Goal: Information Seeking & Learning: Learn about a topic

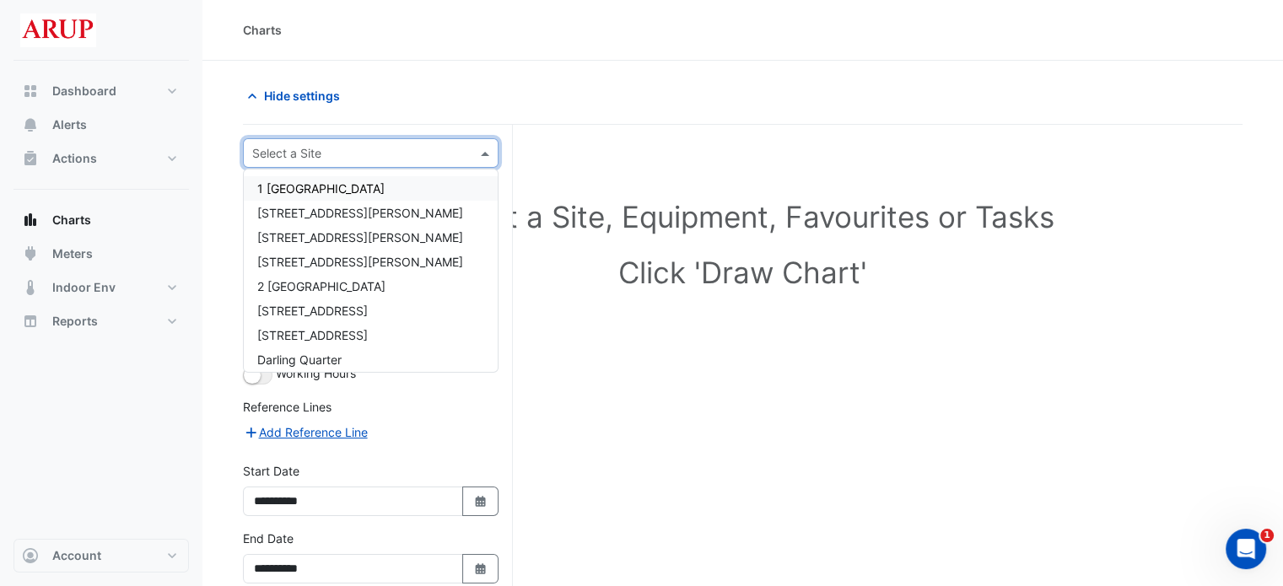
click at [376, 157] on input "text" at bounding box center [353, 154] width 203 height 18
click at [378, 335] on div "[STREET_ADDRESS]" at bounding box center [371, 335] width 254 height 24
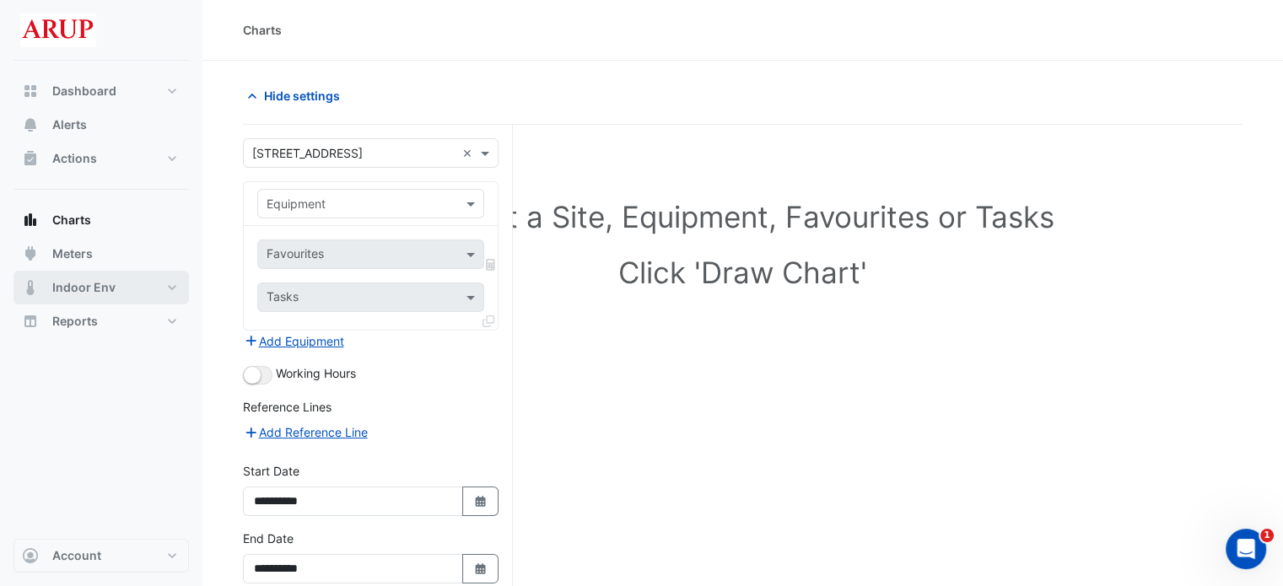
click at [117, 288] on button "Indoor Env" at bounding box center [100, 288] width 175 height 34
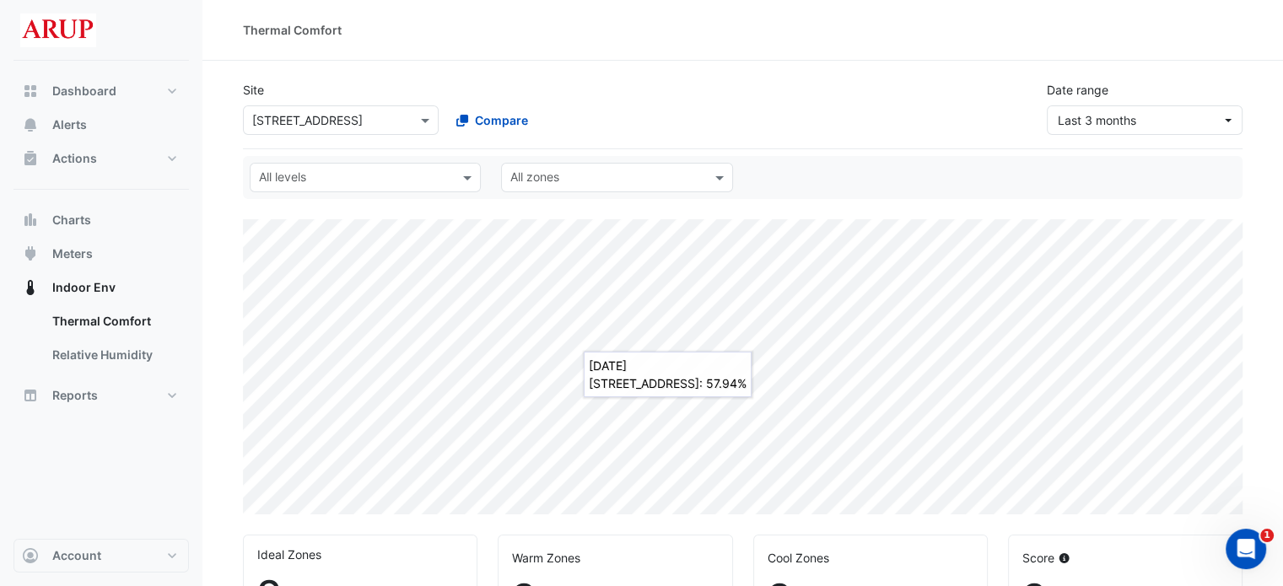
select select "***"
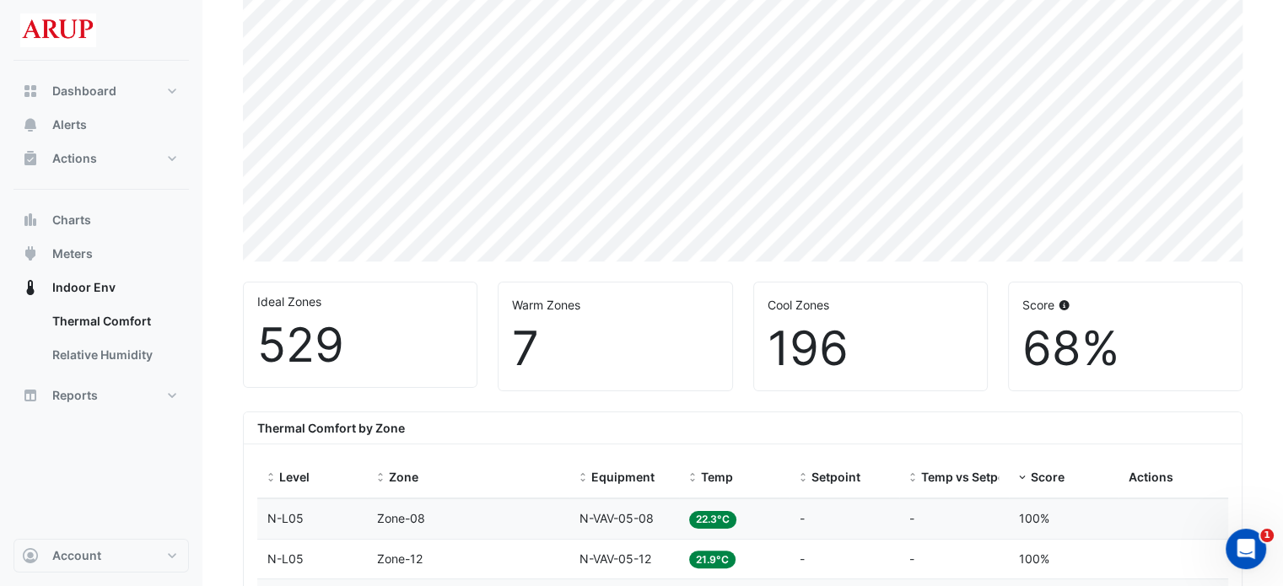
scroll to position [590, 0]
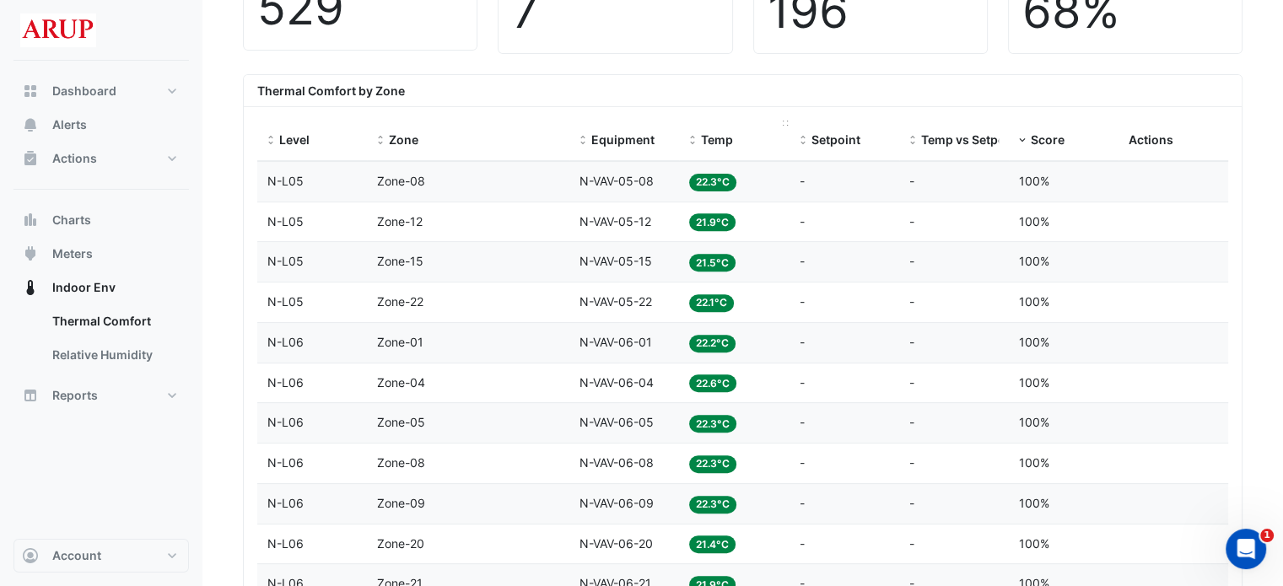
click at [714, 142] on span "Temp" at bounding box center [717, 139] width 32 height 14
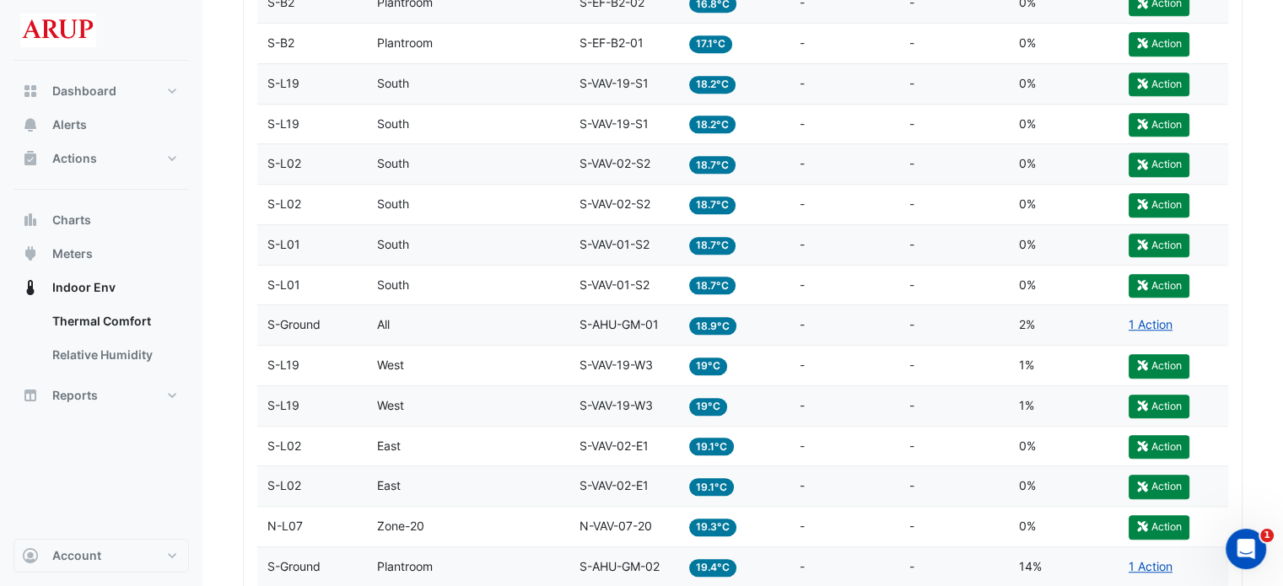
scroll to position [1181, 0]
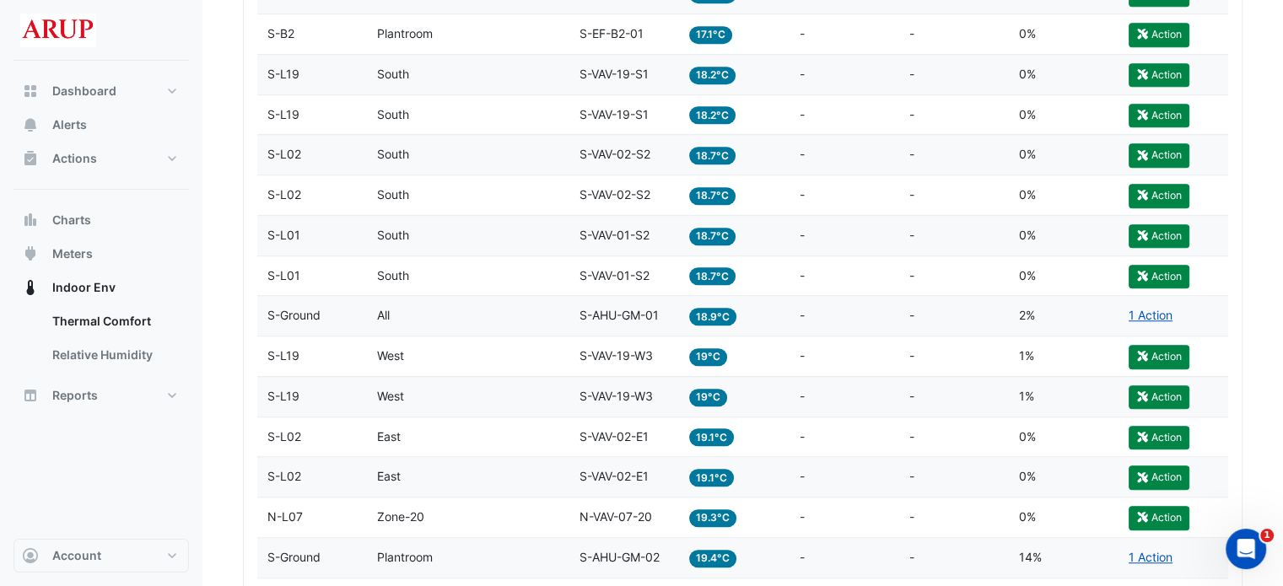
click at [523, 71] on div "Zone South" at bounding box center [468, 74] width 182 height 19
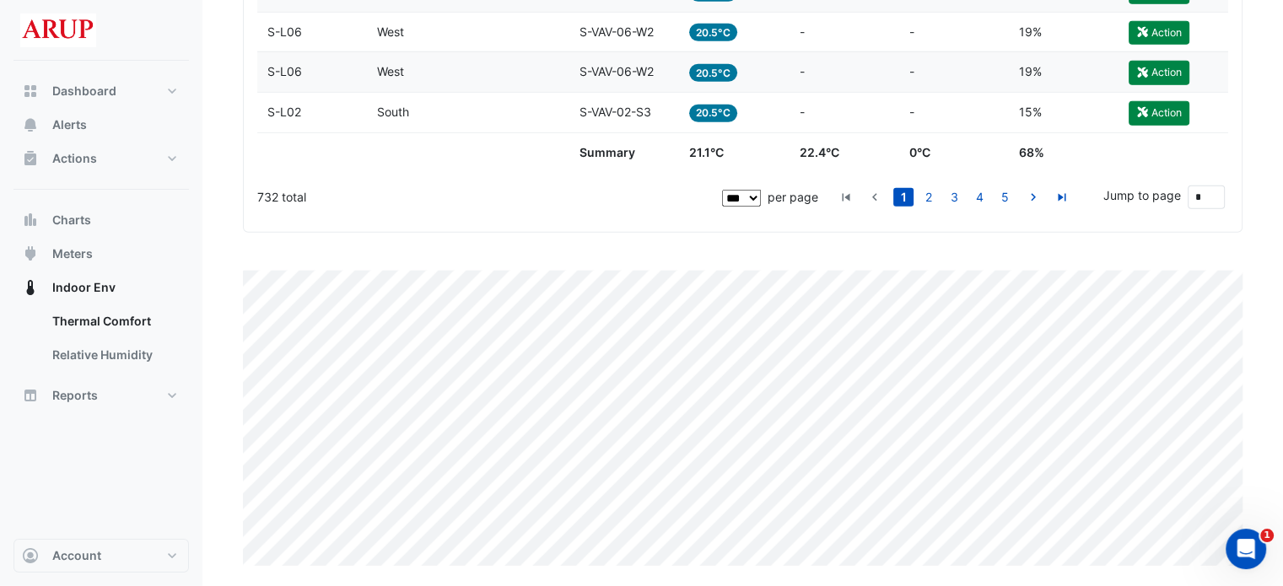
scroll to position [4656, 0]
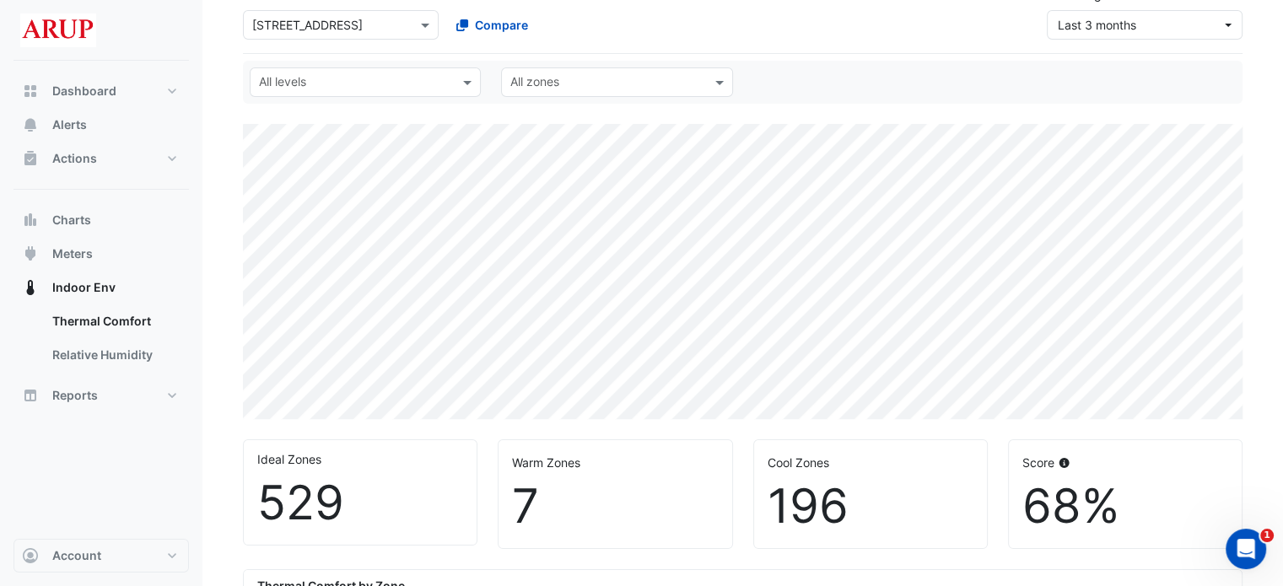
scroll to position [0, 0]
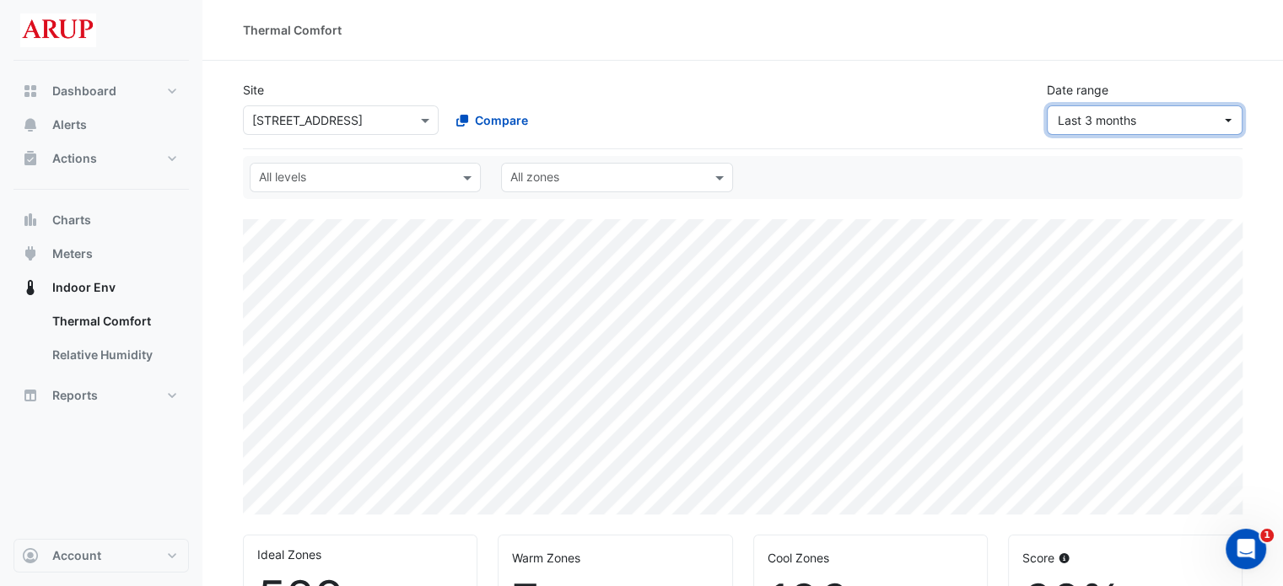
click at [1193, 129] on button "Last 3 months" at bounding box center [1145, 120] width 196 height 30
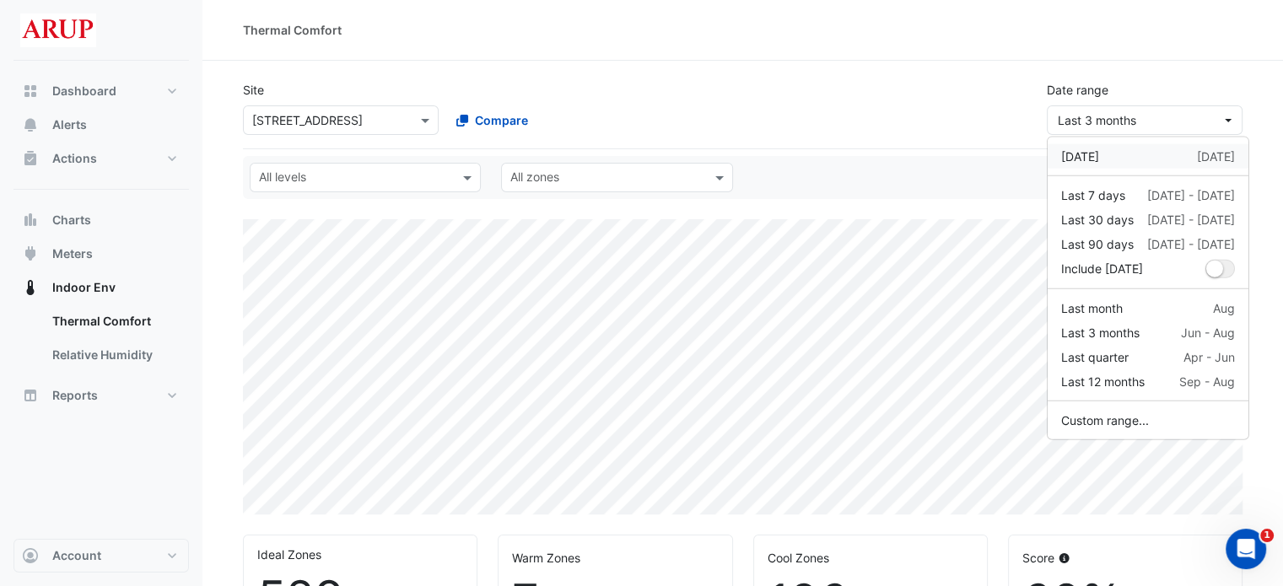
click at [1123, 158] on div "[DATE] [DATE]" at bounding box center [1148, 157] width 174 height 18
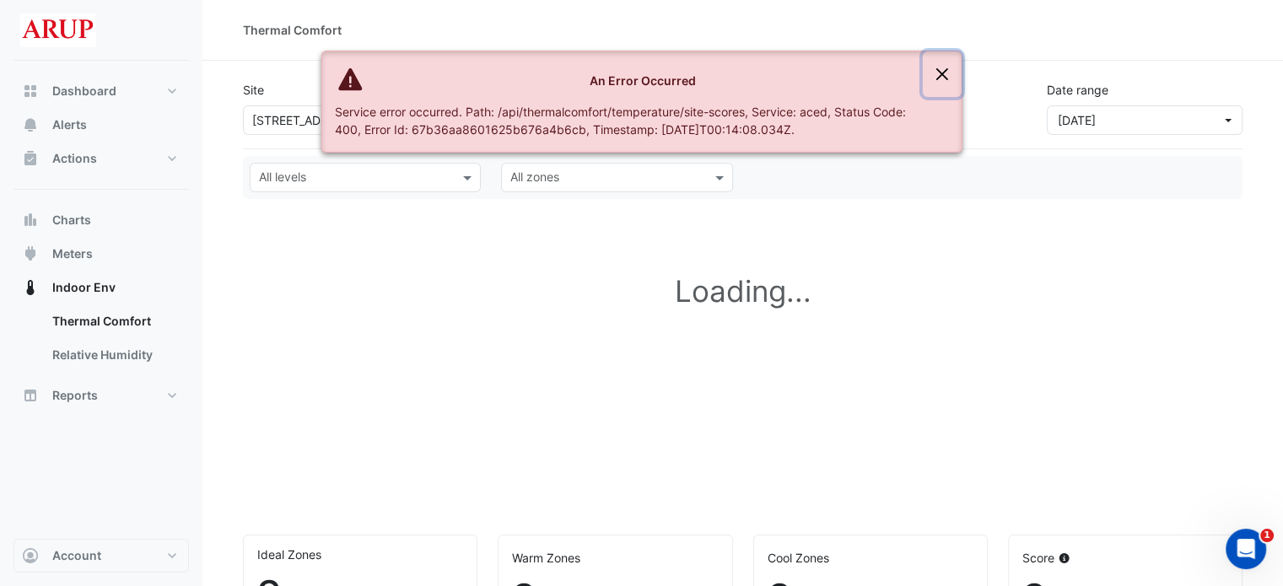
click at [945, 72] on button "Close" at bounding box center [942, 74] width 39 height 46
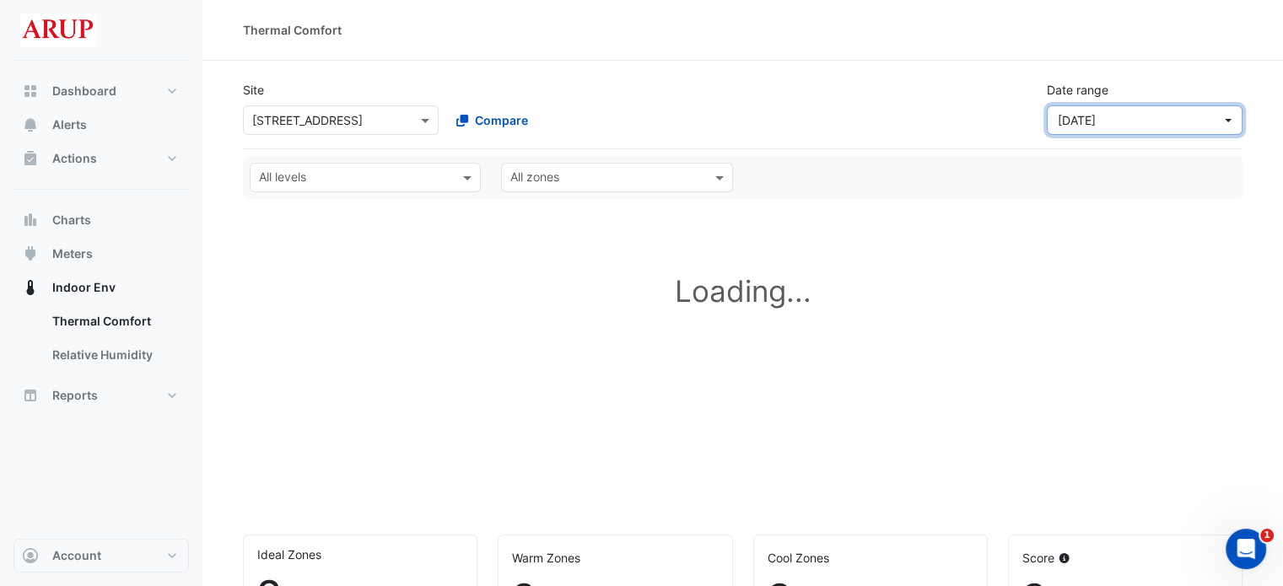
click at [1204, 119] on span "[DATE]" at bounding box center [1140, 120] width 164 height 18
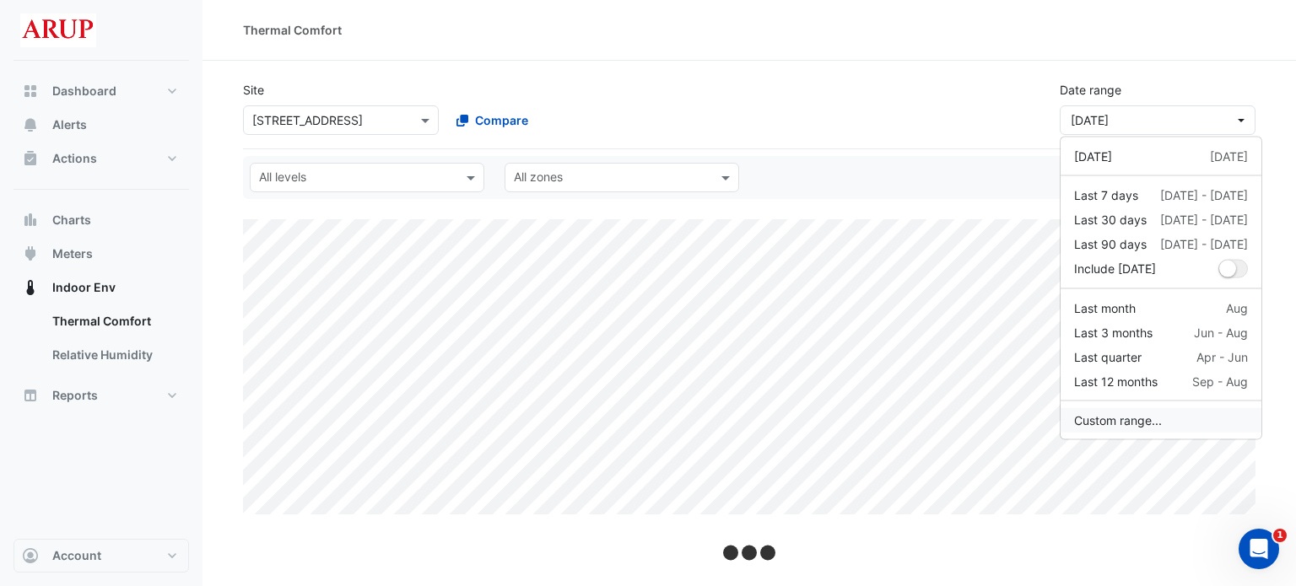
click at [1120, 423] on button "Custom range..." at bounding box center [1160, 420] width 201 height 24
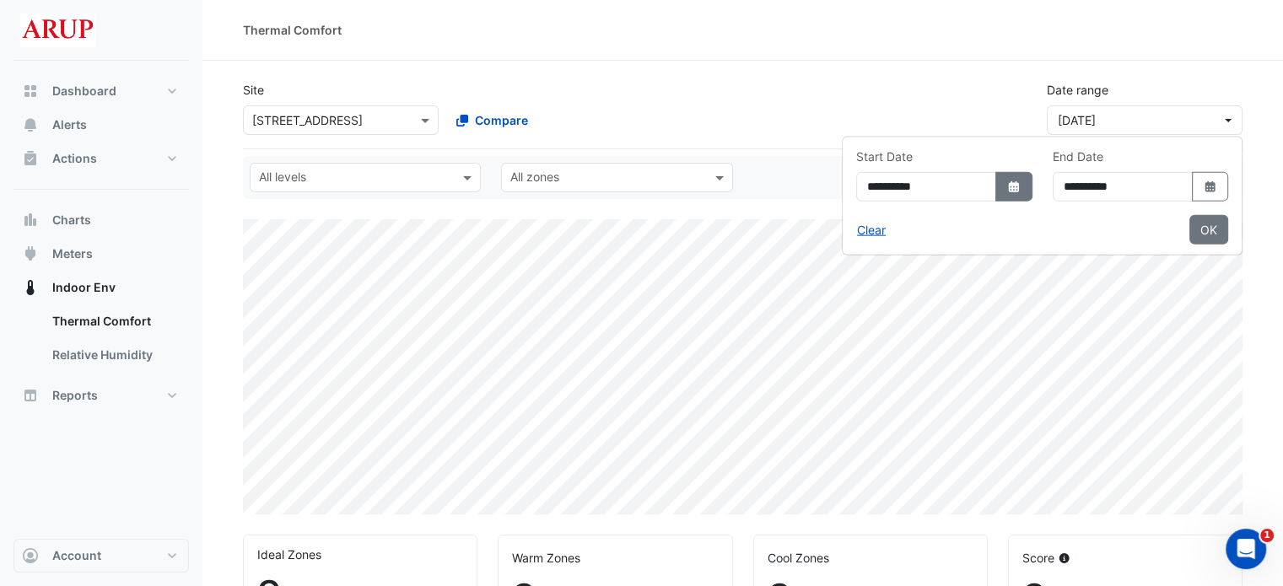
click at [1006, 191] on icon "Select Date" at bounding box center [1013, 187] width 15 height 12
select select "*"
select select "****"
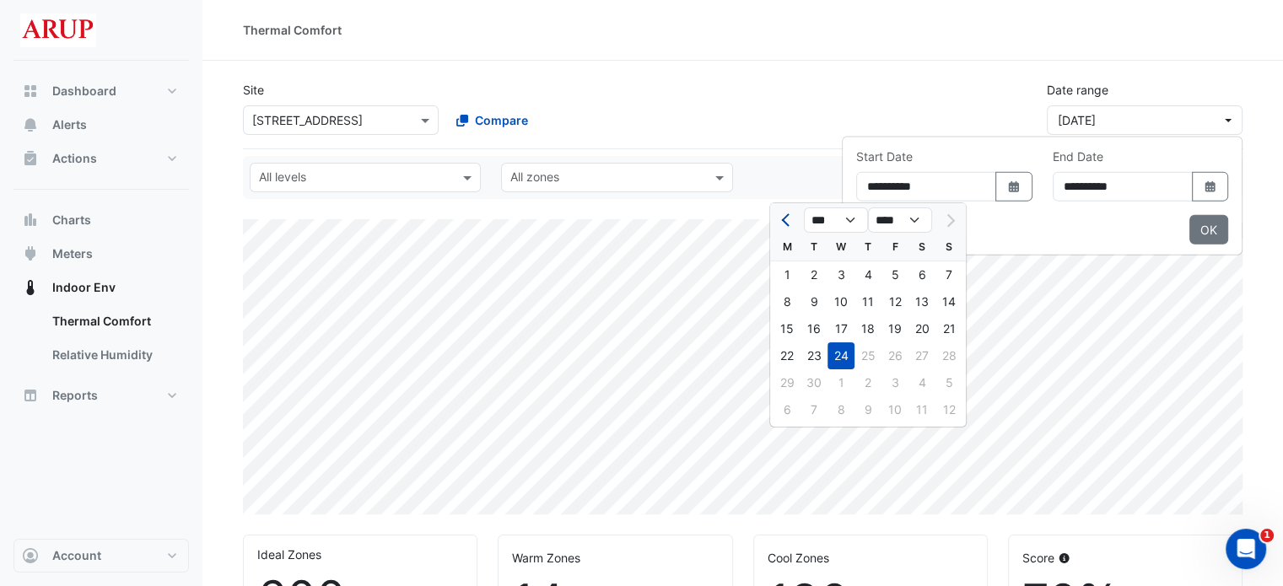
click at [790, 224] on button "Previous month" at bounding box center [787, 220] width 20 height 27
select select "*"
click at [795, 326] on div "11" at bounding box center [787, 328] width 27 height 27
type input "**********"
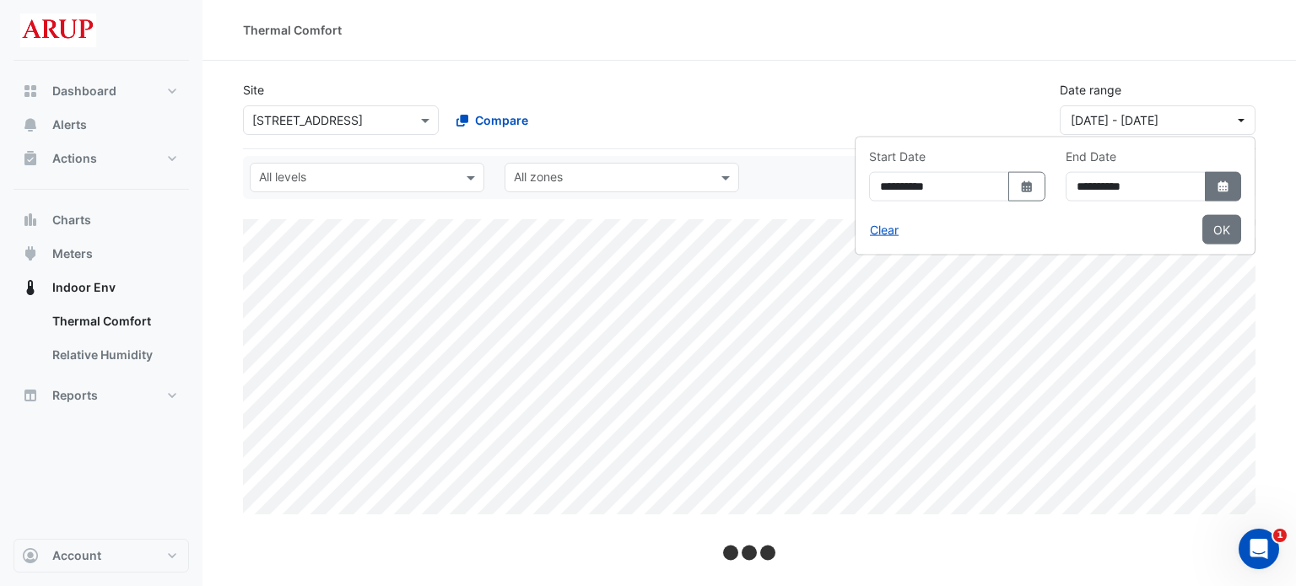
click at [1217, 191] on icon "Select Date" at bounding box center [1223, 187] width 15 height 12
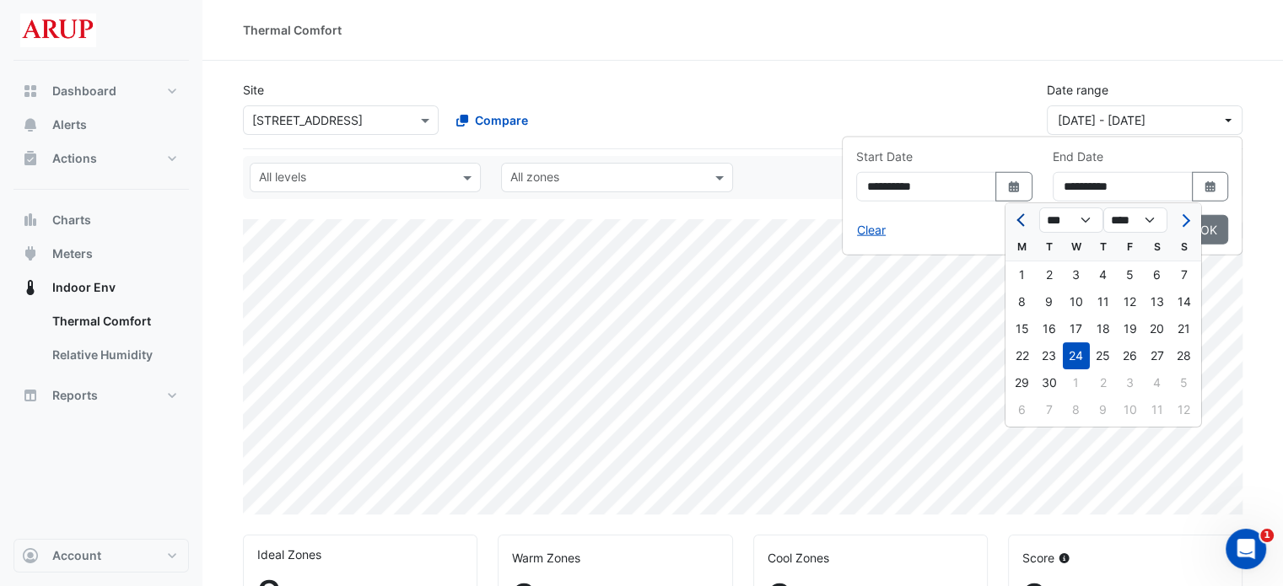
click at [1020, 222] on span "Previous month" at bounding box center [1022, 220] width 13 height 13
select select "*"
click at [1018, 332] on div "11" at bounding box center [1022, 328] width 27 height 27
type input "**********"
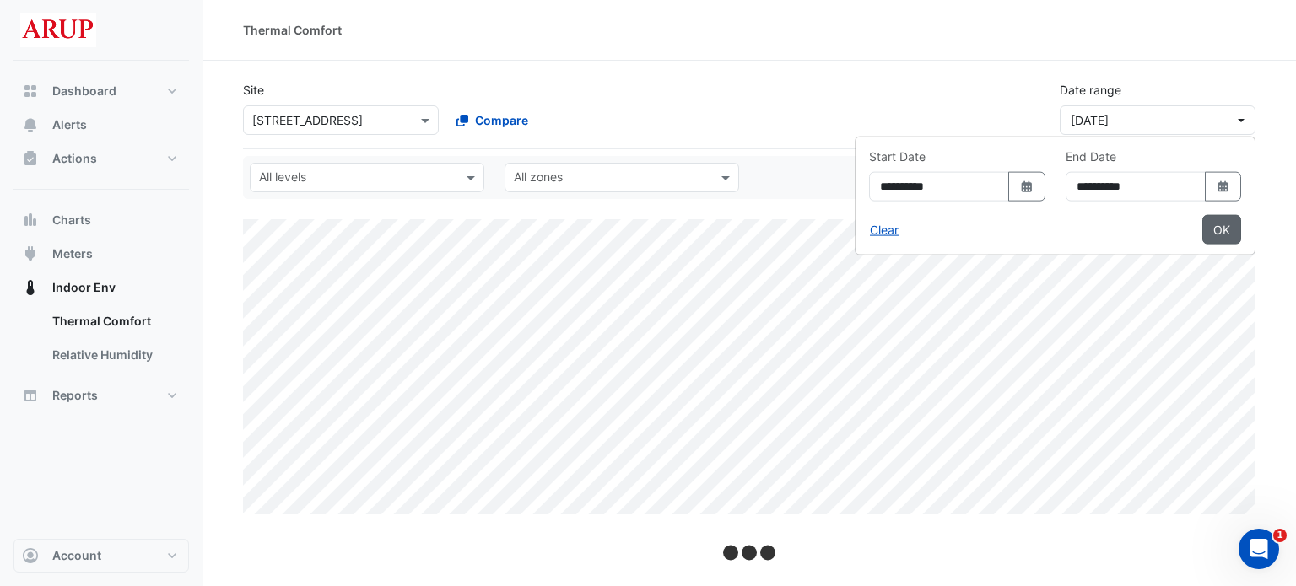
click at [1218, 232] on button "OK" at bounding box center [1221, 230] width 39 height 30
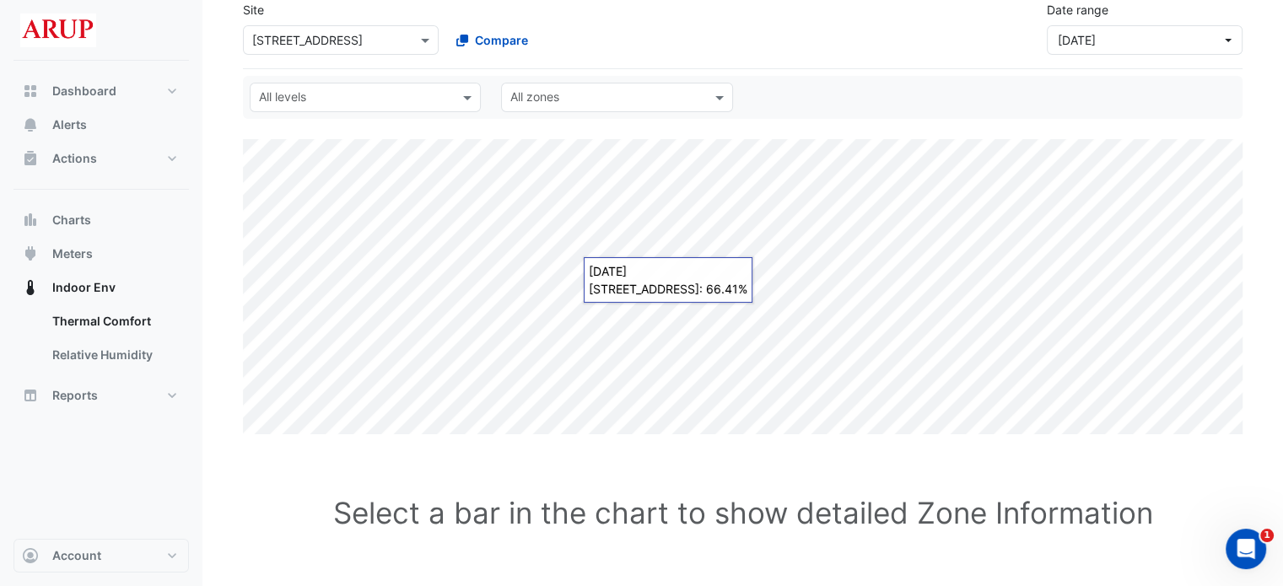
scroll to position [111, 0]
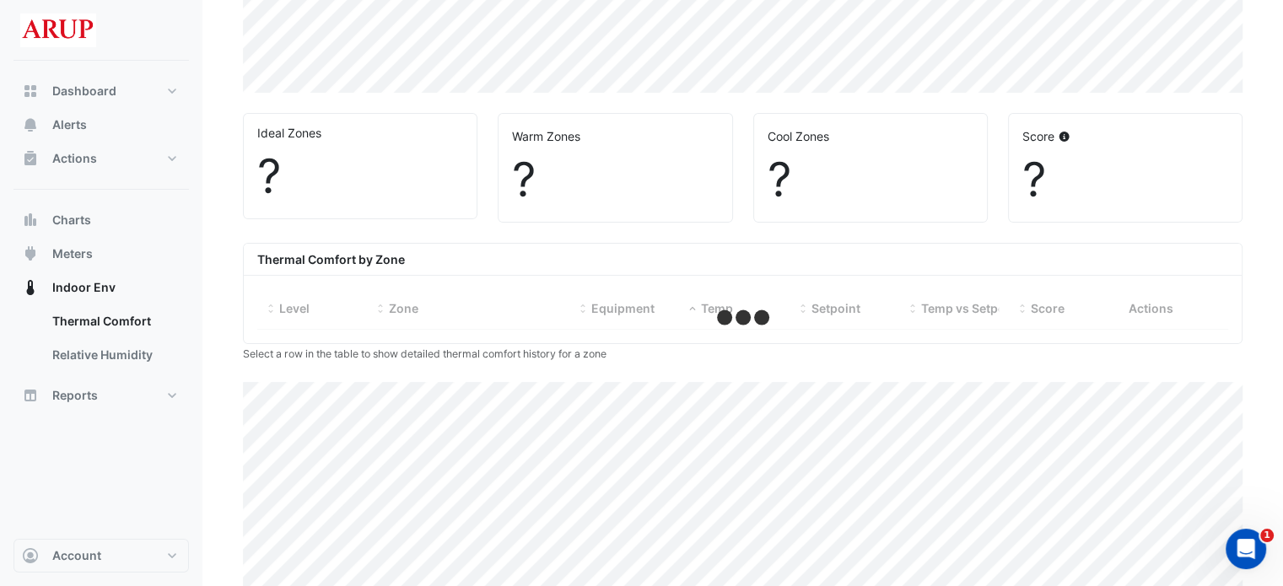
select select "***"
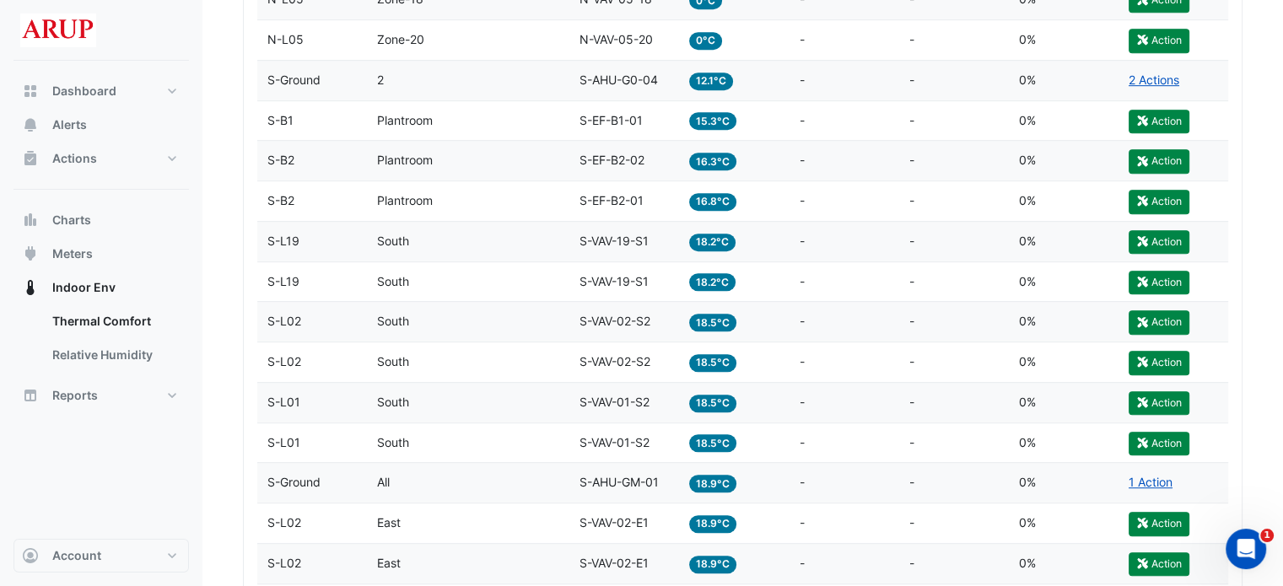
scroll to position [1012, 0]
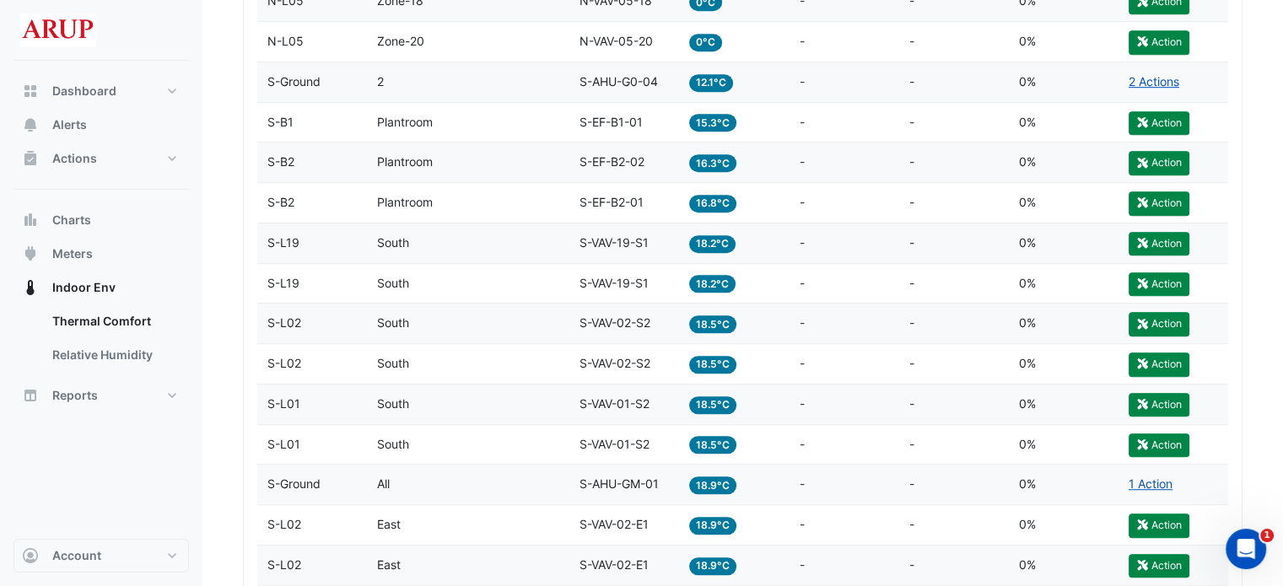
click at [500, 288] on div "Zone South" at bounding box center [468, 283] width 182 height 19
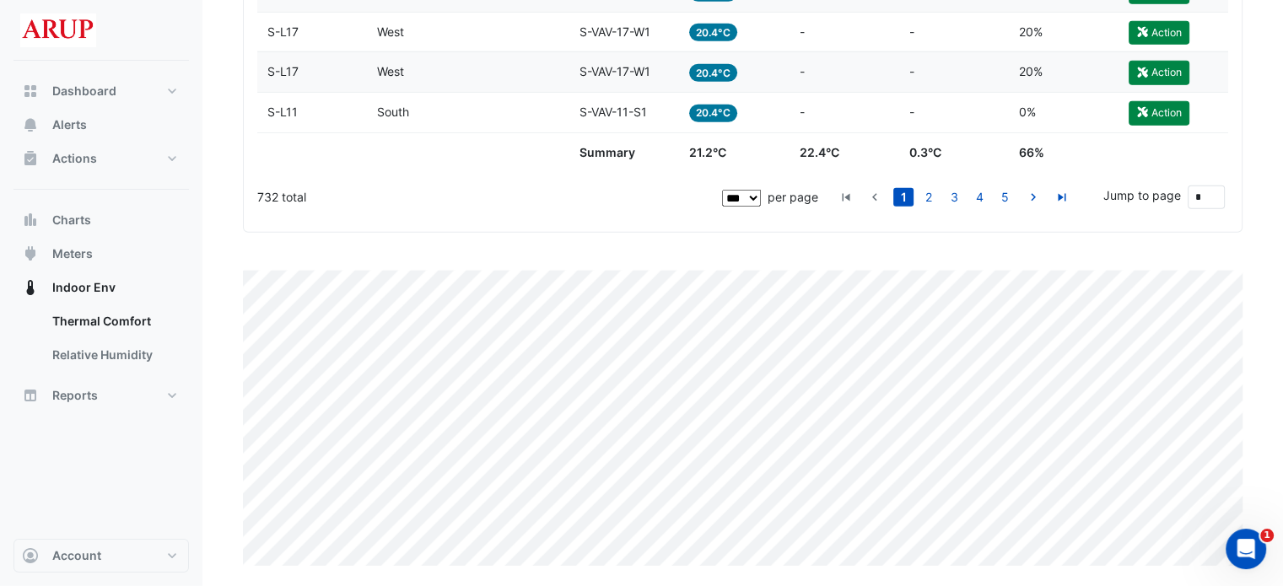
scroll to position [4656, 0]
click at [464, 68] on div "Zone West" at bounding box center [468, 71] width 182 height 19
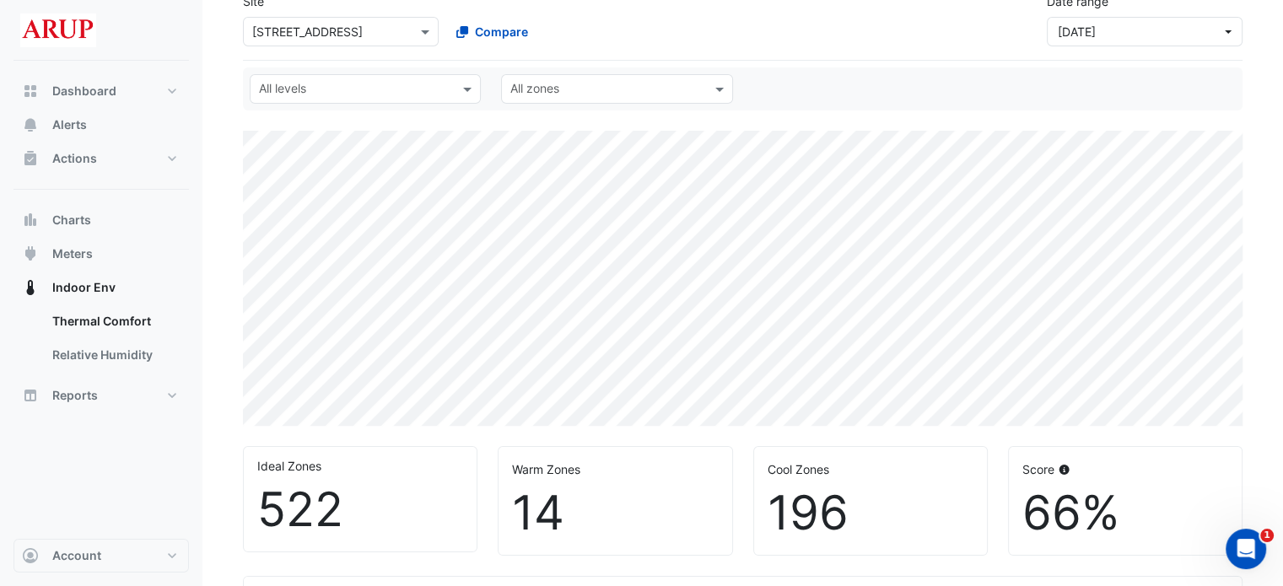
scroll to position [17, 0]
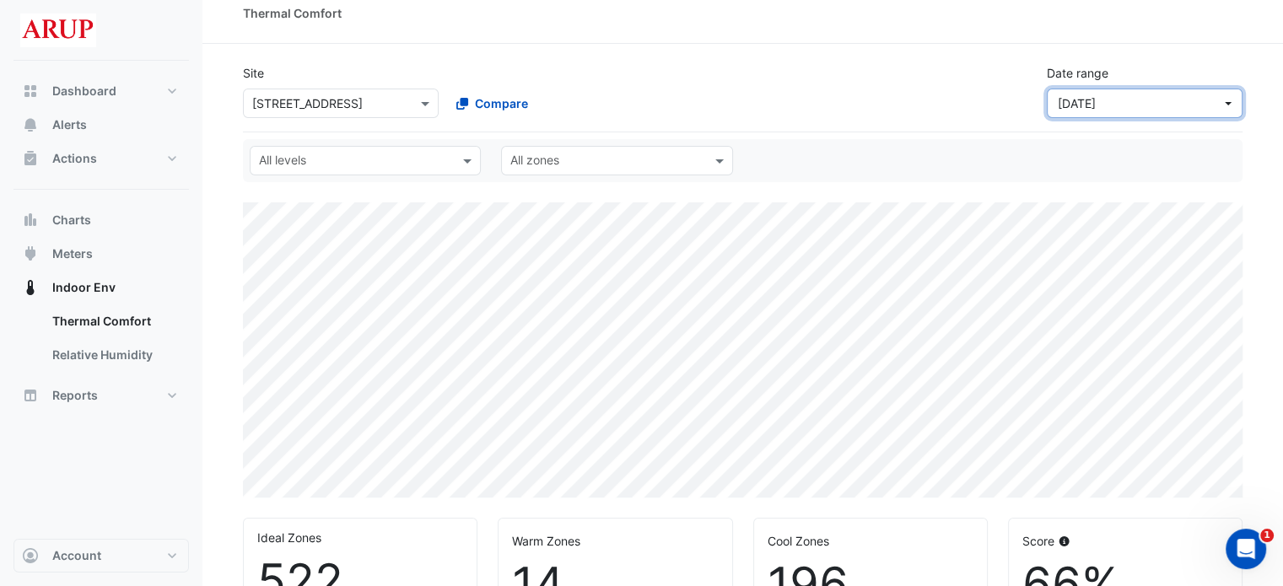
click at [1191, 114] on button "[DATE]" at bounding box center [1145, 104] width 196 height 30
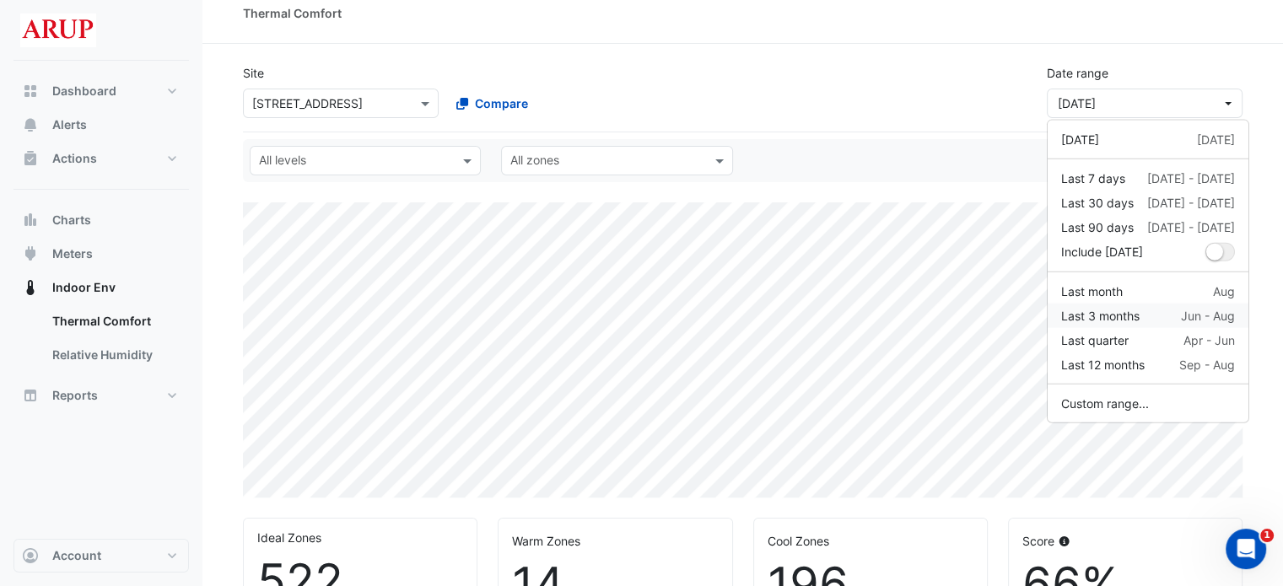
click at [1117, 312] on div "Last 3 months" at bounding box center [1100, 316] width 78 height 18
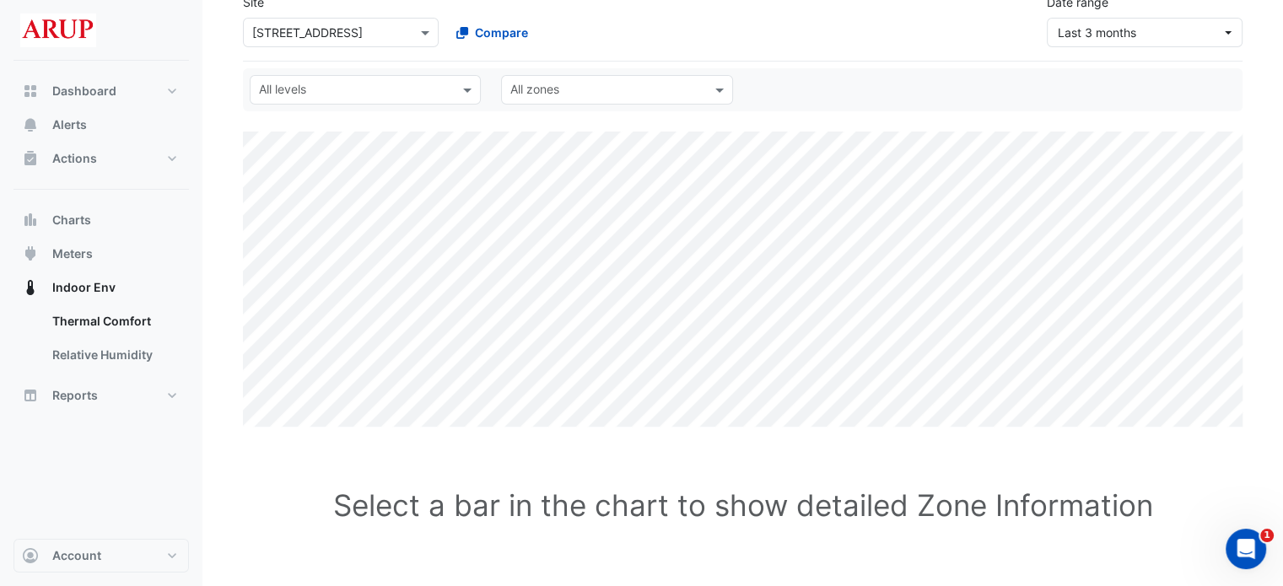
scroll to position [111, 0]
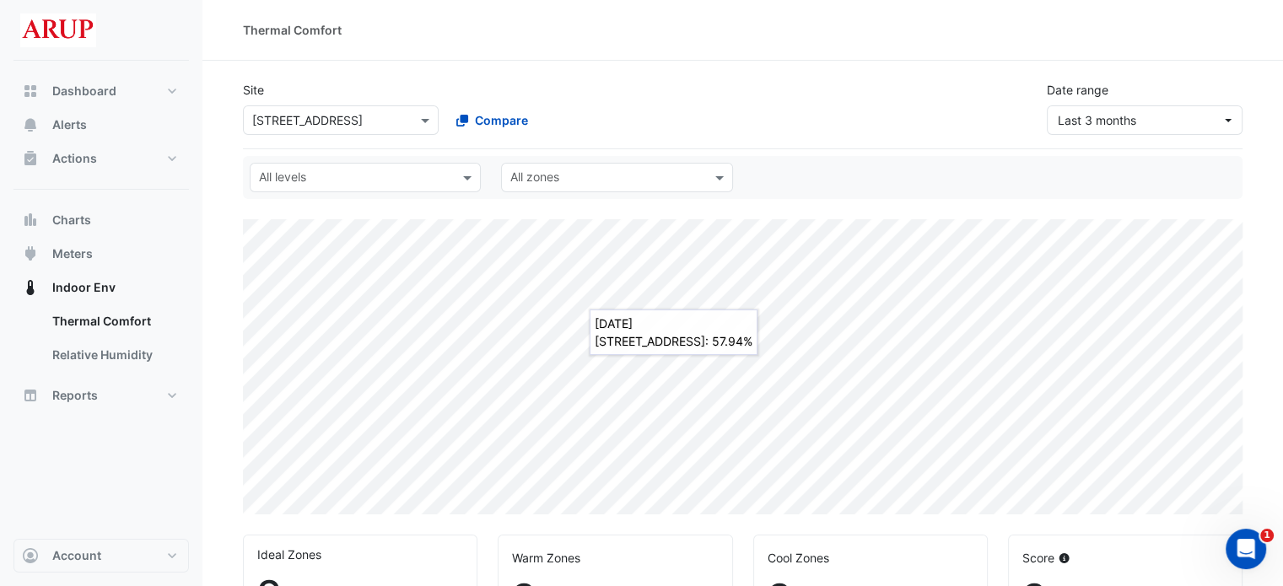
scroll to position [531, 0]
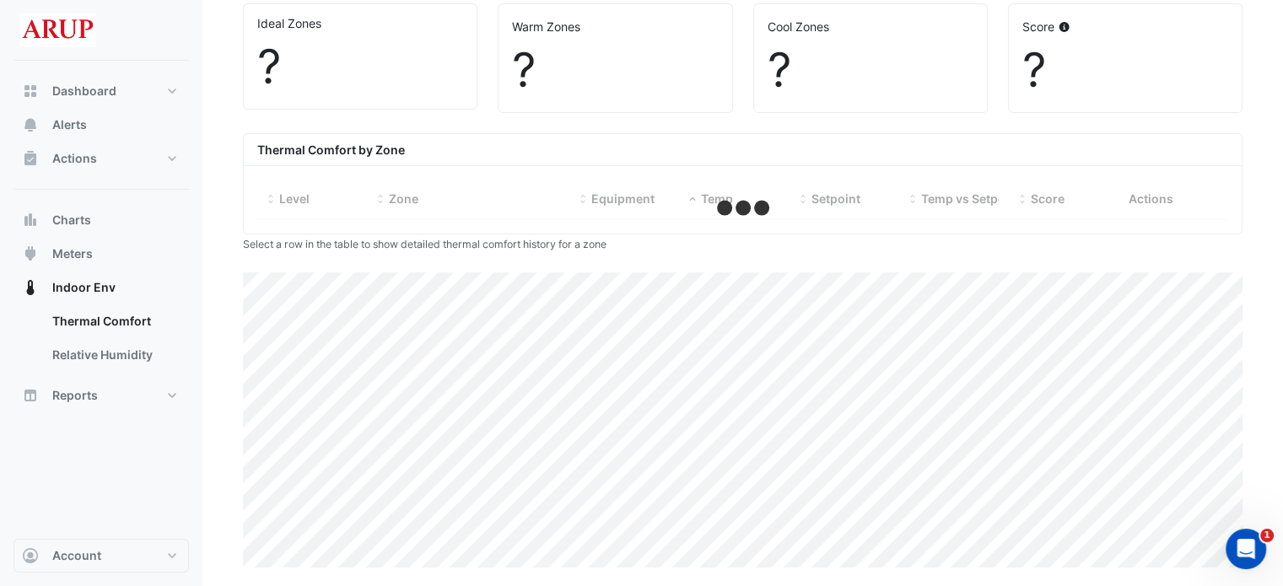
select select "***"
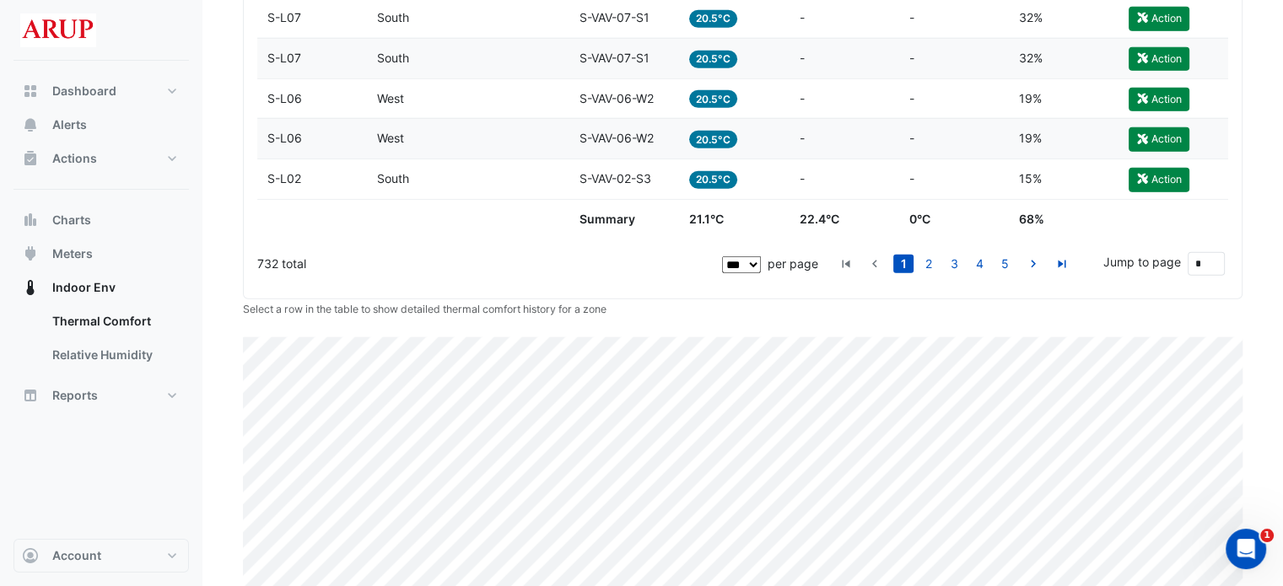
scroll to position [4656, 0]
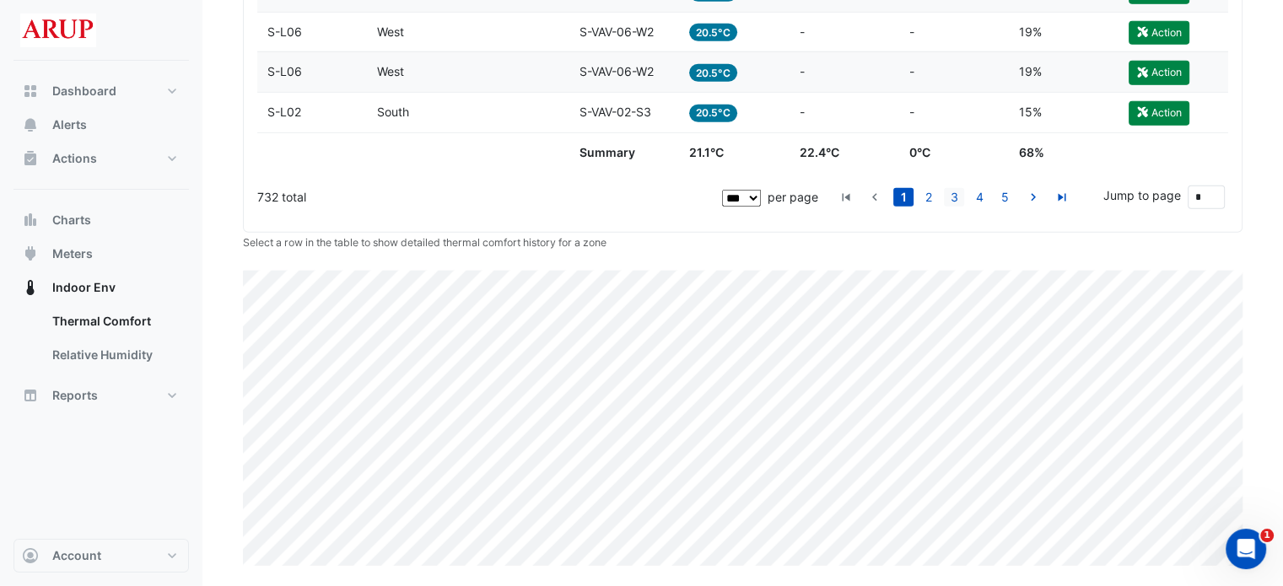
click at [953, 198] on link "3" at bounding box center [954, 197] width 20 height 19
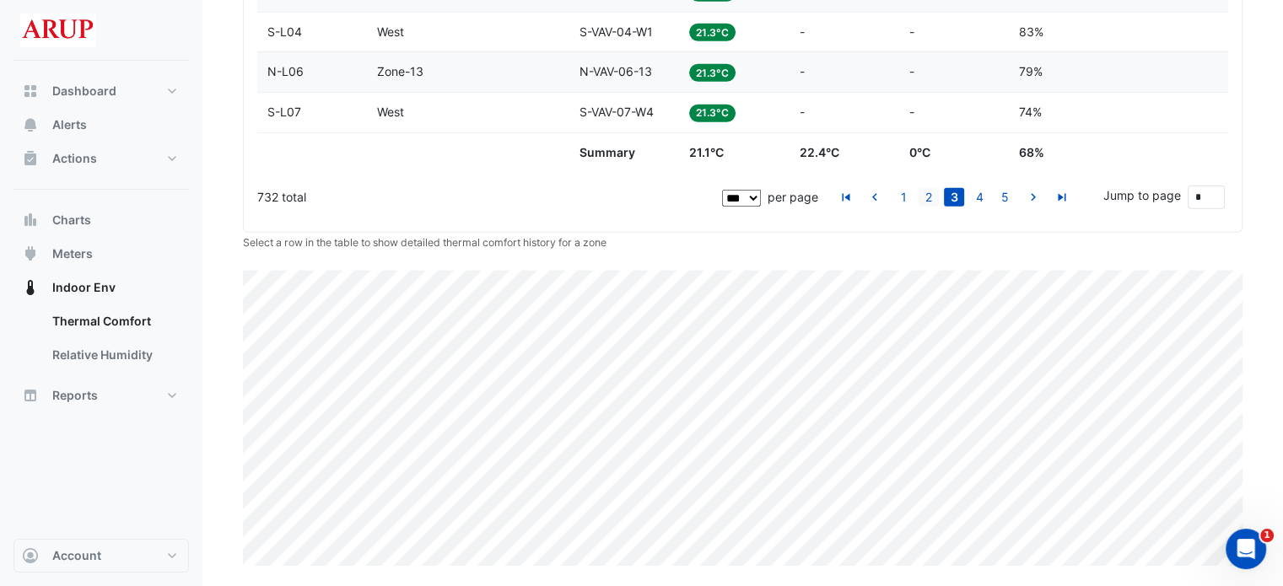
click at [929, 198] on link "2" at bounding box center [929, 197] width 20 height 19
click at [982, 198] on link "4" at bounding box center [979, 197] width 20 height 19
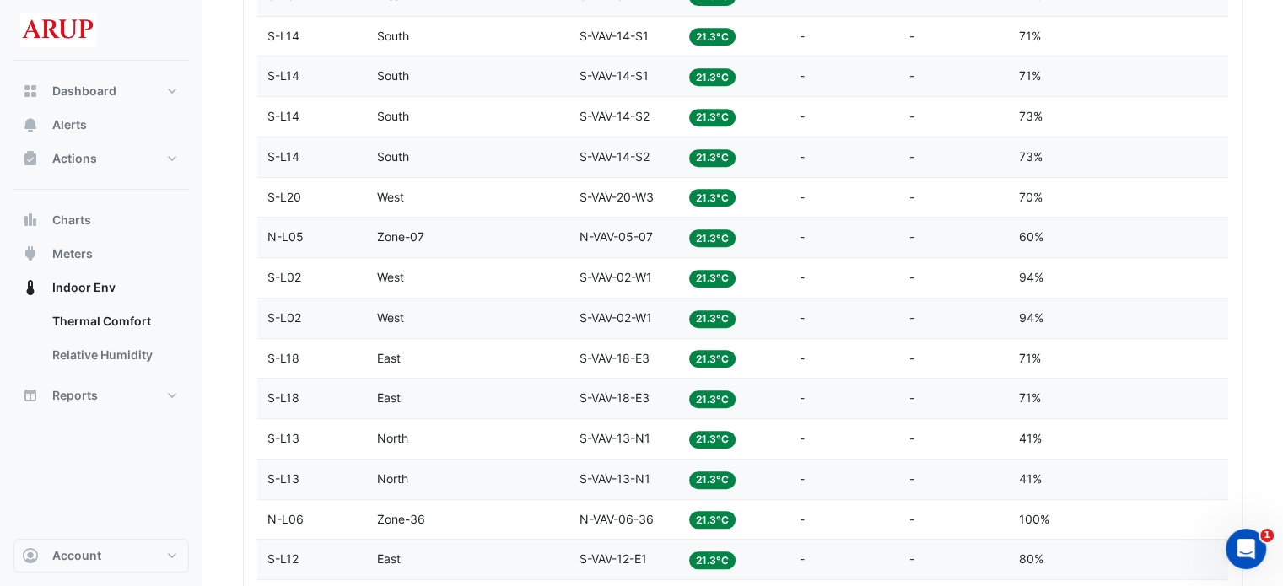
scroll to position [354, 0]
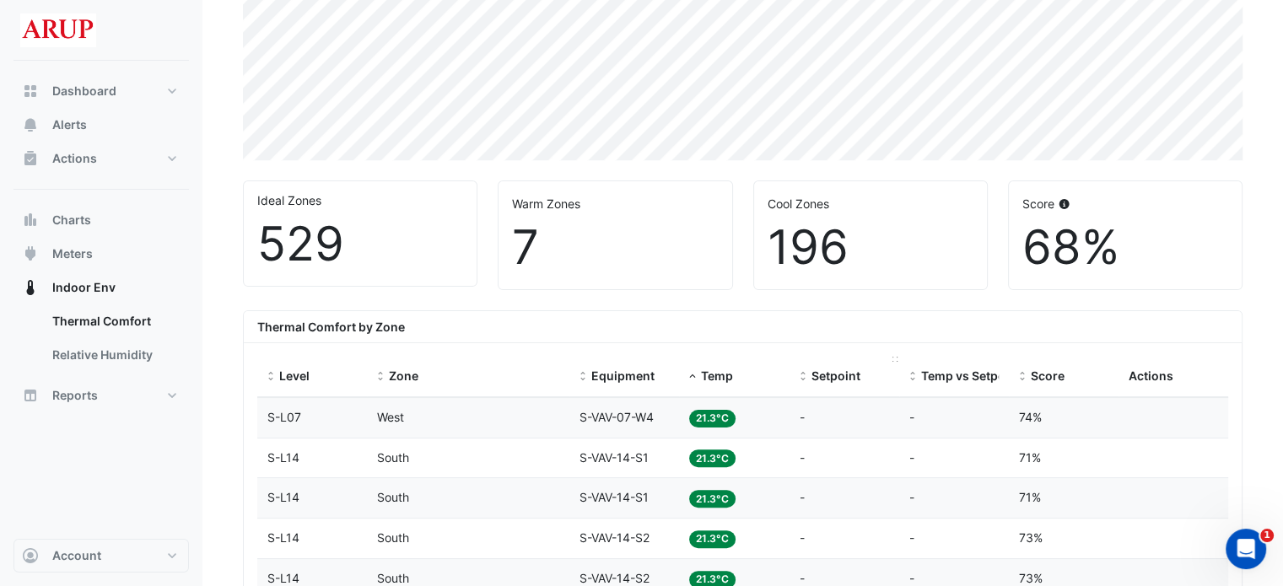
click at [826, 378] on span "Setpoint" at bounding box center [835, 376] width 49 height 14
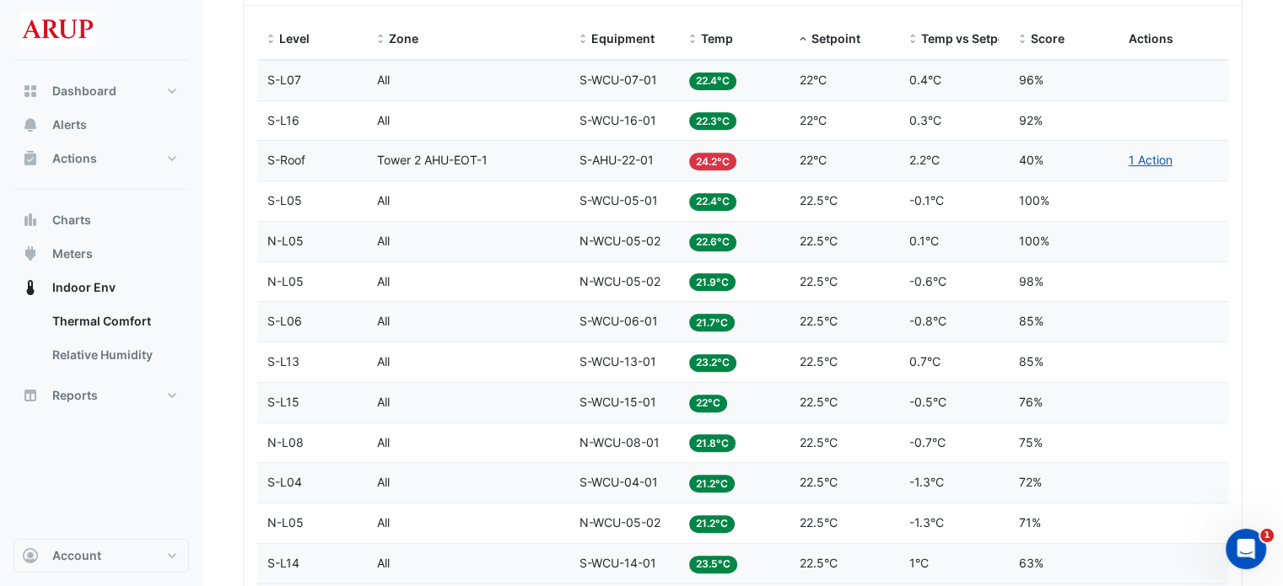
scroll to position [776, 0]
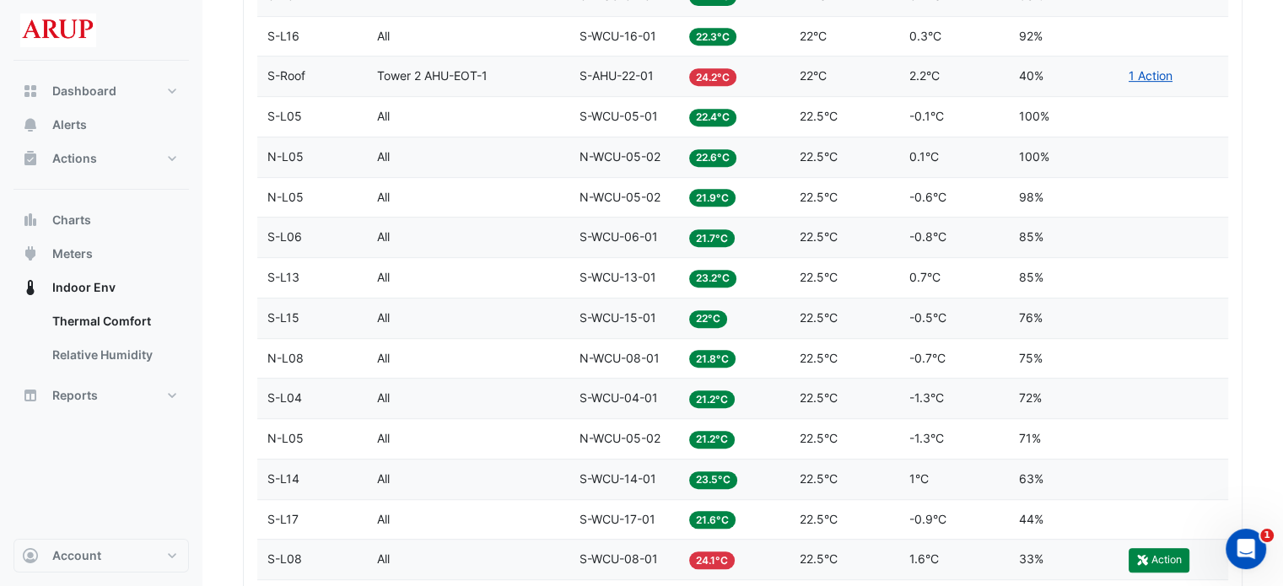
click at [837, 242] on span "22.5°C" at bounding box center [819, 236] width 38 height 14
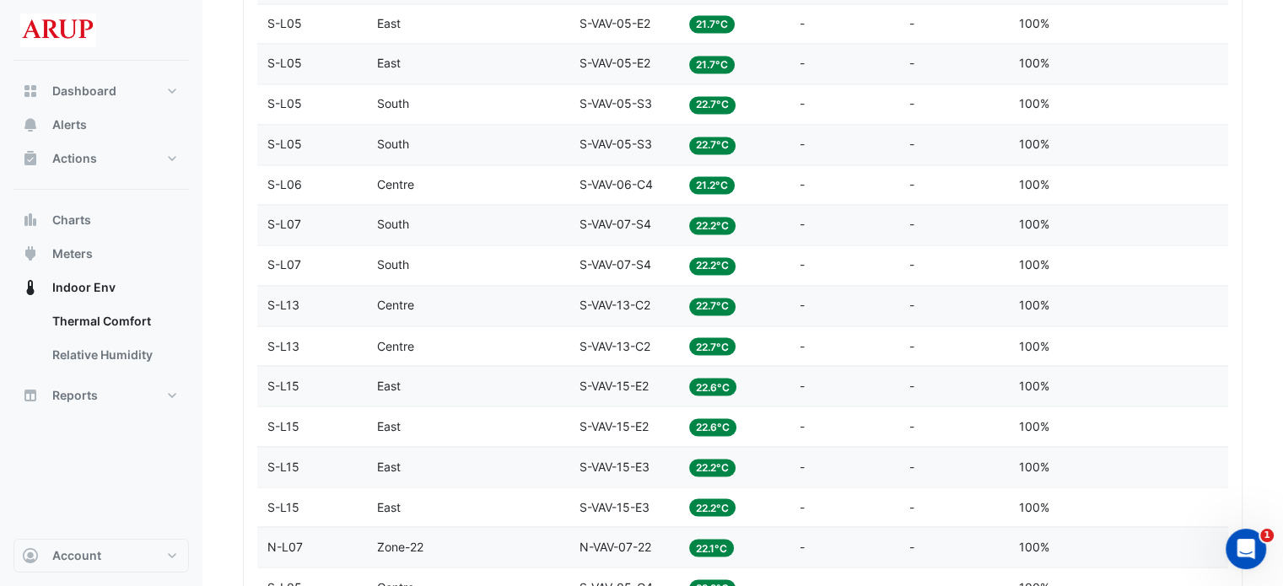
scroll to position [3054, 0]
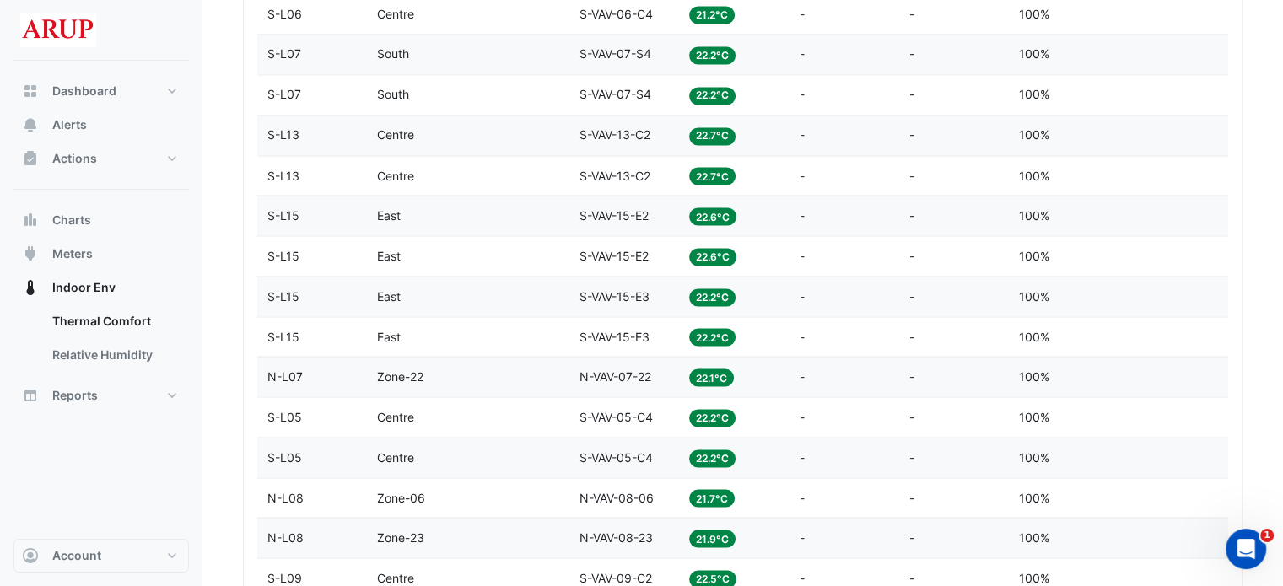
click at [627, 273] on datatable-body-cell "Equipment S-VAV-15-E2" at bounding box center [624, 256] width 110 height 40
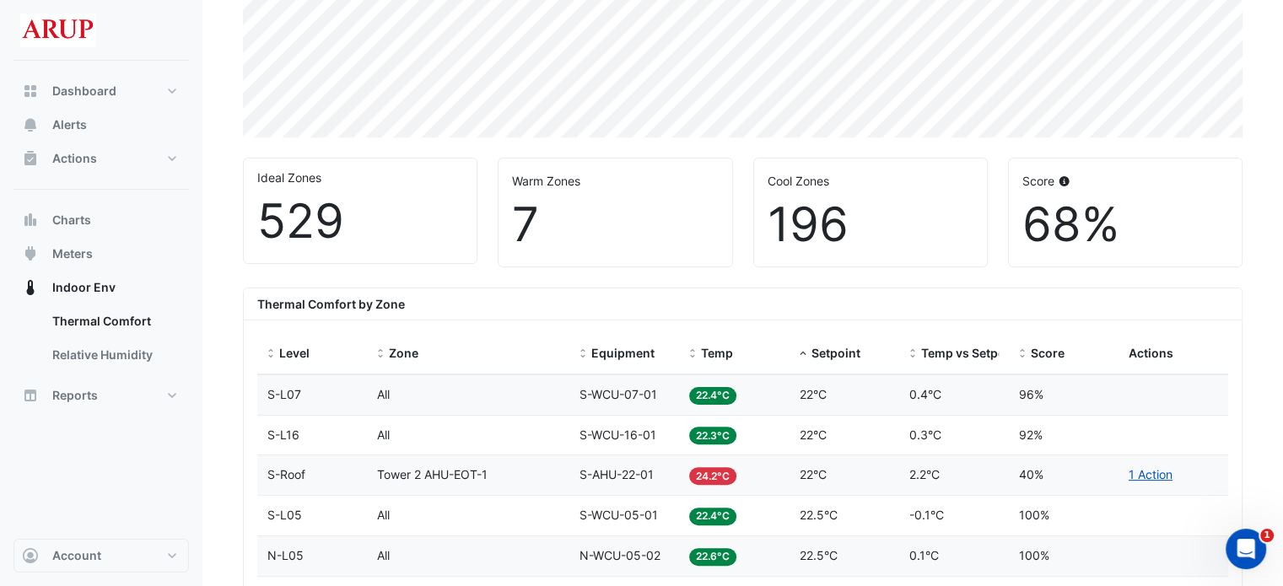
scroll to position [364, 0]
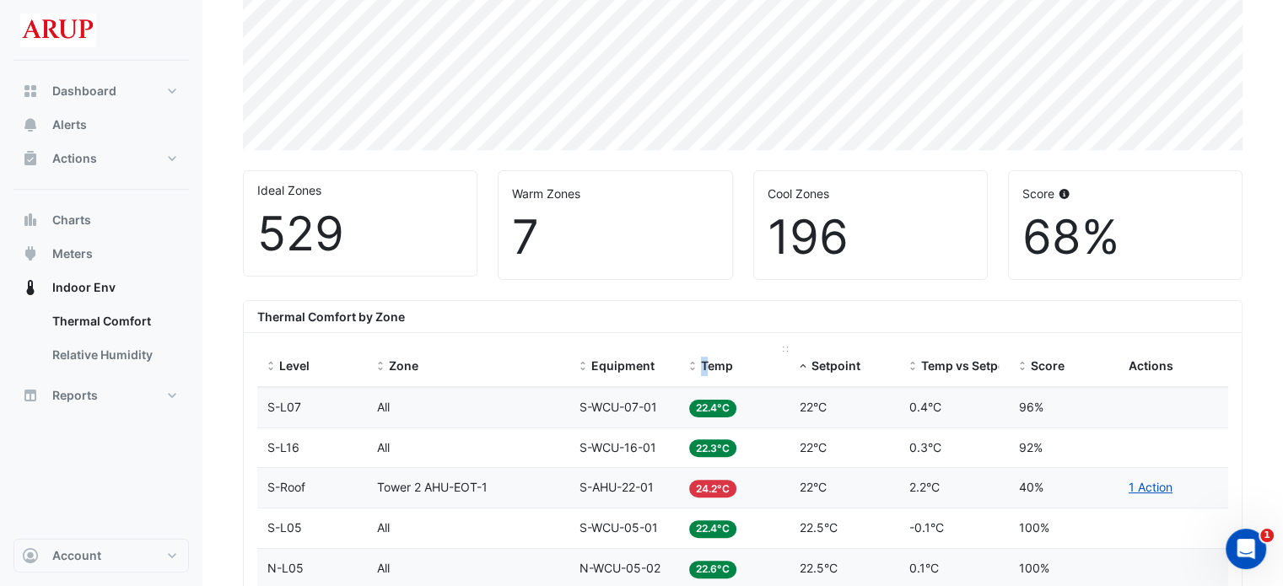
click at [704, 365] on span "Temp" at bounding box center [717, 366] width 32 height 14
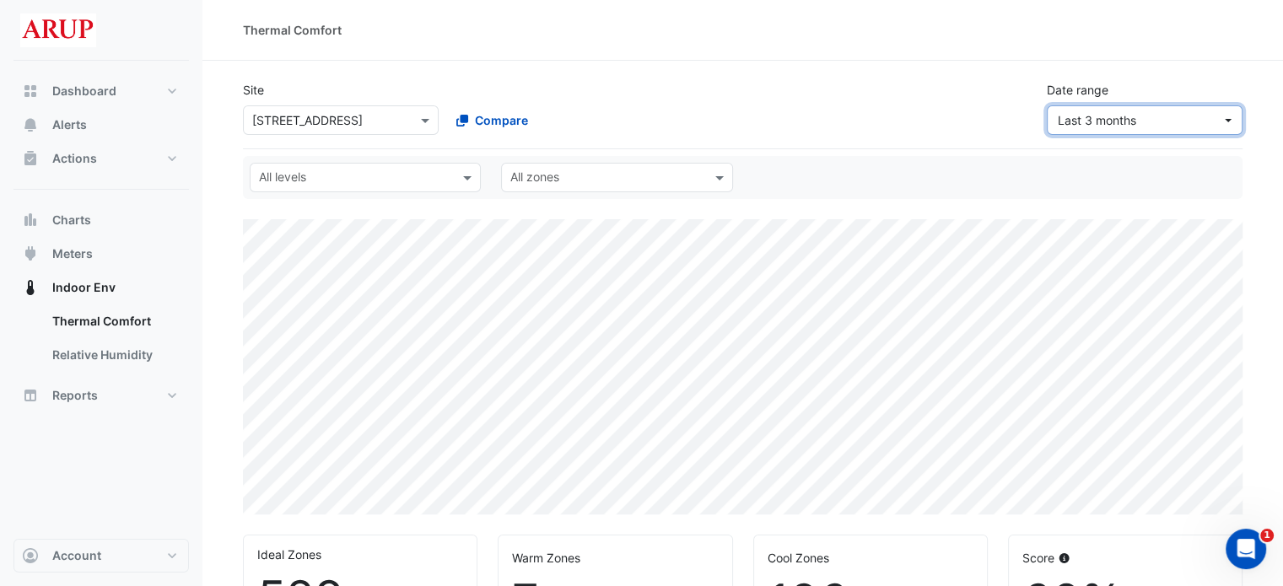
click at [1219, 122] on span "Last 3 months" at bounding box center [1140, 120] width 164 height 18
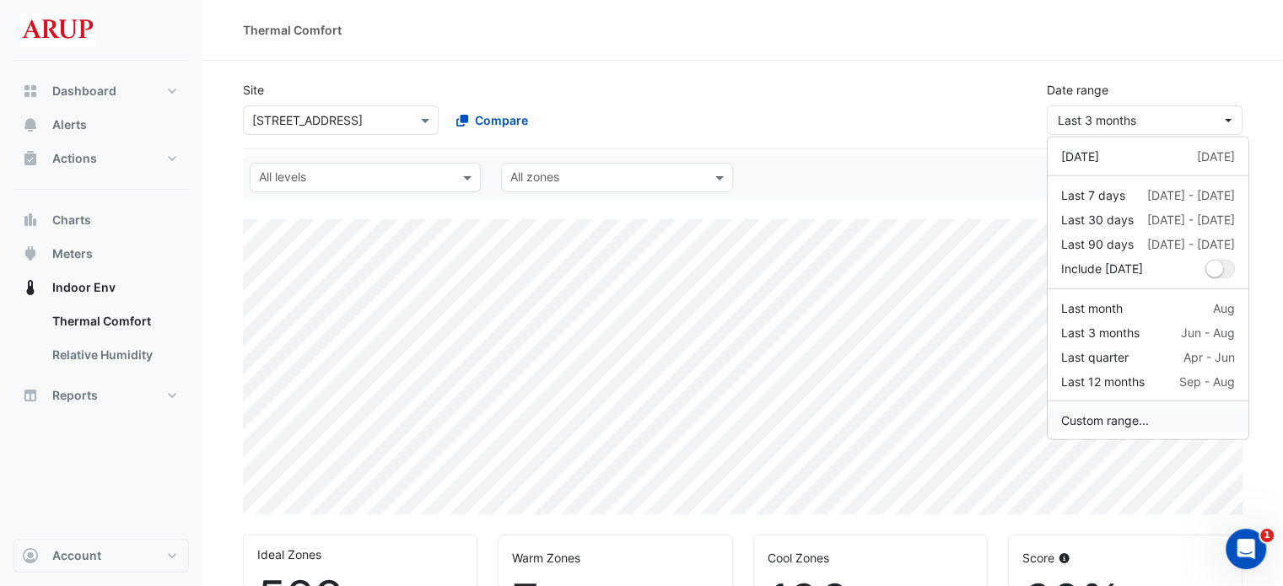
click at [1121, 419] on button "Custom range..." at bounding box center [1148, 420] width 201 height 24
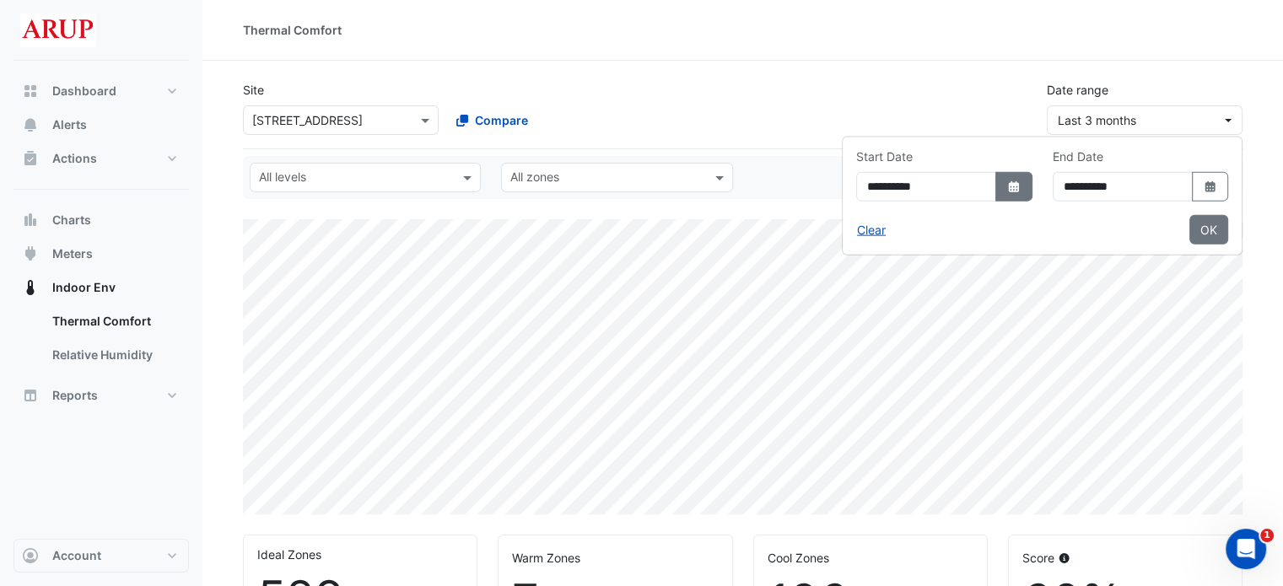
click at [1009, 181] on icon "dropDown" at bounding box center [1014, 186] width 10 height 11
select select "*"
select select "****"
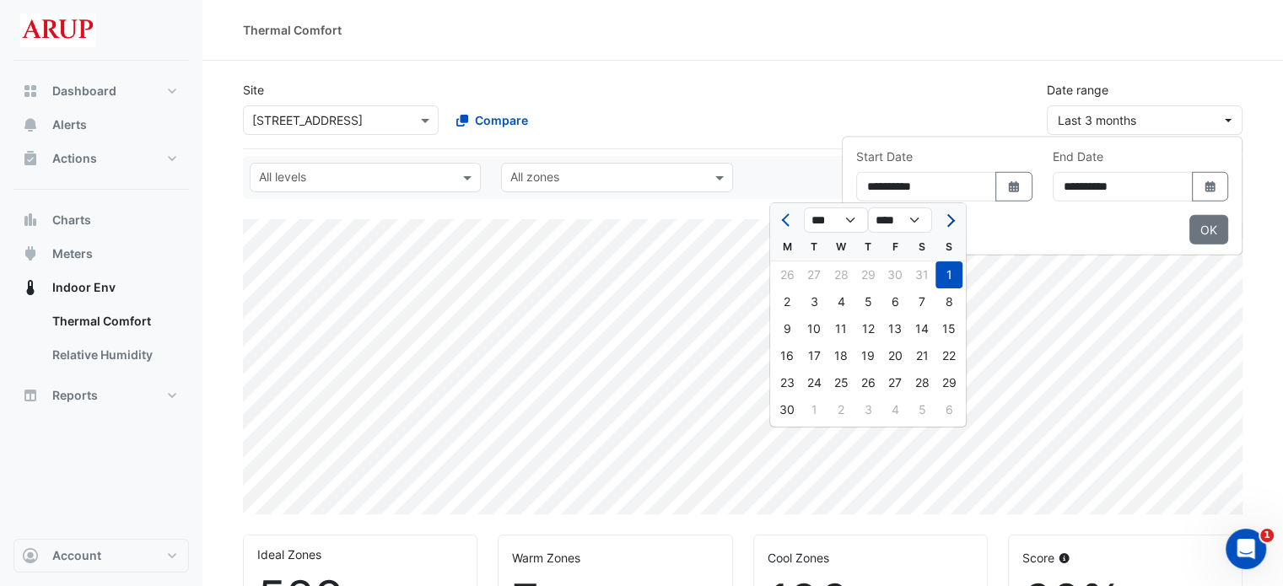
click at [947, 211] on button "Next month" at bounding box center [949, 220] width 20 height 27
click at [949, 218] on span "Next month" at bounding box center [948, 220] width 13 height 13
select select "*"
click at [792, 332] on div "11" at bounding box center [787, 328] width 27 height 27
type input "**********"
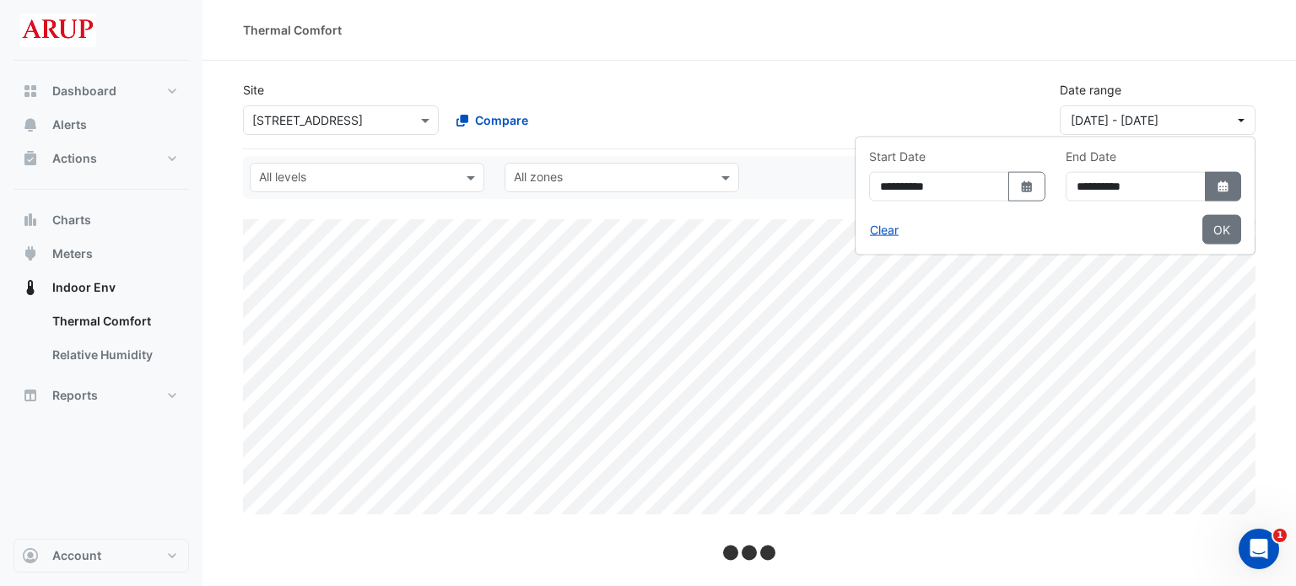
click at [1217, 182] on icon "dropDown" at bounding box center [1222, 186] width 10 height 11
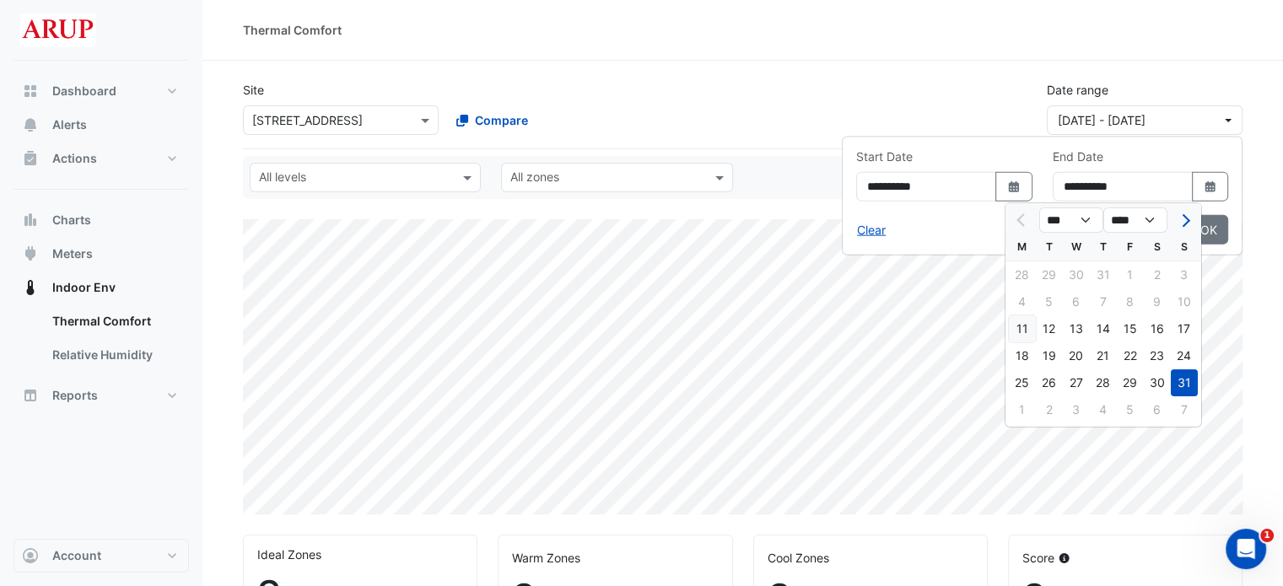
click at [1026, 316] on div "11" at bounding box center [1022, 328] width 27 height 27
type input "**********"
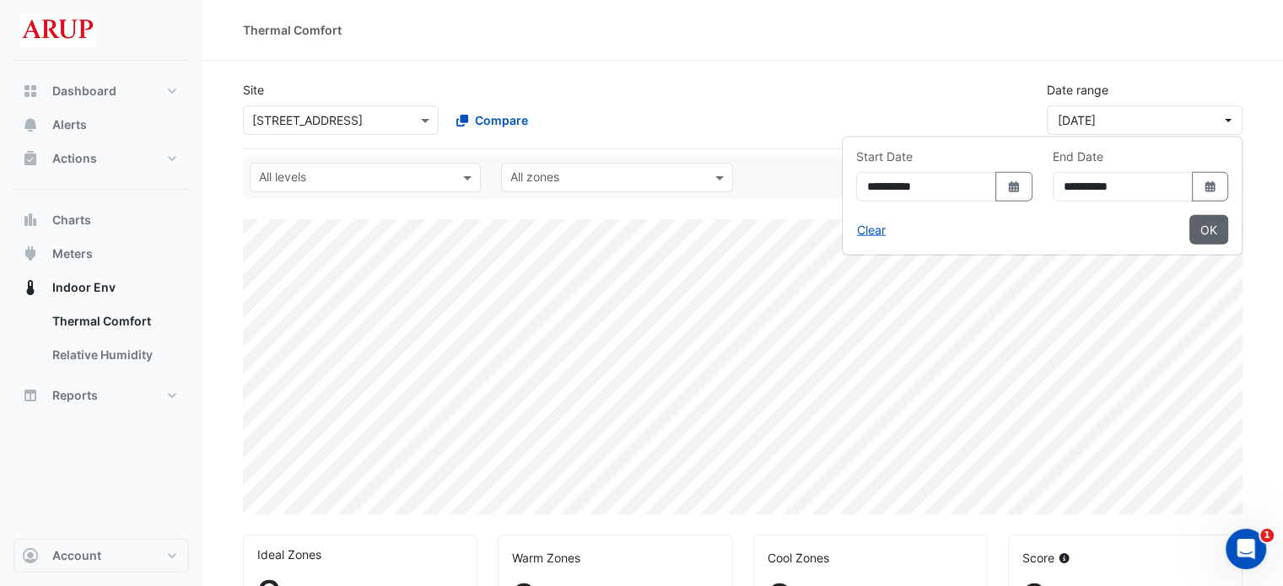
click at [1228, 239] on div "**********" at bounding box center [1042, 196] width 399 height 104
click at [1216, 232] on button "OK" at bounding box center [1208, 230] width 39 height 30
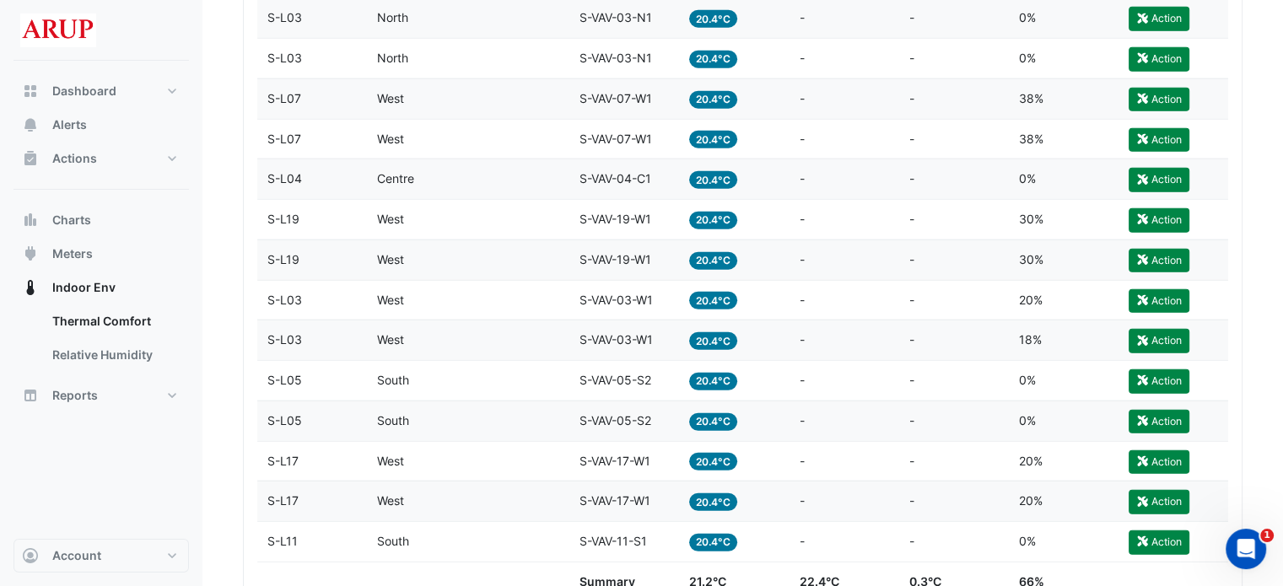
scroll to position [4656, 0]
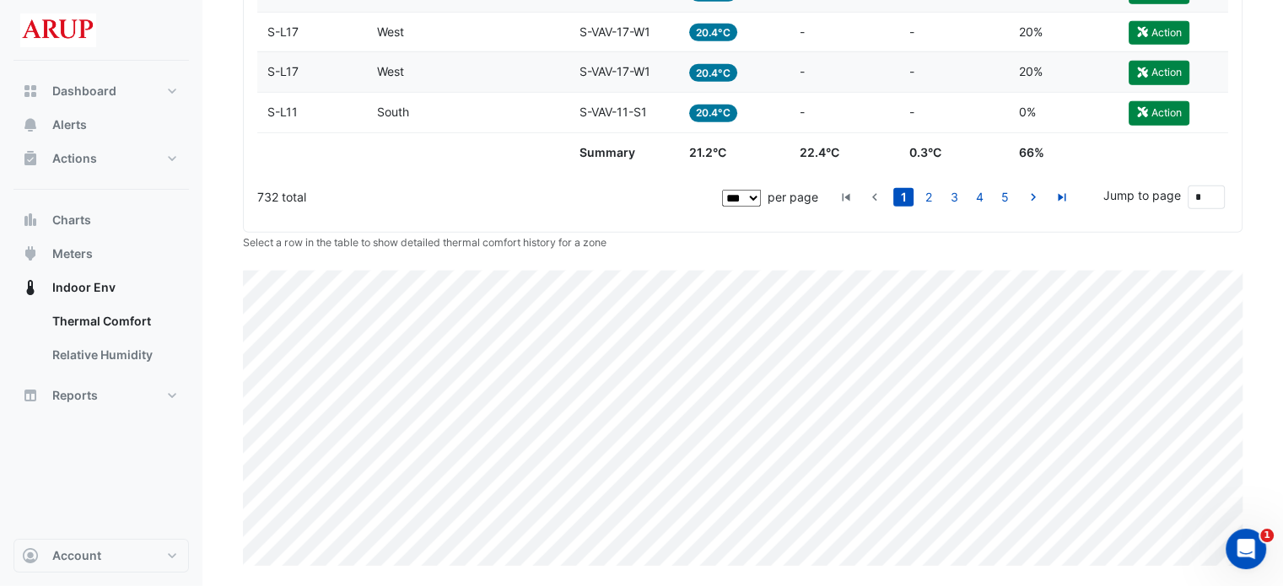
click at [442, 116] on div "Zone South" at bounding box center [468, 112] width 182 height 19
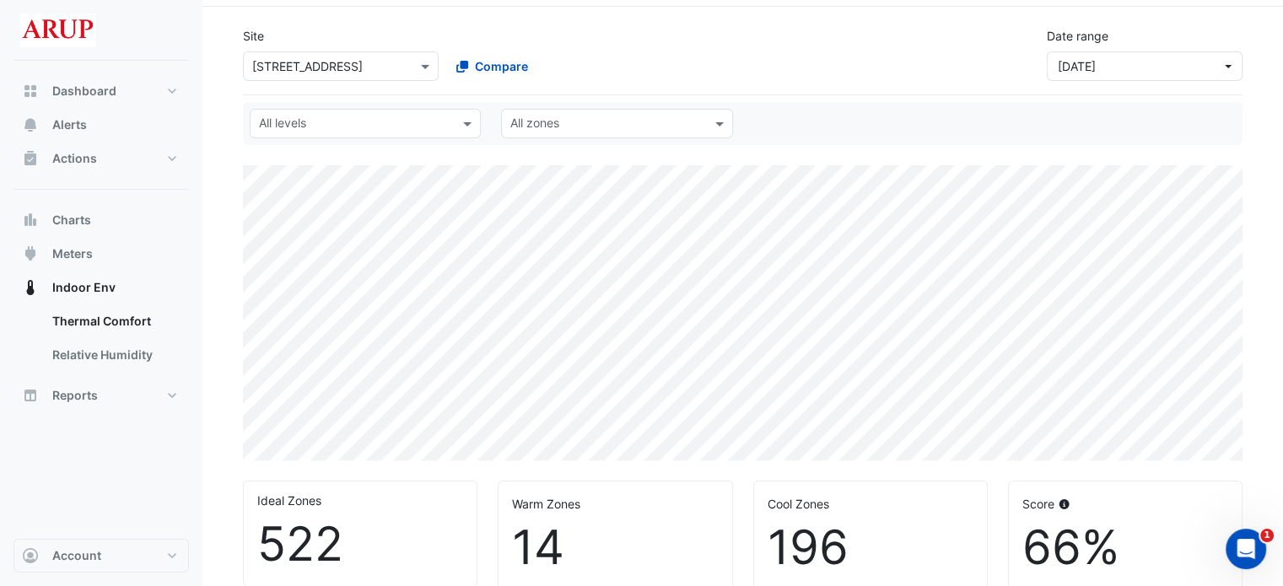
scroll to position [0, 0]
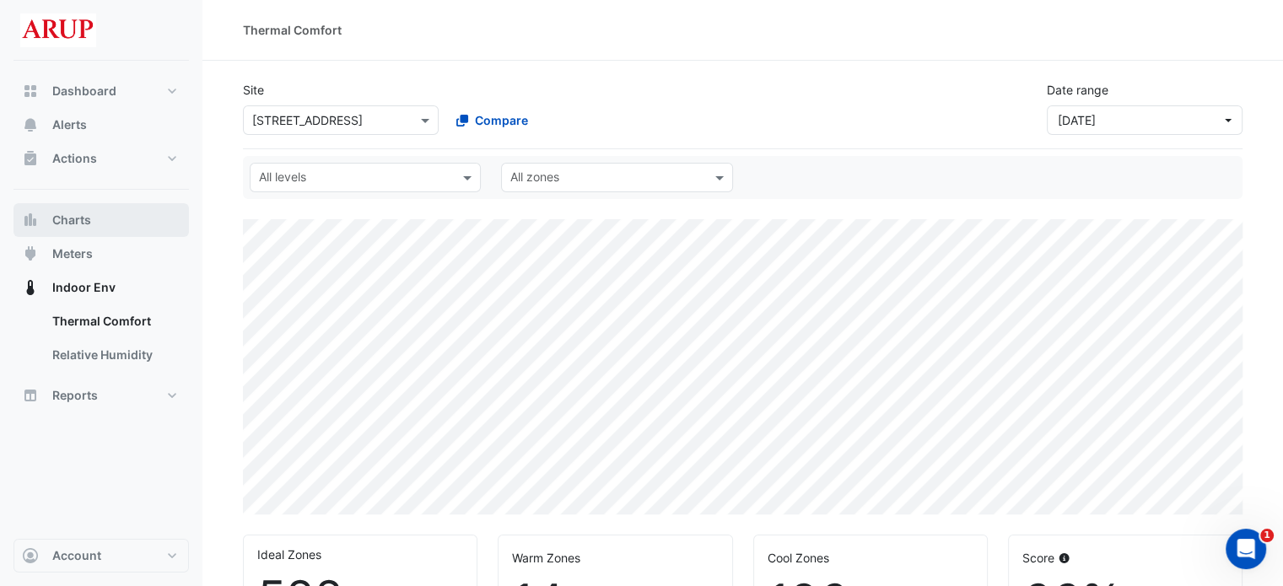
click at [91, 213] on button "Charts" at bounding box center [100, 220] width 175 height 34
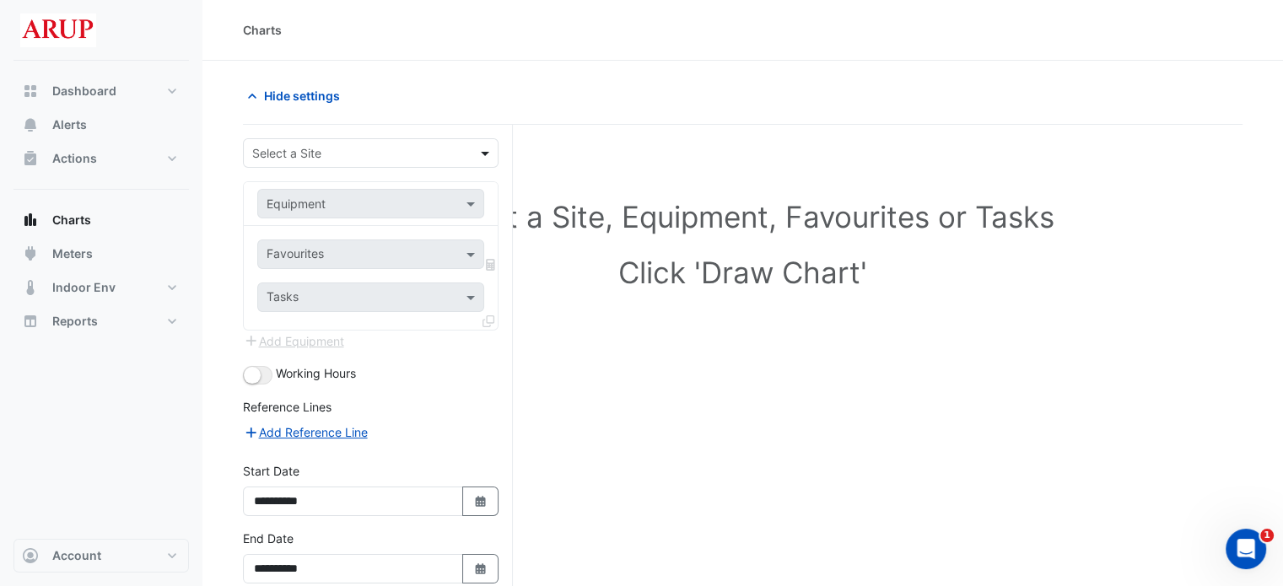
click at [477, 147] on span at bounding box center [487, 153] width 21 height 18
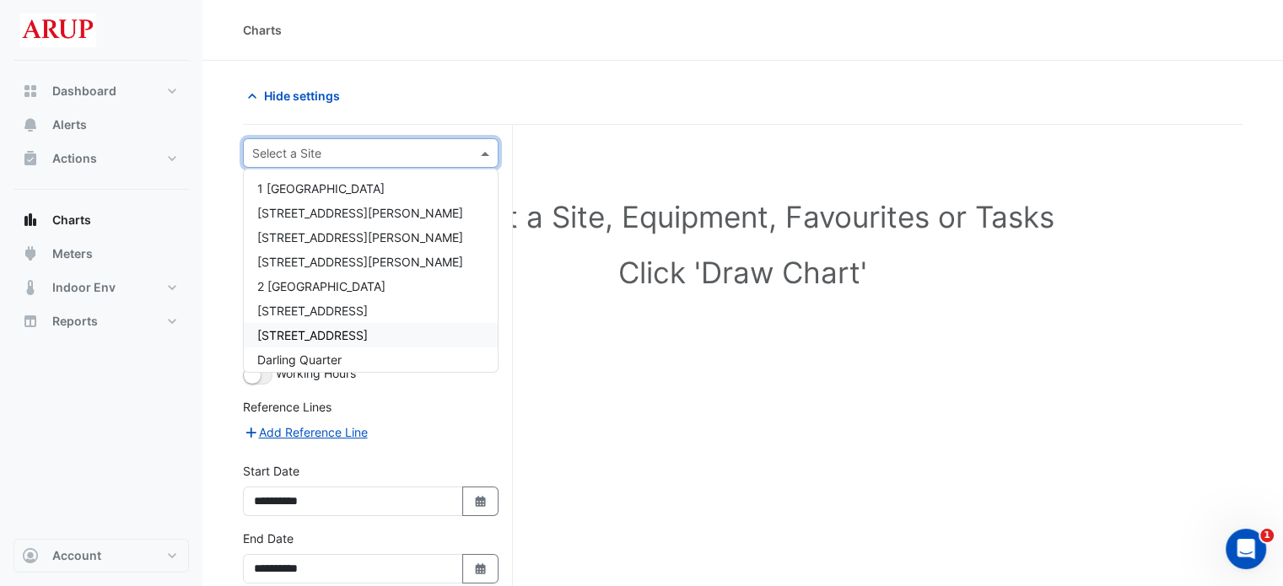
click at [374, 332] on div "[STREET_ADDRESS]" at bounding box center [371, 335] width 254 height 24
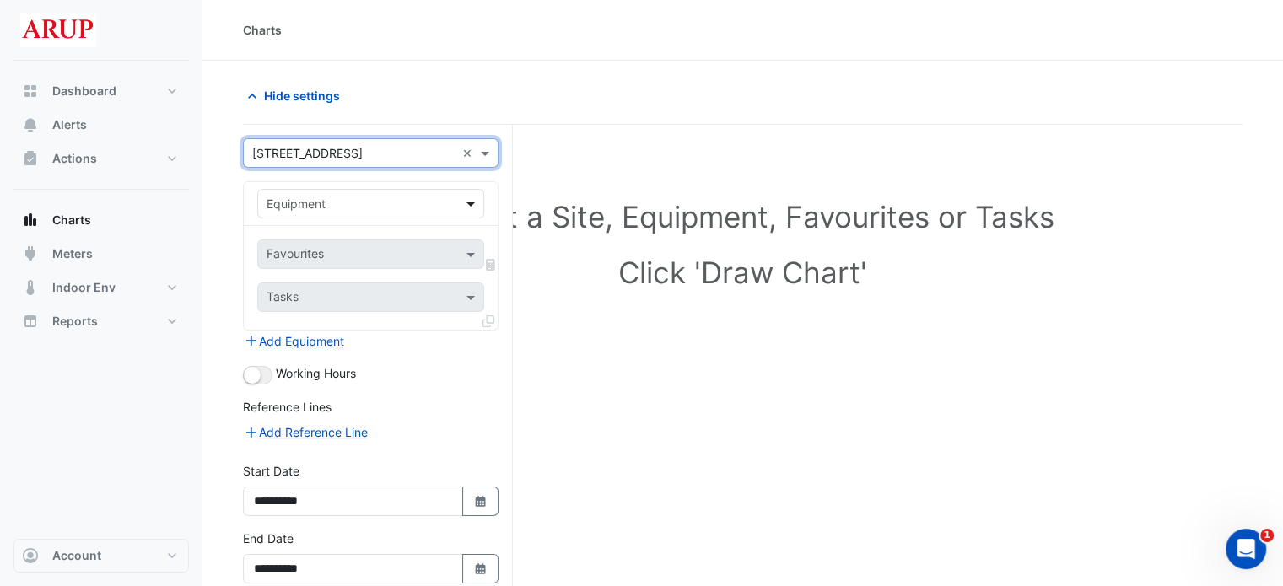
click at [471, 202] on span at bounding box center [472, 204] width 21 height 18
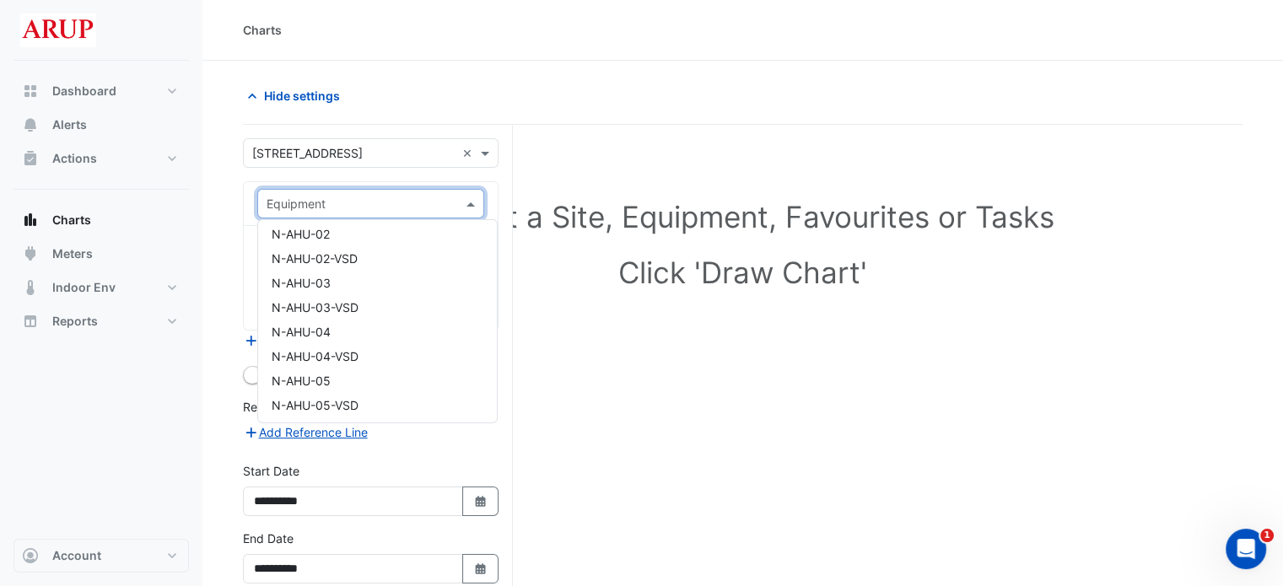
scroll to position [253, 0]
click at [376, 332] on div "N-AHU-05" at bounding box center [377, 328] width 239 height 24
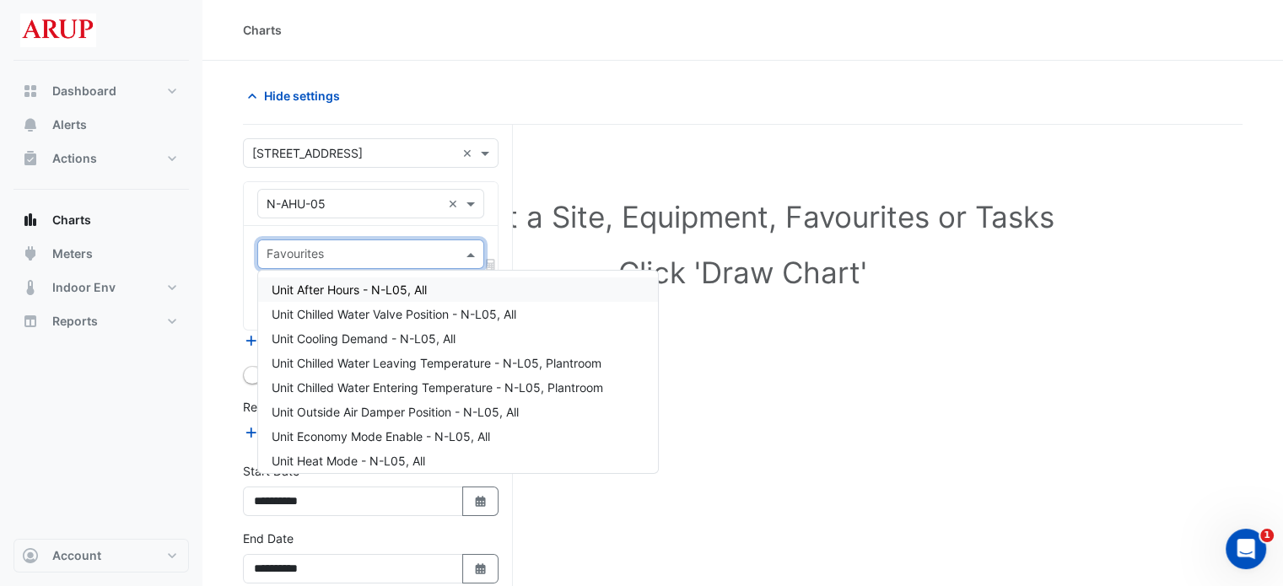
click at [472, 249] on span at bounding box center [472, 254] width 21 height 18
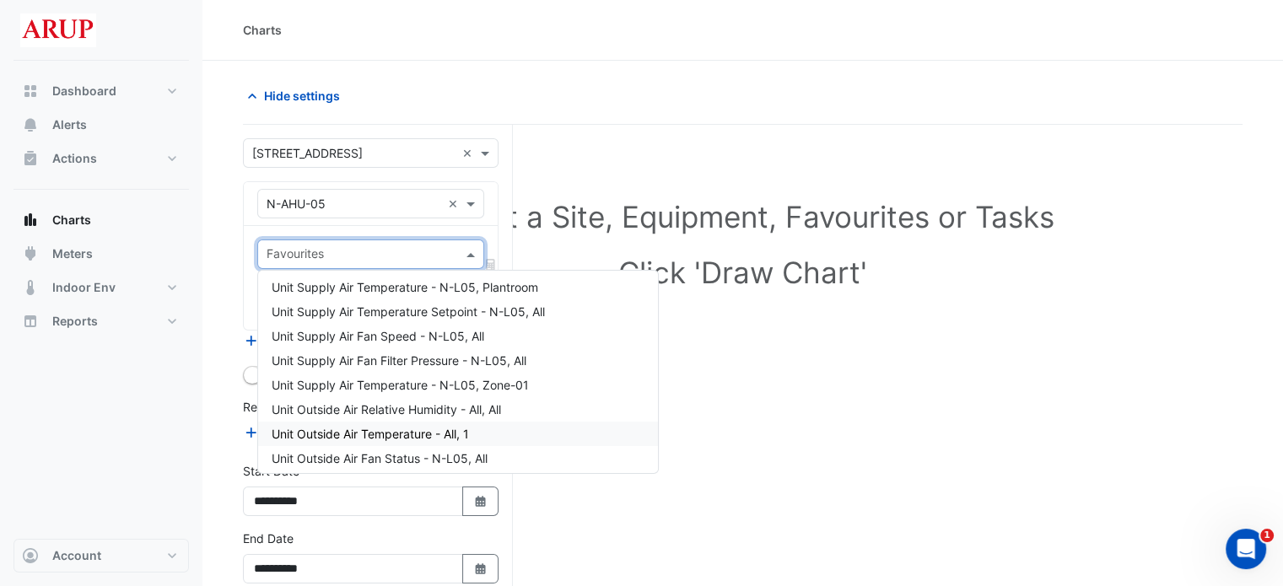
scroll to position [447, 0]
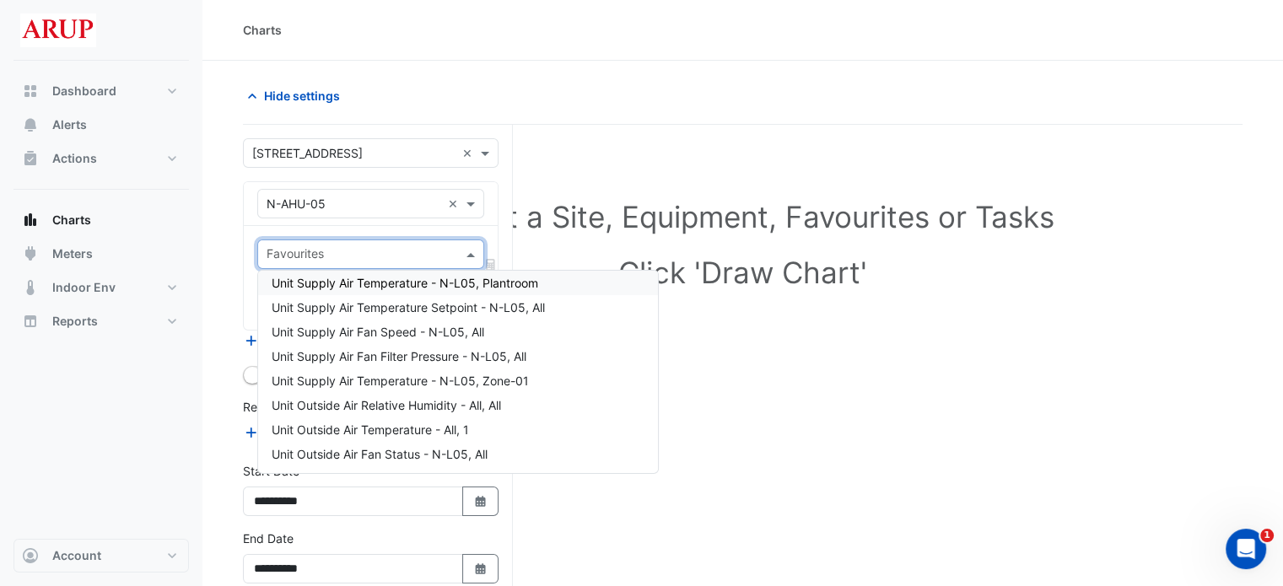
click at [466, 258] on span at bounding box center [472, 254] width 21 height 18
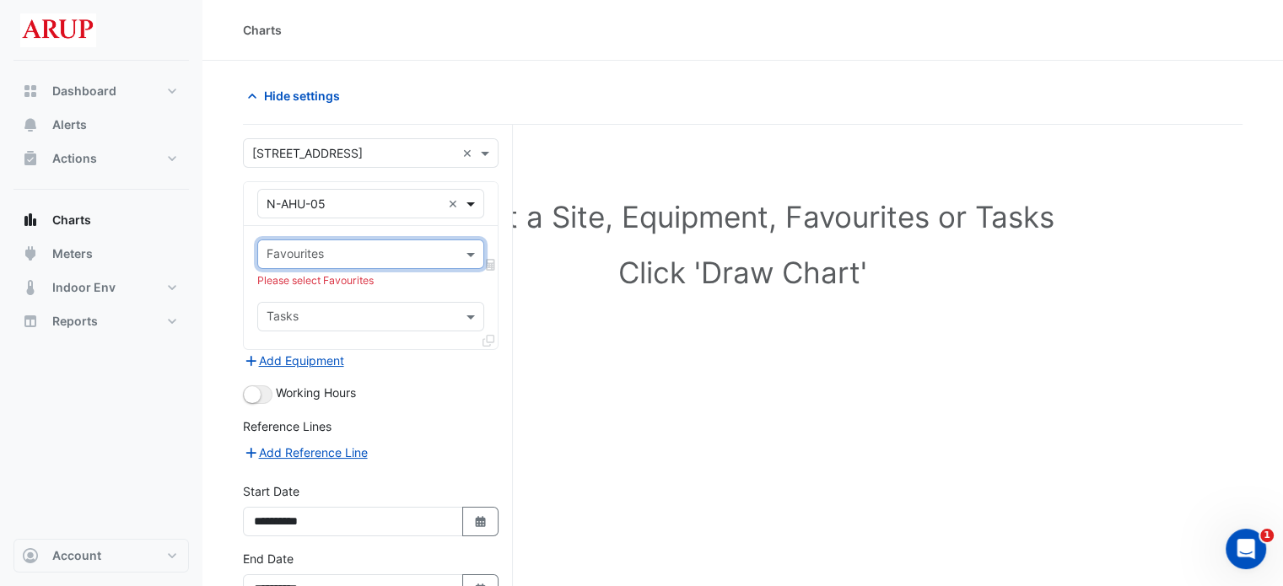
click at [474, 195] on span at bounding box center [472, 204] width 21 height 18
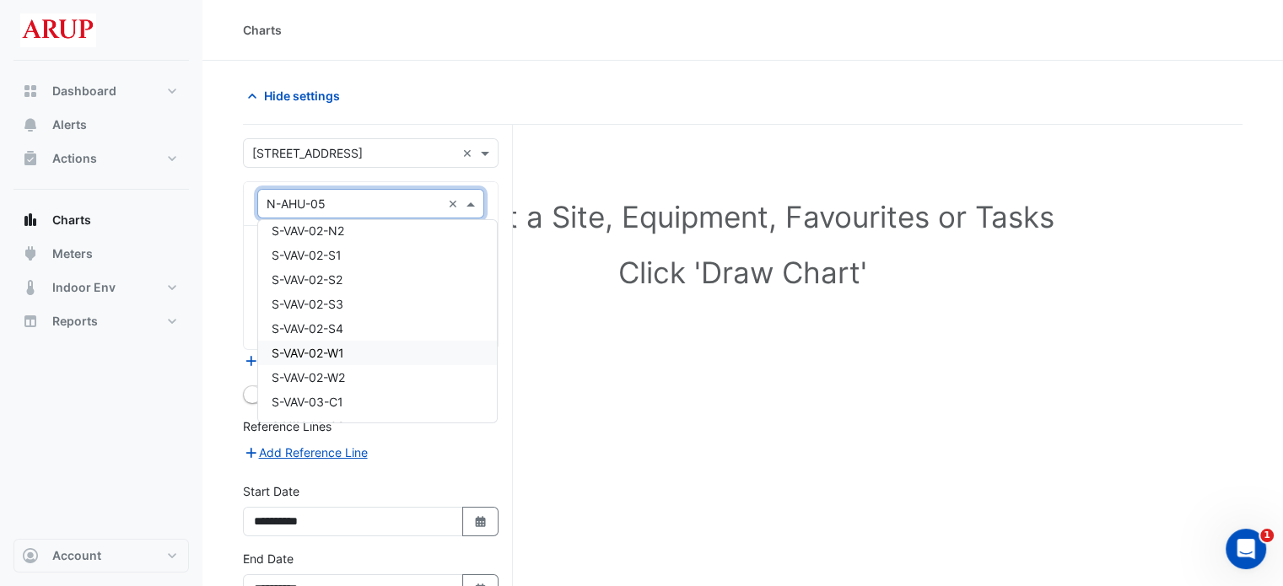
scroll to position [10737, 0]
click at [369, 242] on div "S-VAV-02-E1" at bounding box center [377, 241] width 239 height 24
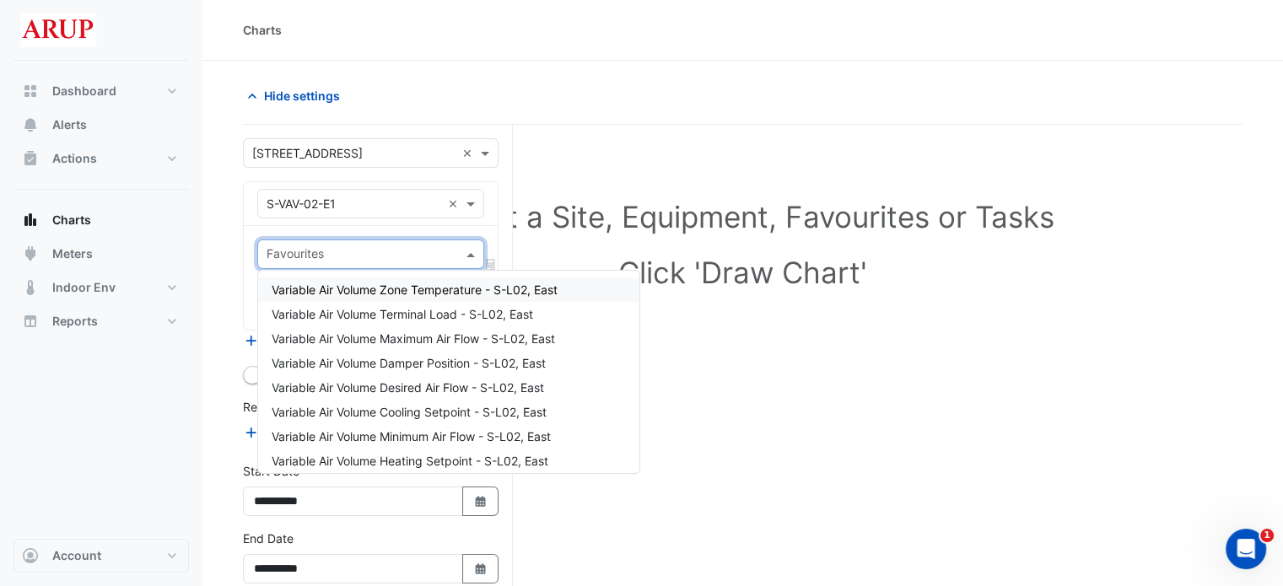
click at [474, 251] on span at bounding box center [472, 254] width 21 height 18
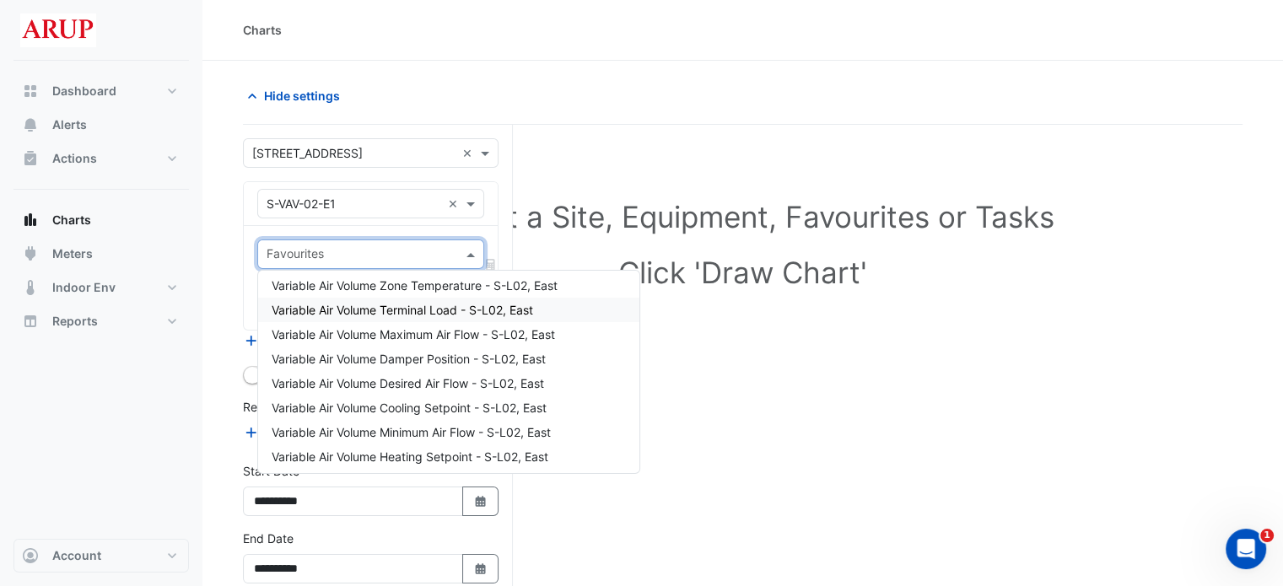
scroll to position [0, 0]
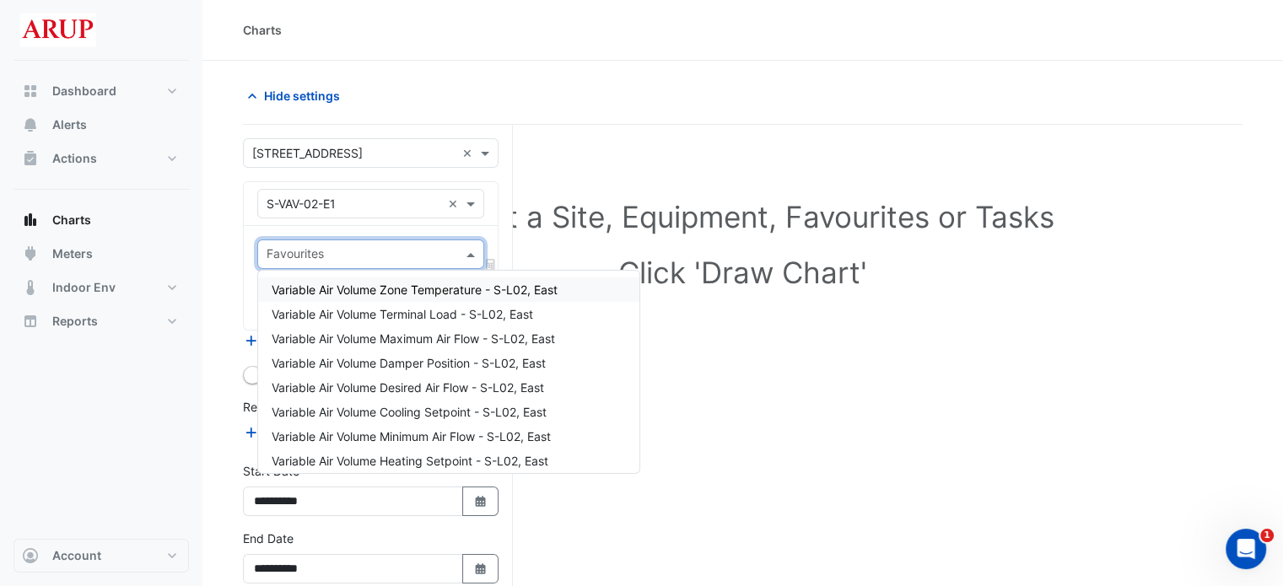
click at [452, 297] on div "Variable Air Volume Zone Temperature - S-L02, East" at bounding box center [448, 290] width 381 height 24
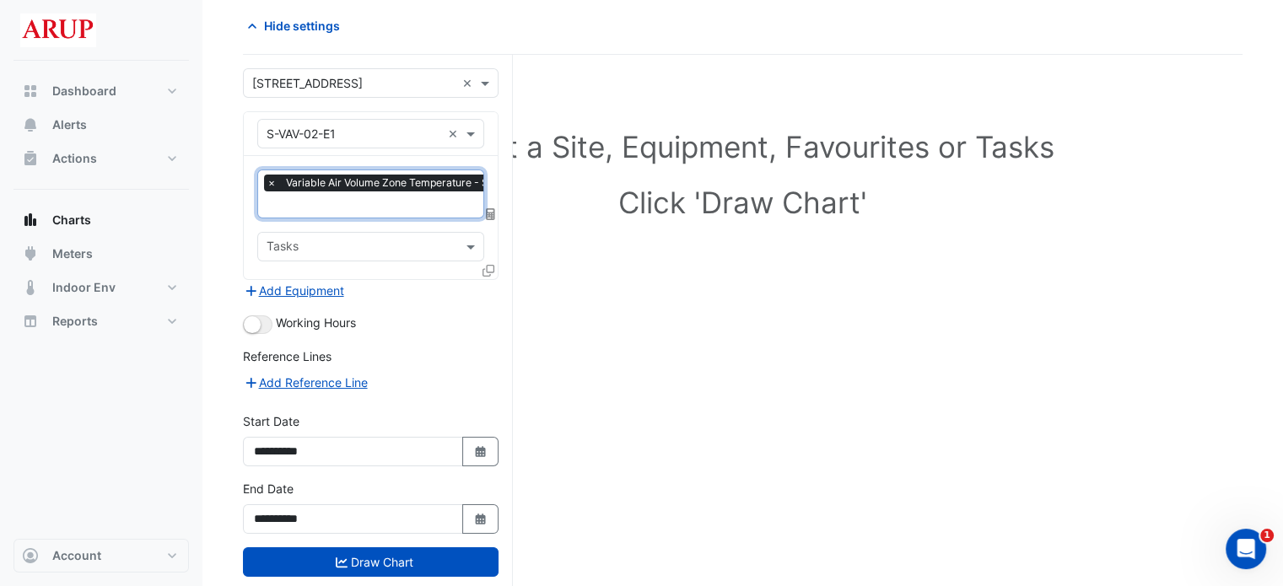
scroll to position [84, 0]
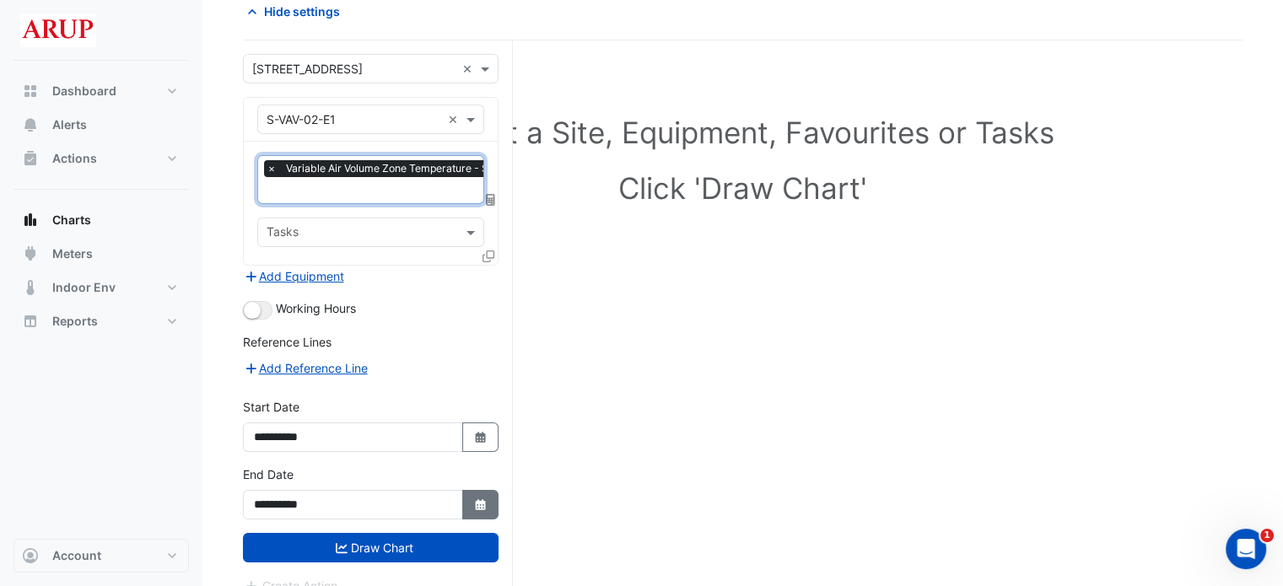
click at [484, 499] on icon "button" at bounding box center [480, 504] width 10 height 11
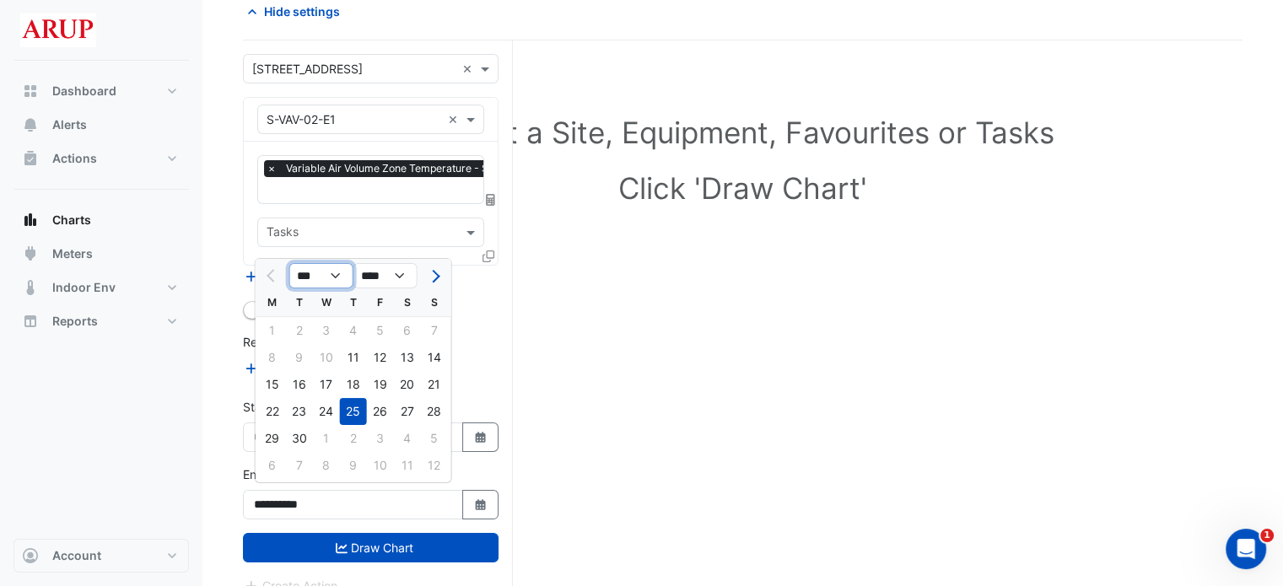
click at [337, 280] on select "*** *** *** ***" at bounding box center [321, 275] width 64 height 25
click at [440, 272] on button "Next month" at bounding box center [434, 275] width 20 height 27
select select "**"
click at [478, 333] on div "Reference Lines" at bounding box center [371, 345] width 256 height 24
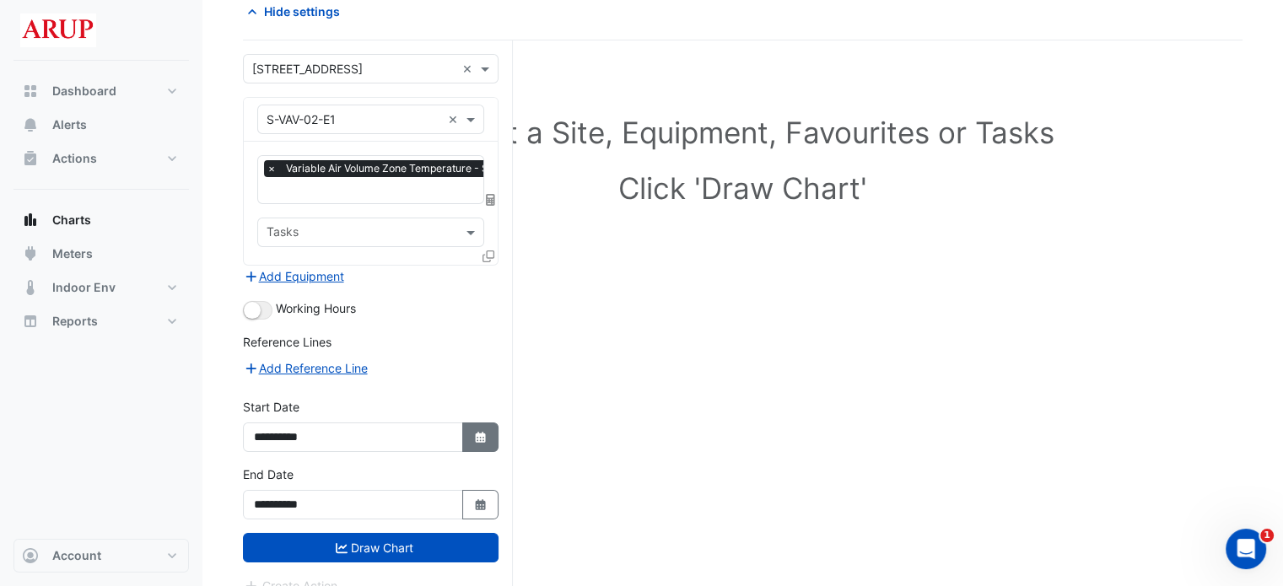
click at [483, 436] on icon "button" at bounding box center [480, 437] width 10 height 11
select select "*"
select select "****"
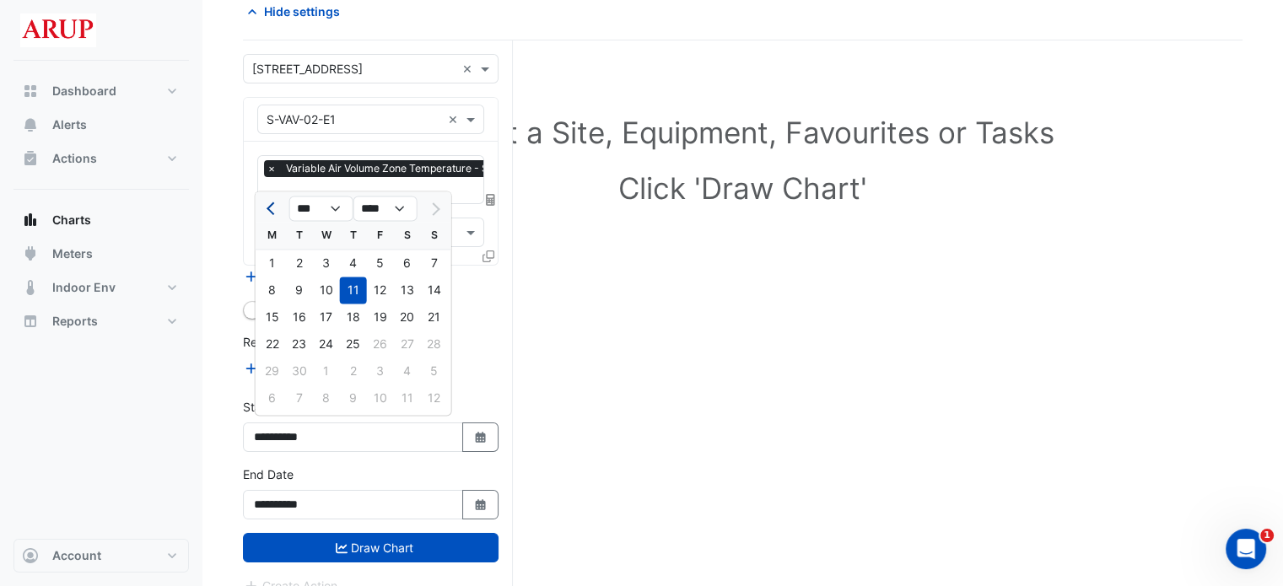
click at [267, 213] on button "Previous month" at bounding box center [272, 208] width 20 height 27
select select "*"
click at [271, 333] on div "18" at bounding box center [272, 344] width 27 height 27
type input "**********"
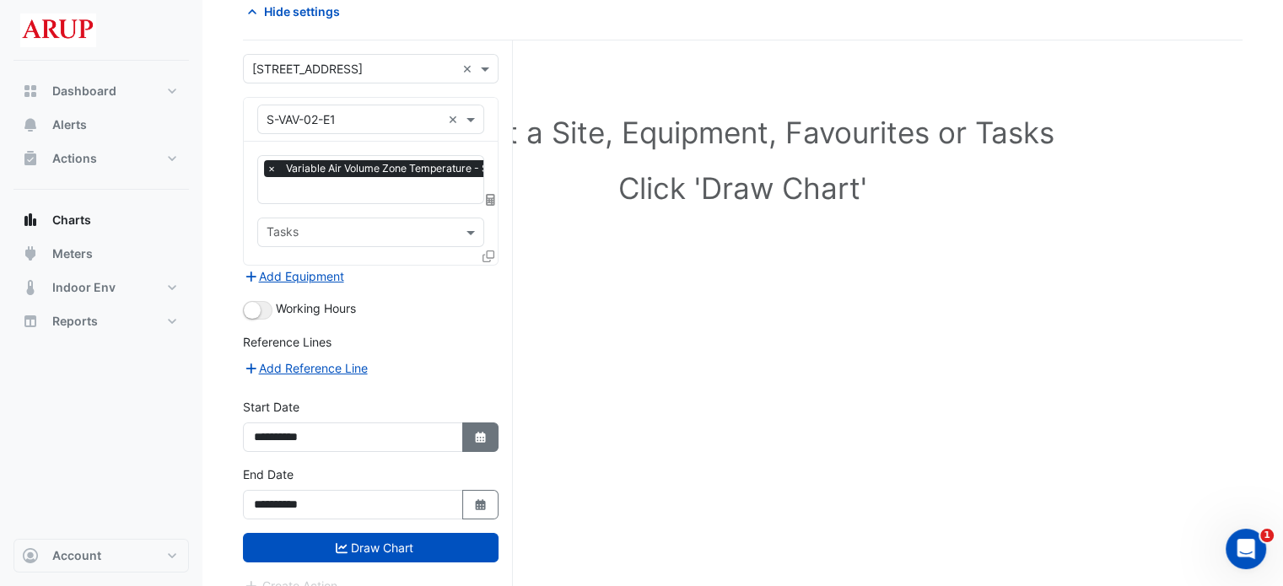
click at [481, 439] on fa-icon "Select Date" at bounding box center [480, 437] width 15 height 14
select select "*"
select select "****"
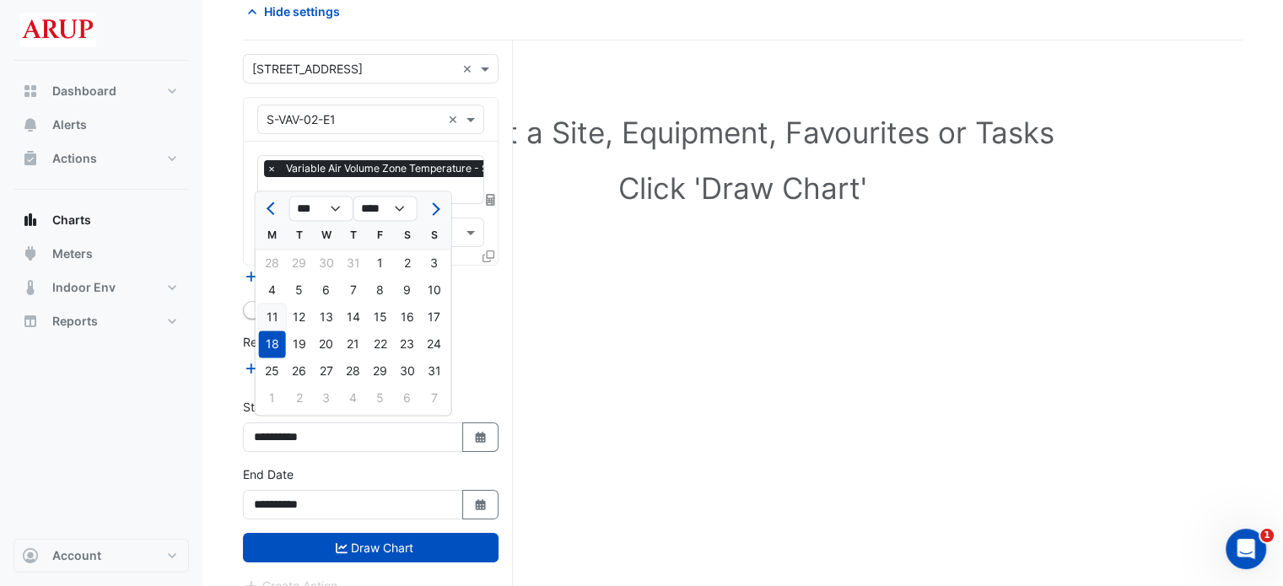
click at [277, 315] on div "11" at bounding box center [272, 317] width 27 height 27
type input "**********"
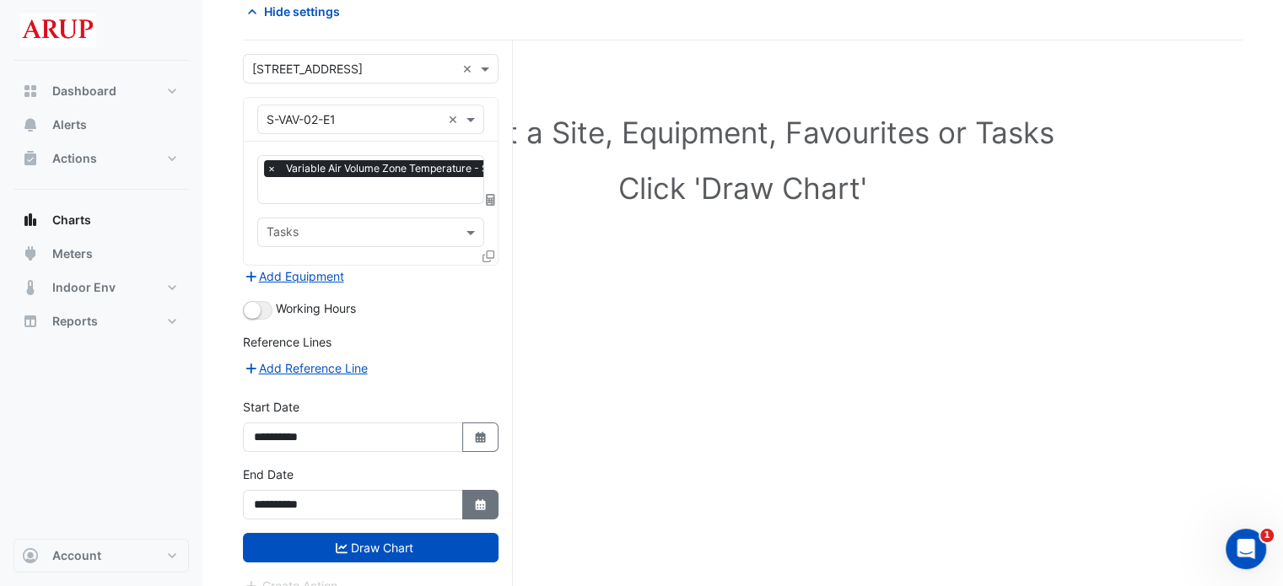
click at [481, 503] on icon "button" at bounding box center [480, 504] width 10 height 11
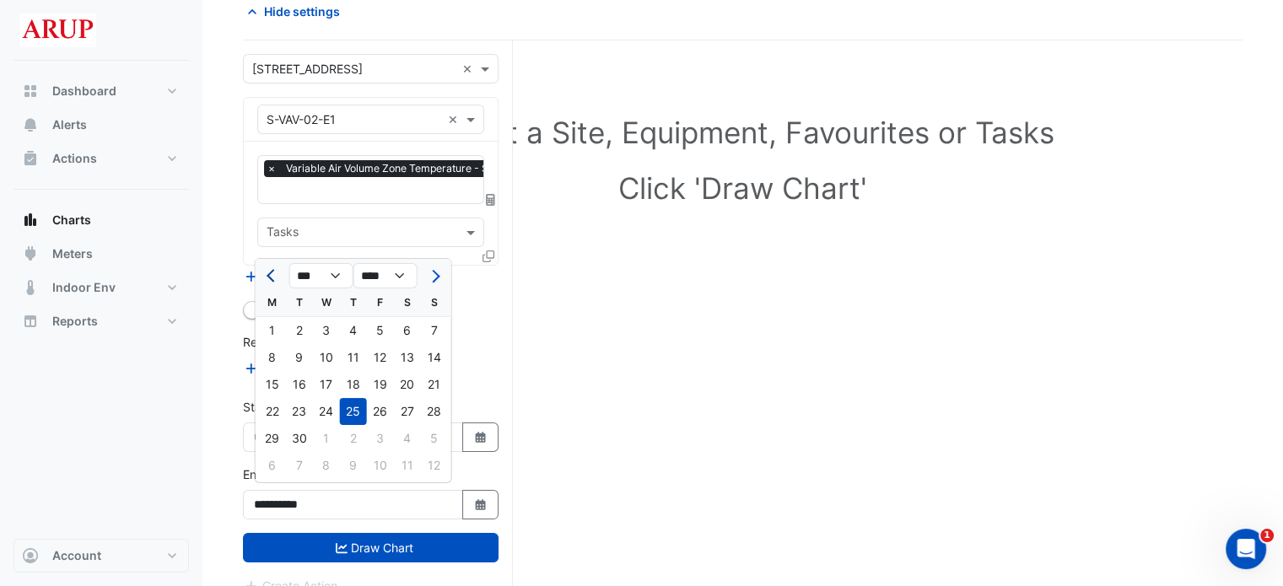
click at [272, 282] on span "Previous month" at bounding box center [273, 276] width 13 height 13
select select "*"
click at [269, 379] on div "11" at bounding box center [272, 384] width 27 height 27
type input "**********"
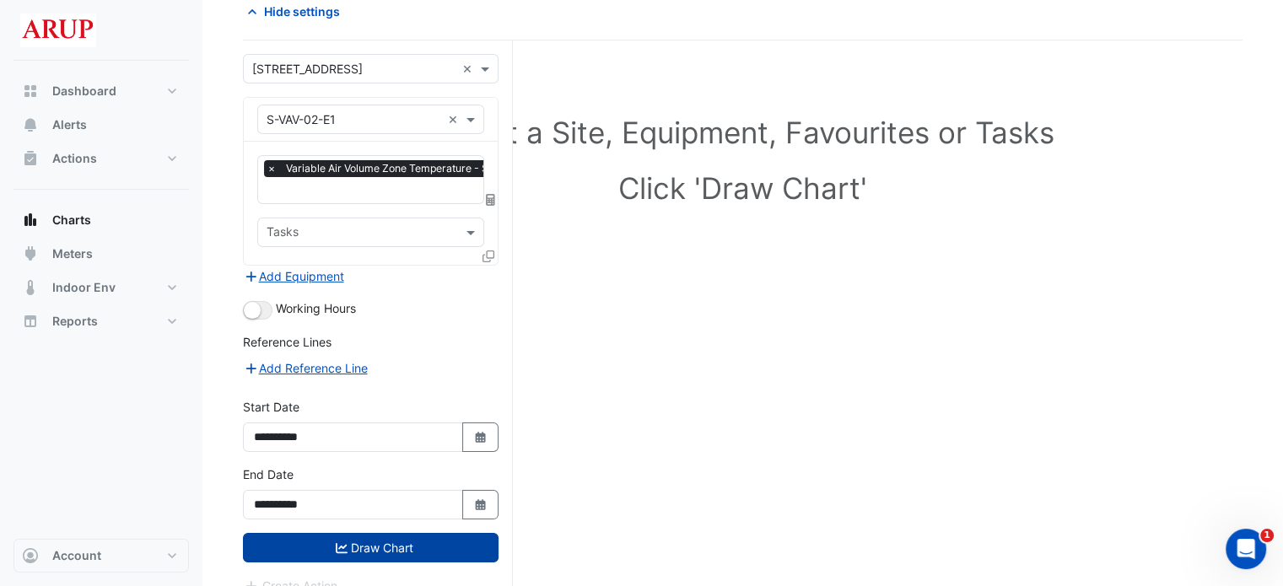
click at [383, 543] on button "Draw Chart" at bounding box center [371, 548] width 256 height 30
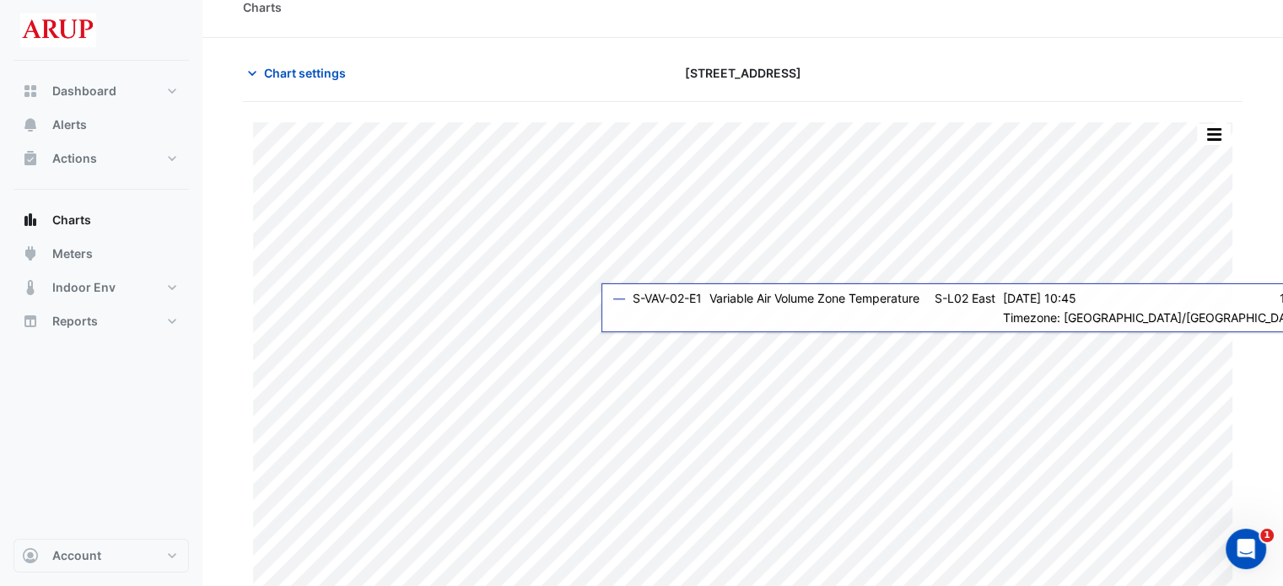
scroll to position [41, 0]
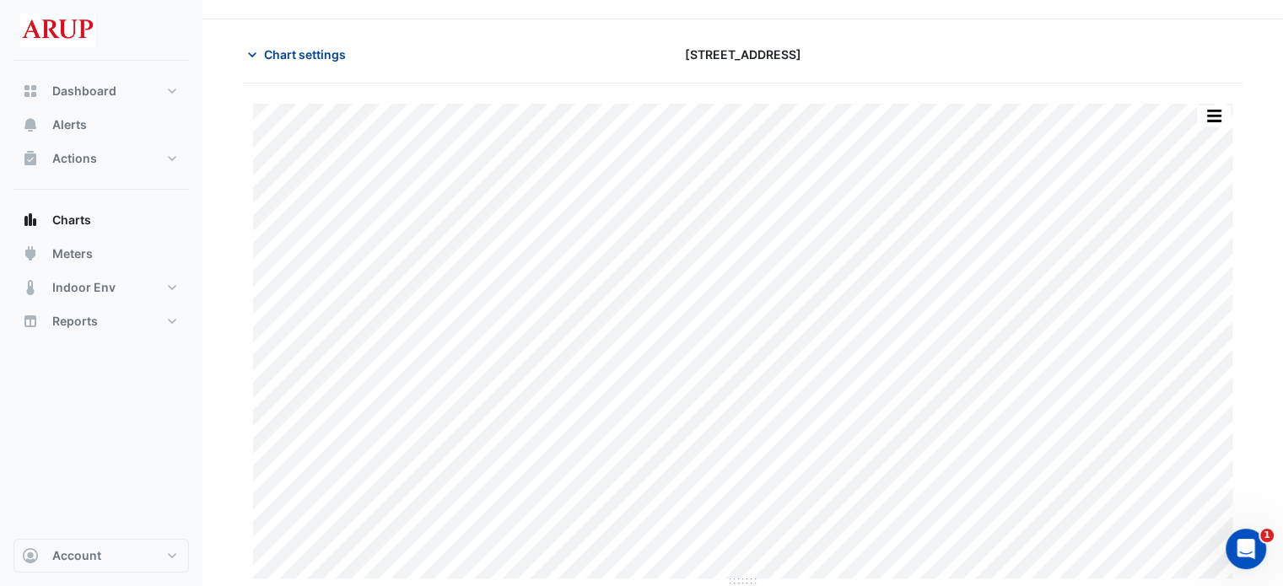
click at [255, 50] on icon "button" at bounding box center [252, 54] width 17 height 17
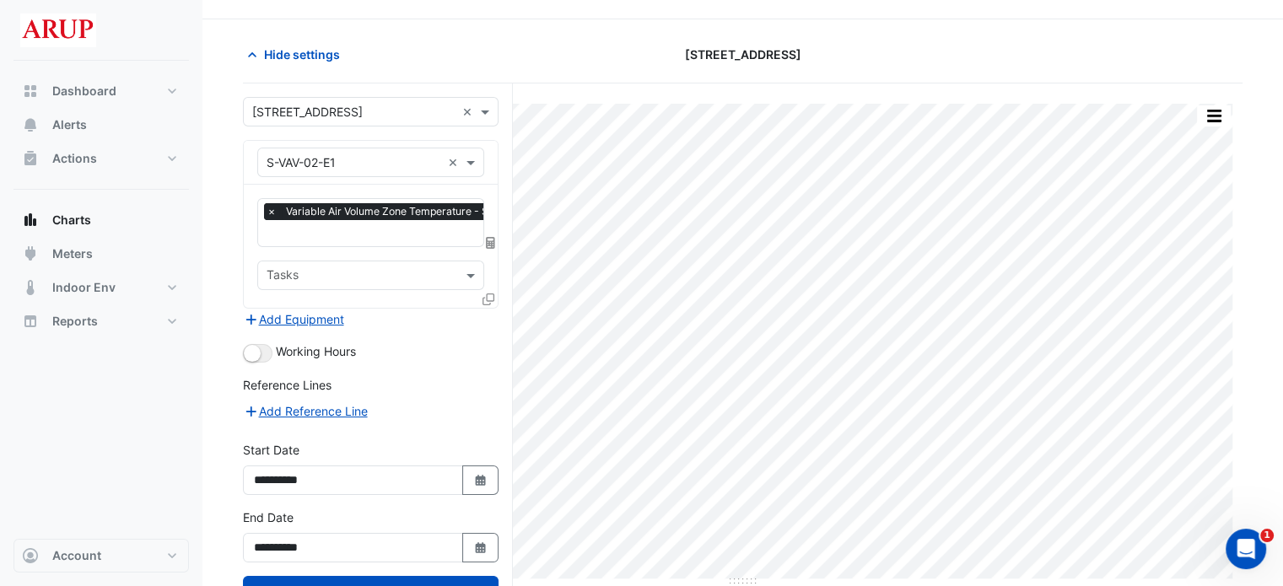
click at [276, 215] on span "×" at bounding box center [271, 211] width 15 height 17
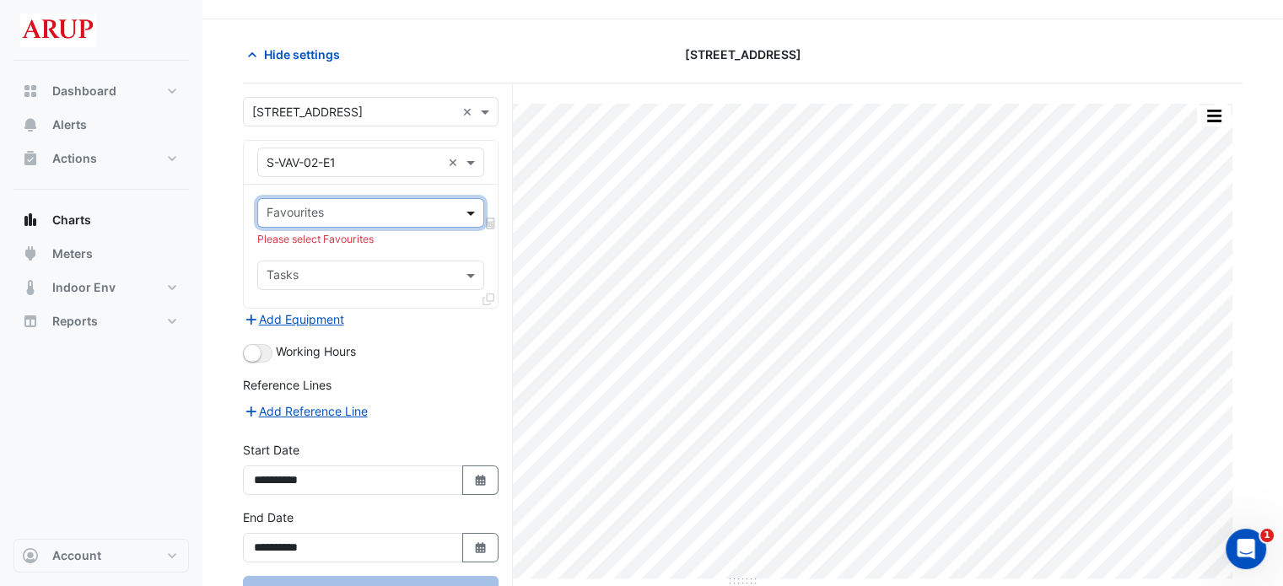
click at [465, 208] on span at bounding box center [472, 213] width 21 height 18
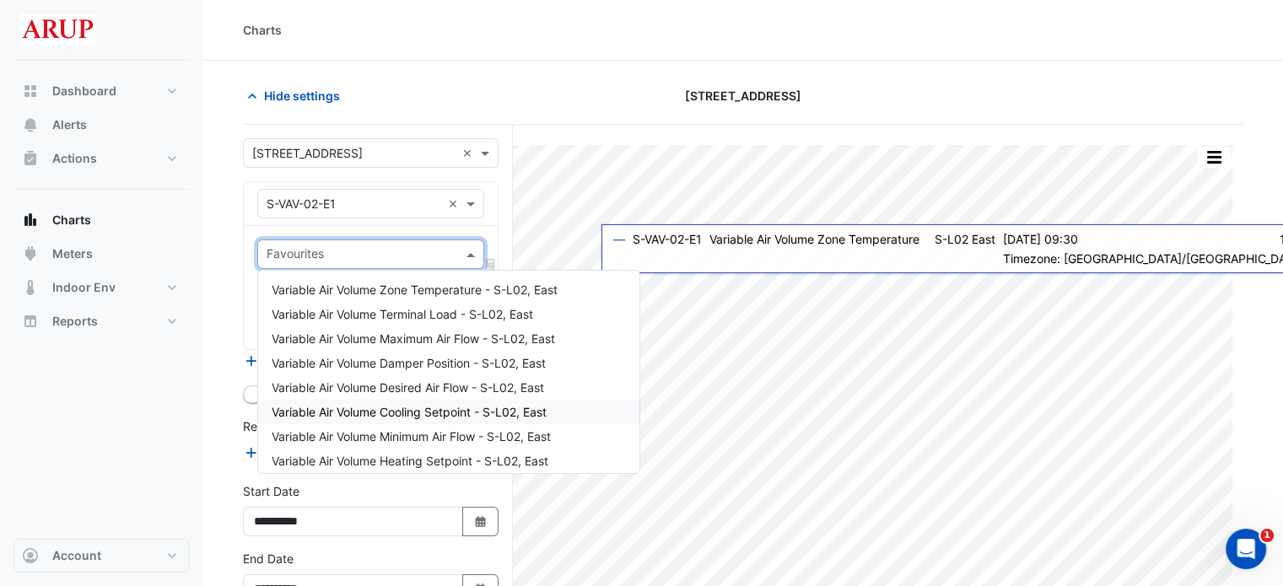
click at [437, 406] on span "Variable Air Volume Cooling Setpoint - S-L02, East" at bounding box center [409, 412] width 275 height 14
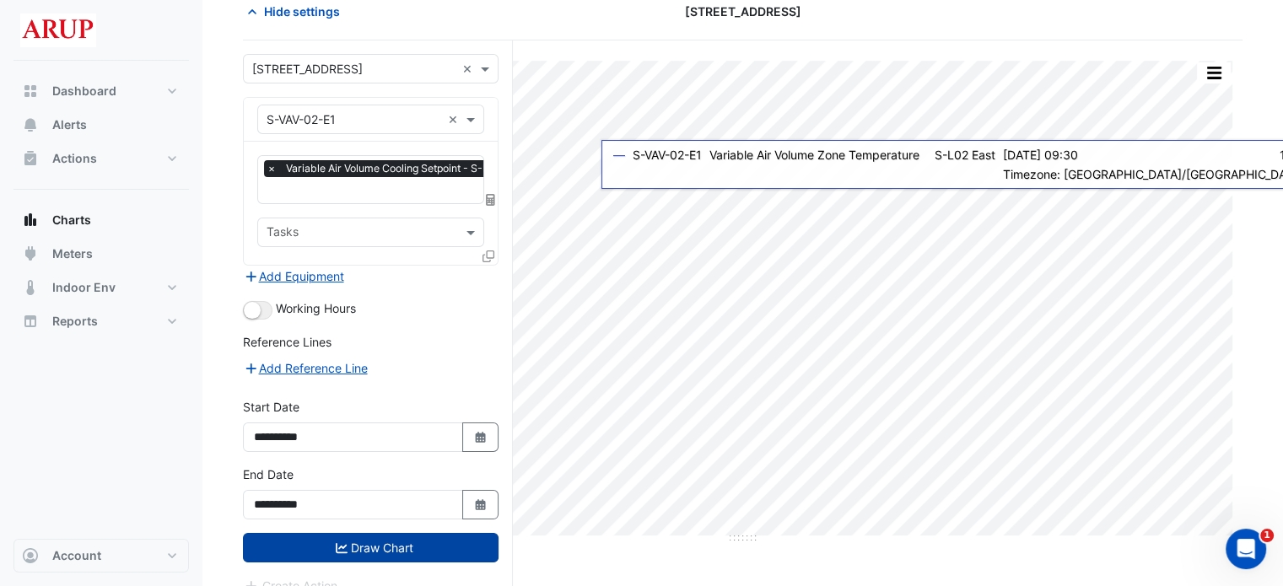
click at [398, 549] on button "Draw Chart" at bounding box center [371, 548] width 256 height 30
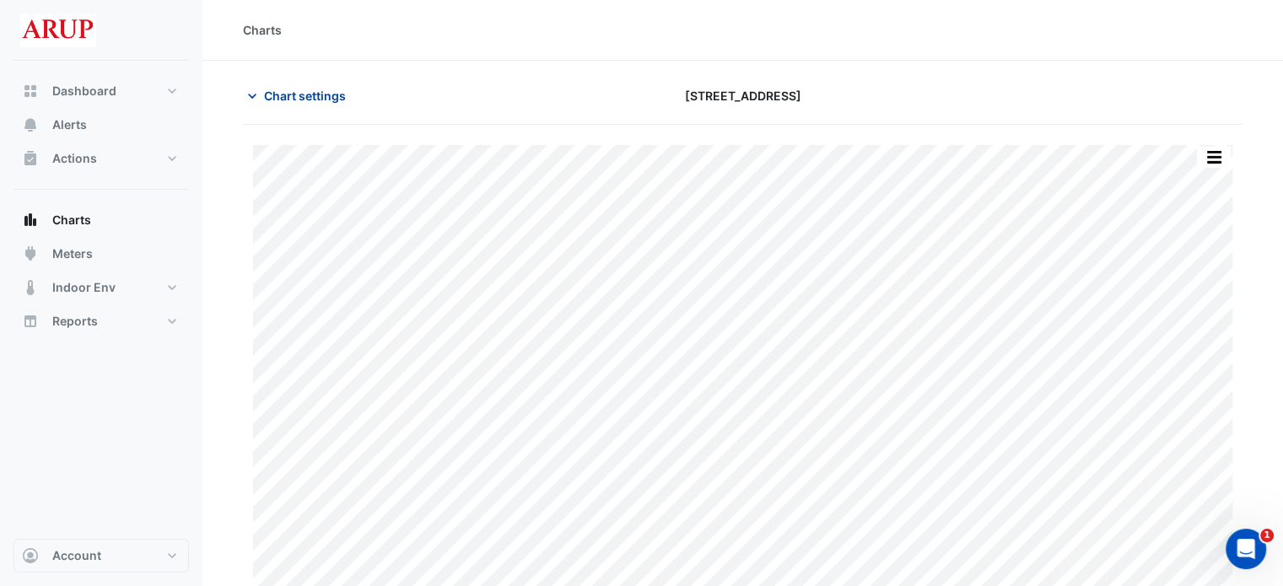
click at [253, 97] on icon "button" at bounding box center [252, 96] width 17 height 17
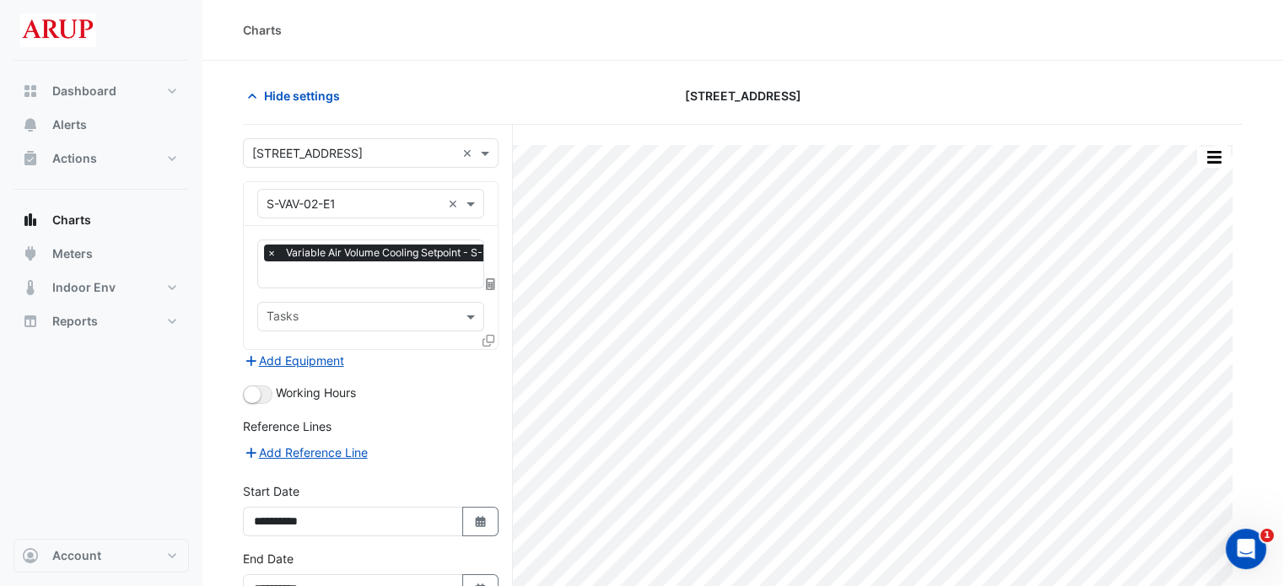
click at [272, 251] on span "×" at bounding box center [271, 253] width 15 height 17
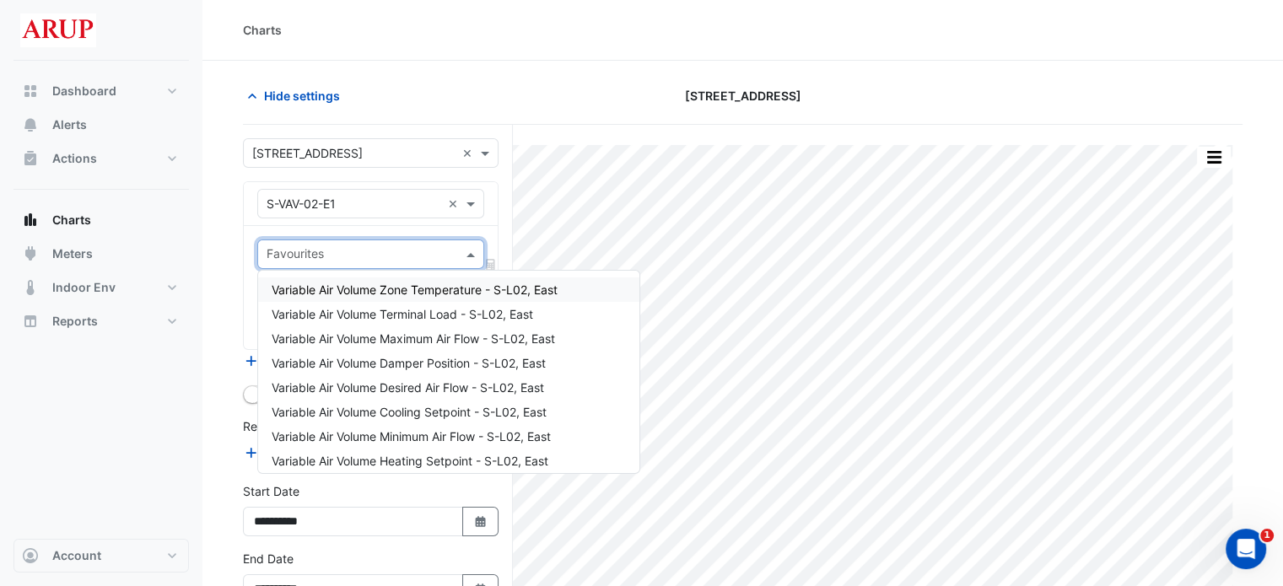
click at [467, 249] on span at bounding box center [472, 254] width 21 height 18
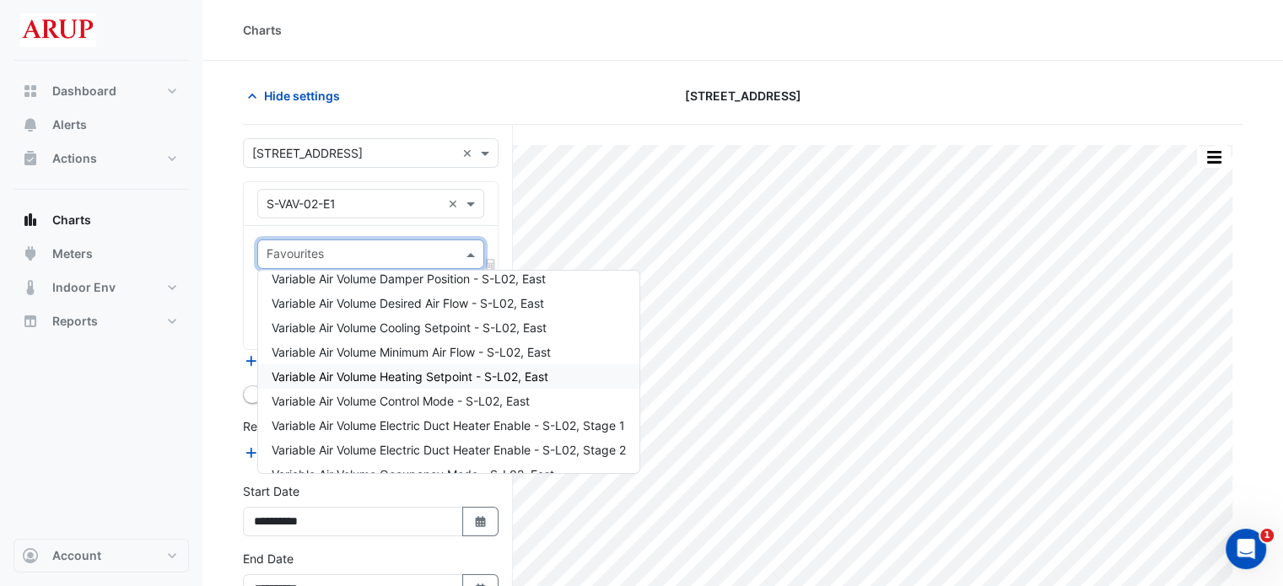
click at [538, 380] on span "Variable Air Volume Heating Setpoint - S-L02, East" at bounding box center [410, 376] width 277 height 14
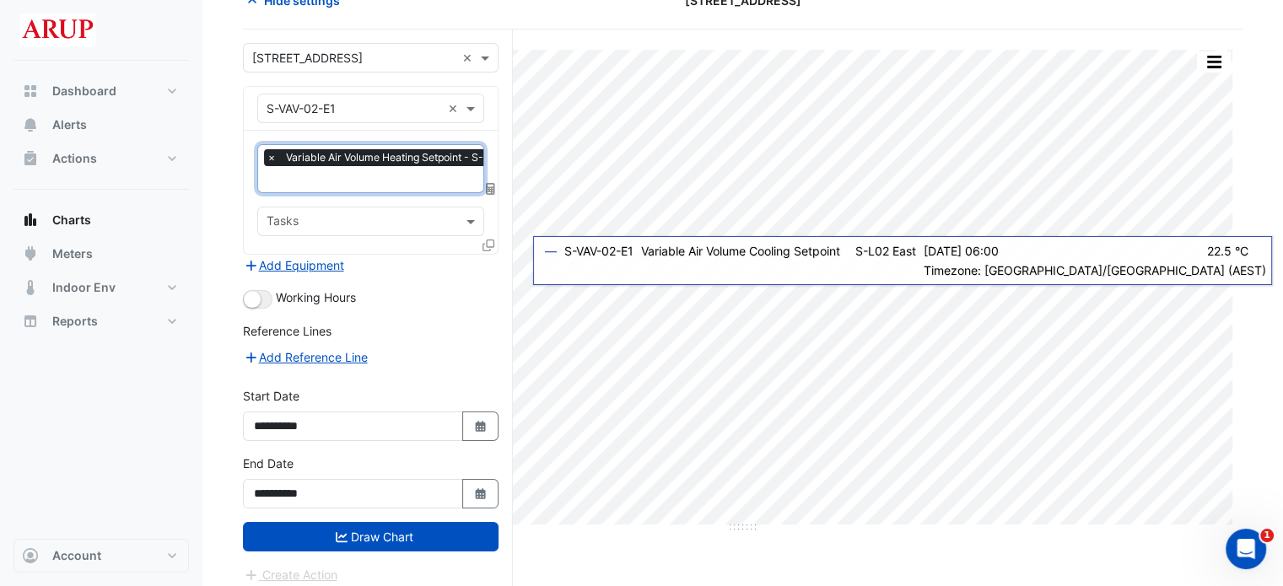
scroll to position [101, 0]
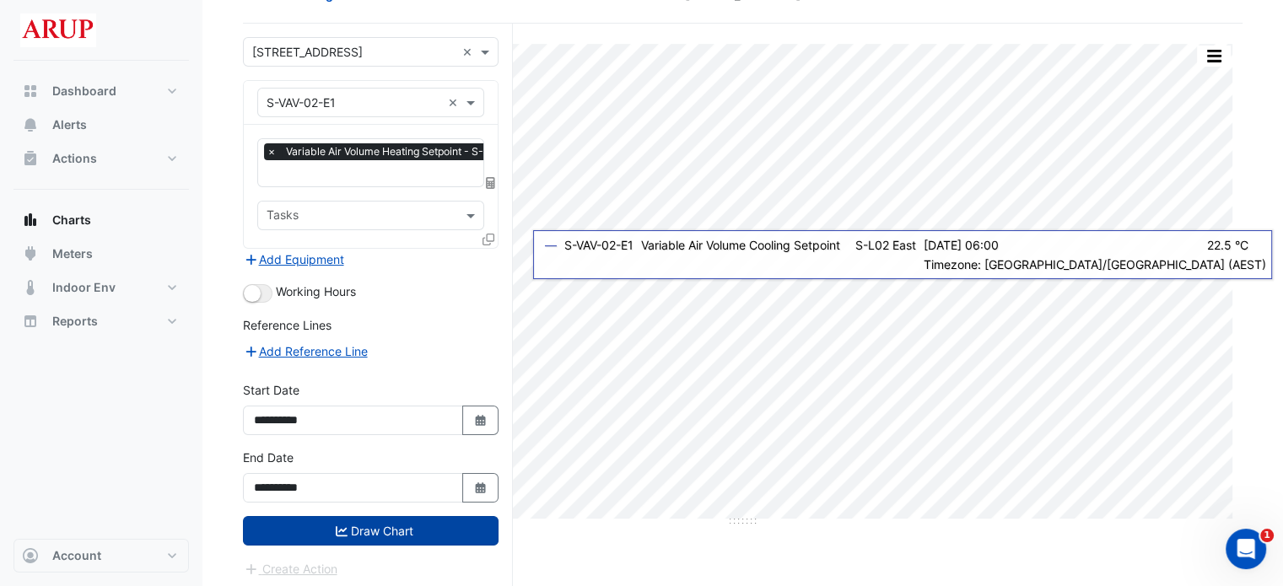
click at [386, 522] on button "Draw Chart" at bounding box center [371, 531] width 256 height 30
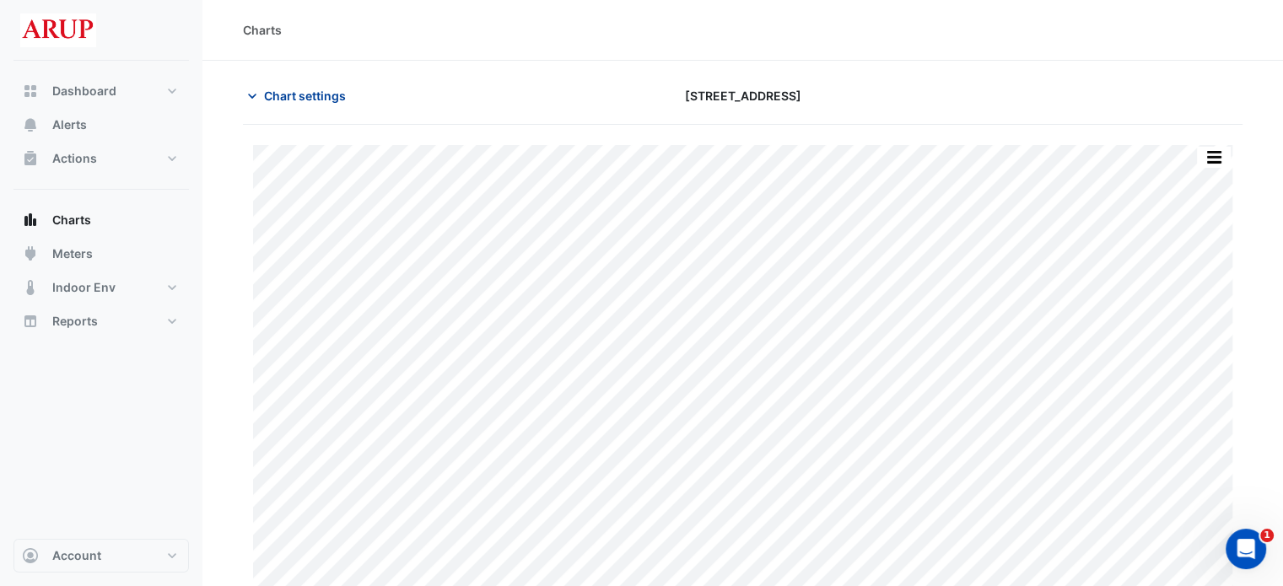
click at [254, 95] on icon "button" at bounding box center [252, 96] width 8 height 5
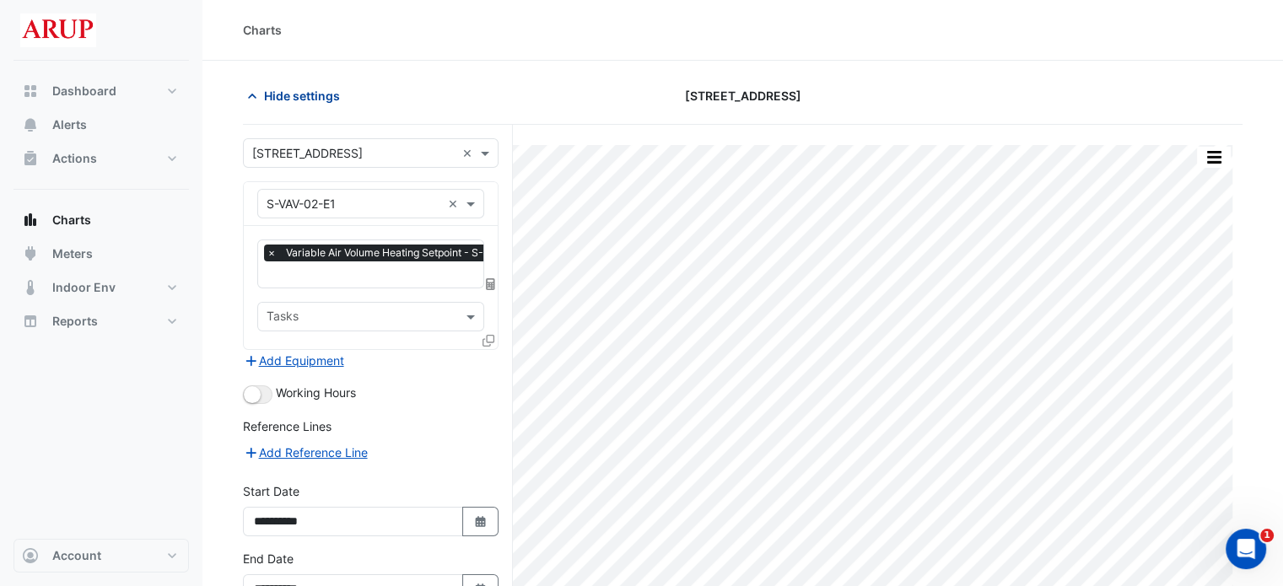
click at [254, 95] on icon "button" at bounding box center [252, 96] width 8 height 5
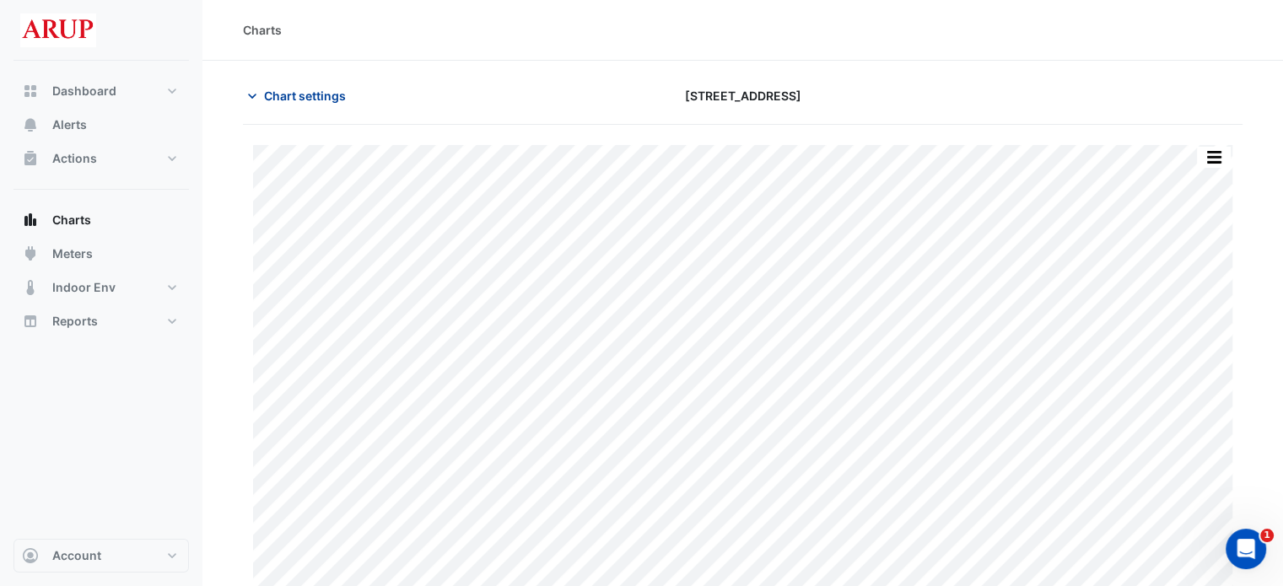
click at [251, 99] on icon "button" at bounding box center [252, 96] width 17 height 17
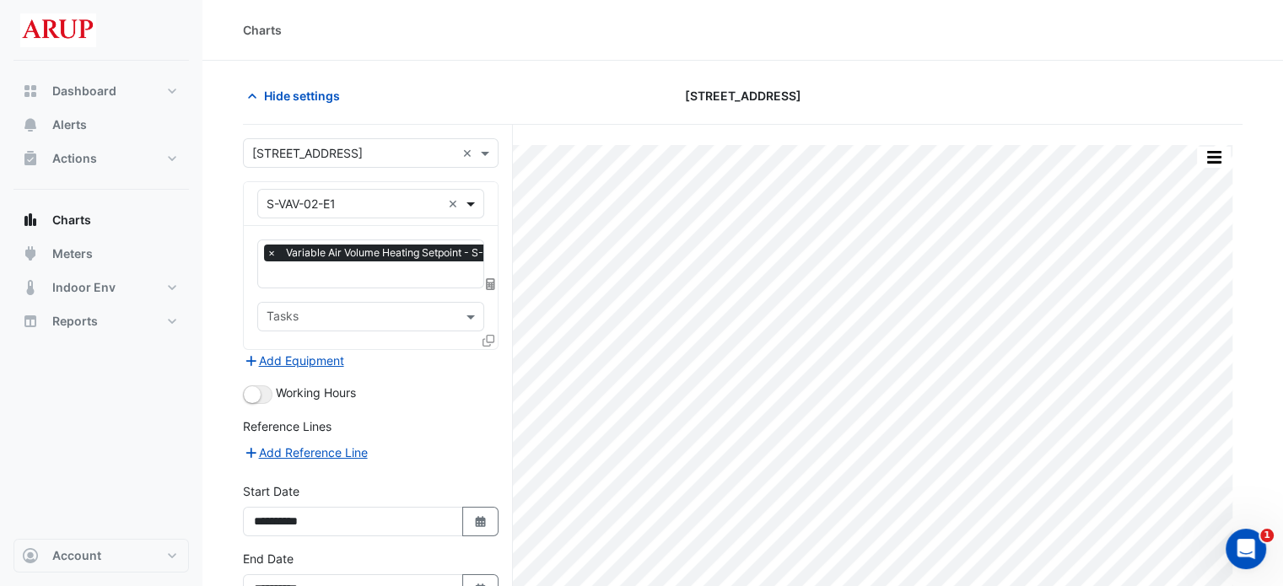
click at [477, 202] on span at bounding box center [472, 204] width 21 height 18
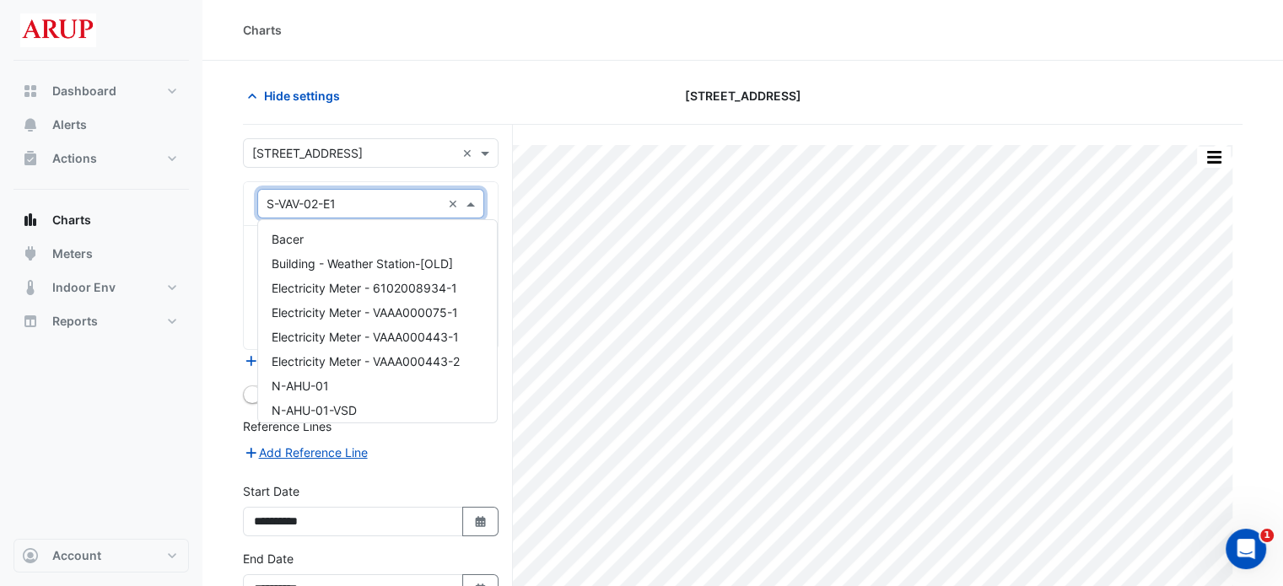
scroll to position [10746, 0]
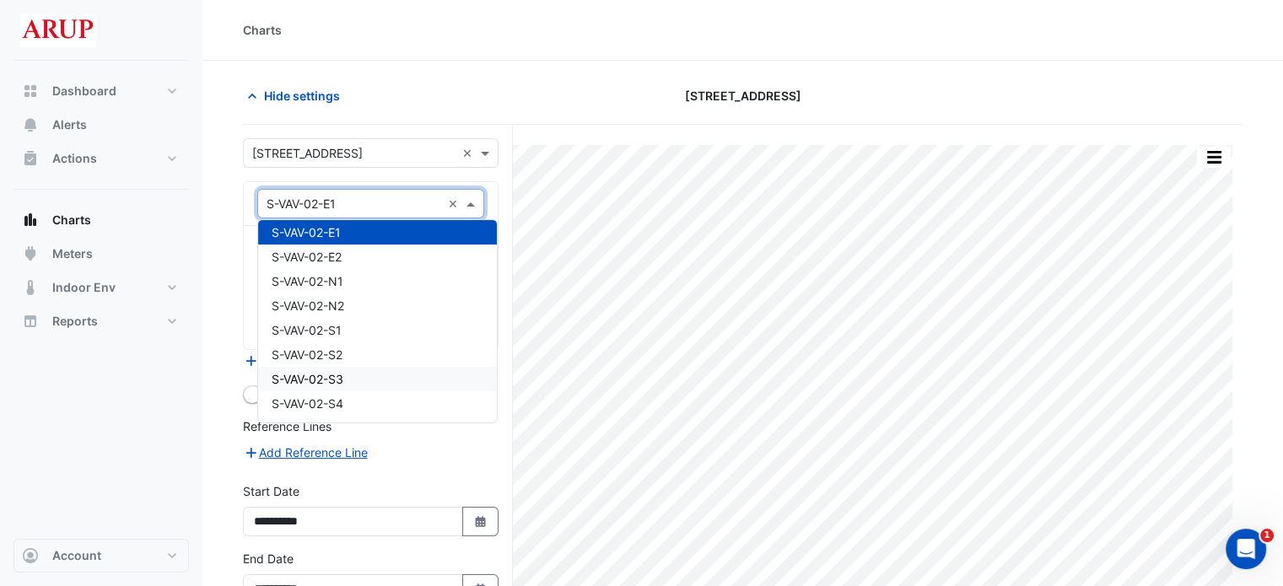
click at [381, 381] on div "S-VAV-02-S3" at bounding box center [377, 379] width 239 height 24
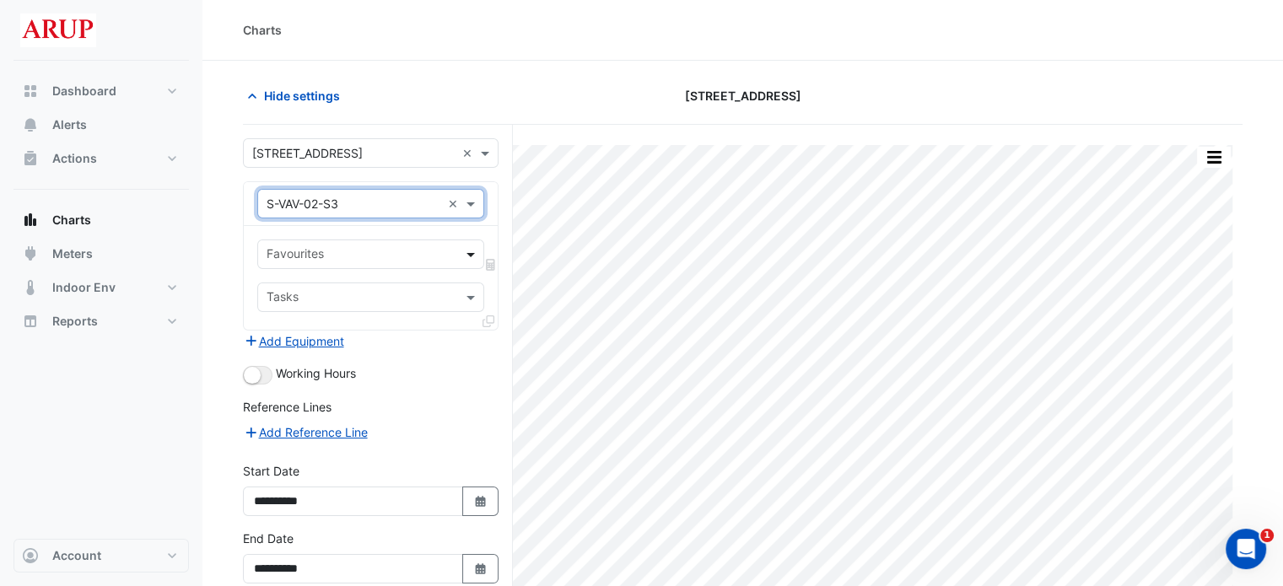
click at [468, 256] on span at bounding box center [472, 254] width 21 height 18
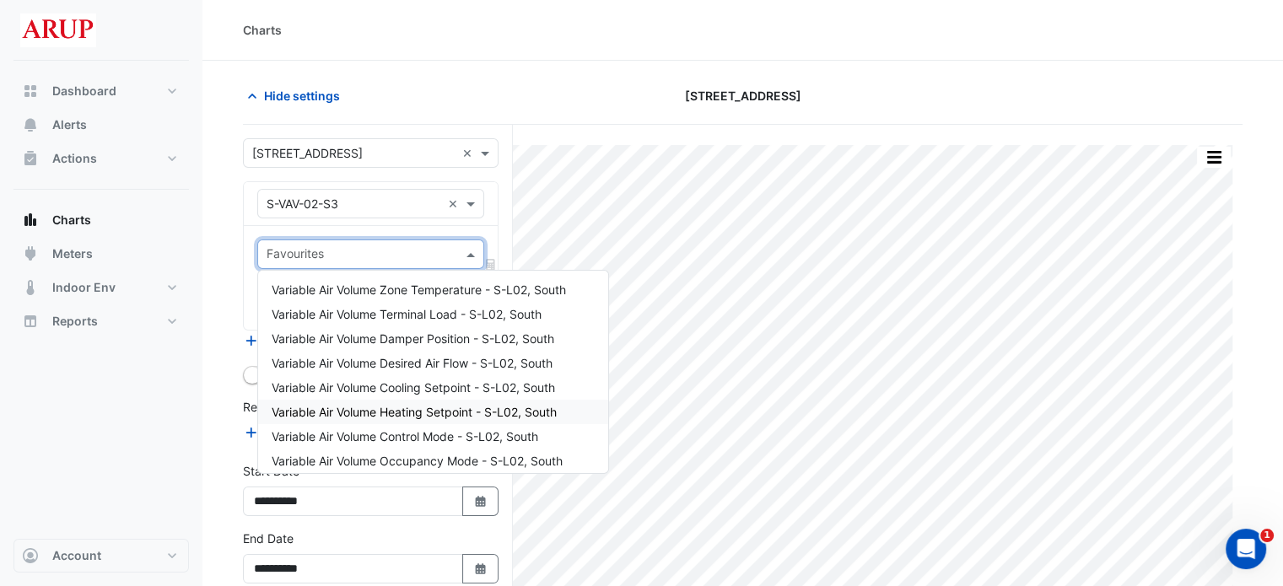
click at [495, 407] on span "Variable Air Volume Heating Setpoint - S-L02, South" at bounding box center [414, 412] width 285 height 14
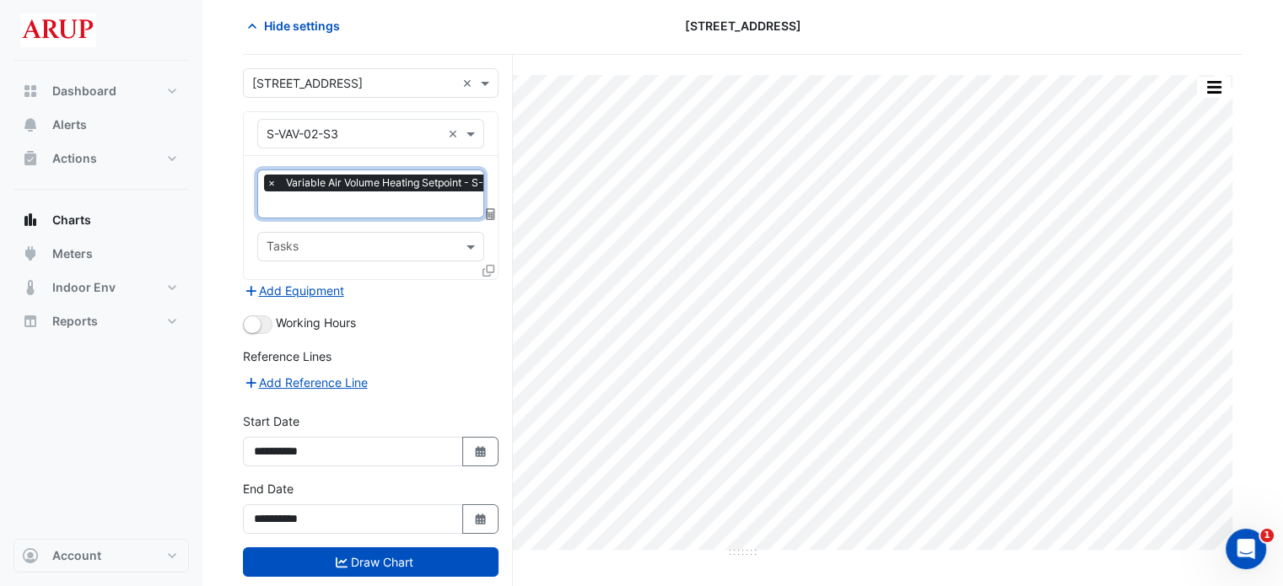
scroll to position [84, 0]
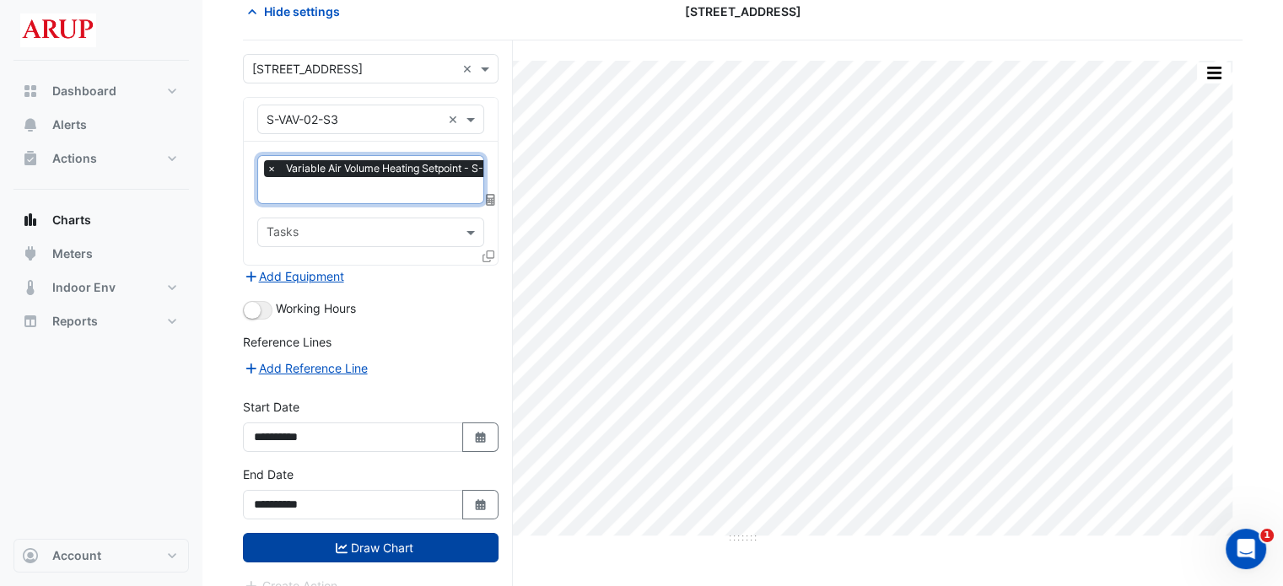
click at [383, 542] on button "Draw Chart" at bounding box center [371, 548] width 256 height 30
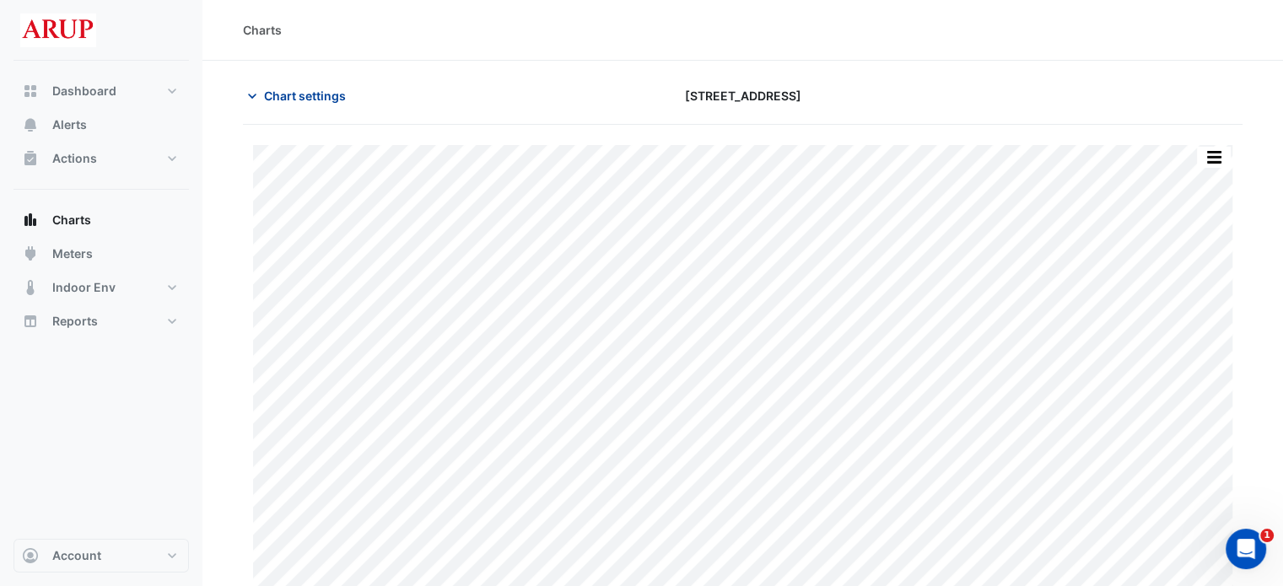
click at [250, 92] on icon "button" at bounding box center [252, 96] width 17 height 17
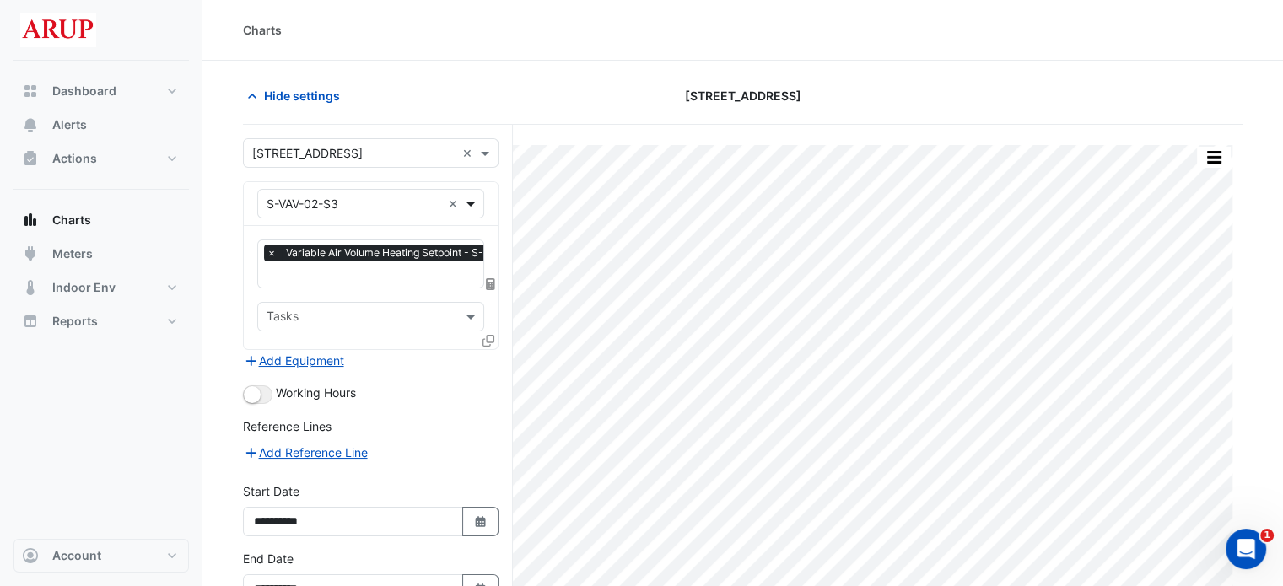
click at [472, 202] on span at bounding box center [472, 204] width 21 height 18
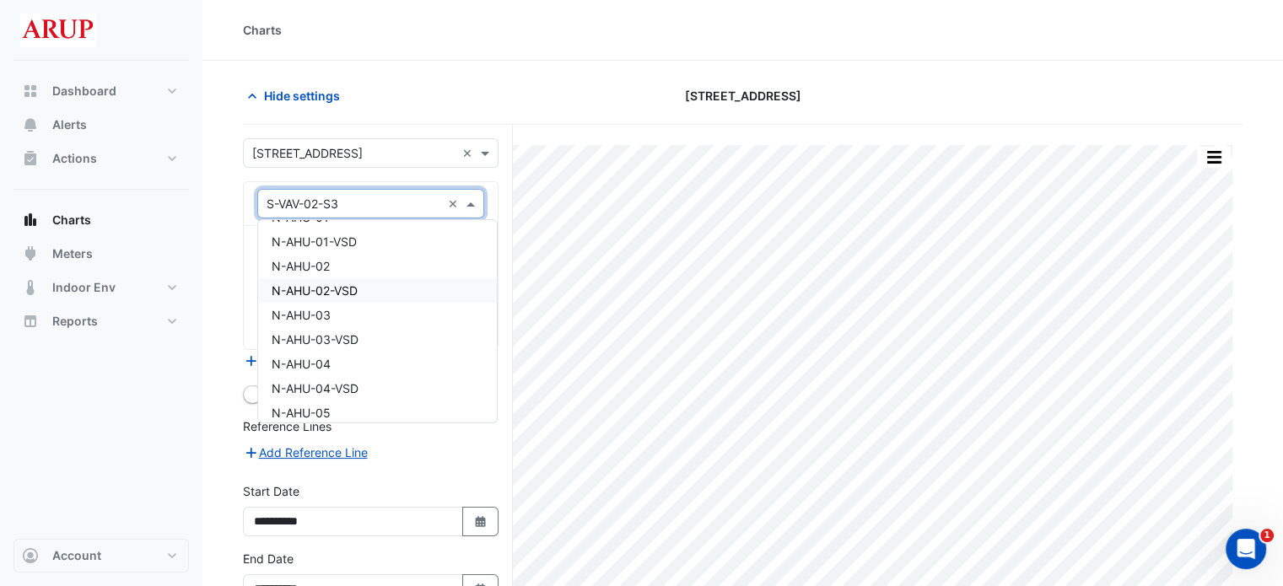
scroll to position [253, 0]
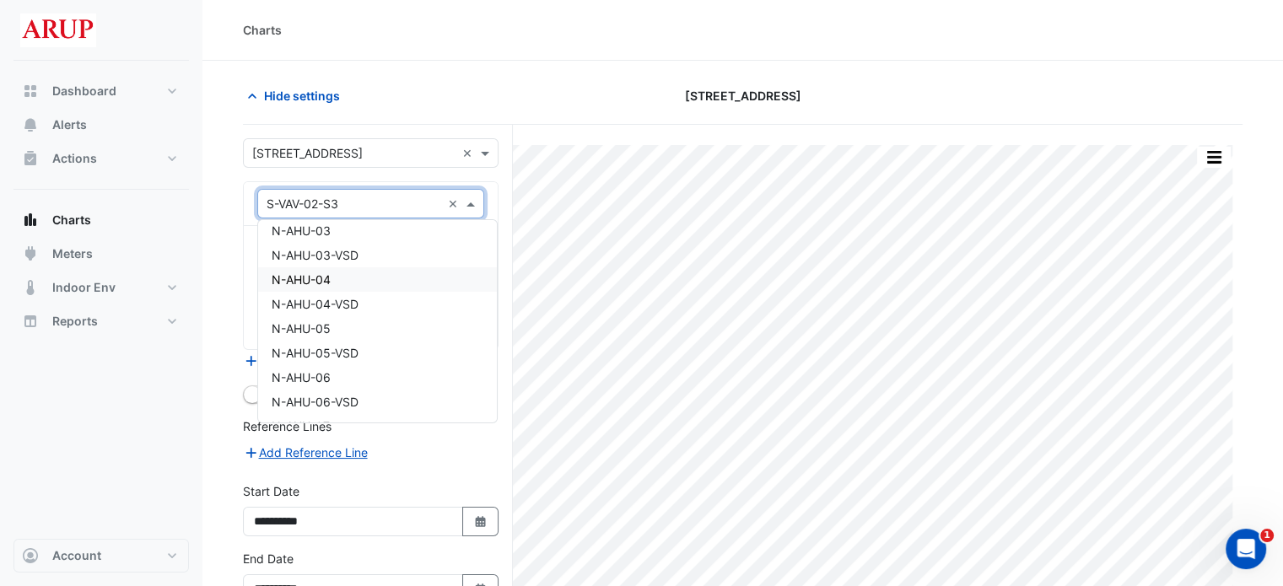
click at [363, 274] on div "N-AHU-04" at bounding box center [377, 279] width 239 height 24
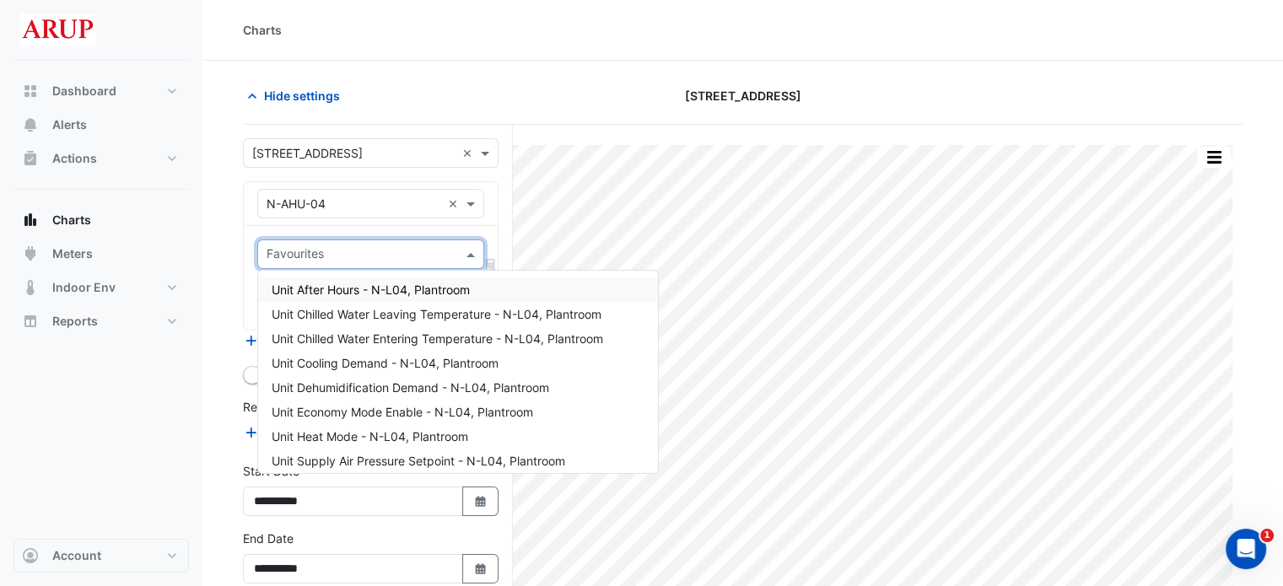
click at [469, 254] on span at bounding box center [472, 254] width 21 height 18
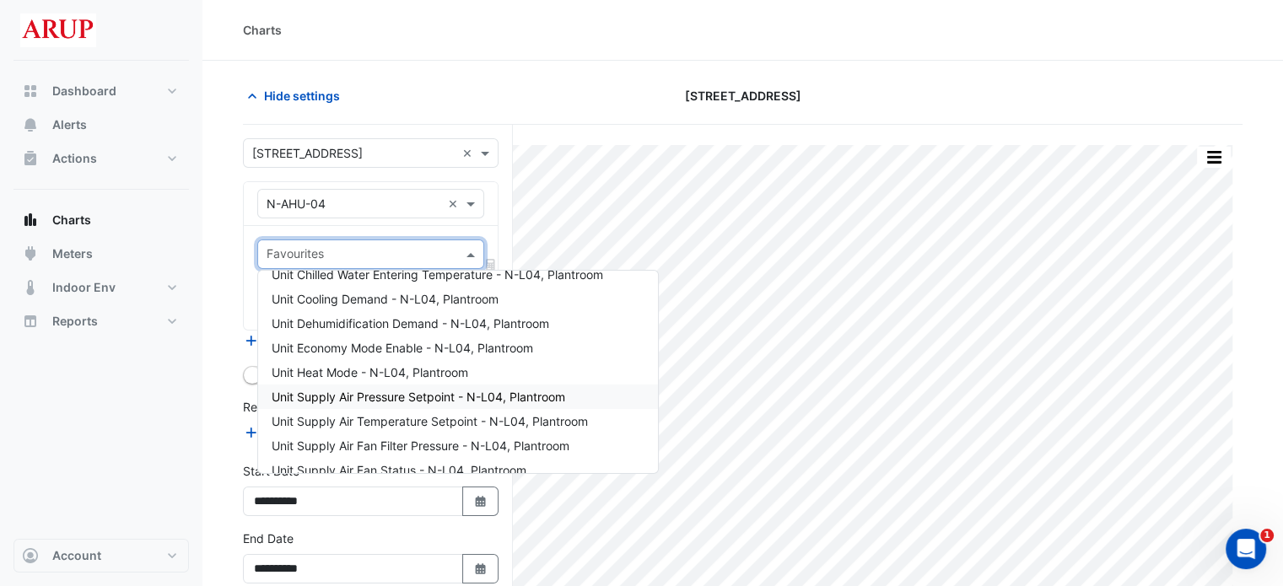
scroll to position [59, 0]
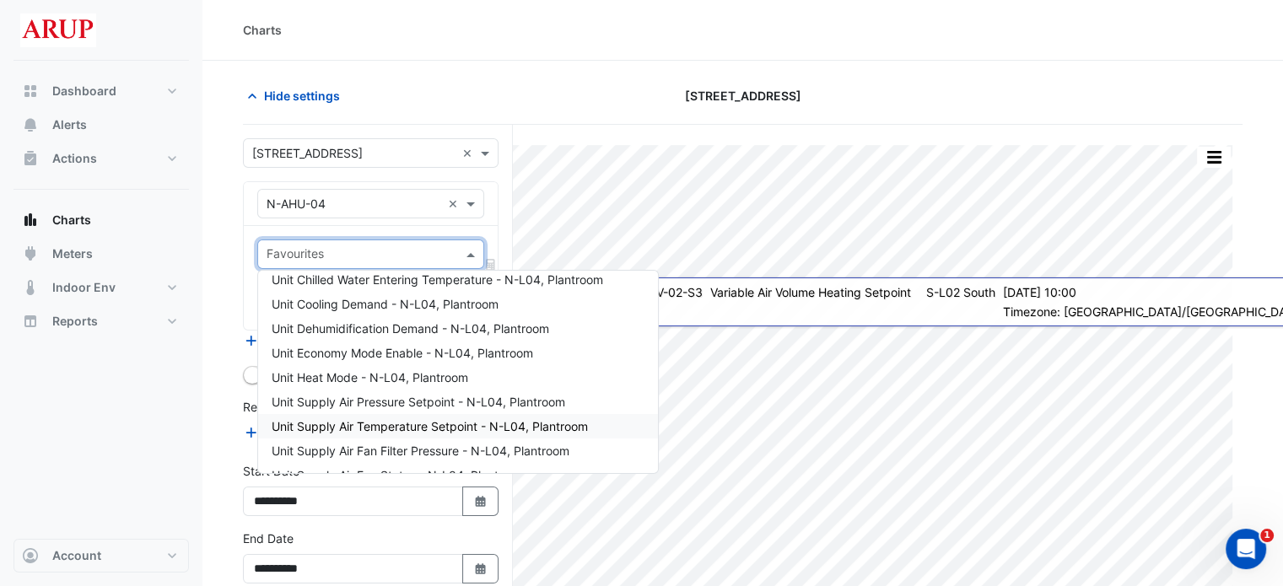
click at [433, 431] on span "Unit Supply Air Temperature Setpoint - N-L04, Plantroom" at bounding box center [430, 426] width 316 height 14
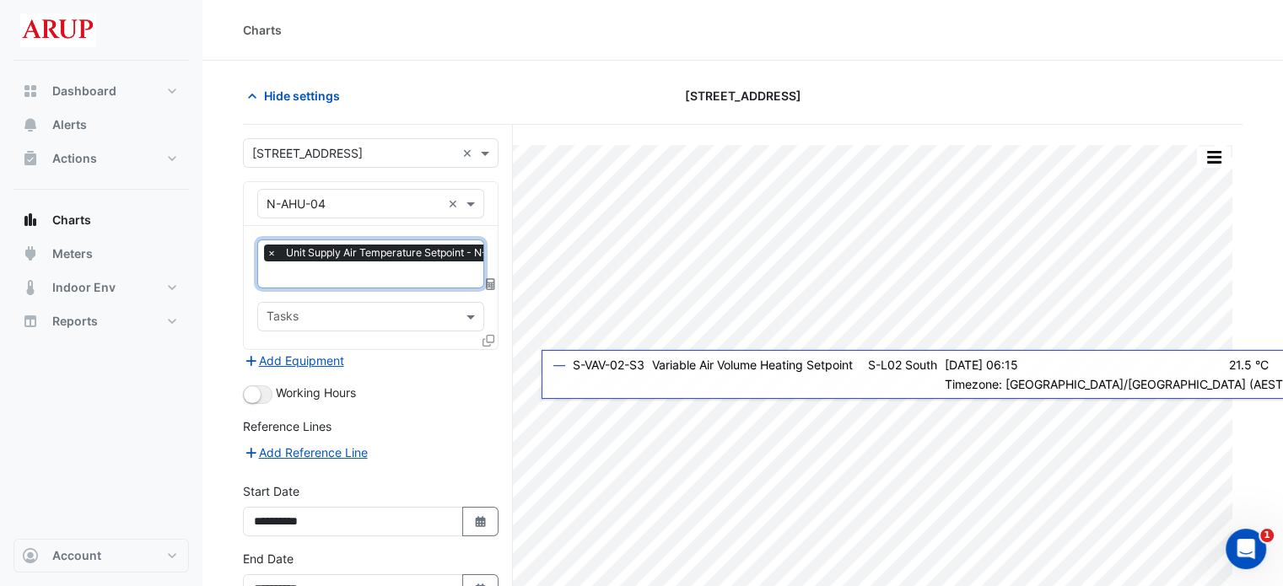
scroll to position [101, 0]
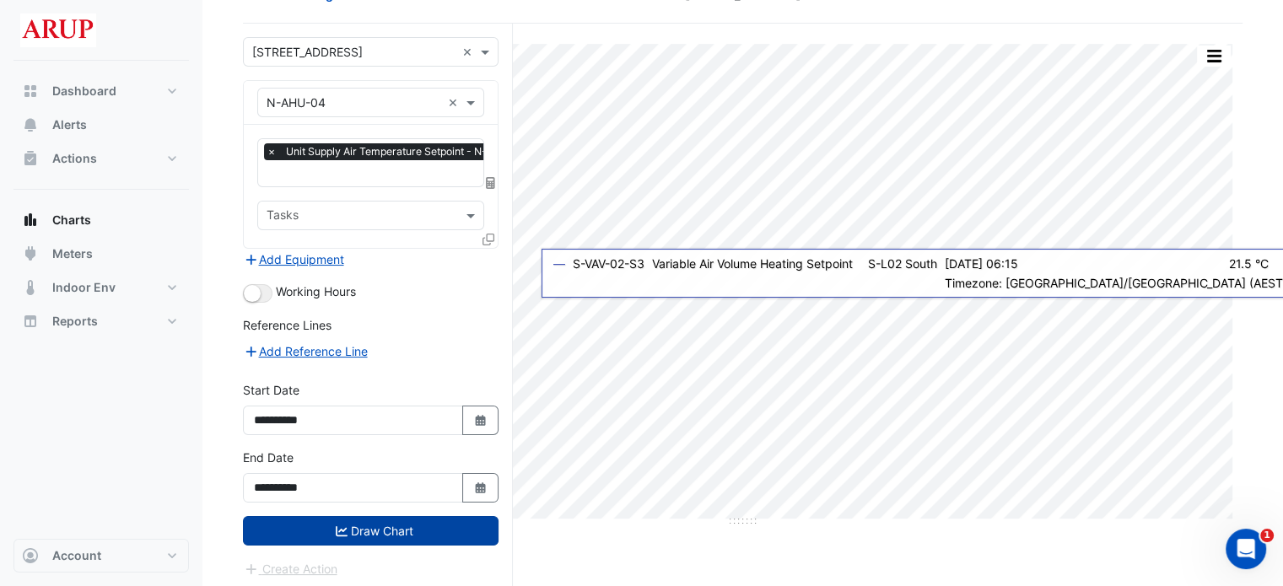
click at [398, 523] on button "Draw Chart" at bounding box center [371, 531] width 256 height 30
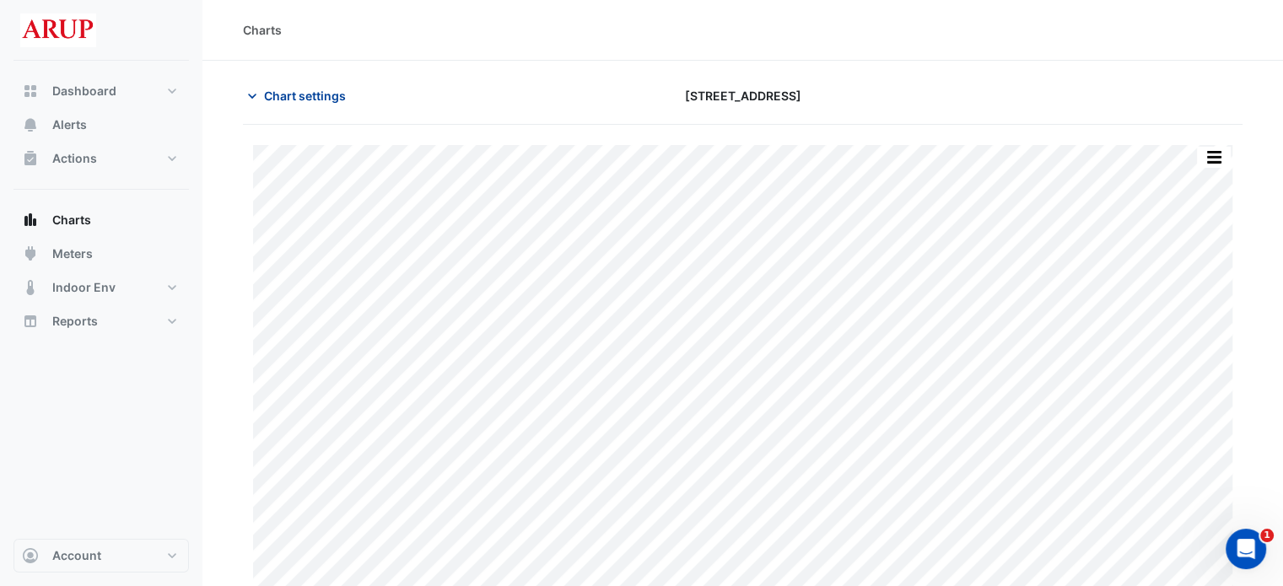
click at [255, 96] on icon "button" at bounding box center [252, 96] width 17 height 17
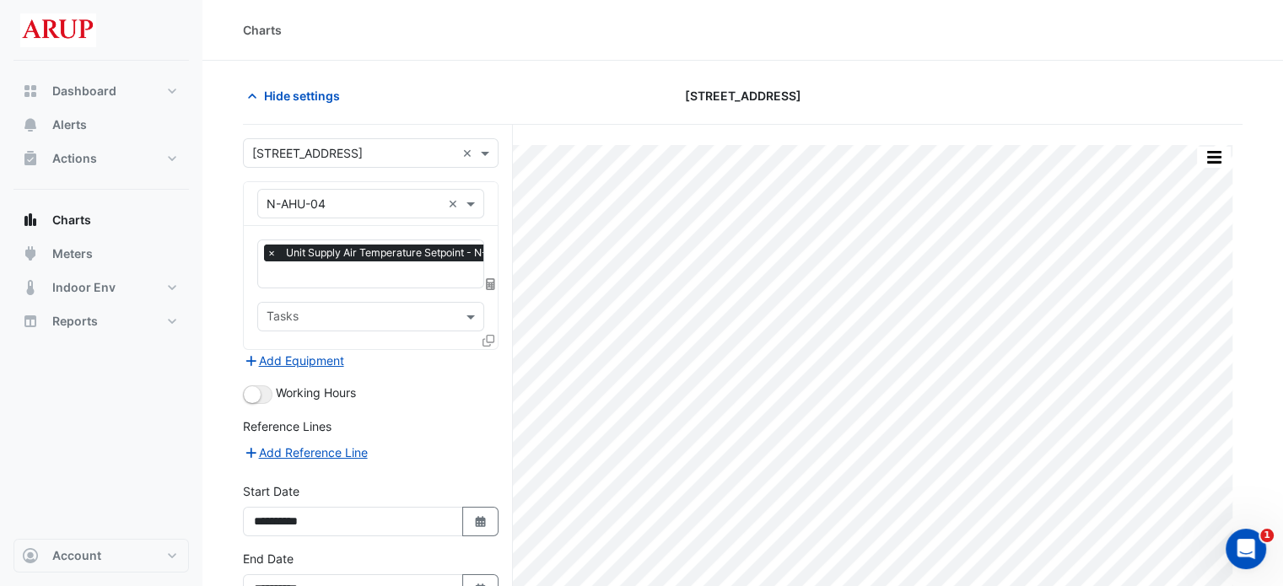
click at [269, 252] on span "×" at bounding box center [271, 253] width 15 height 17
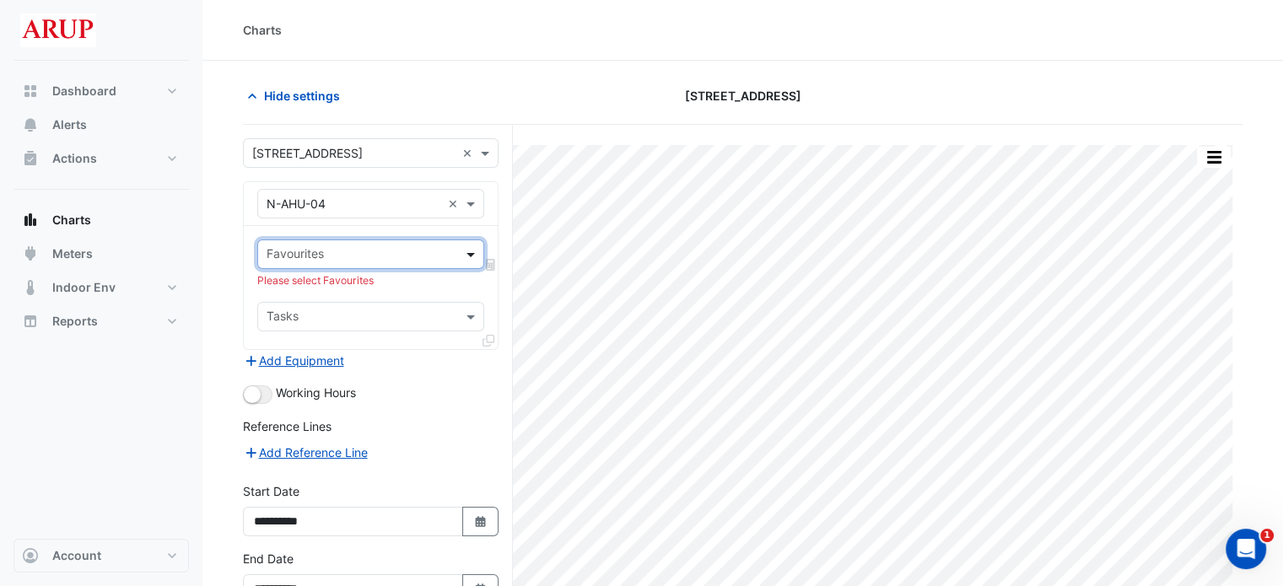
click at [477, 250] on span at bounding box center [472, 254] width 21 height 18
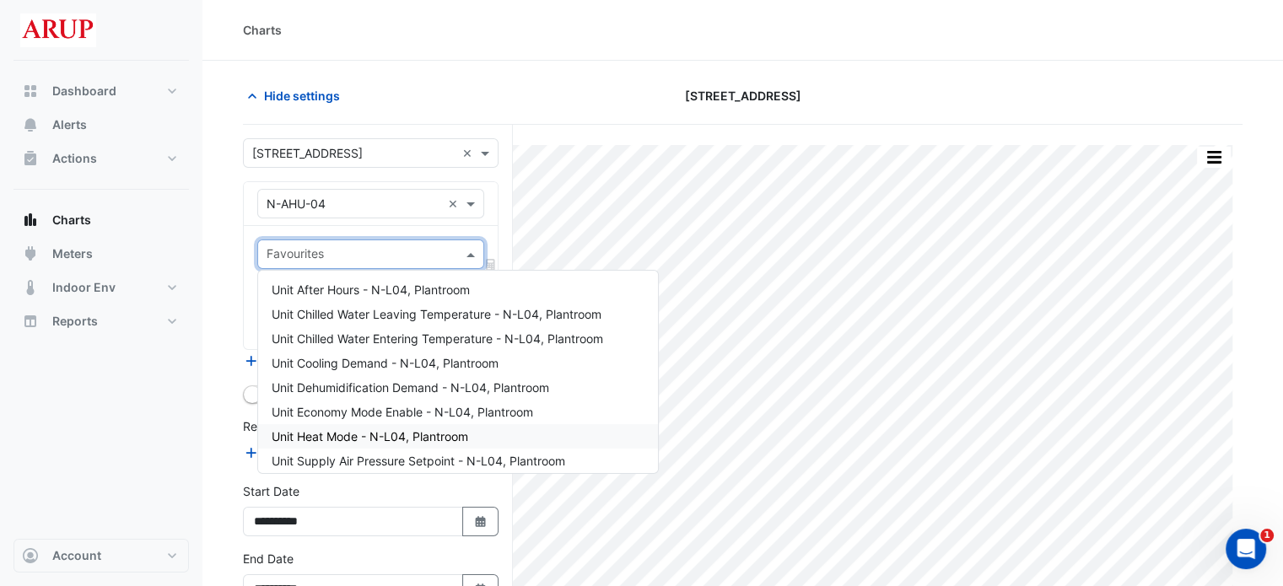
click at [502, 436] on div "Unit Heat Mode - N-L04, Plantroom" at bounding box center [458, 436] width 400 height 24
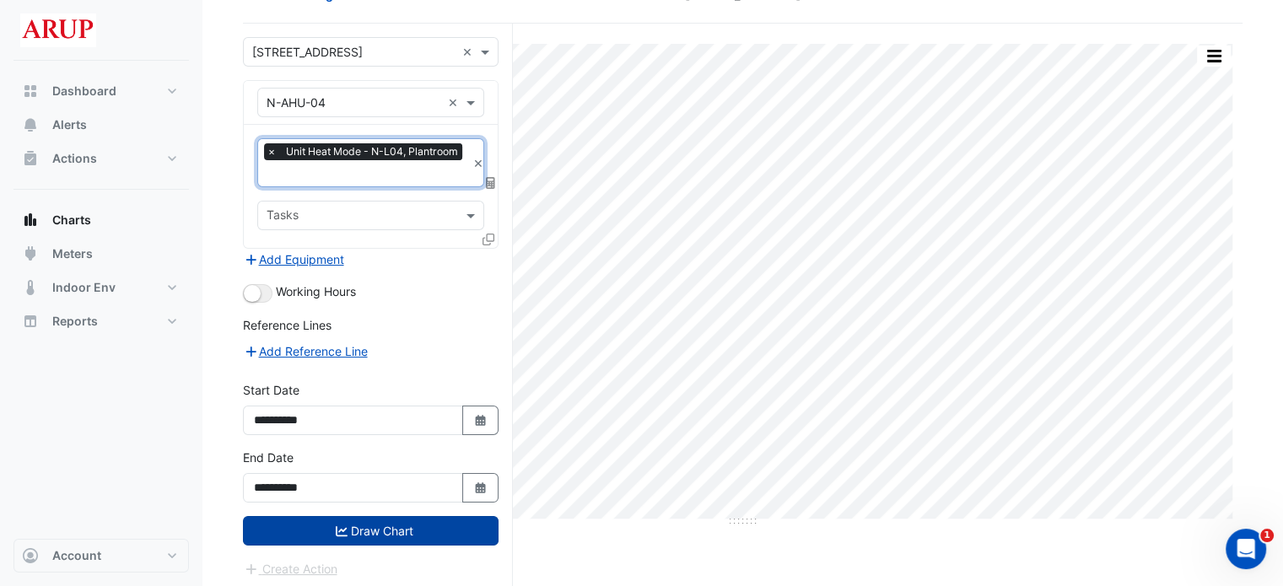
click at [385, 526] on button "Draw Chart" at bounding box center [371, 531] width 256 height 30
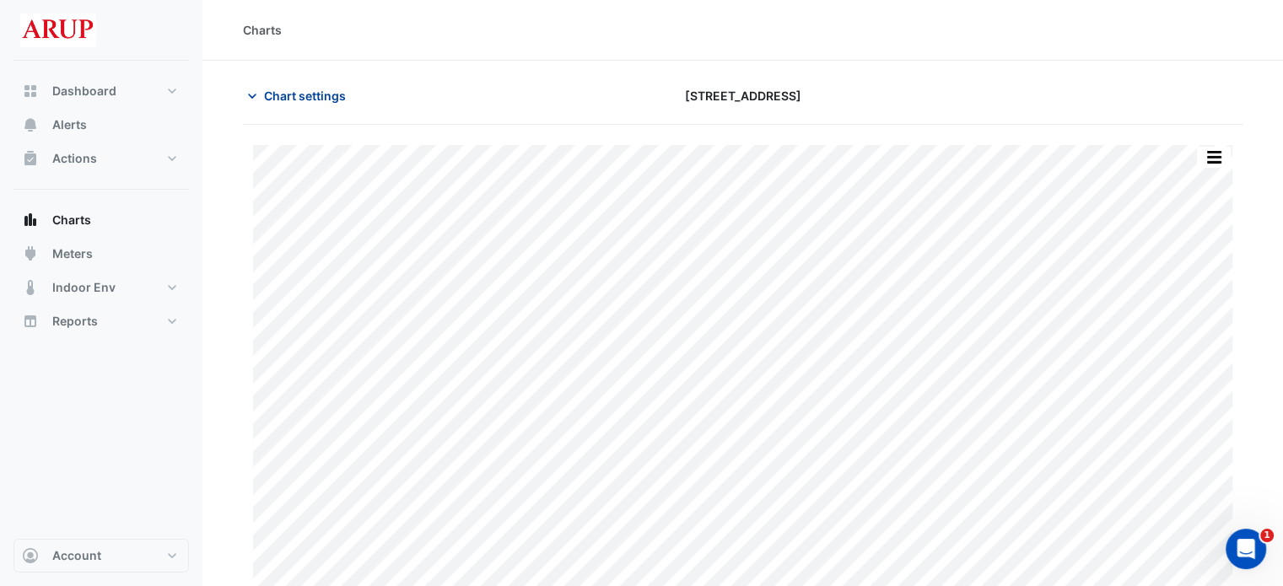
click at [253, 88] on icon "button" at bounding box center [252, 96] width 17 height 17
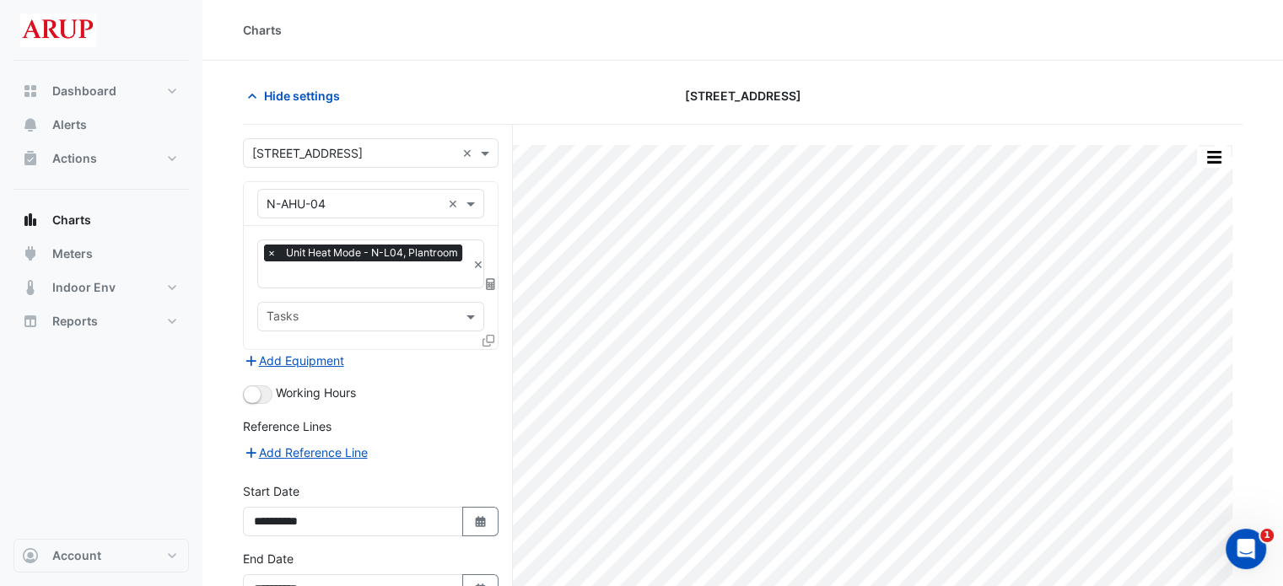
click at [273, 256] on span "×" at bounding box center [271, 253] width 15 height 17
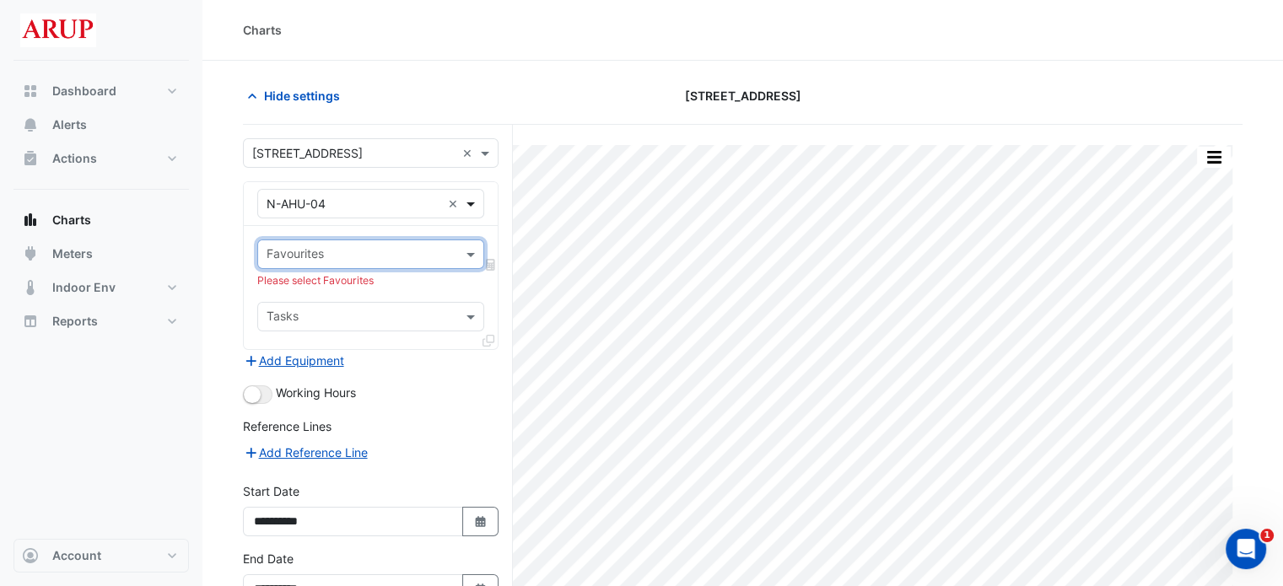
click at [482, 203] on span at bounding box center [472, 204] width 21 height 18
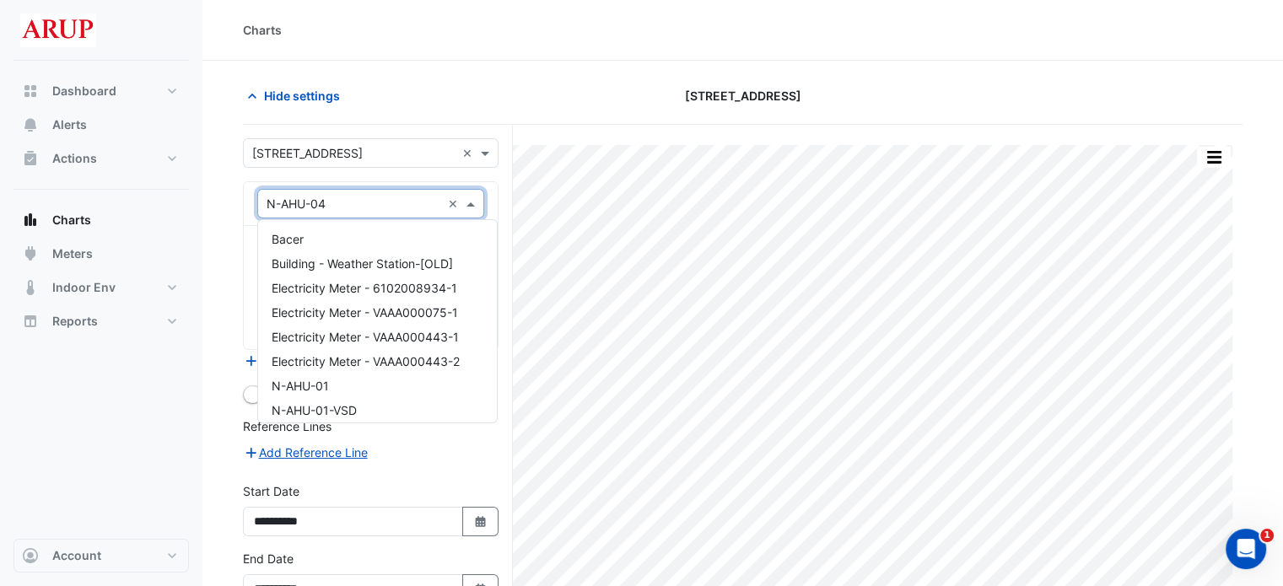
scroll to position [300, 0]
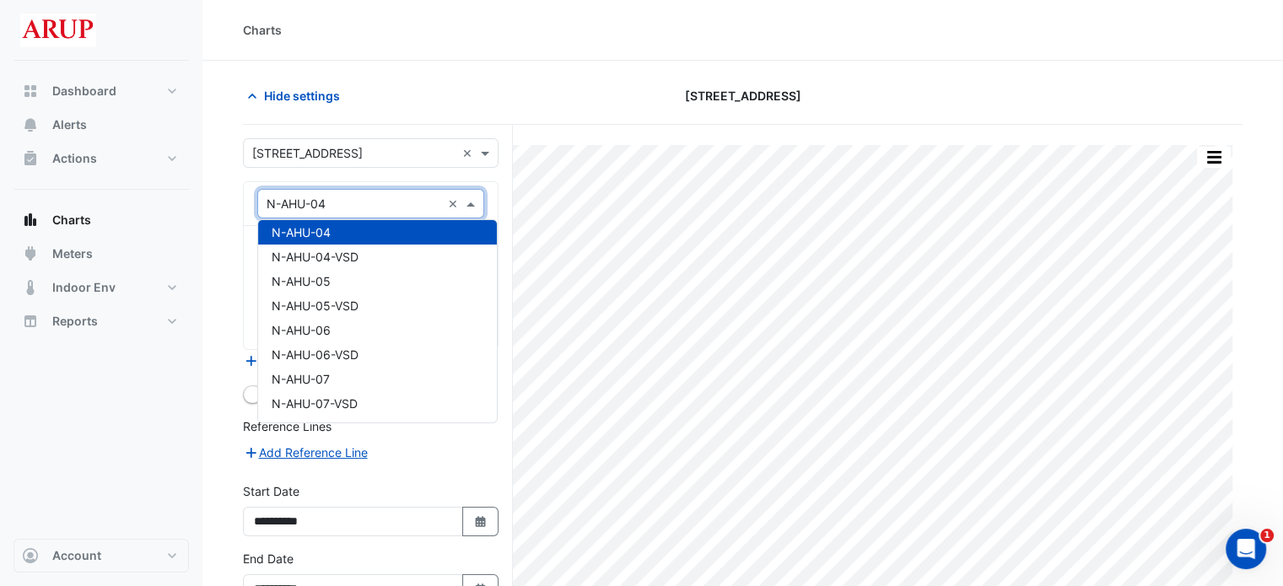
click at [481, 203] on span at bounding box center [472, 204] width 21 height 18
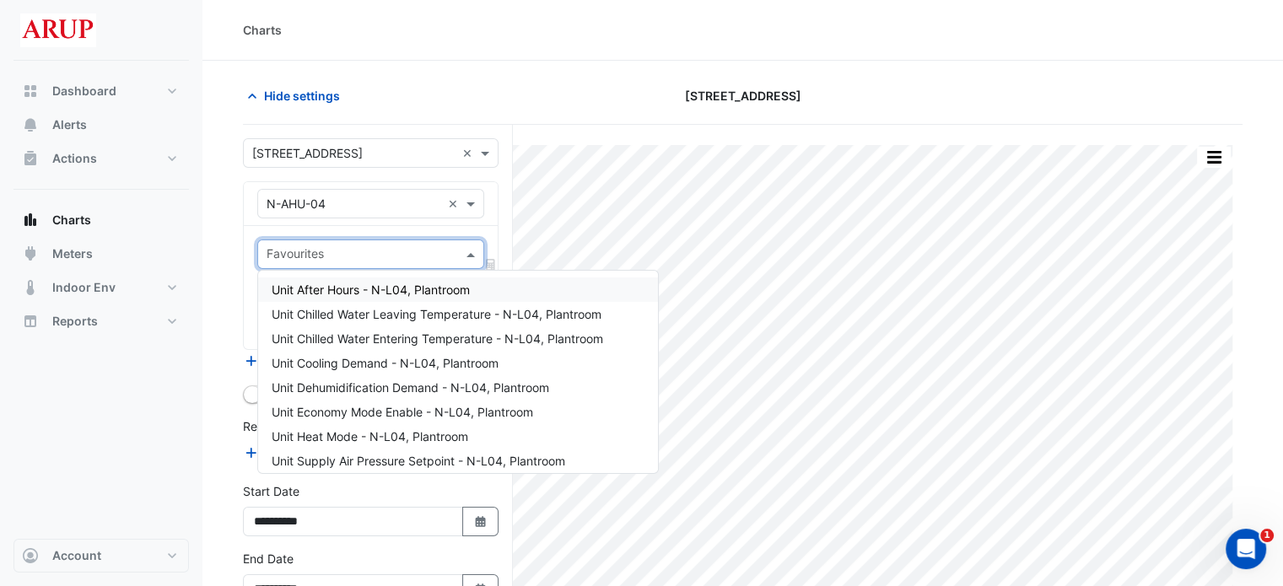
click at [471, 251] on span at bounding box center [472, 254] width 21 height 18
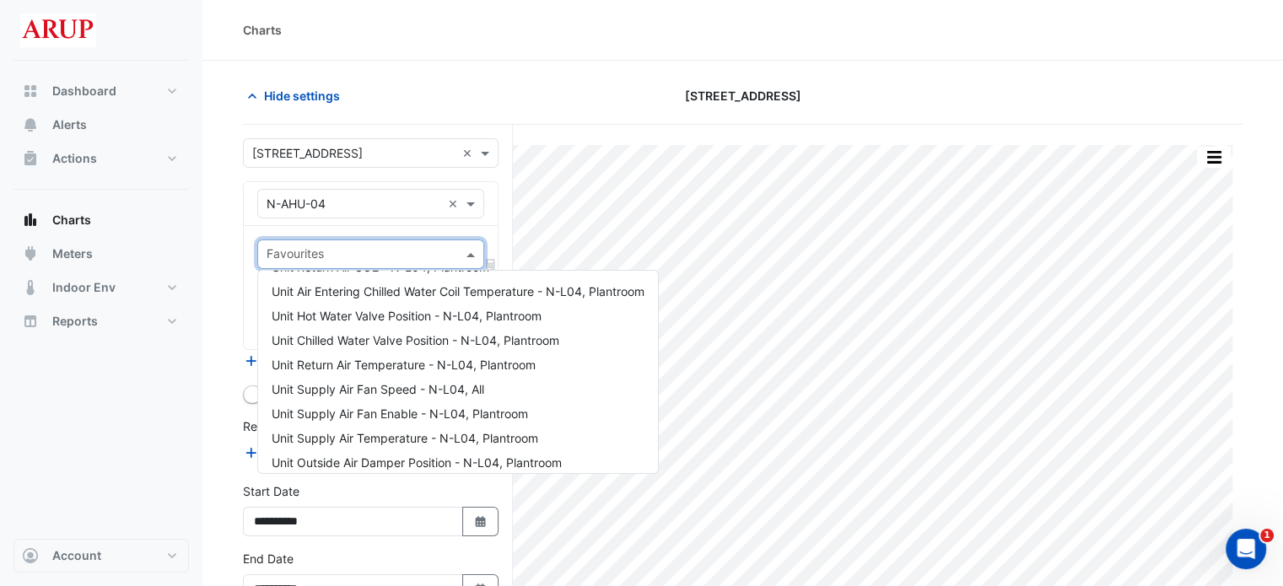
scroll to position [284, 0]
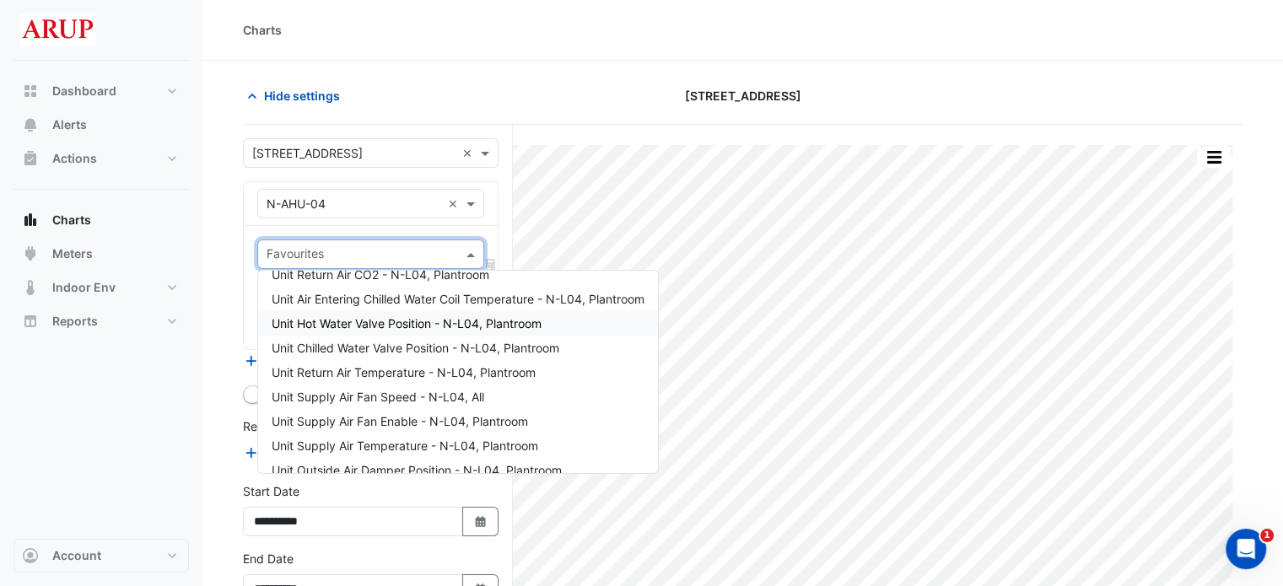
click at [445, 318] on span "Unit Hot Water Valve Position - N-L04, Plantroom" at bounding box center [407, 323] width 270 height 14
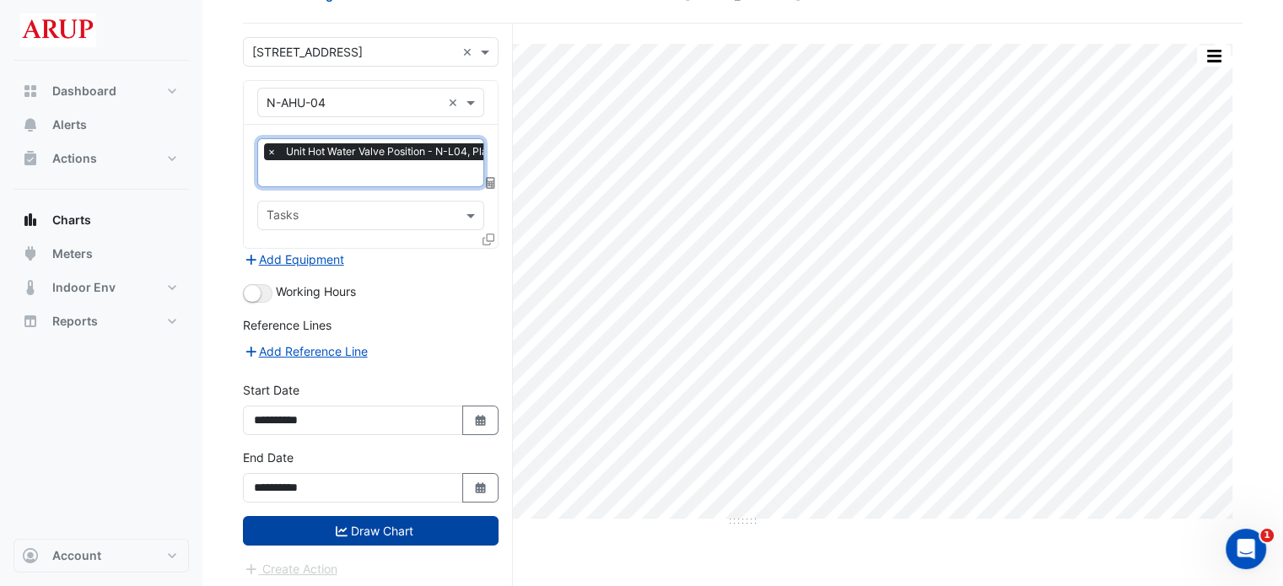
click at [388, 524] on button "Draw Chart" at bounding box center [371, 531] width 256 height 30
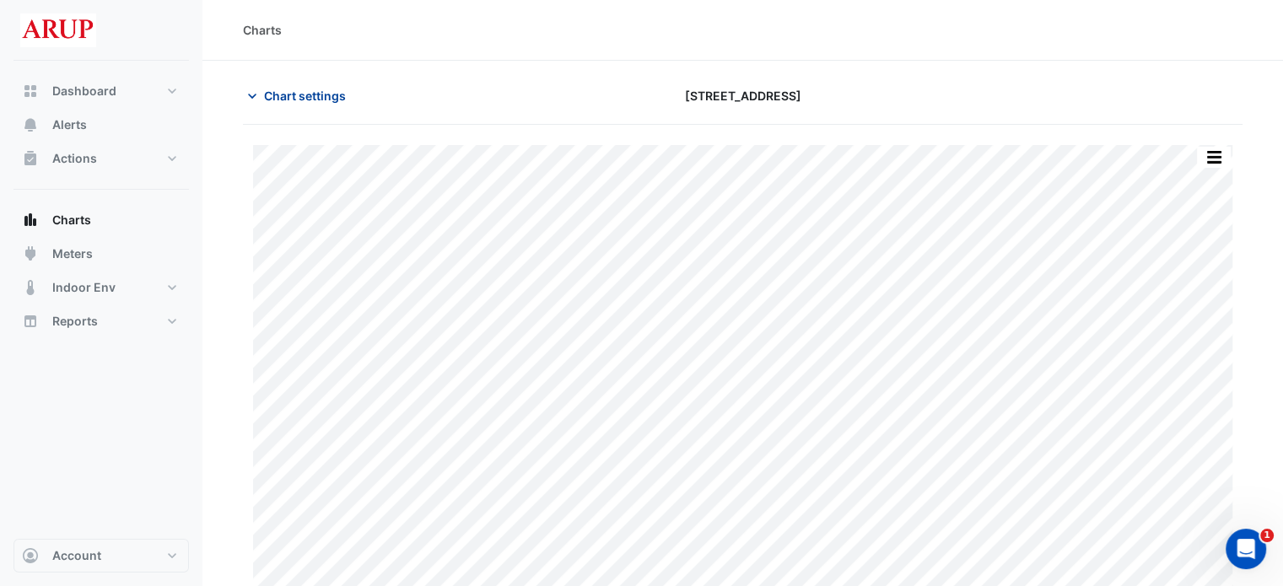
click at [260, 93] on button "Chart settings" at bounding box center [300, 96] width 114 height 30
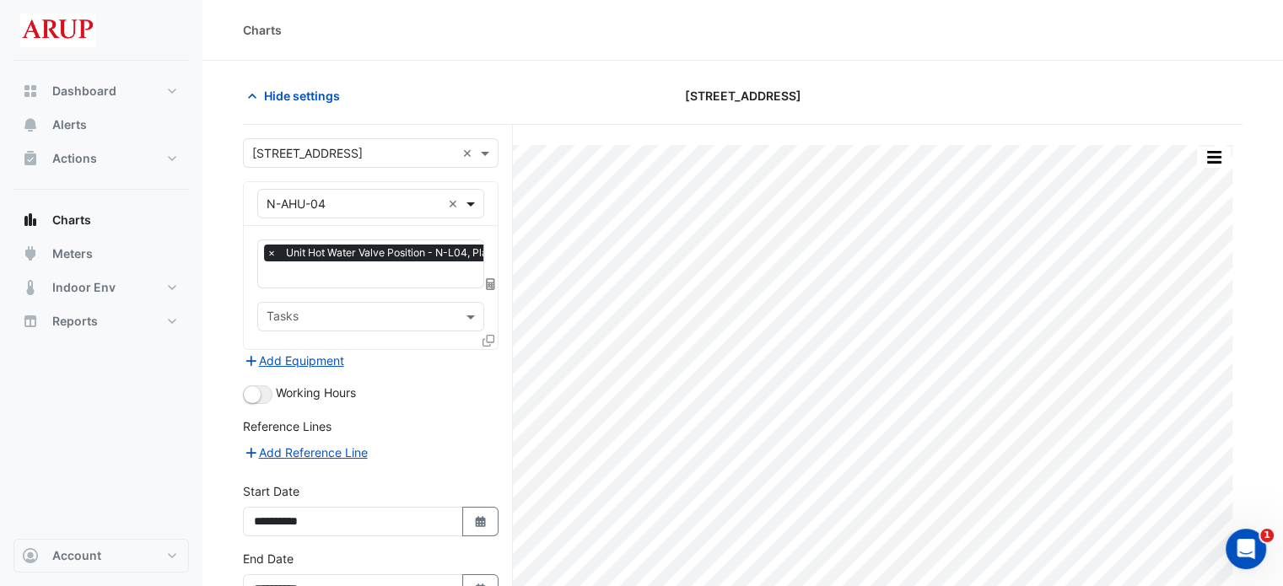
click at [474, 204] on span at bounding box center [472, 204] width 21 height 18
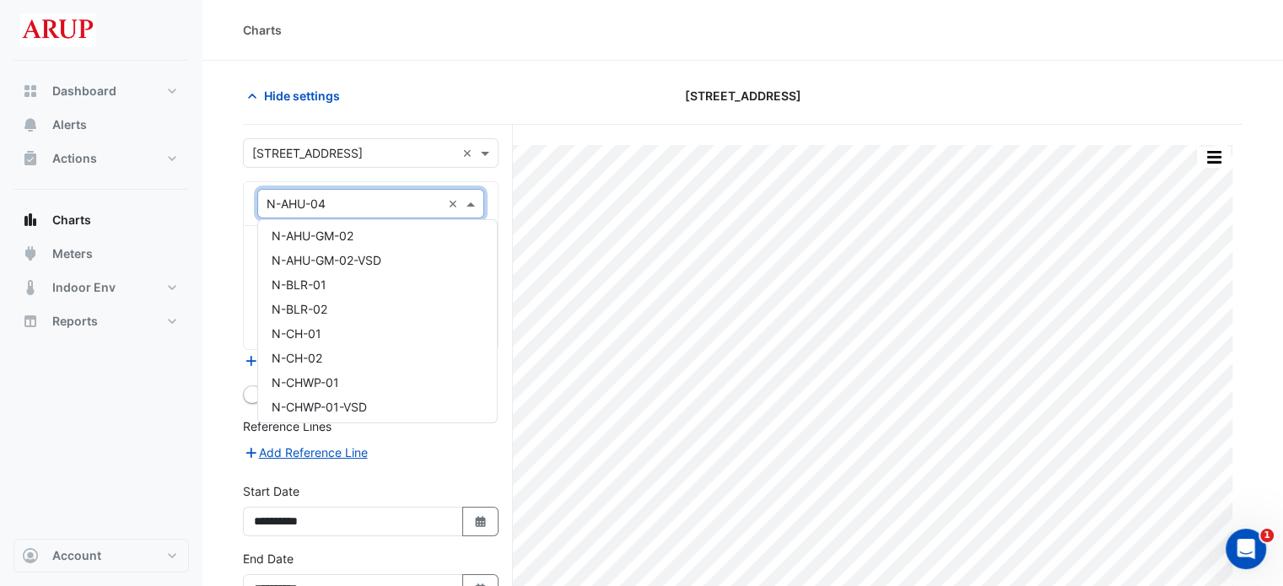
scroll to position [675, 0]
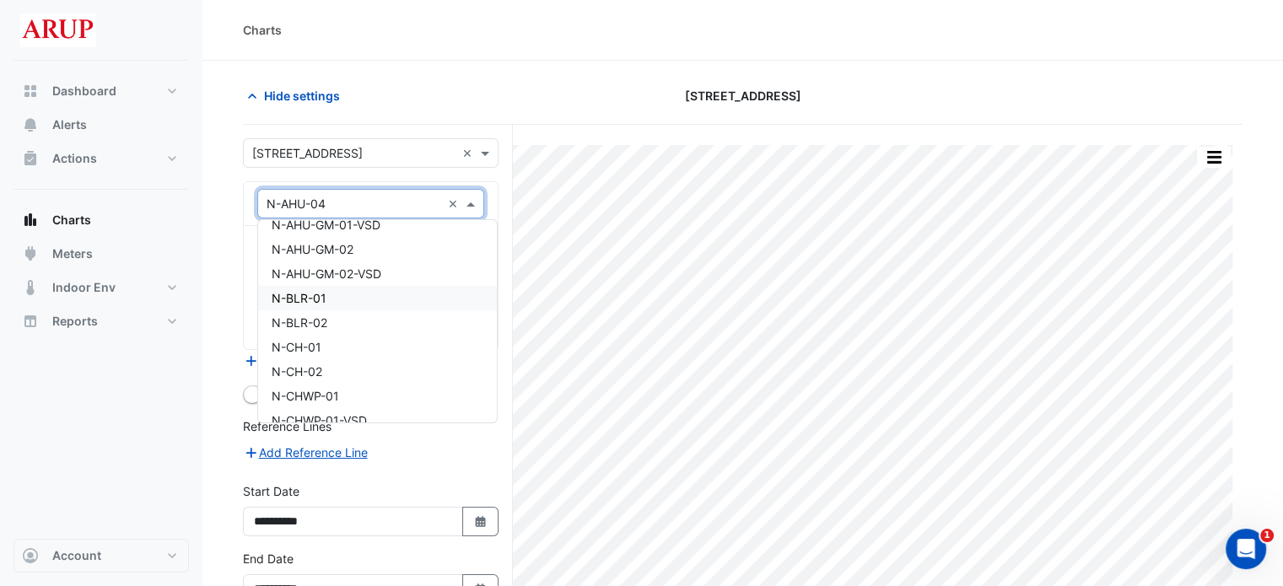
click at [404, 299] on div "N-BLR-01" at bounding box center [377, 298] width 239 height 24
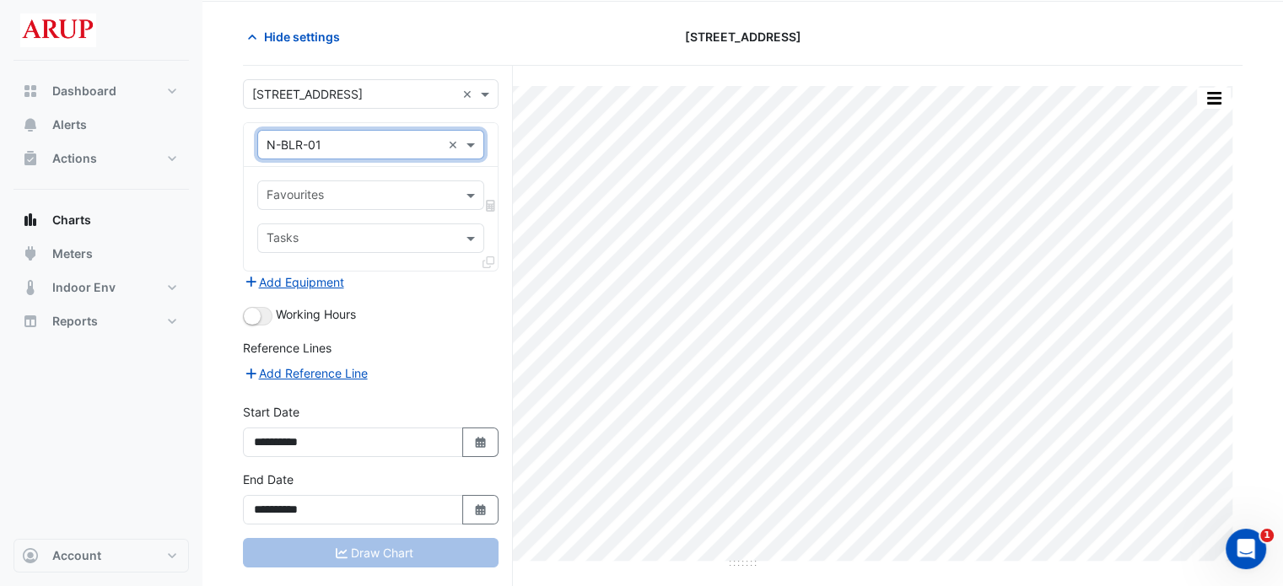
scroll to position [84, 0]
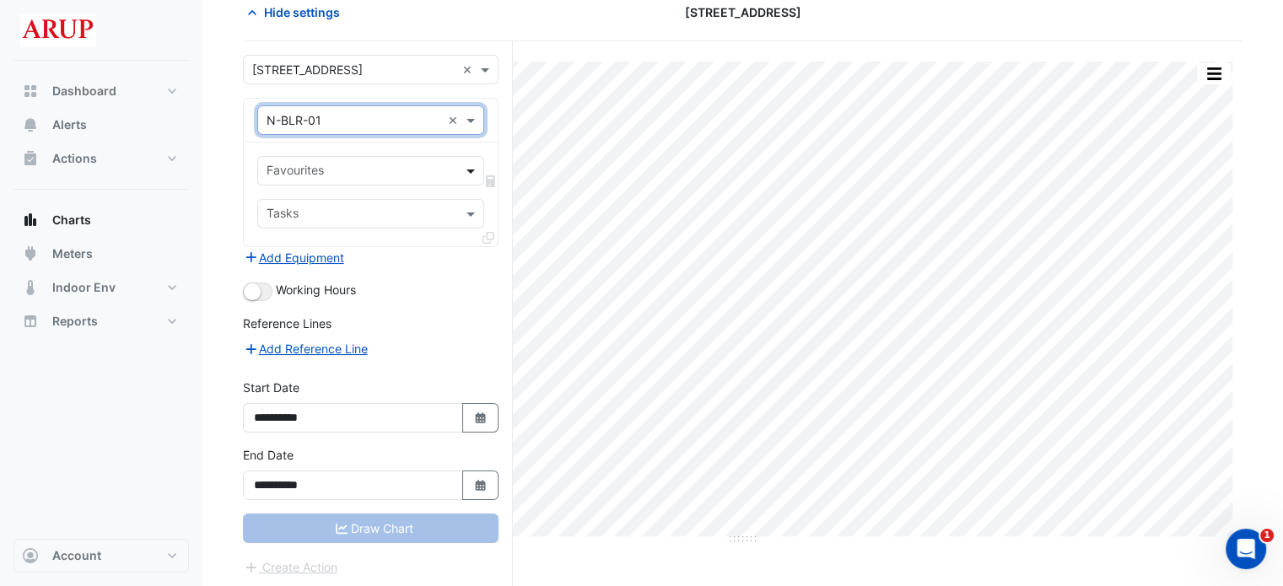
click at [469, 165] on span at bounding box center [472, 171] width 21 height 18
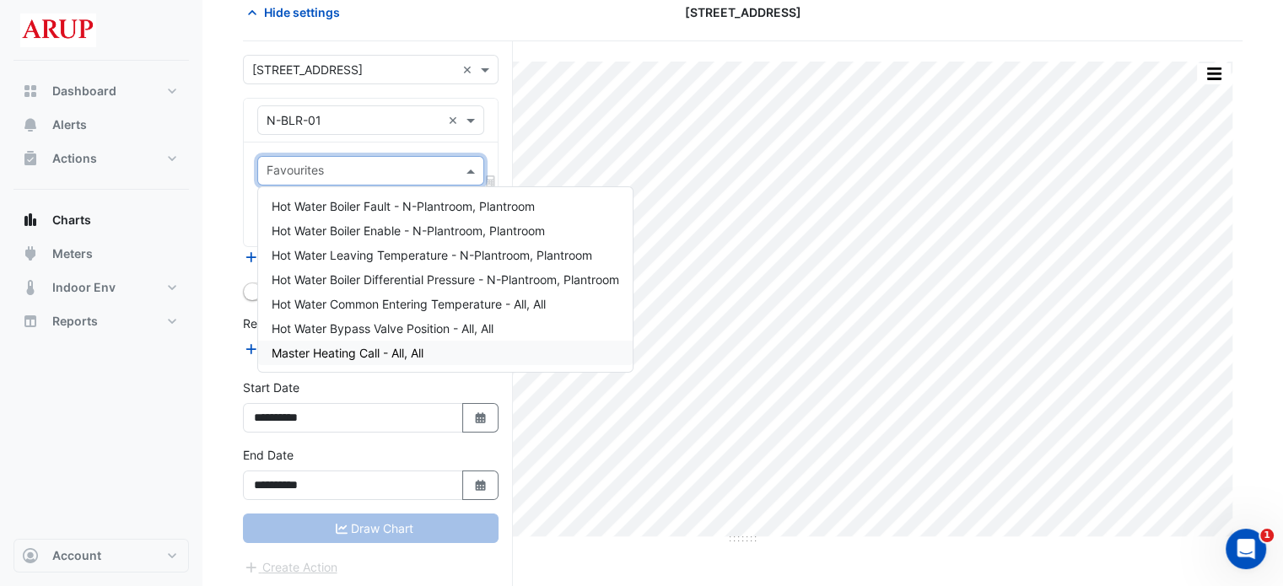
click at [451, 355] on div "Master Heating Call - All, All" at bounding box center [445, 353] width 375 height 24
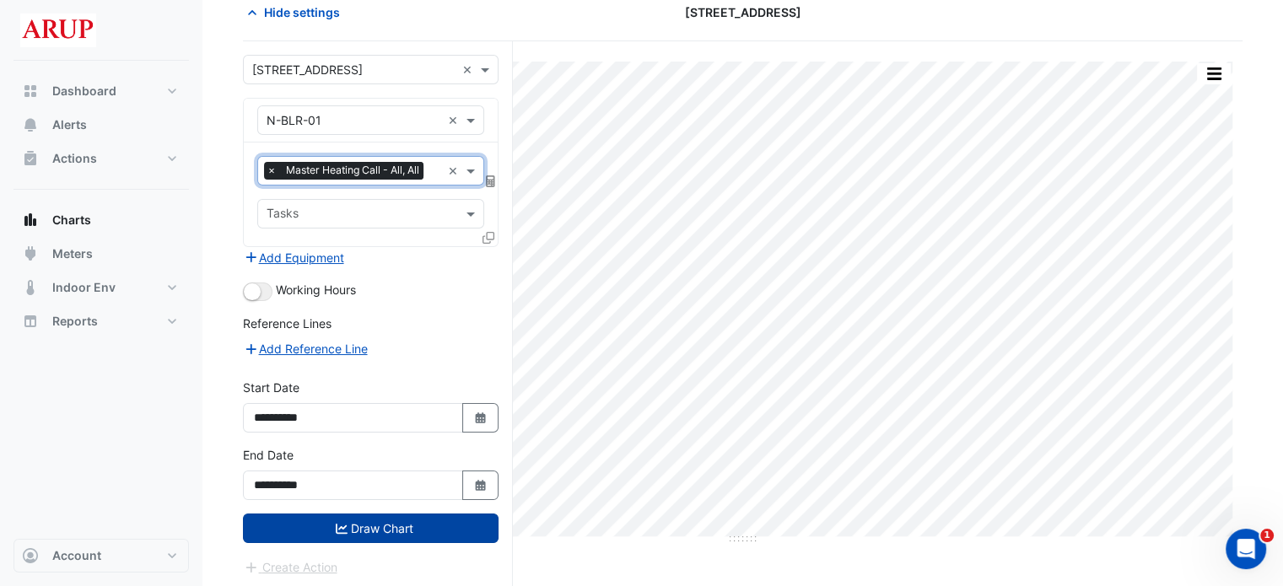
click at [390, 529] on button "Draw Chart" at bounding box center [371, 529] width 256 height 30
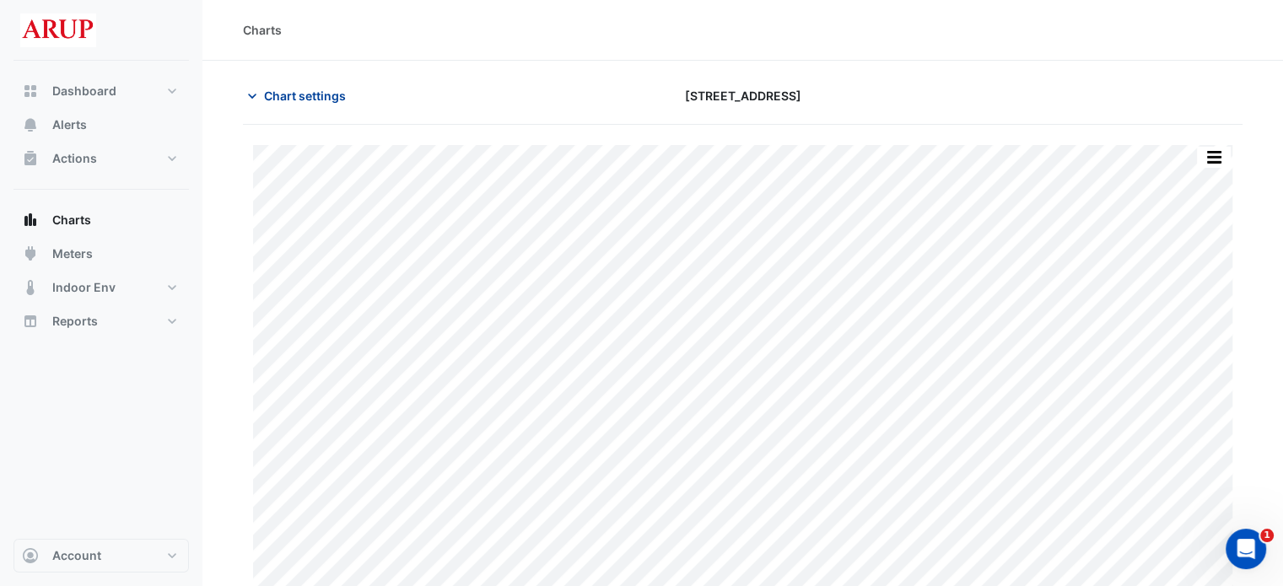
click at [256, 98] on icon "button" at bounding box center [252, 96] width 17 height 17
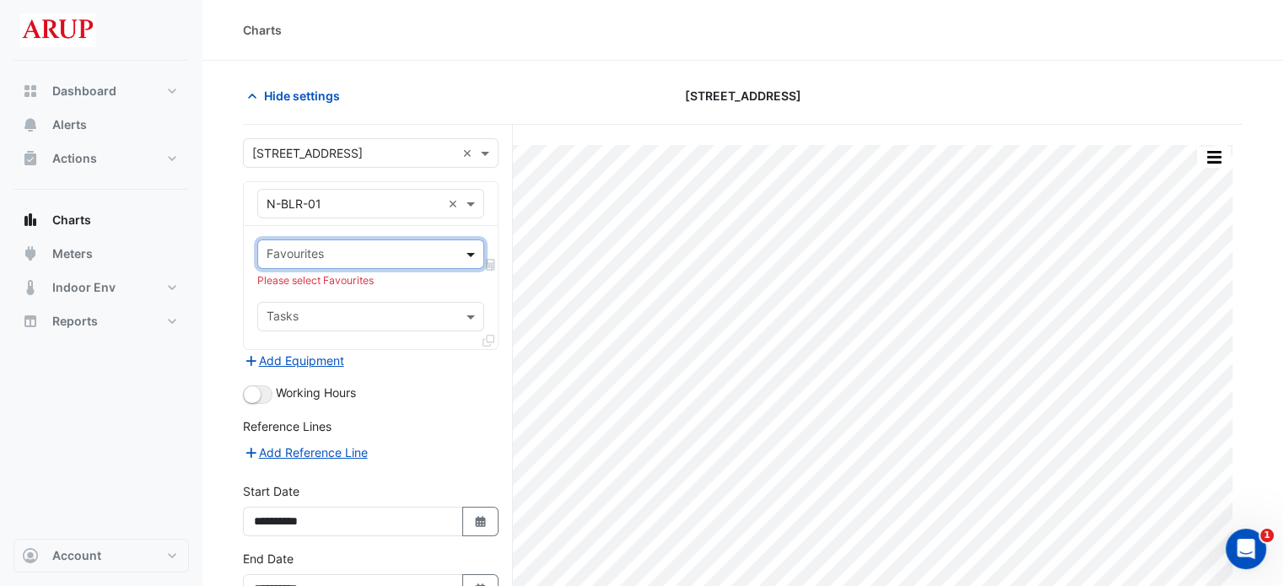
click at [468, 252] on span at bounding box center [472, 254] width 21 height 18
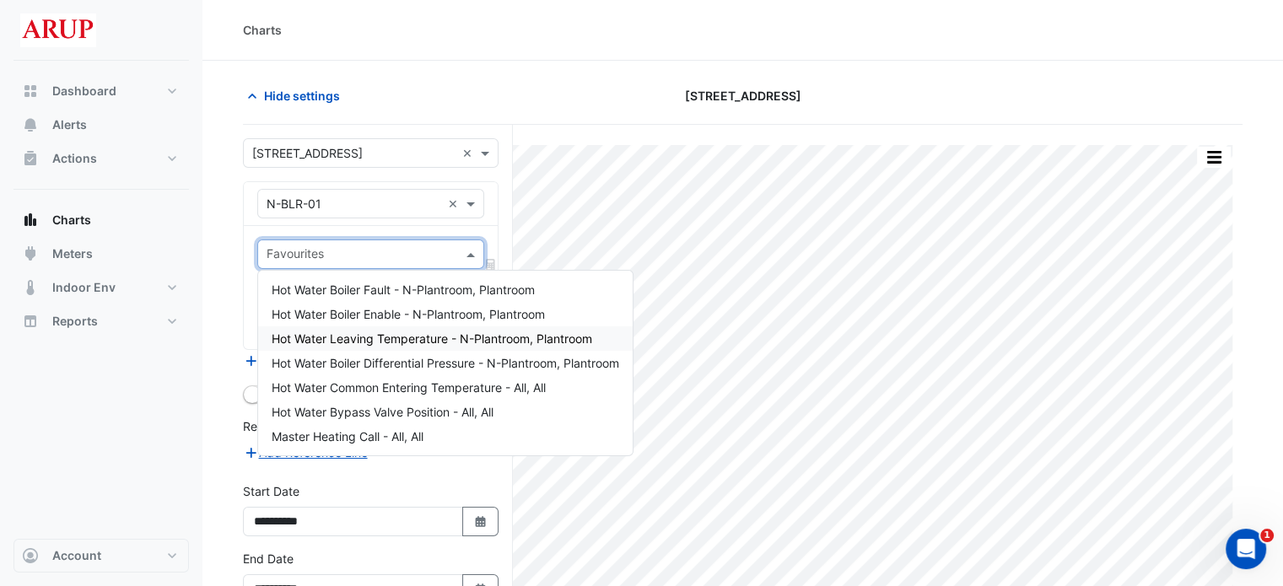
click at [410, 338] on span "Hot Water Leaving Temperature - N-Plantroom, Plantroom" at bounding box center [432, 339] width 321 height 14
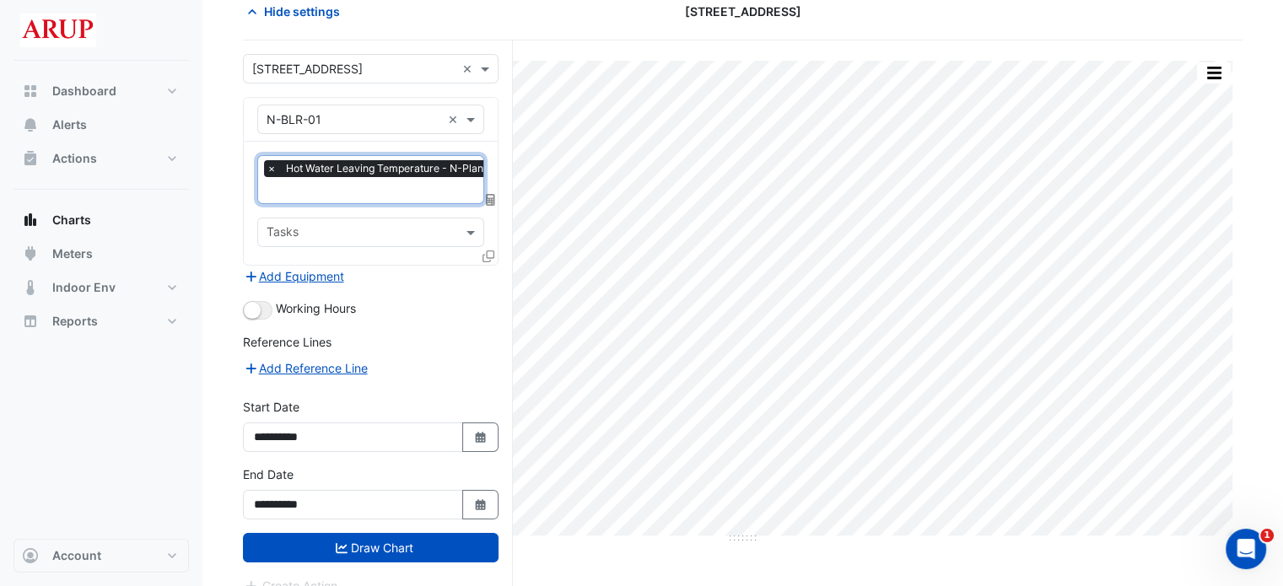
scroll to position [101, 0]
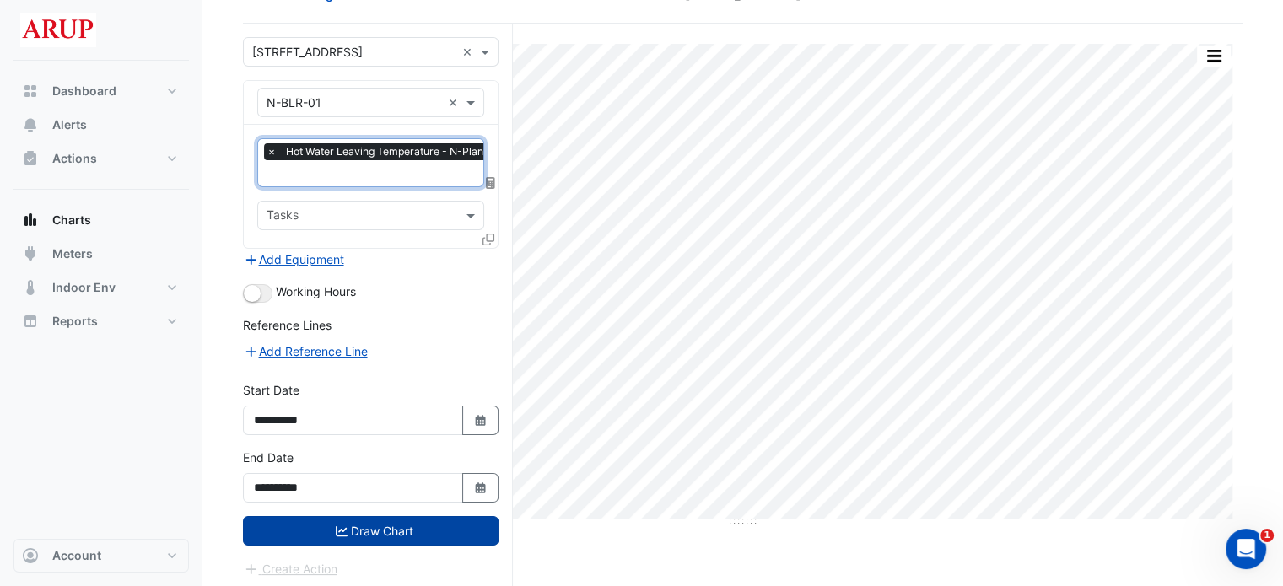
drag, startPoint x: 421, startPoint y: 526, endPoint x: 410, endPoint y: 535, distance: 14.4
click at [419, 526] on button "Draw Chart" at bounding box center [371, 531] width 256 height 30
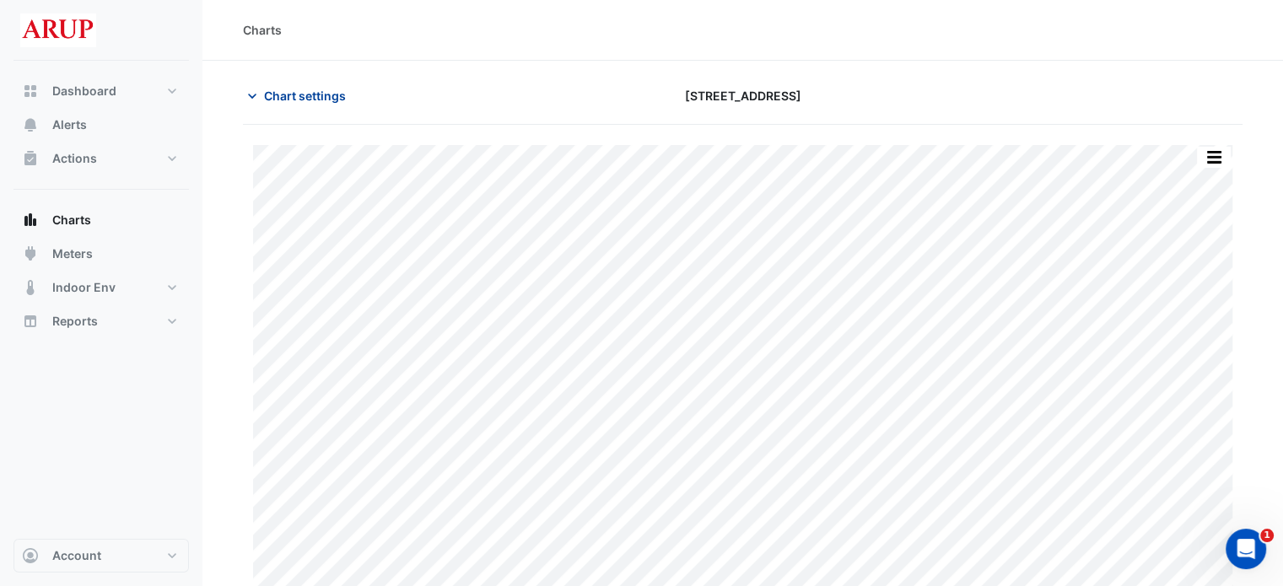
click at [251, 90] on icon "button" at bounding box center [252, 96] width 17 height 17
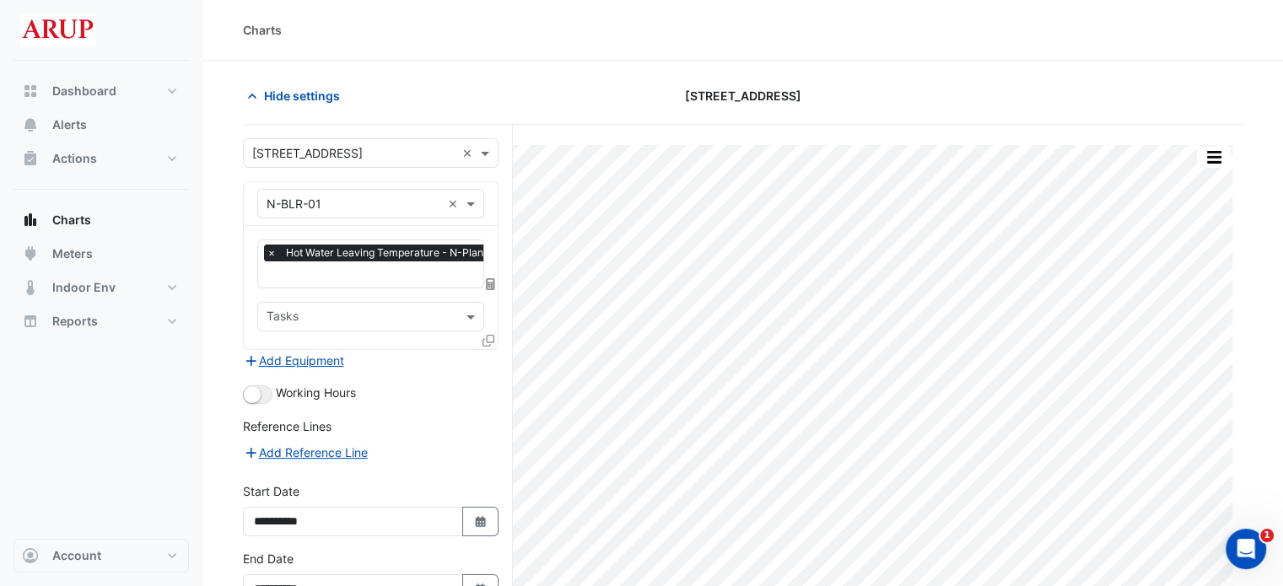
click at [270, 252] on span "×" at bounding box center [271, 253] width 15 height 17
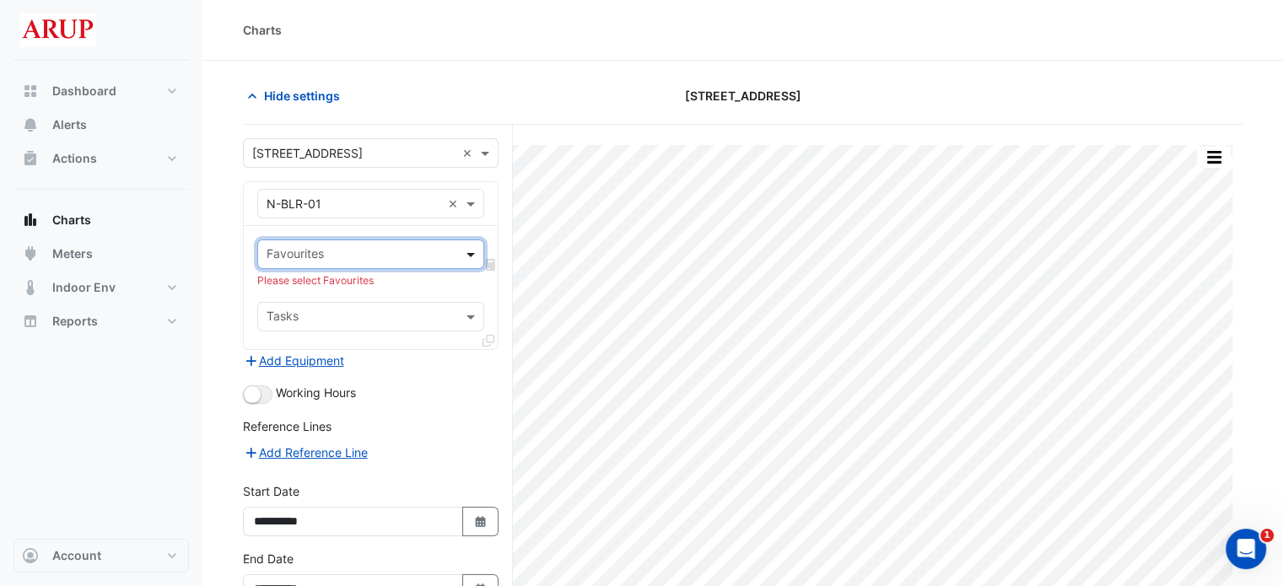
click at [469, 252] on span at bounding box center [472, 254] width 21 height 18
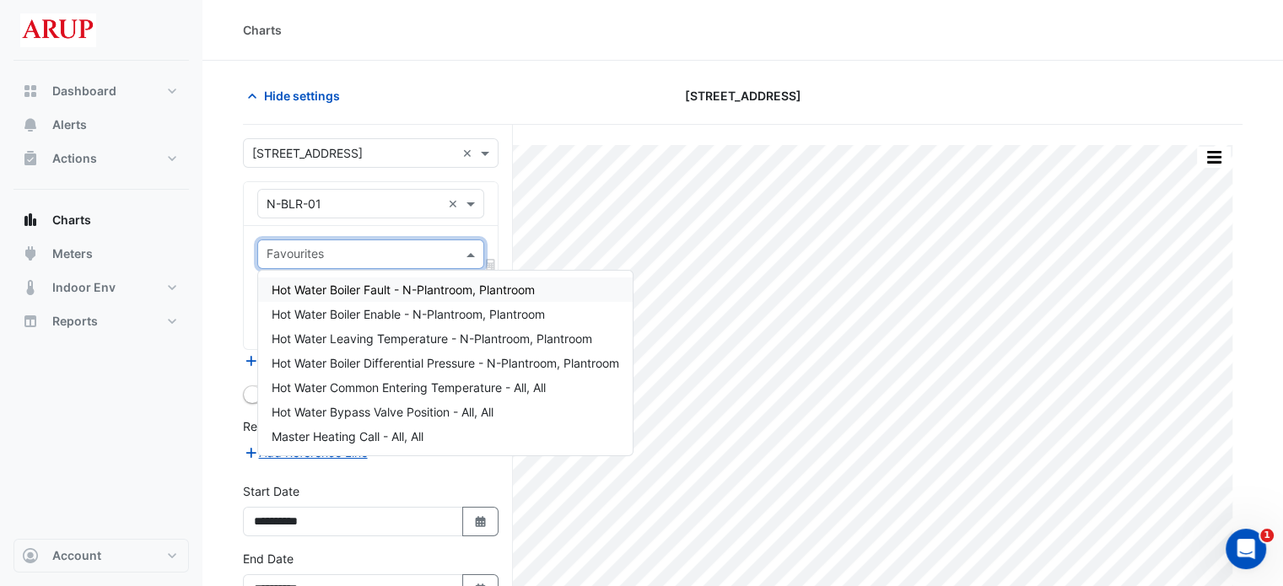
click at [478, 226] on div "Favourites Please select Favourites Tasks" at bounding box center [371, 287] width 254 height 123
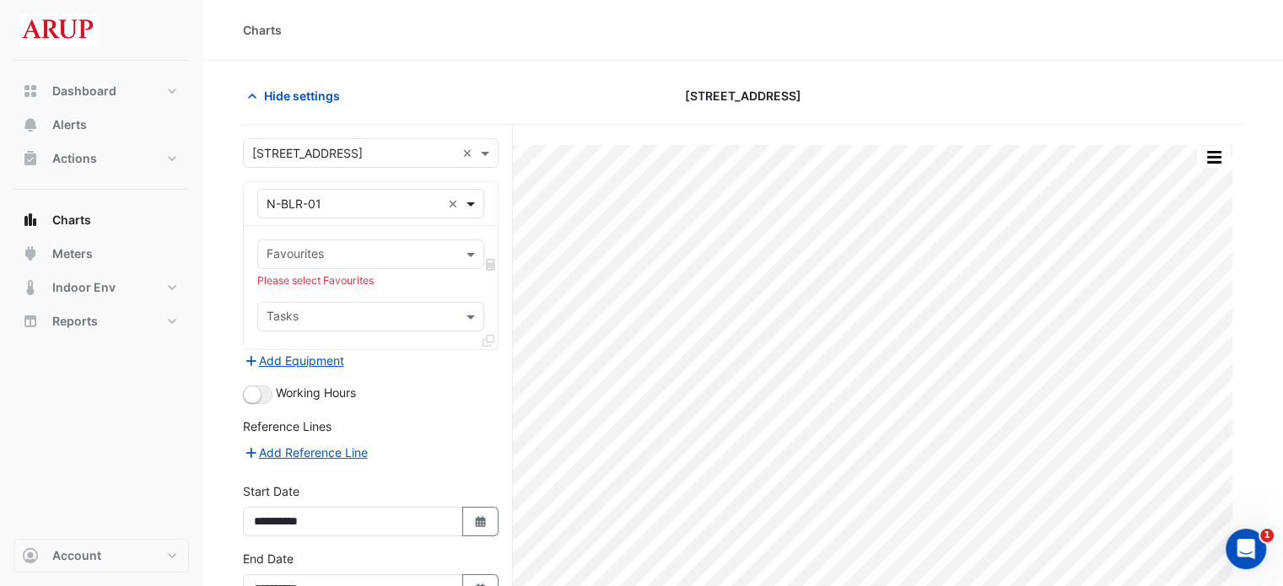
click at [477, 204] on span at bounding box center [472, 204] width 21 height 18
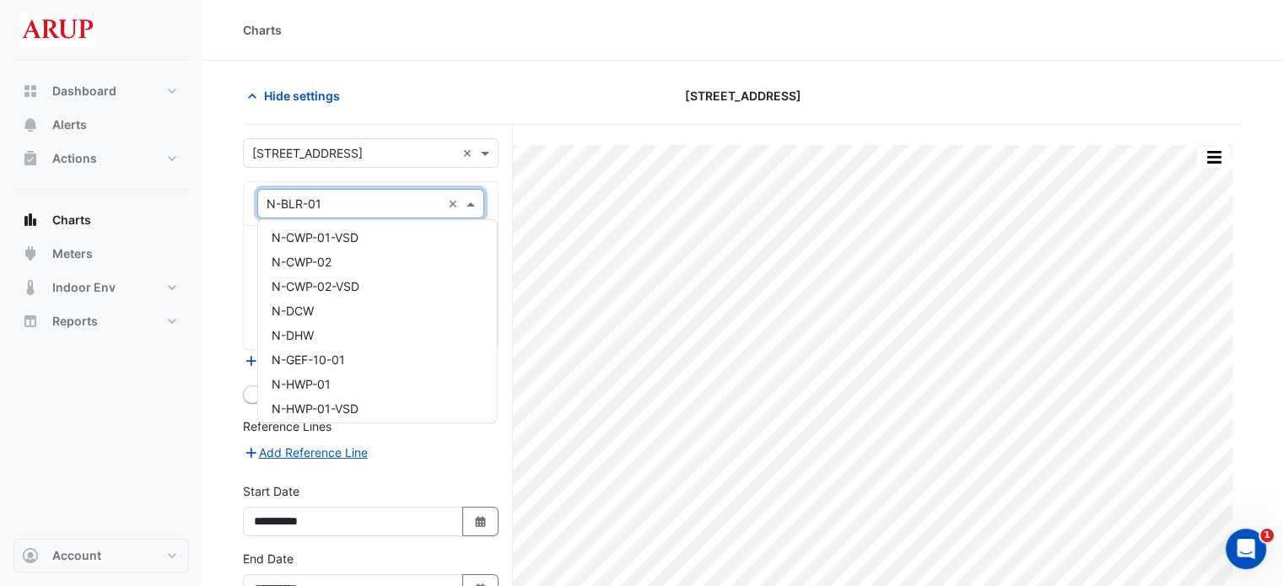
scroll to position [1162, 0]
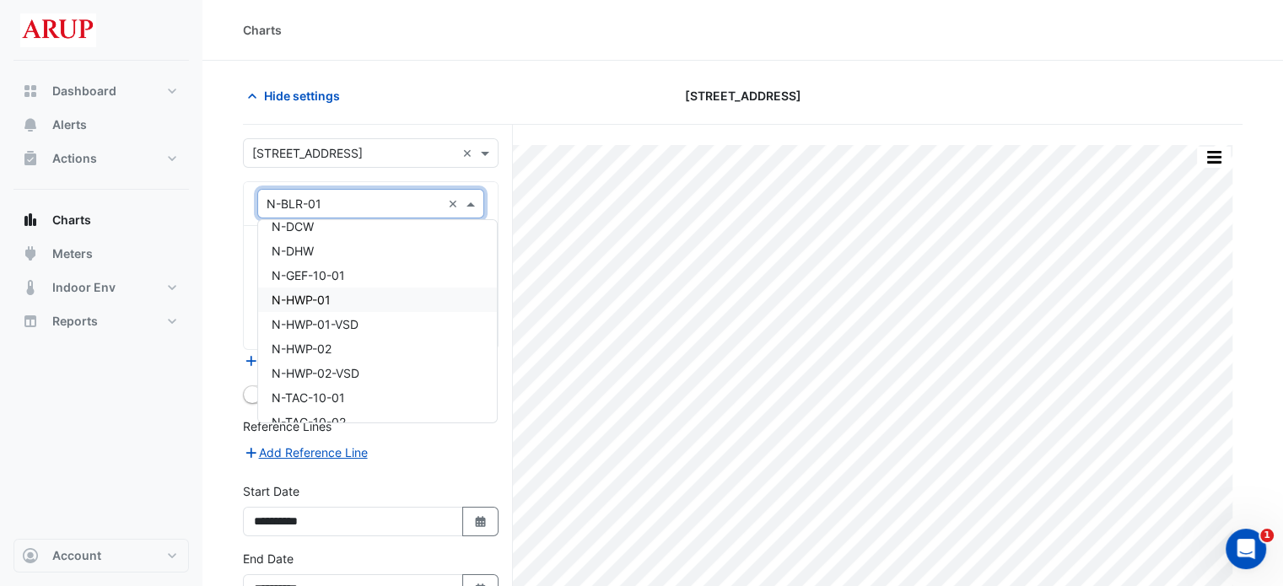
click at [391, 296] on div "N-HWP-01" at bounding box center [377, 300] width 239 height 24
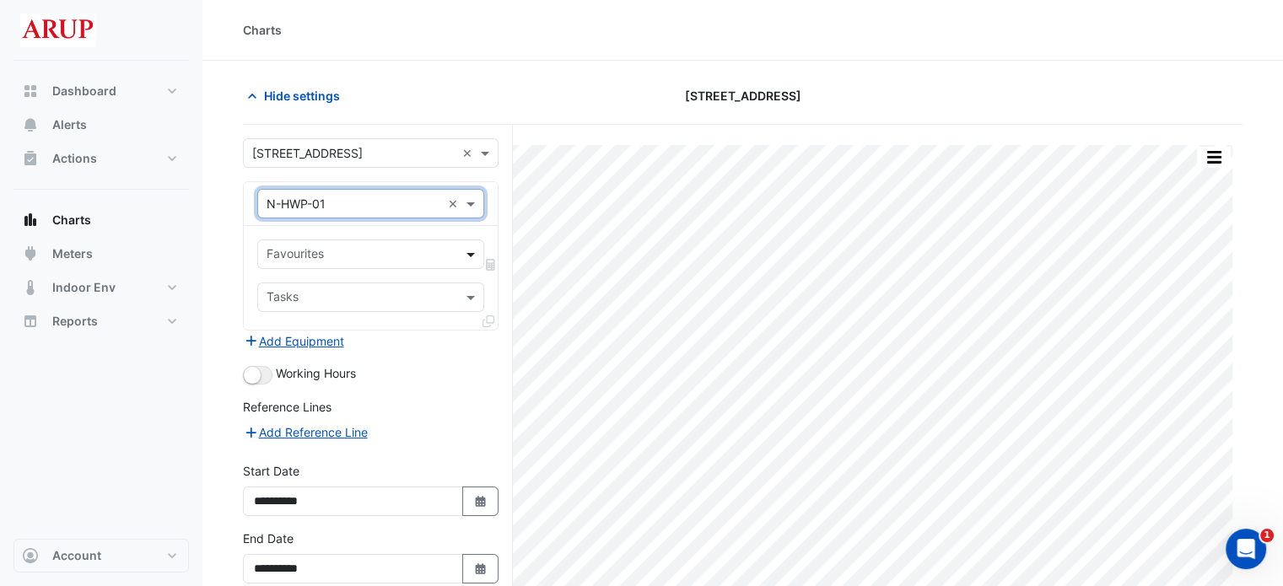
click at [472, 254] on span at bounding box center [472, 254] width 21 height 18
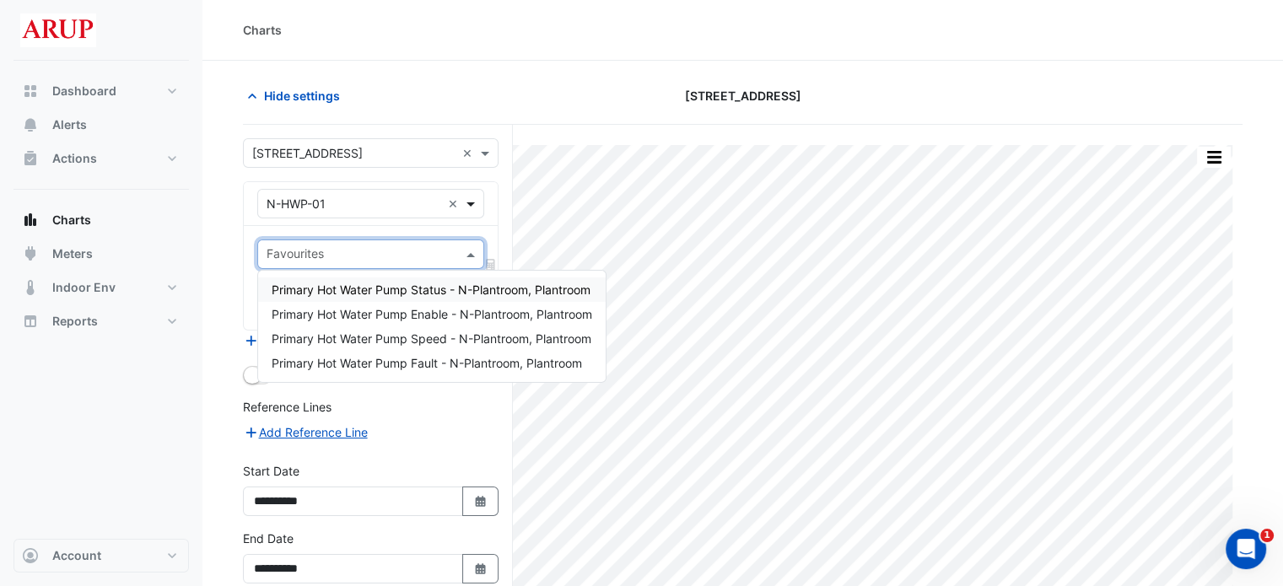
click at [465, 208] on span at bounding box center [472, 204] width 21 height 18
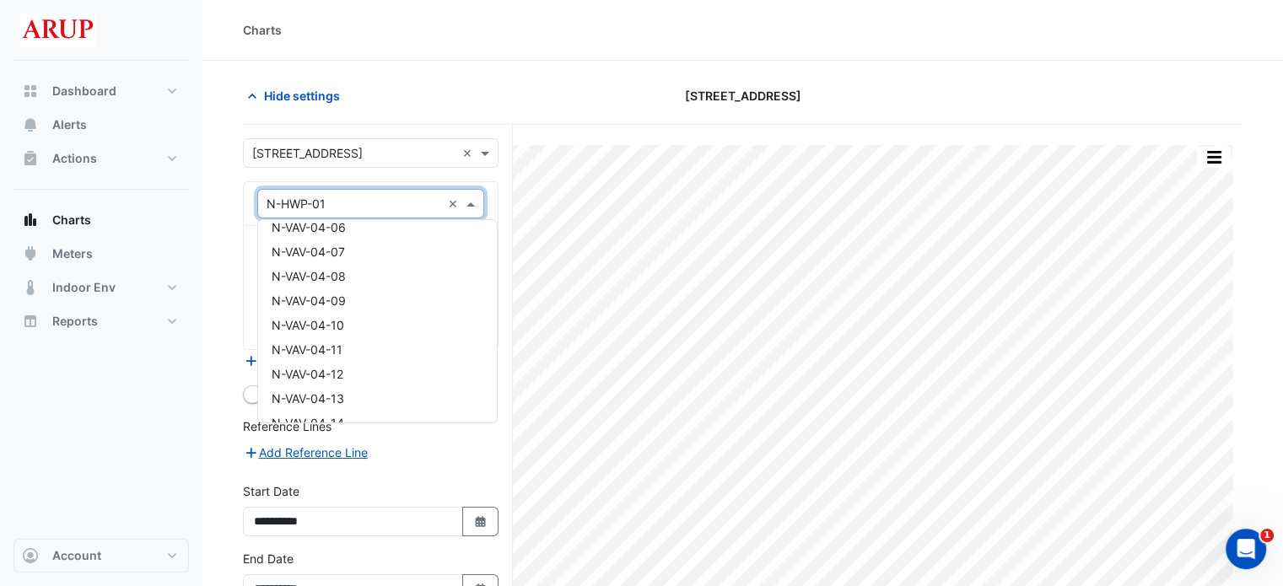
scroll to position [3507, 0]
click at [133, 382] on div "Dashboard Portfolio Ratings Performance Alerts Actions Site Manager Charts" at bounding box center [100, 300] width 175 height 478
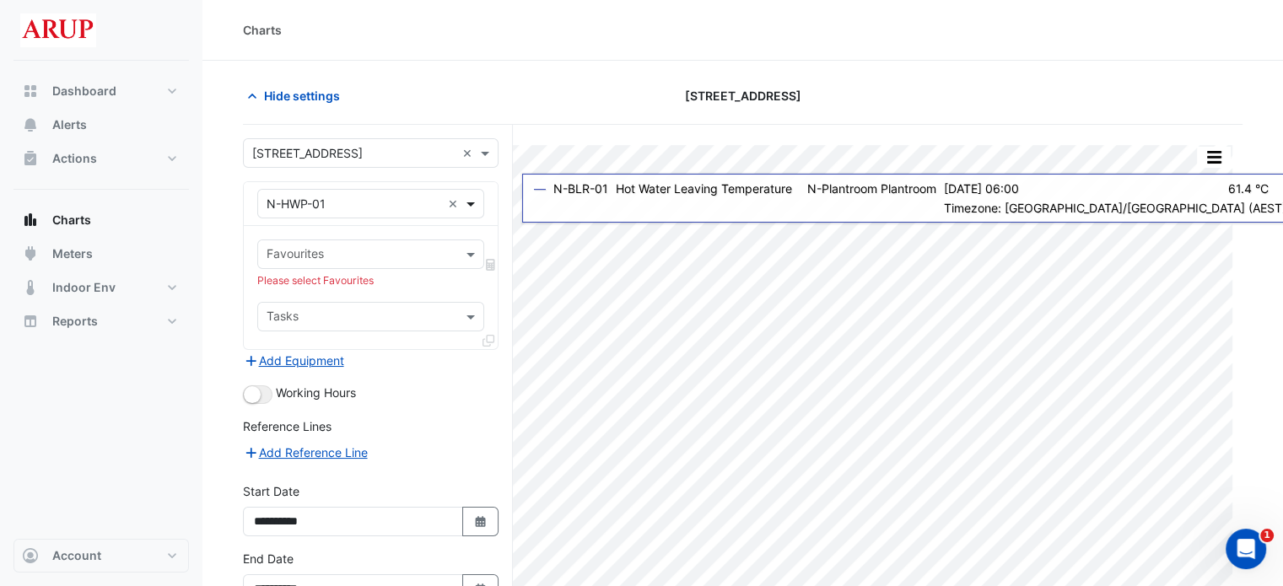
click at [473, 208] on span at bounding box center [472, 204] width 21 height 18
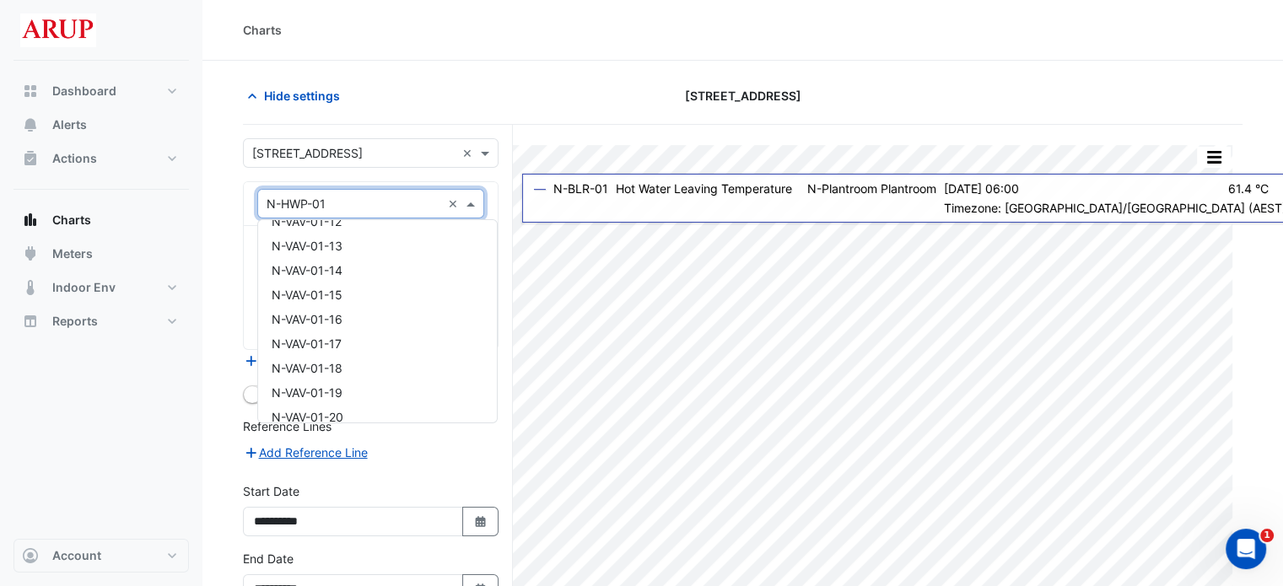
scroll to position [1687, 0]
click at [364, 364] on div "N-VAV-01-13" at bounding box center [377, 362] width 239 height 24
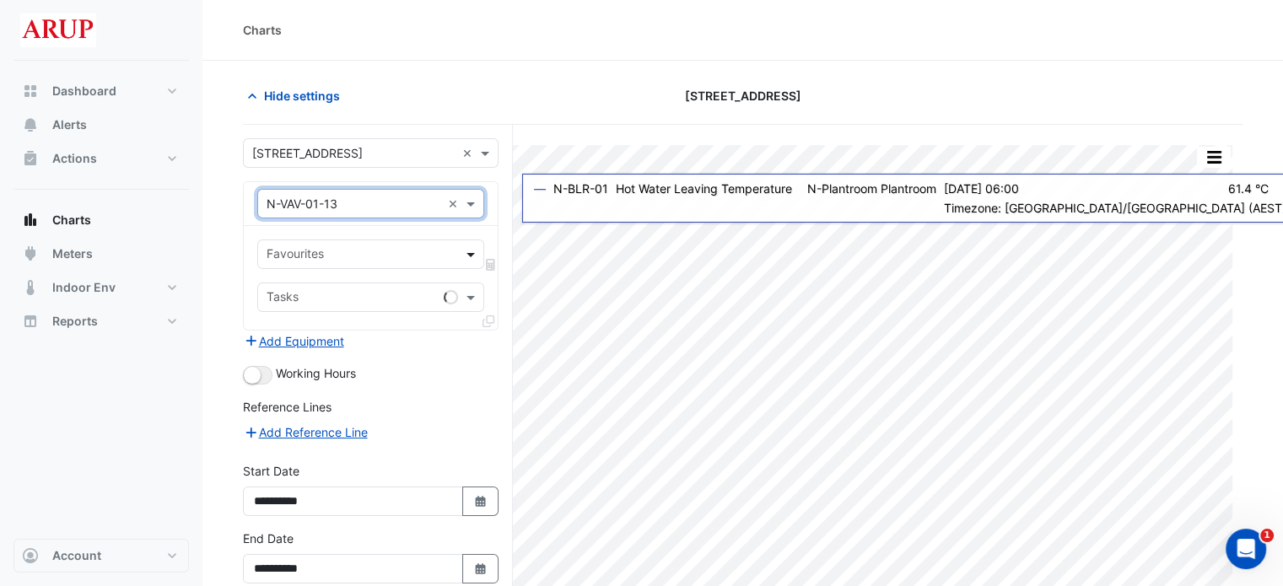
click at [477, 250] on span at bounding box center [472, 254] width 21 height 18
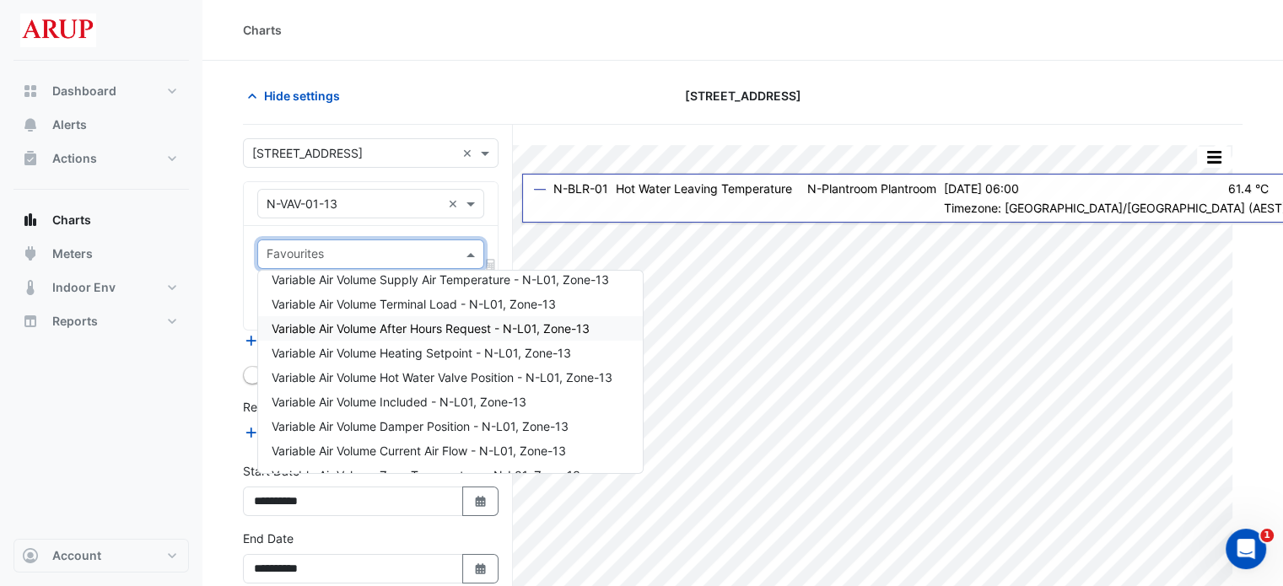
scroll to position [0, 0]
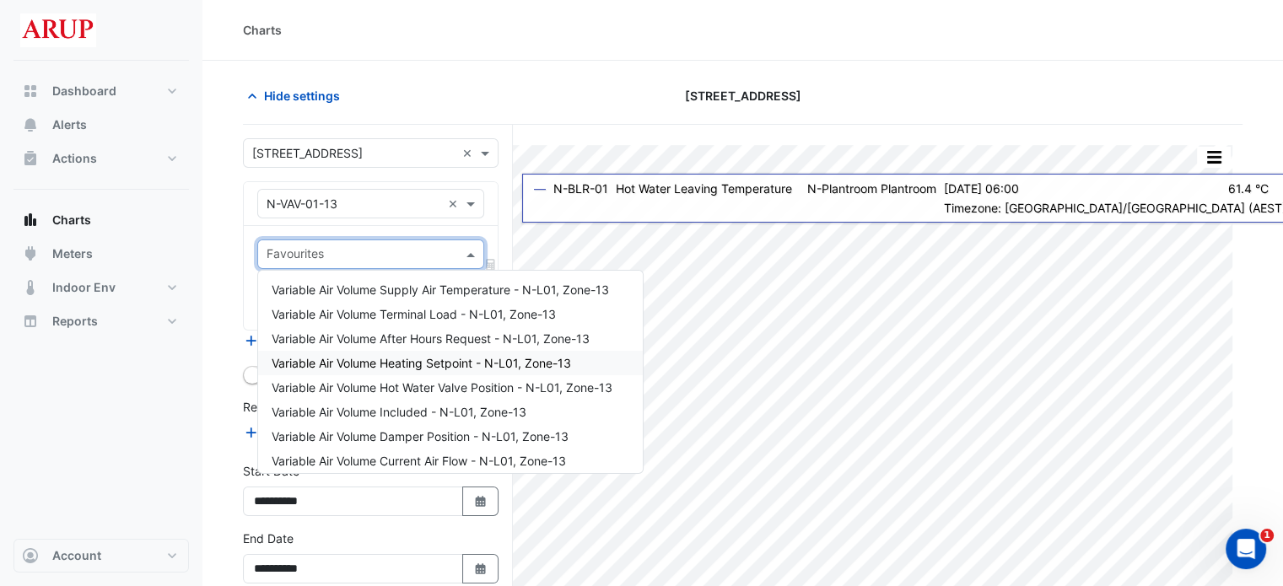
click at [437, 364] on span "Variable Air Volume Heating Setpoint - N-L01, Zone-13" at bounding box center [421, 363] width 299 height 14
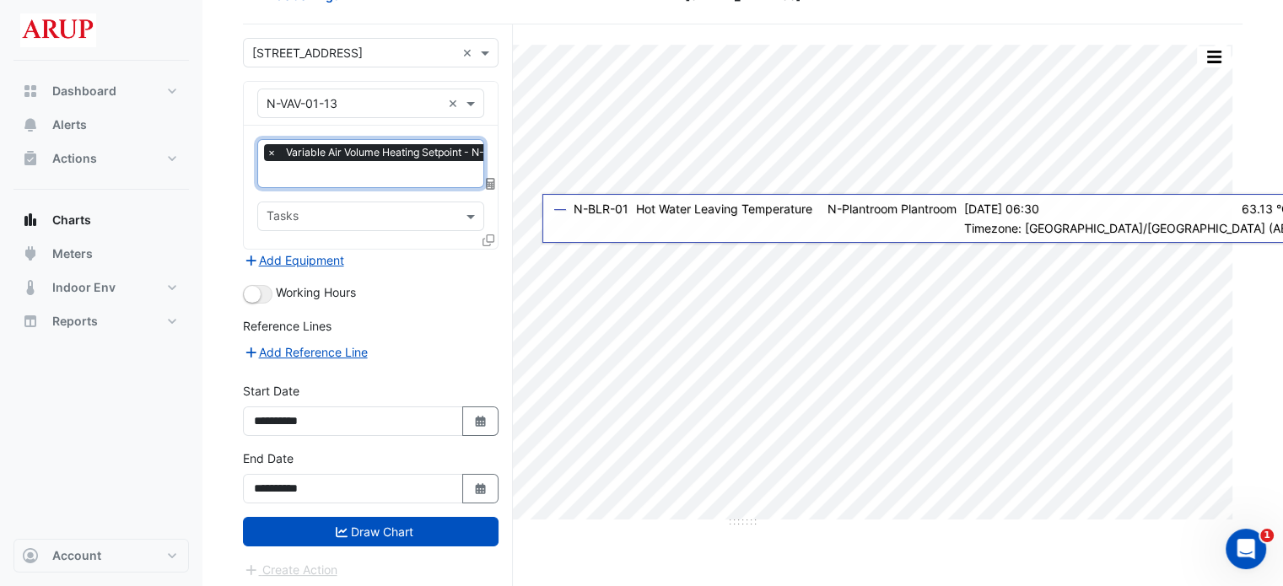
scroll to position [101, 0]
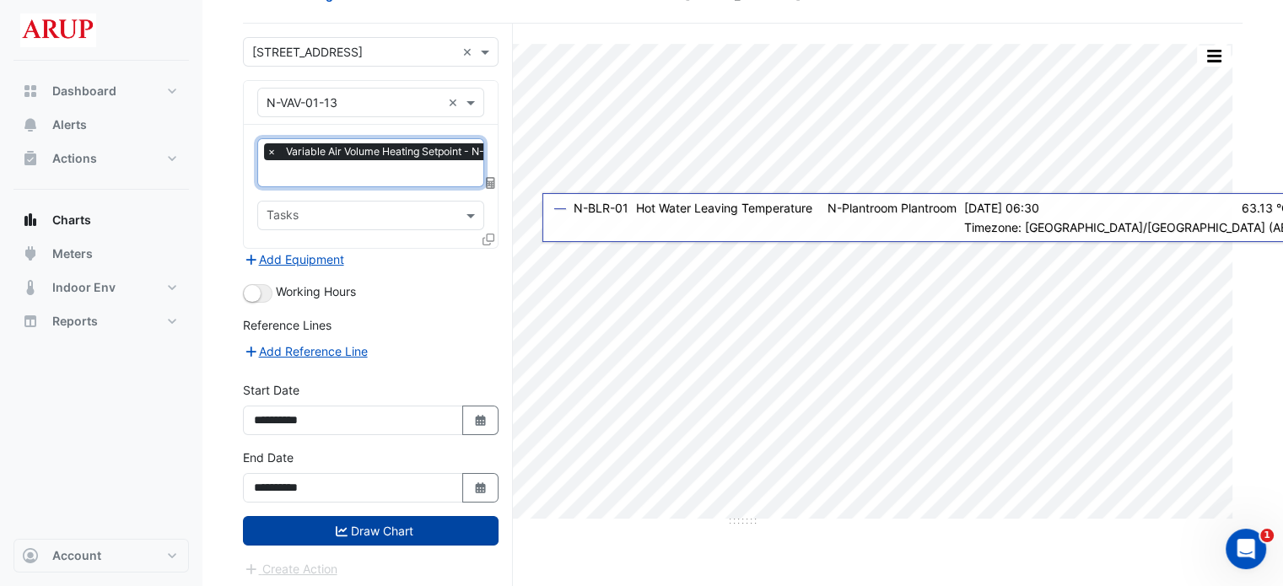
click at [373, 527] on button "Draw Chart" at bounding box center [371, 531] width 256 height 30
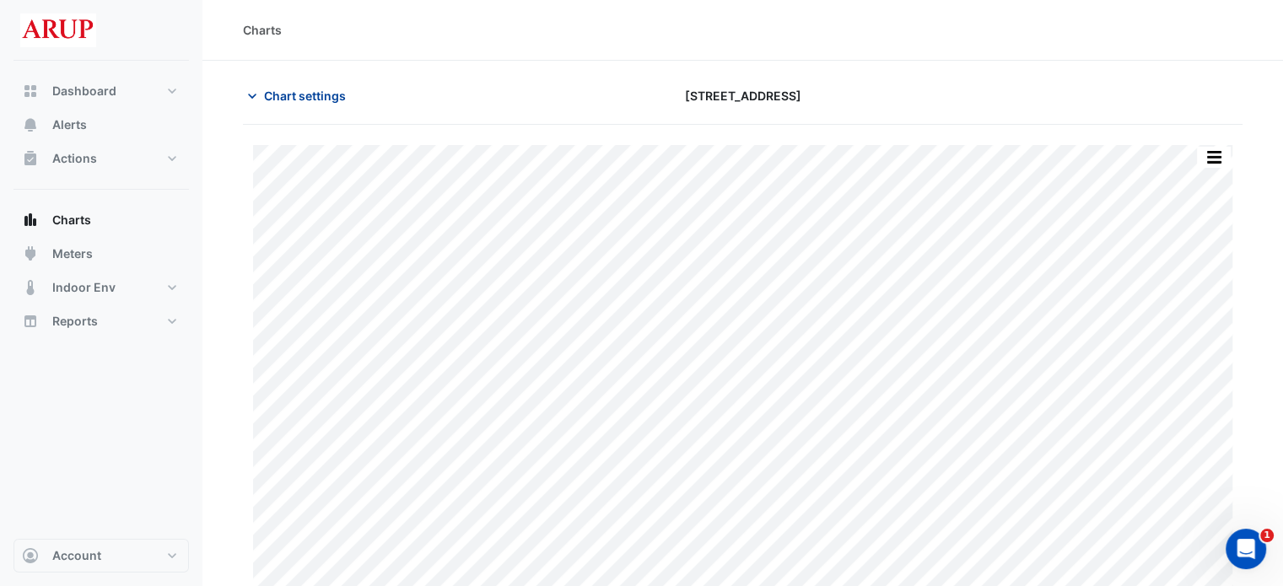
click at [251, 99] on icon "button" at bounding box center [252, 96] width 17 height 17
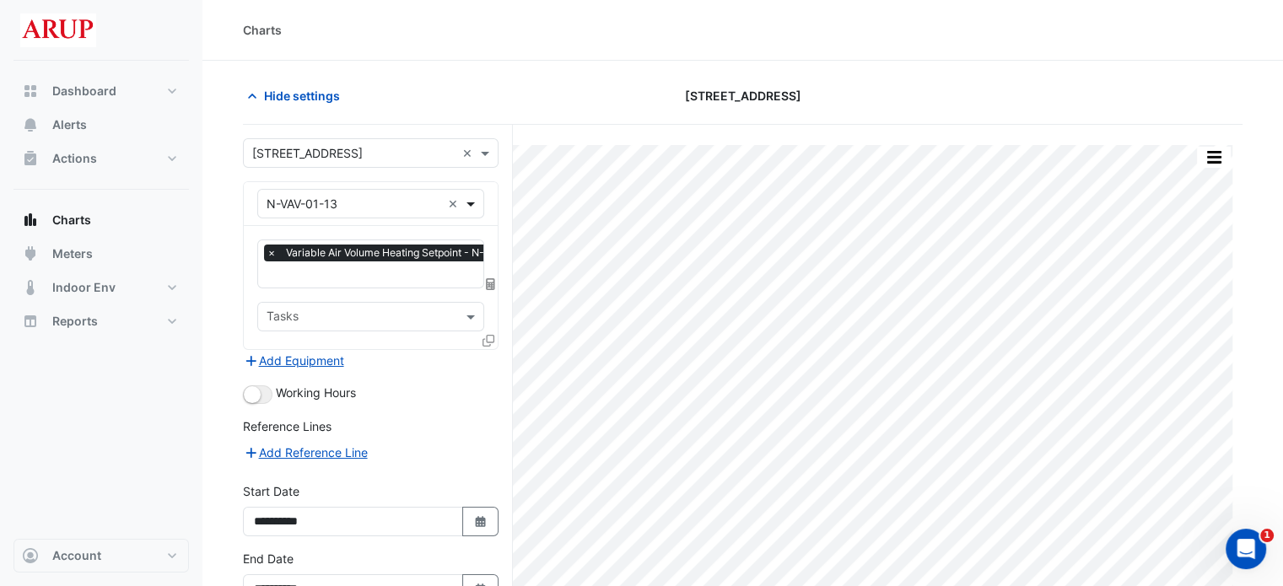
click at [467, 202] on span at bounding box center [472, 204] width 21 height 18
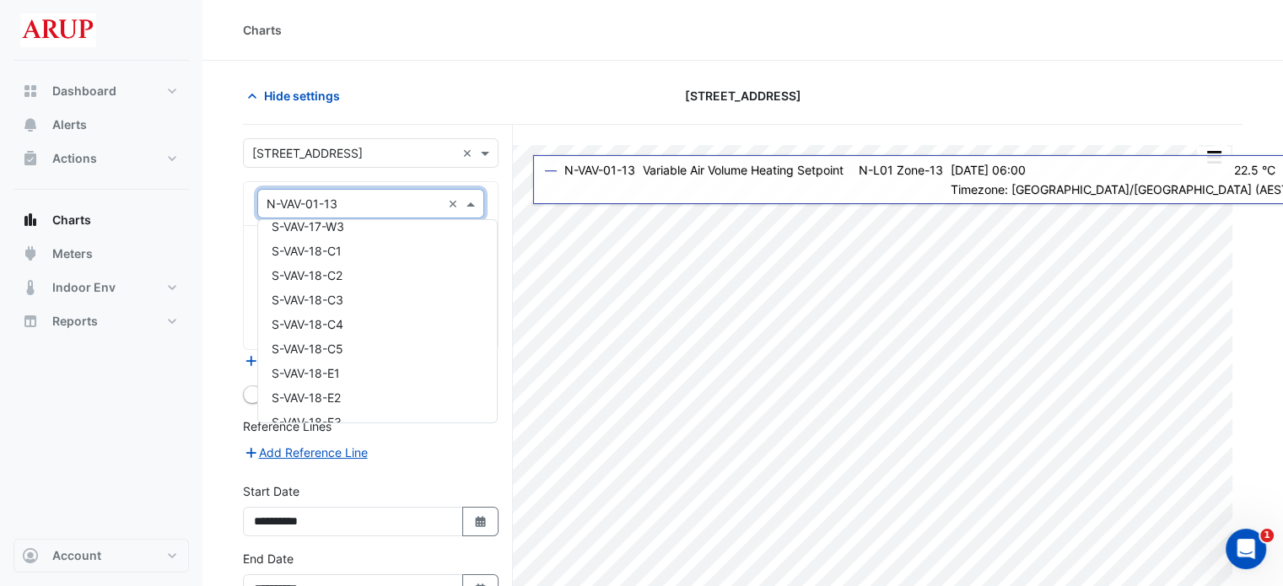
scroll to position [16367, 0]
click at [384, 255] on div "S-VAV-17-W1" at bounding box center [377, 262] width 239 height 24
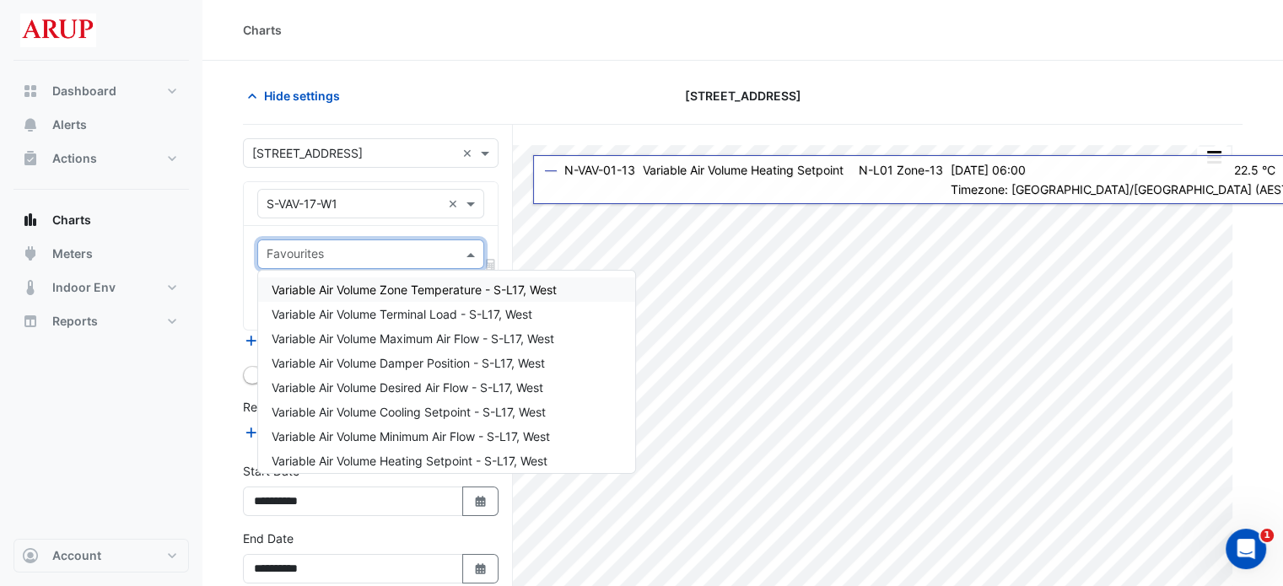
click at [474, 251] on span at bounding box center [472, 254] width 21 height 18
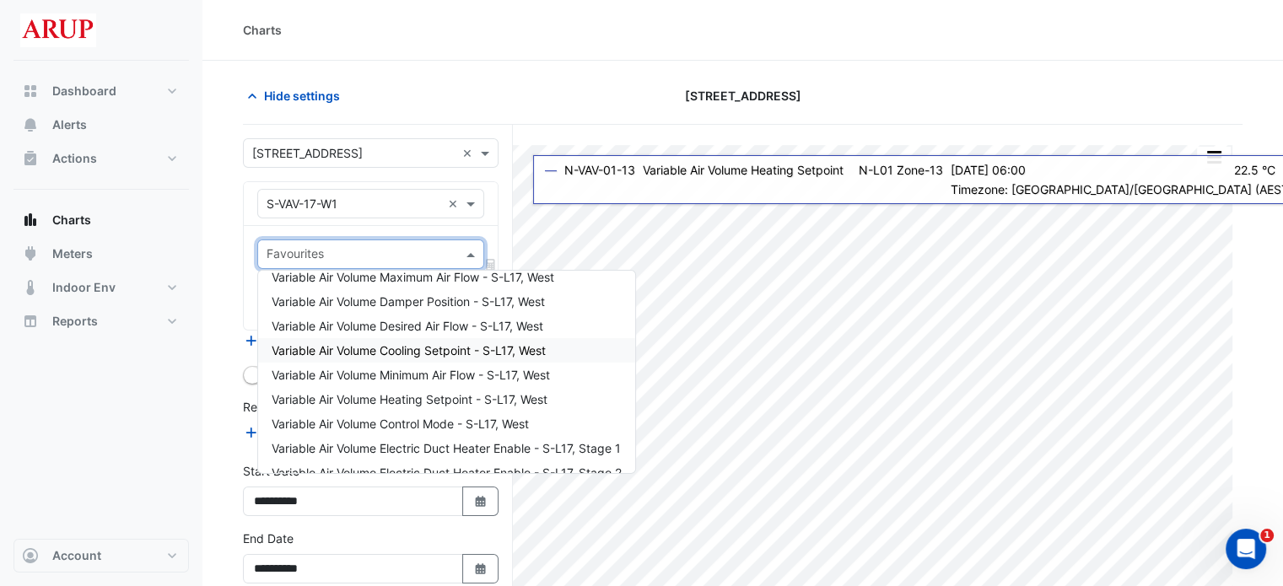
scroll to position [84, 0]
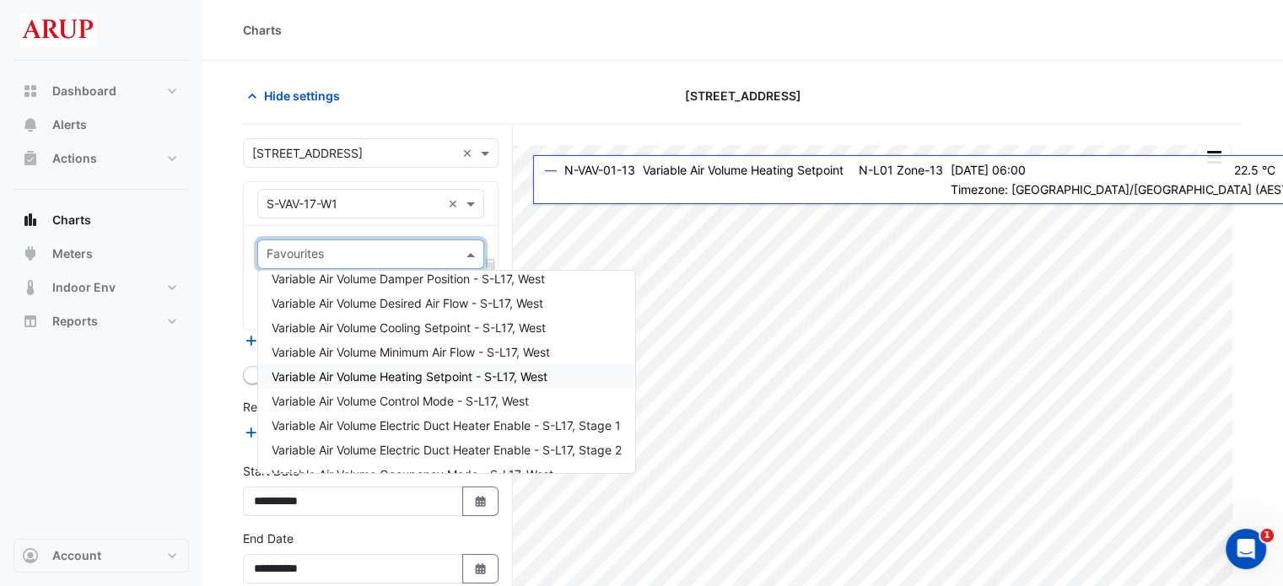
click at [464, 375] on span "Variable Air Volume Heating Setpoint - S-L17, West" at bounding box center [410, 376] width 276 height 14
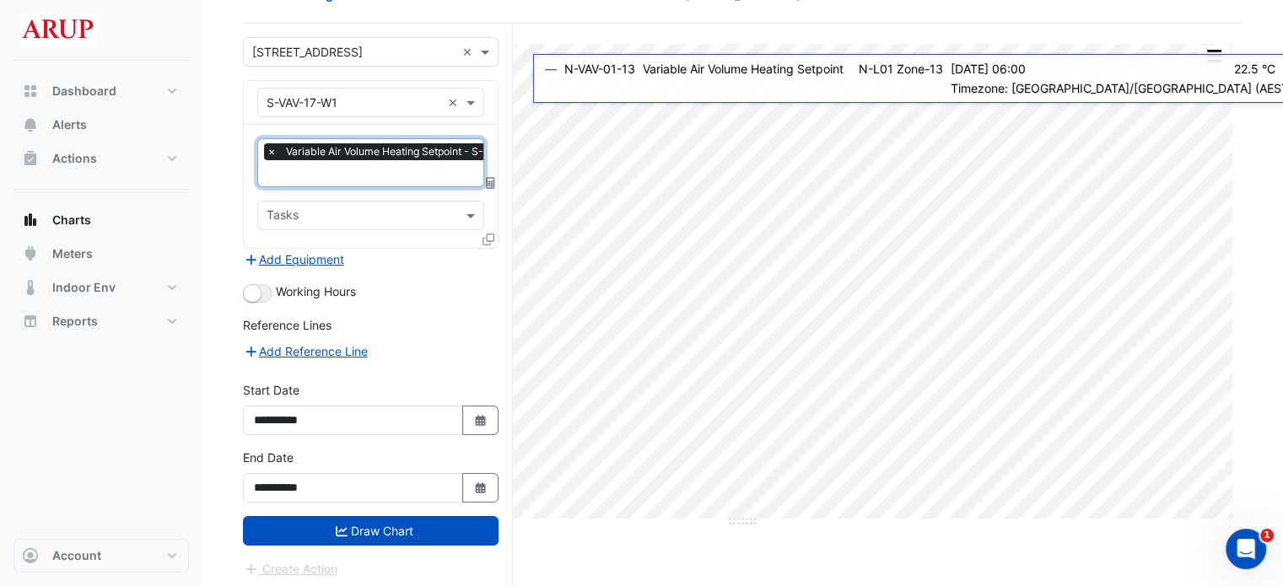
scroll to position [101, 0]
click at [388, 530] on button "Draw Chart" at bounding box center [371, 531] width 256 height 30
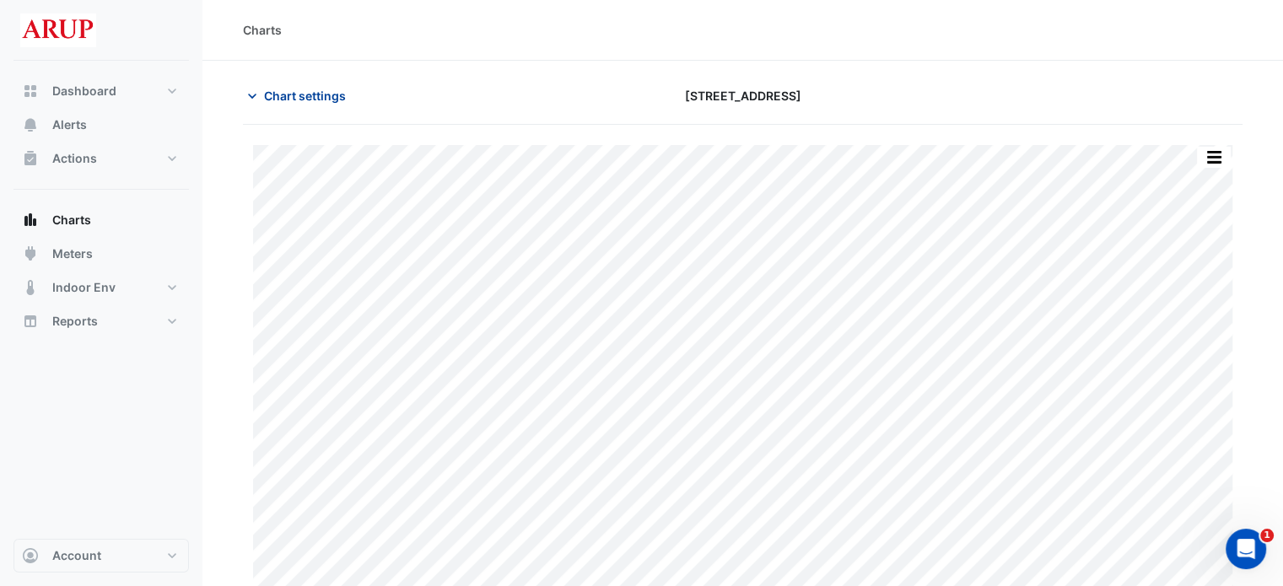
click at [254, 88] on icon "button" at bounding box center [252, 96] width 17 height 17
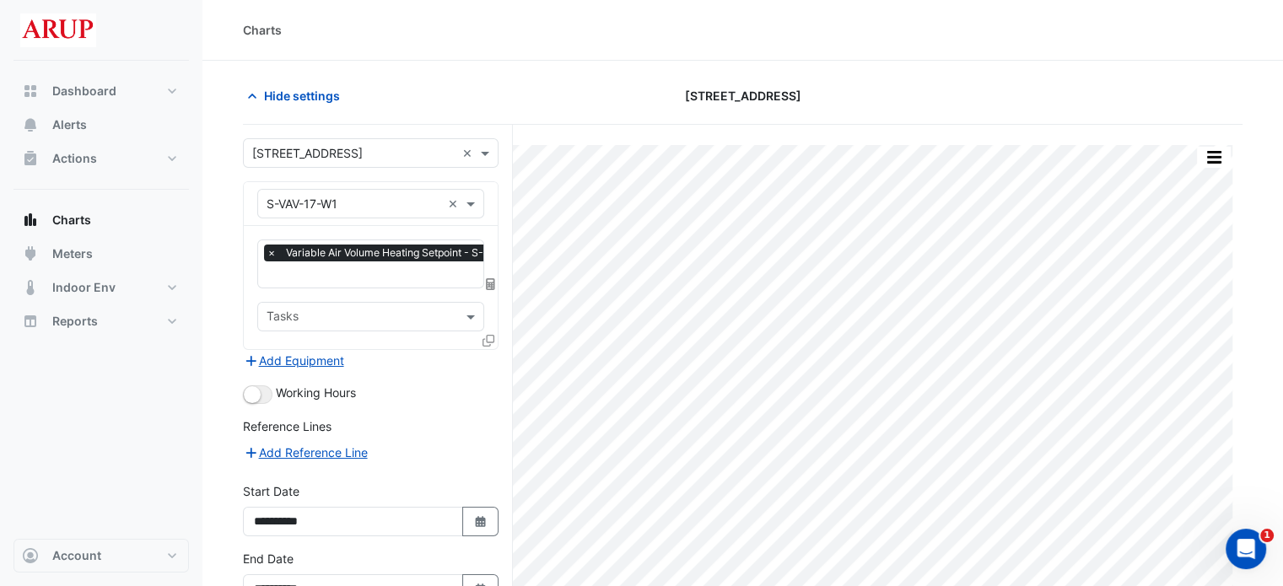
click at [265, 250] on span "×" at bounding box center [271, 253] width 15 height 17
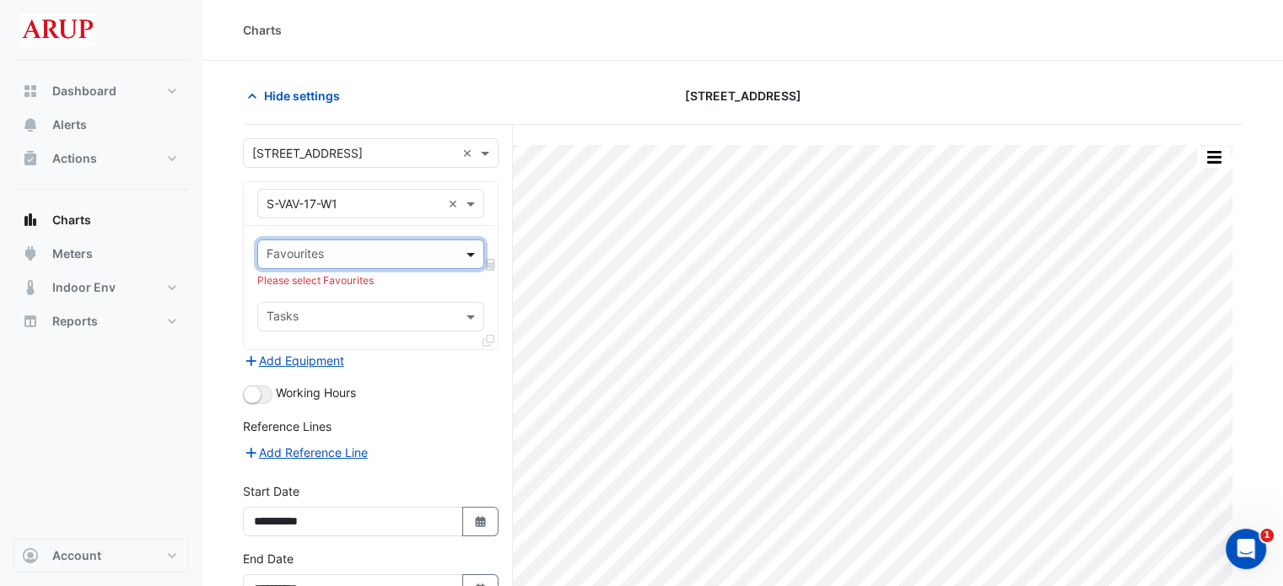
click at [474, 256] on span at bounding box center [472, 254] width 21 height 18
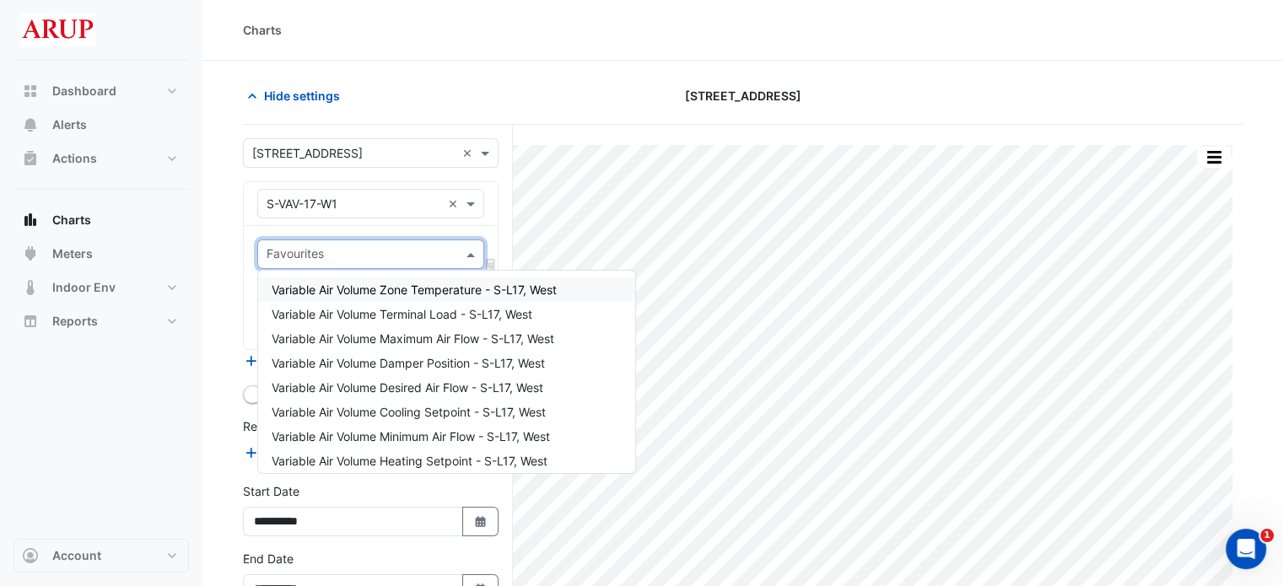
click at [461, 294] on span "Variable Air Volume Zone Temperature - S-L17, West" at bounding box center [414, 290] width 285 height 14
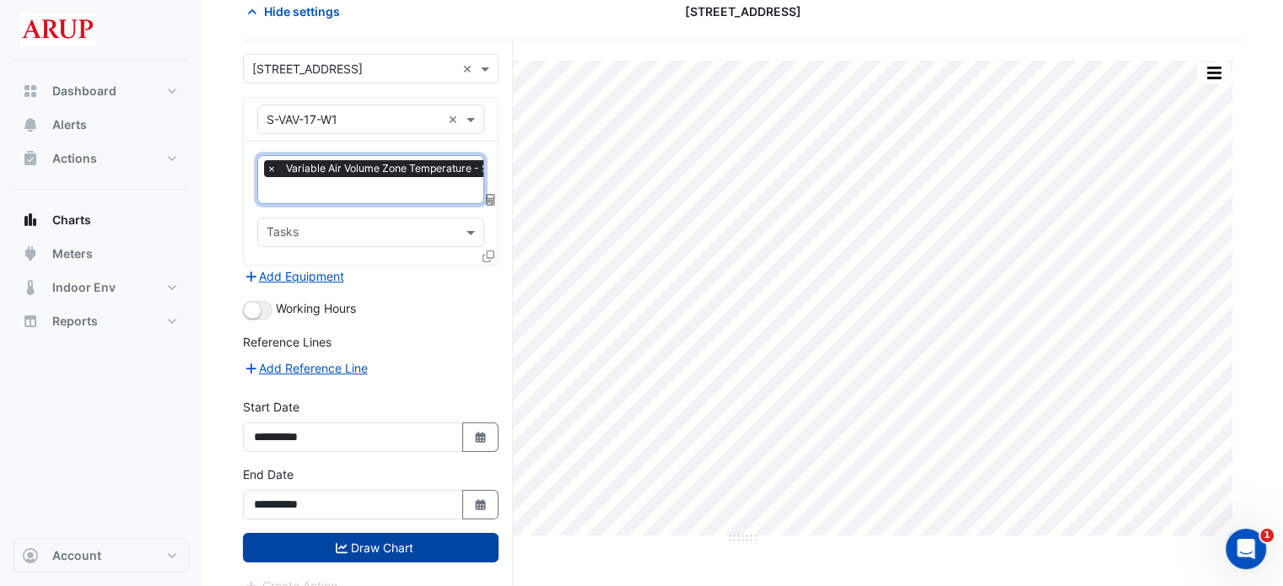
click at [385, 553] on button "Draw Chart" at bounding box center [371, 548] width 256 height 30
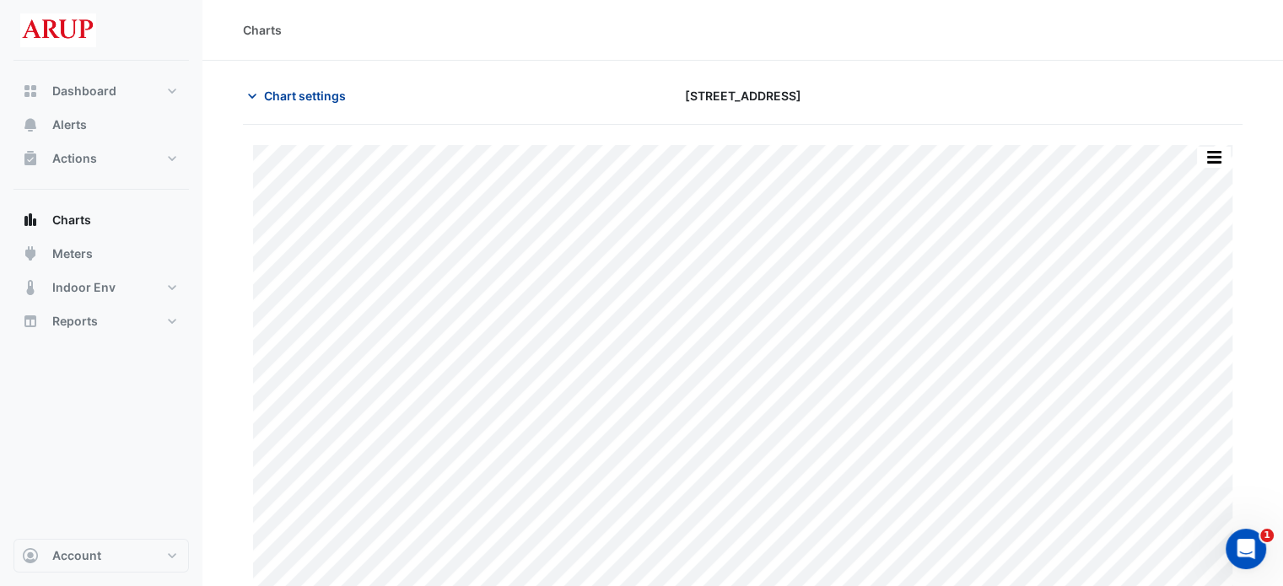
click at [255, 94] on icon "button" at bounding box center [252, 96] width 8 height 5
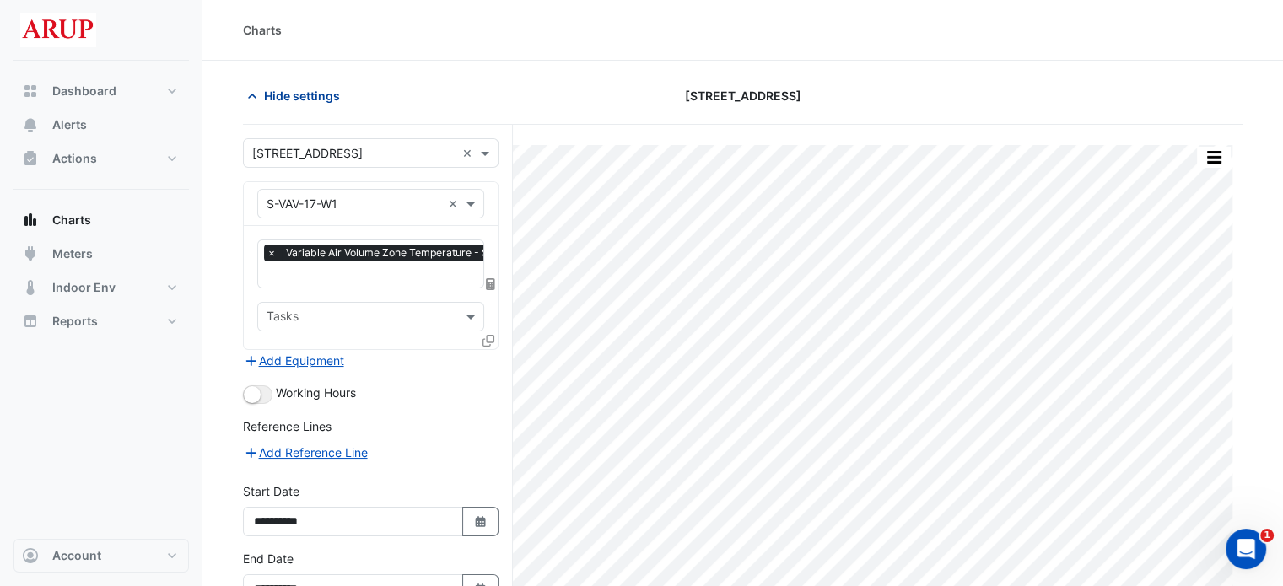
click at [255, 94] on icon "button" at bounding box center [252, 96] width 17 height 17
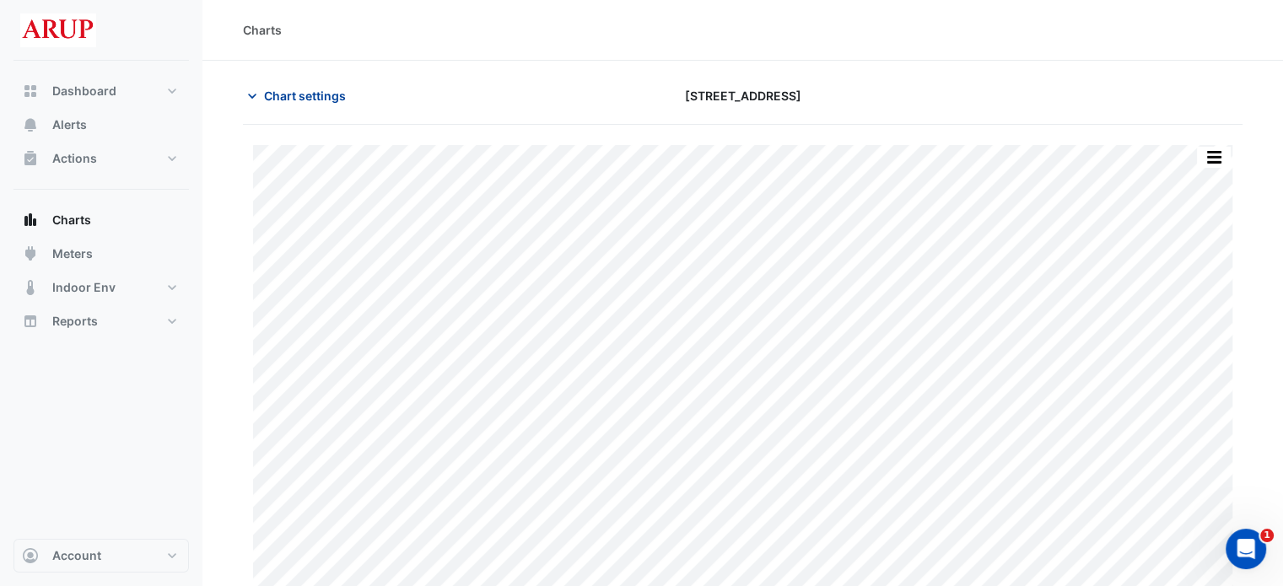
click at [255, 94] on icon "button" at bounding box center [252, 96] width 8 height 5
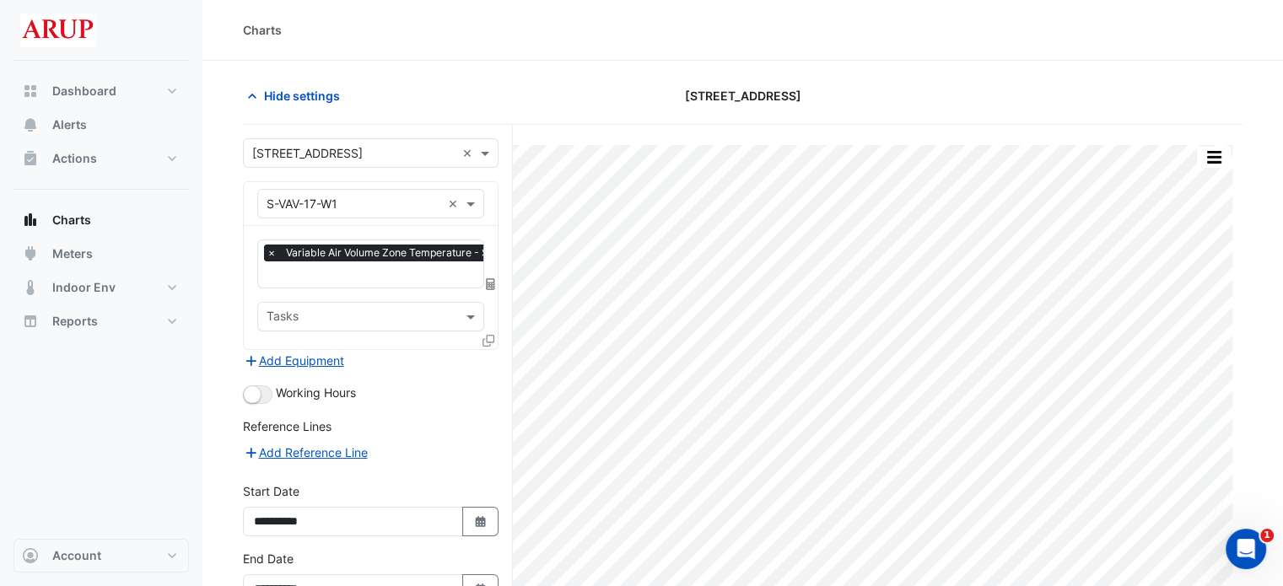
click at [271, 253] on span "×" at bounding box center [271, 253] width 15 height 17
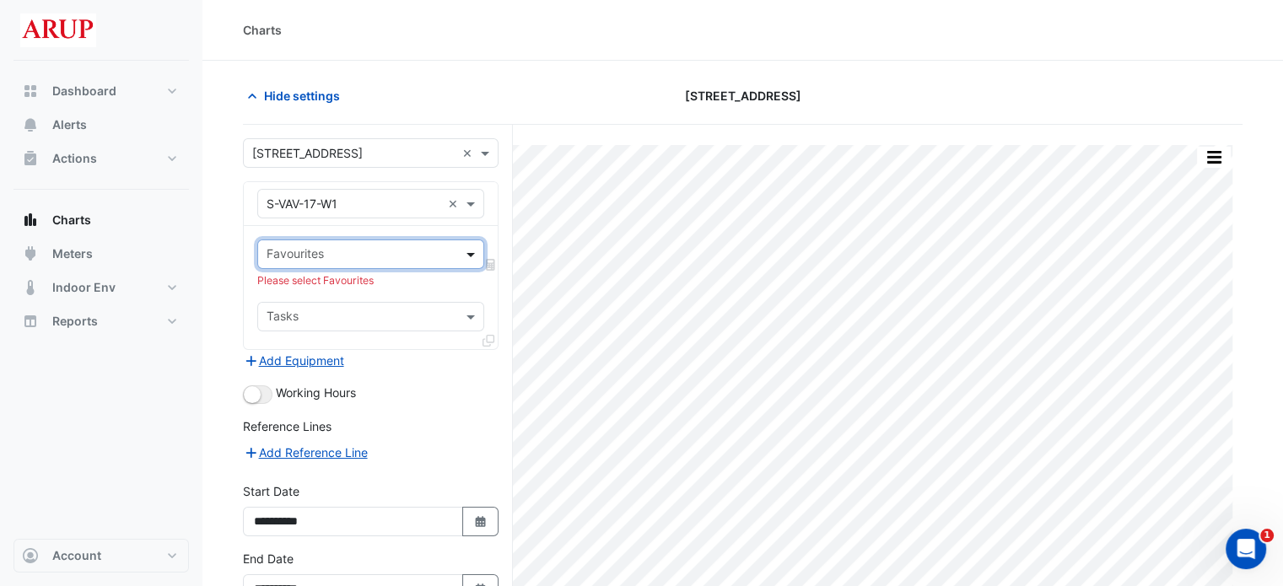
click at [474, 249] on span at bounding box center [472, 254] width 21 height 18
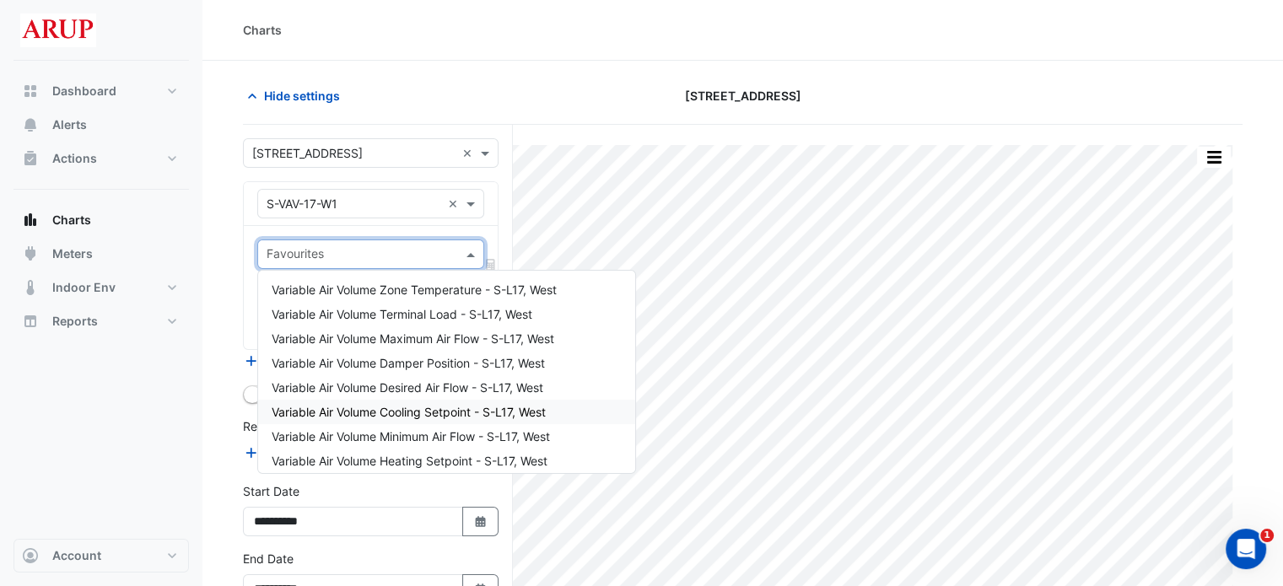
click at [466, 412] on span "Variable Air Volume Cooling Setpoint - S-L17, West" at bounding box center [409, 412] width 274 height 14
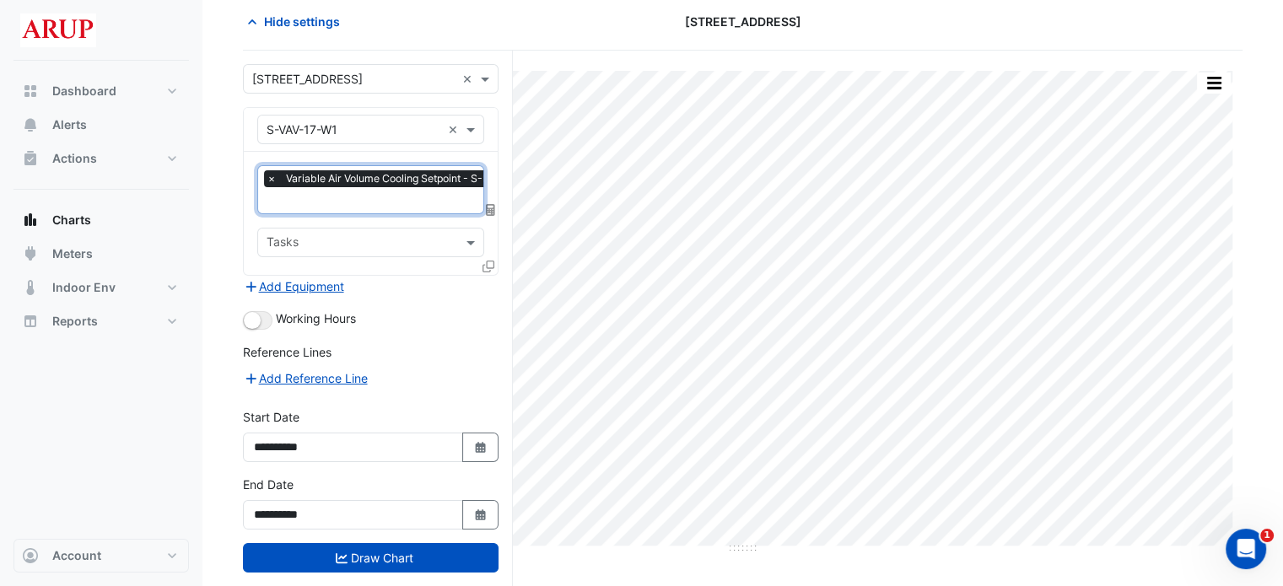
scroll to position [84, 0]
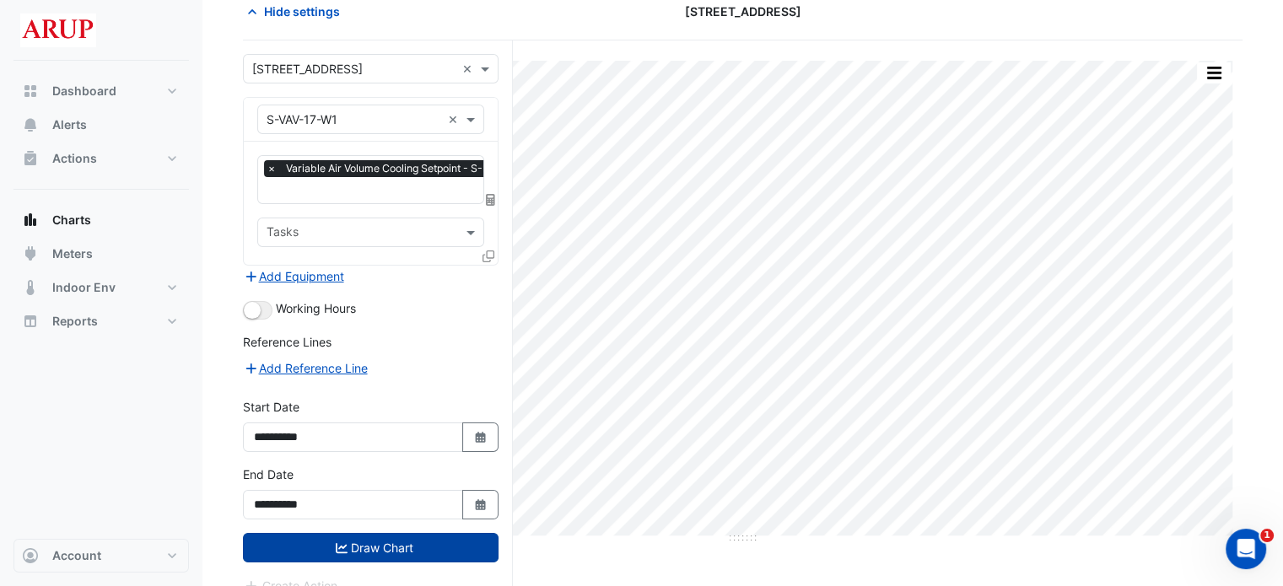
click at [375, 550] on button "Draw Chart" at bounding box center [371, 548] width 256 height 30
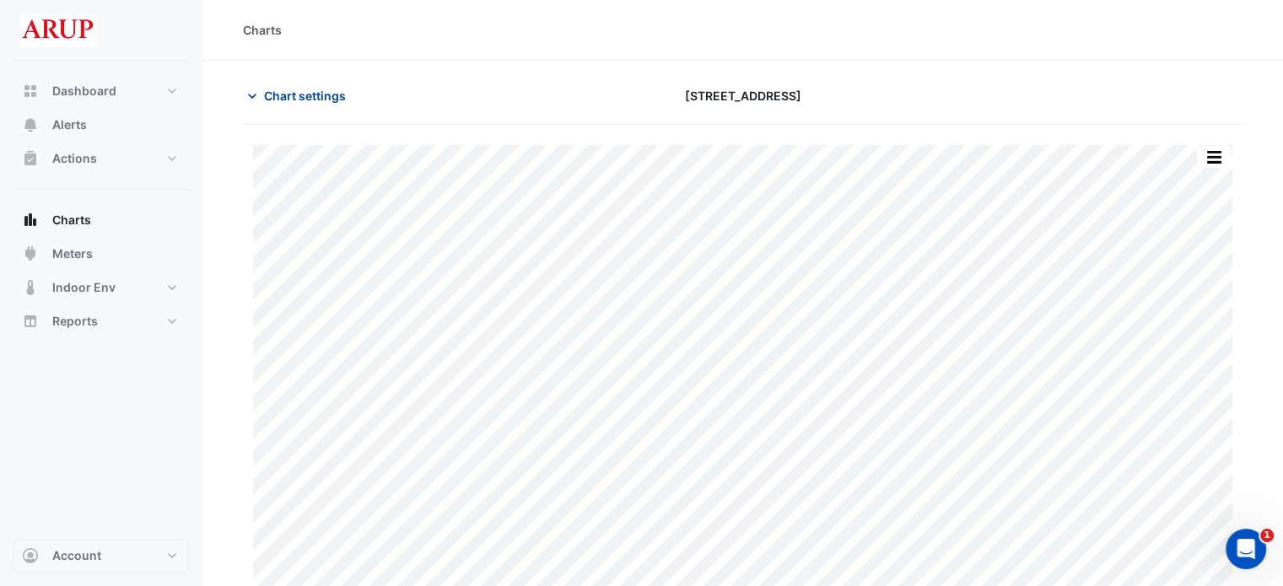
click at [256, 90] on icon "button" at bounding box center [252, 96] width 17 height 17
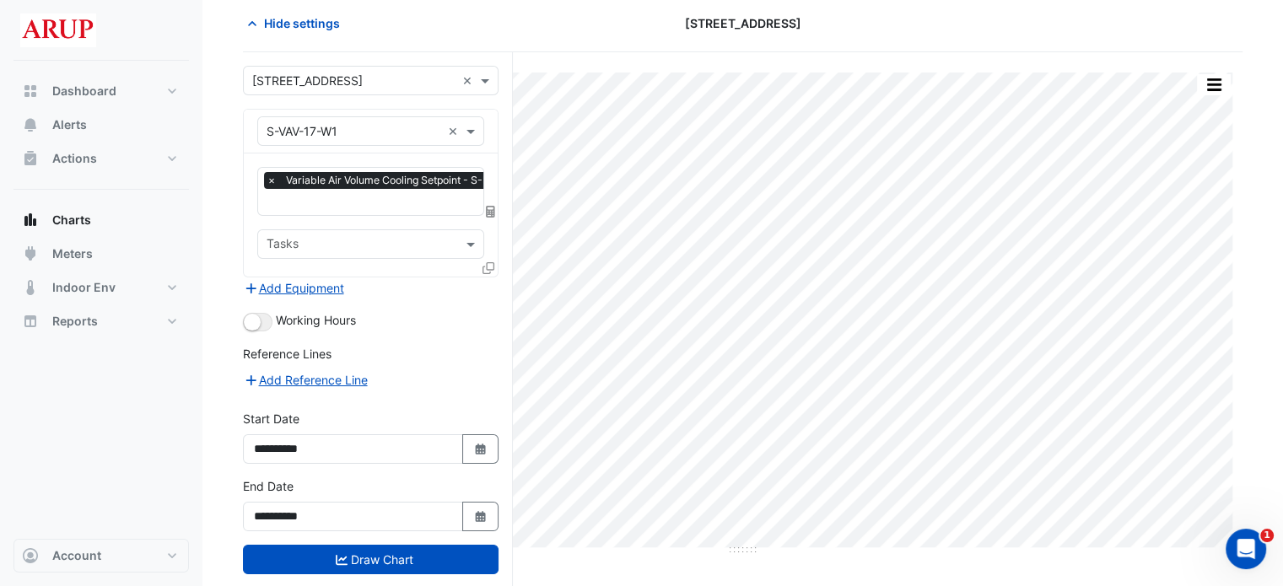
scroll to position [84, 0]
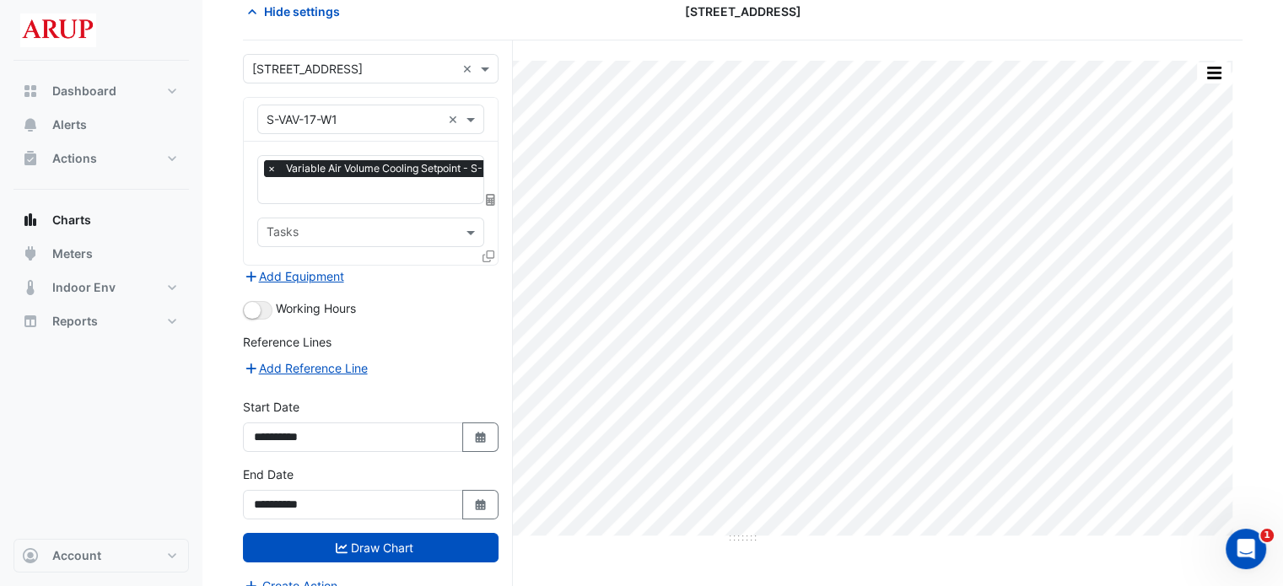
click at [273, 168] on span "×" at bounding box center [271, 168] width 15 height 17
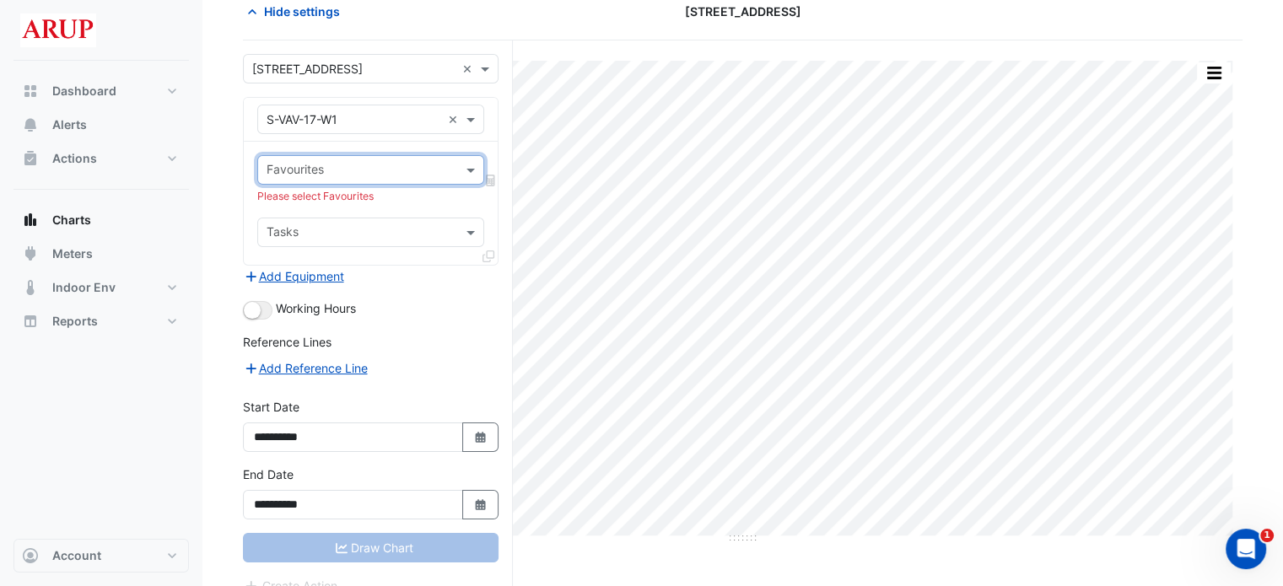
scroll to position [0, 0]
click at [472, 176] on span at bounding box center [472, 170] width 21 height 18
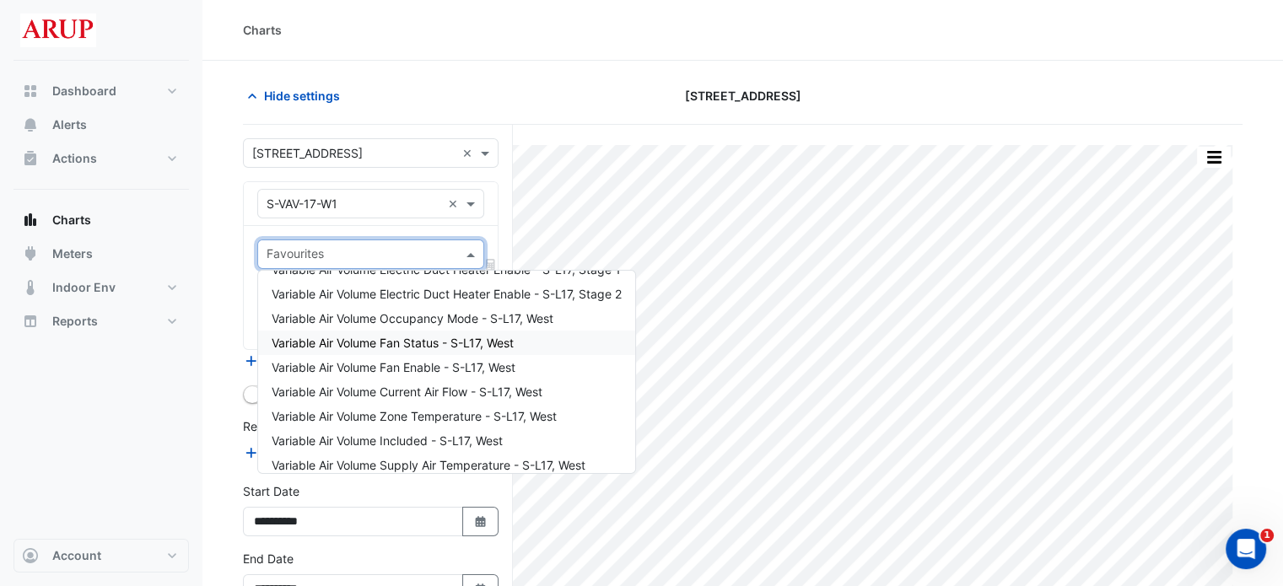
scroll to position [253, 0]
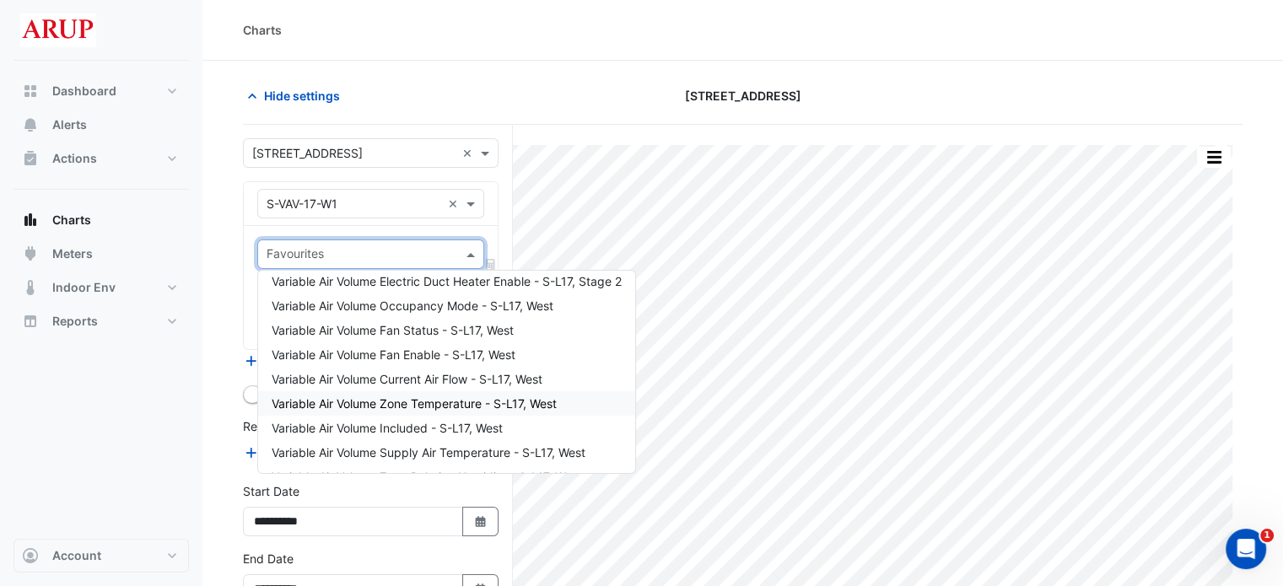
click at [452, 407] on span "Variable Air Volume Zone Temperature - S-L17, West" at bounding box center [414, 403] width 285 height 14
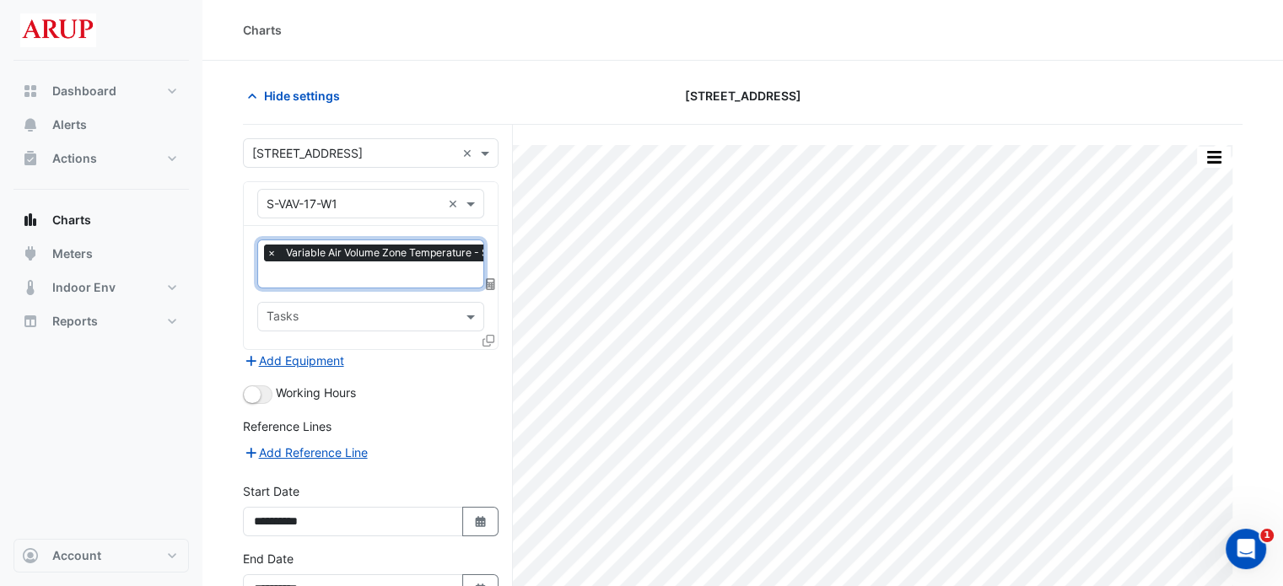
click at [272, 250] on span "×" at bounding box center [271, 253] width 15 height 17
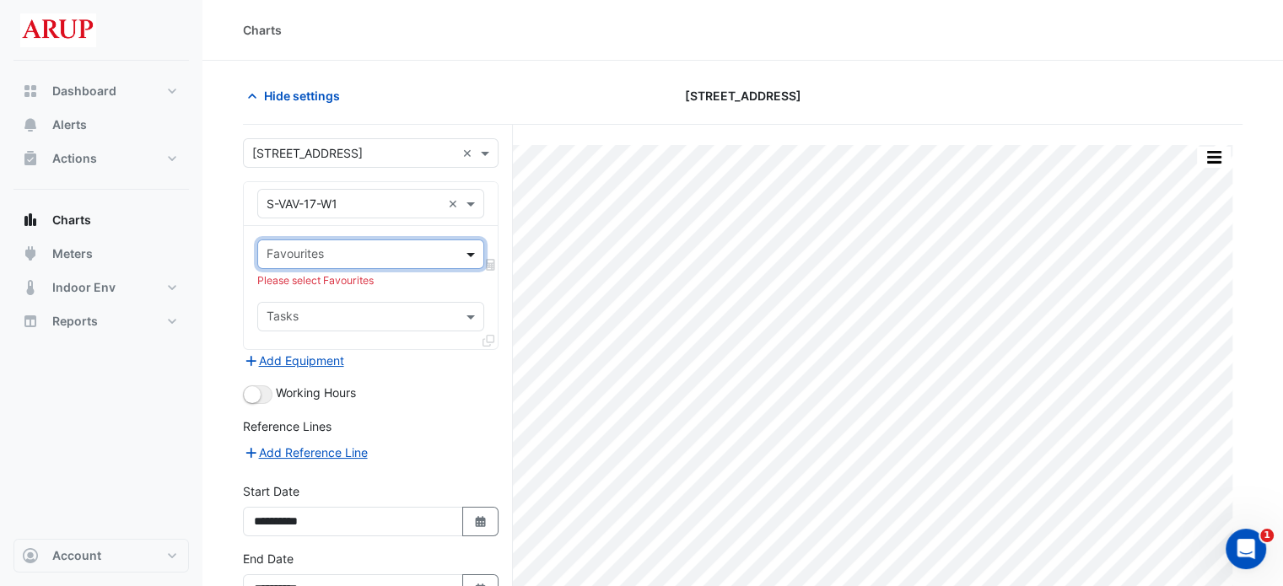
click at [470, 255] on span at bounding box center [472, 254] width 21 height 18
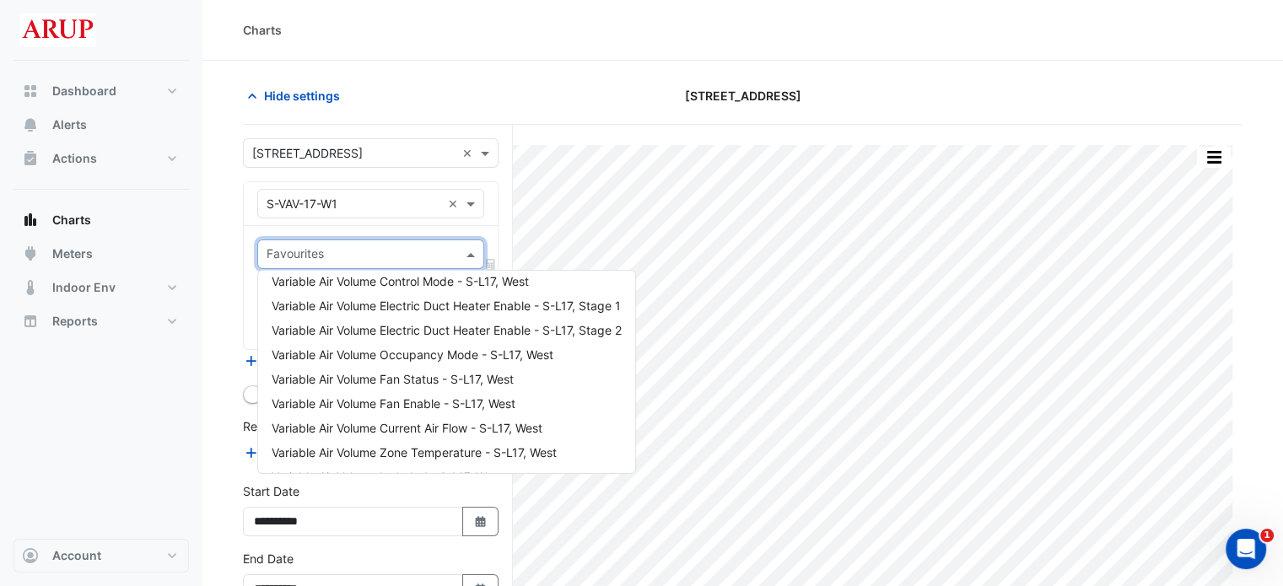
scroll to position [300, 0]
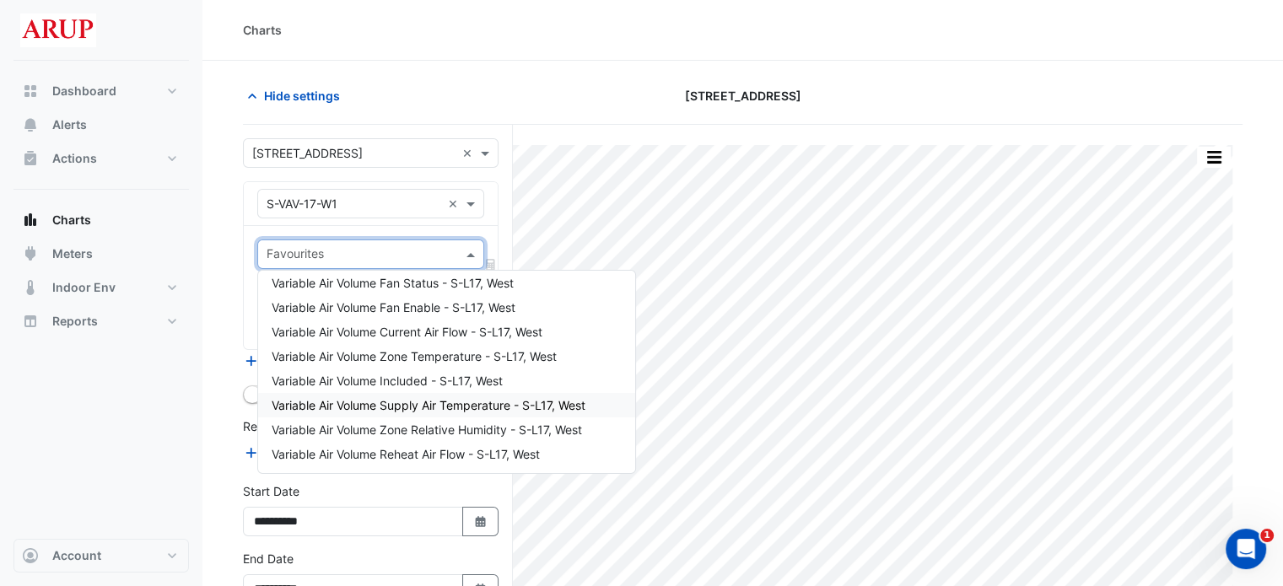
click at [471, 404] on span "Variable Air Volume Supply Air Temperature - S-L17, West" at bounding box center [429, 405] width 314 height 14
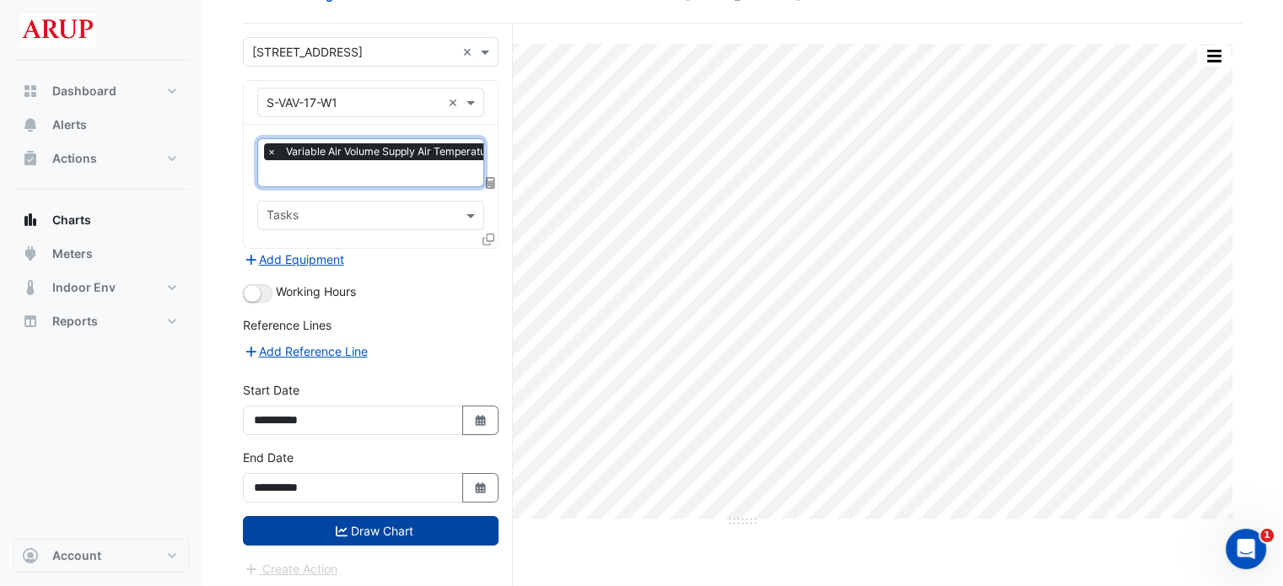
click at [393, 529] on button "Draw Chart" at bounding box center [371, 531] width 256 height 30
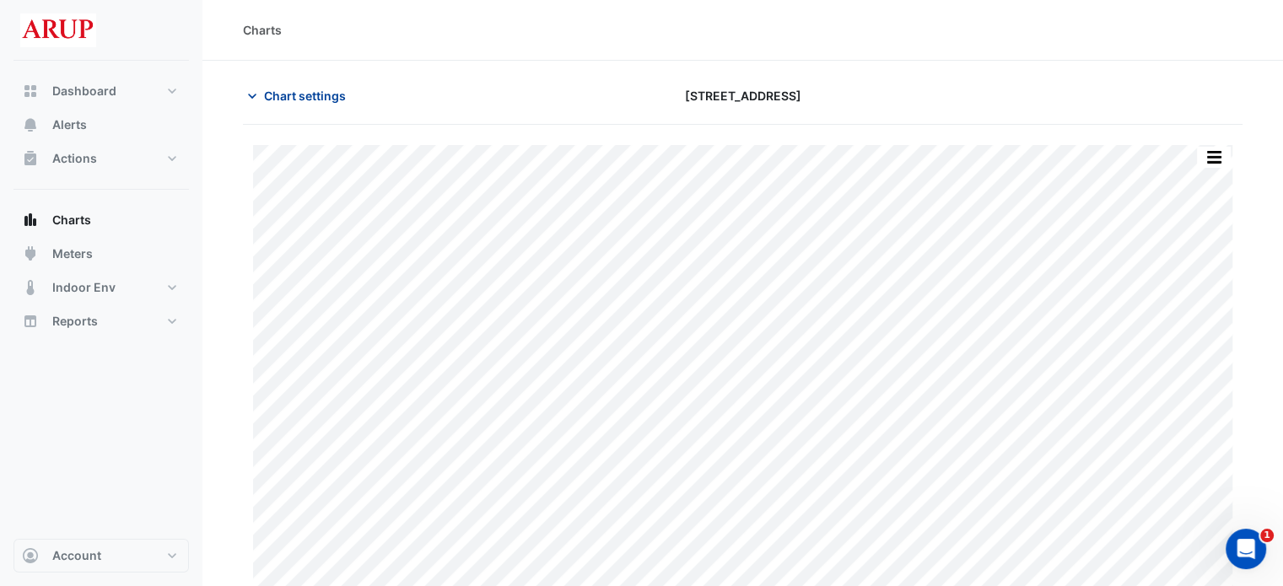
click at [249, 93] on icon "button" at bounding box center [252, 96] width 17 height 17
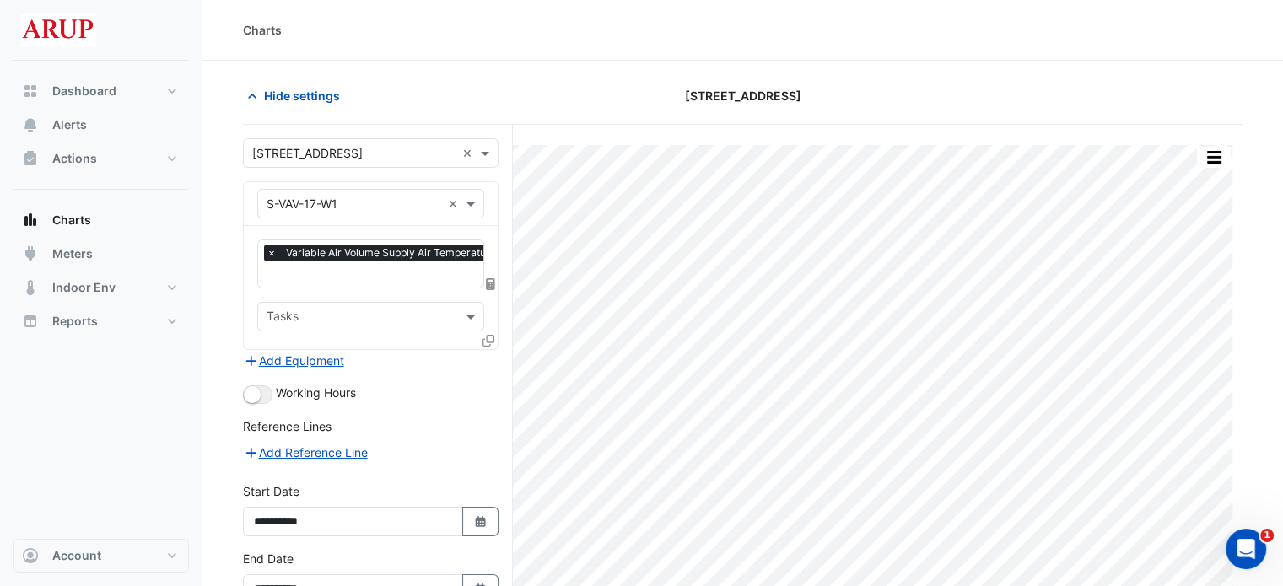
click at [273, 252] on span "×" at bounding box center [271, 253] width 15 height 17
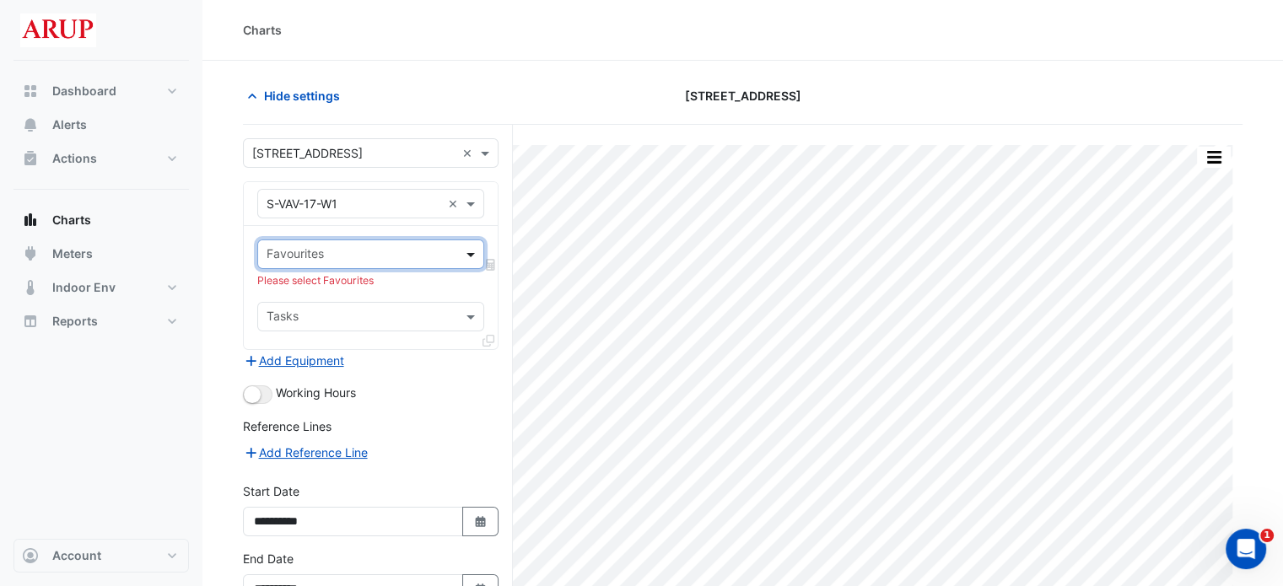
click at [467, 251] on span at bounding box center [472, 254] width 21 height 18
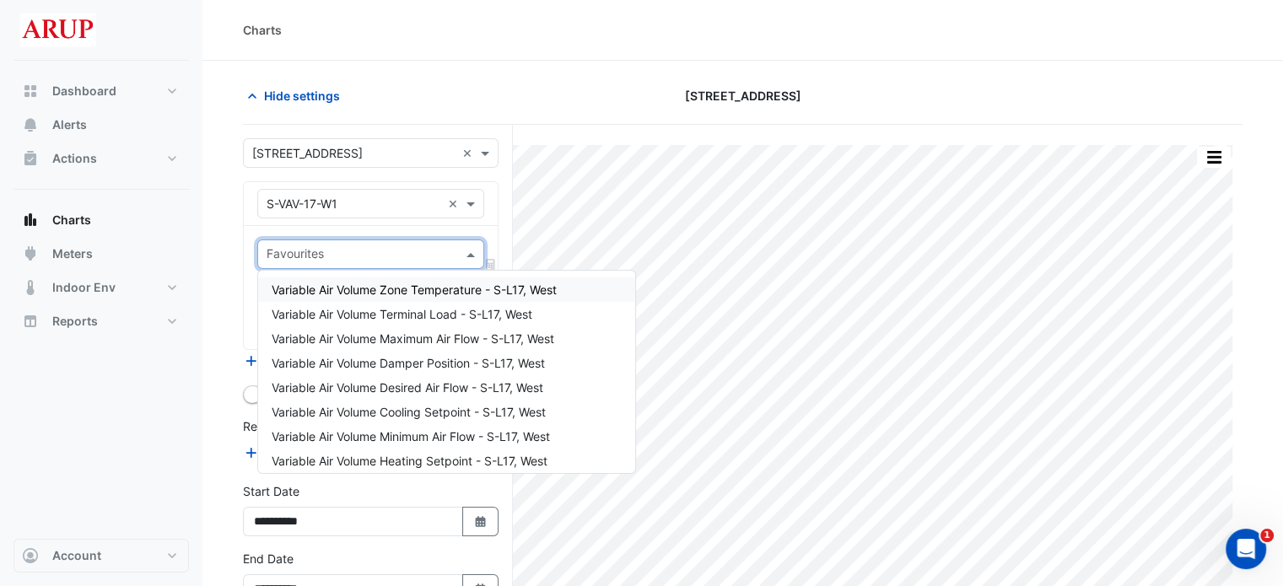
click at [562, 288] on div "Variable Air Volume Zone Temperature - S-L17, West" at bounding box center [446, 290] width 377 height 24
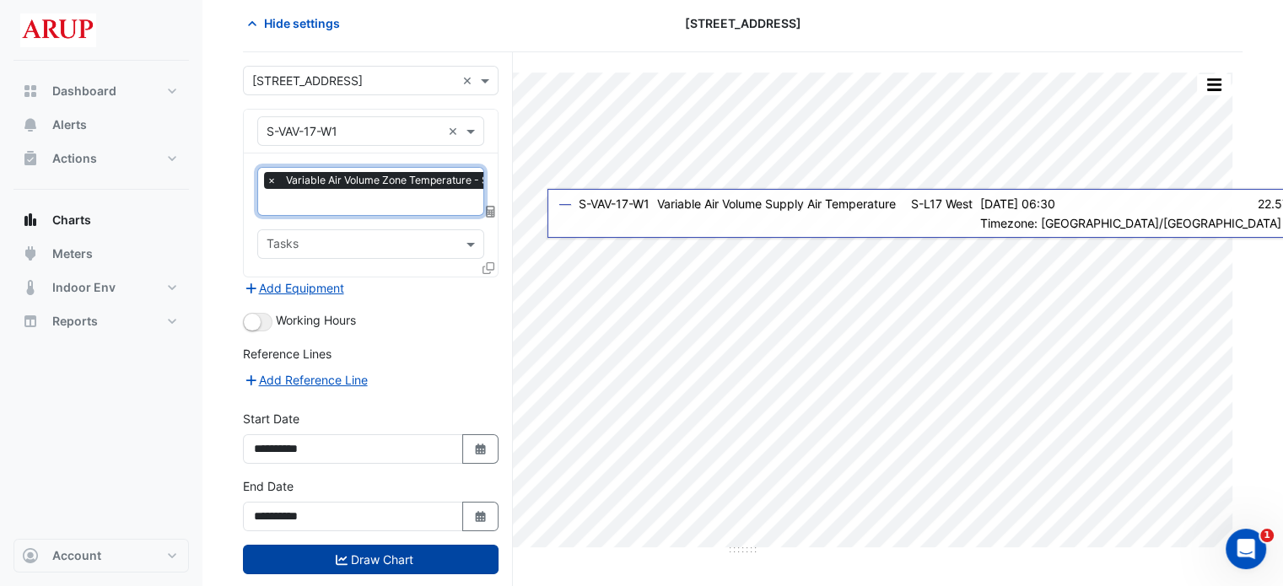
scroll to position [84, 0]
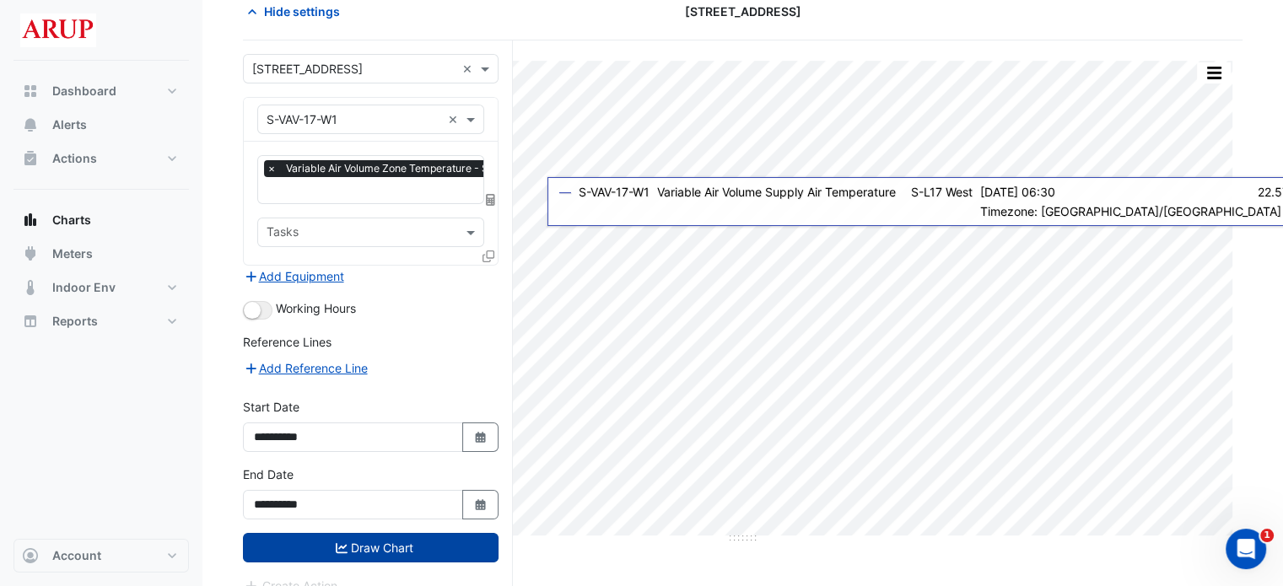
click at [385, 542] on button "Draw Chart" at bounding box center [371, 548] width 256 height 30
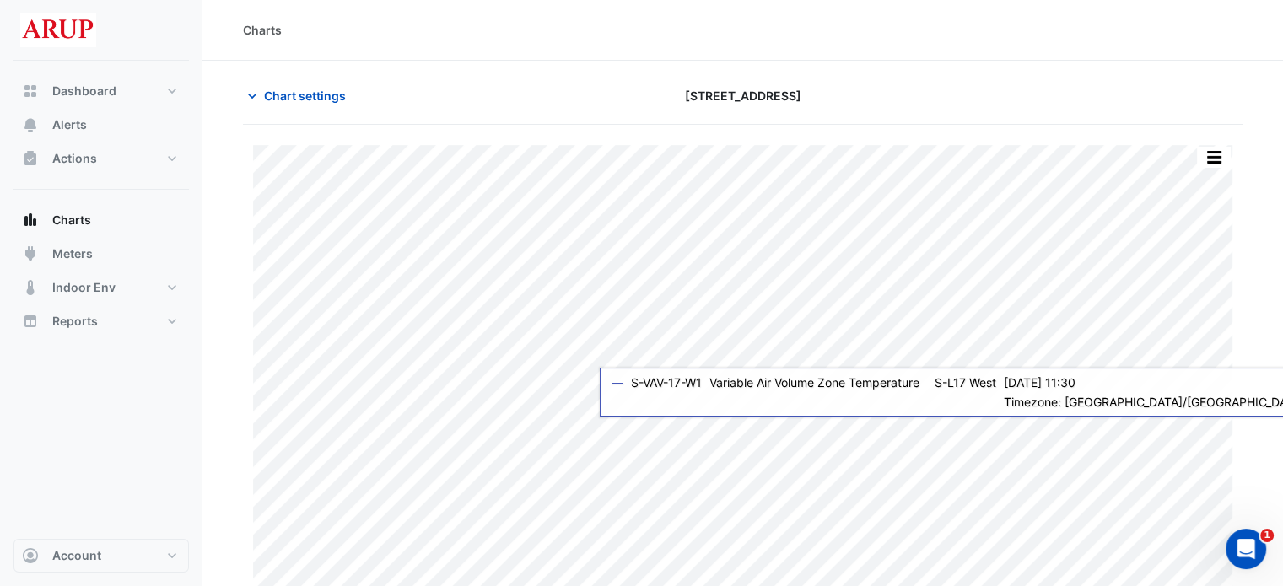
scroll to position [41, 0]
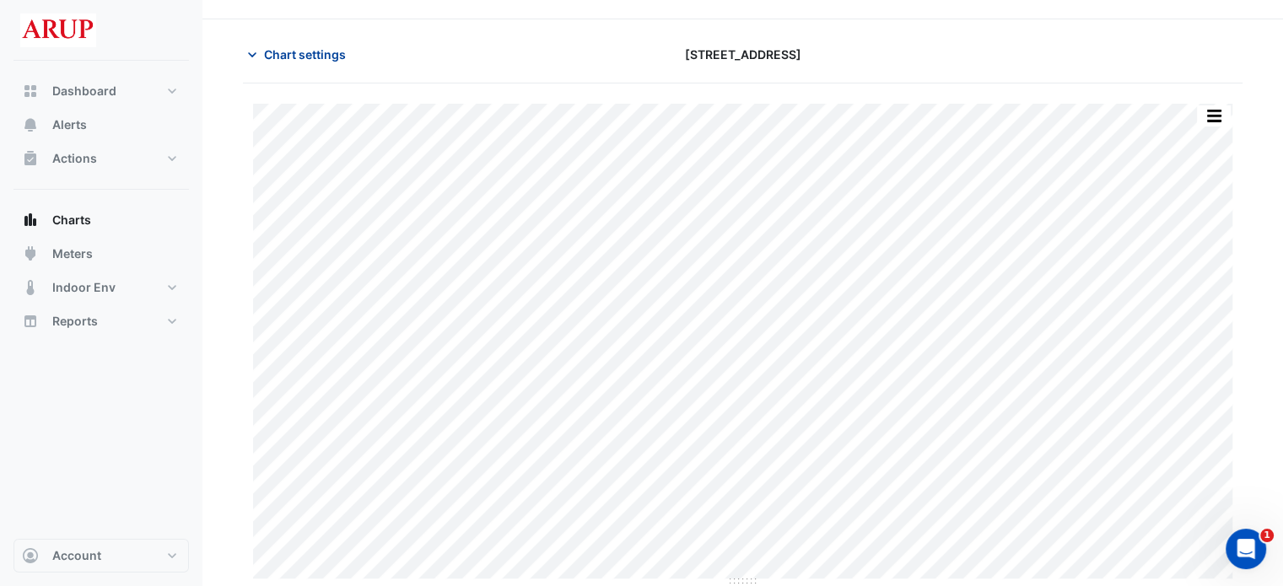
click at [256, 60] on icon "button" at bounding box center [252, 54] width 17 height 17
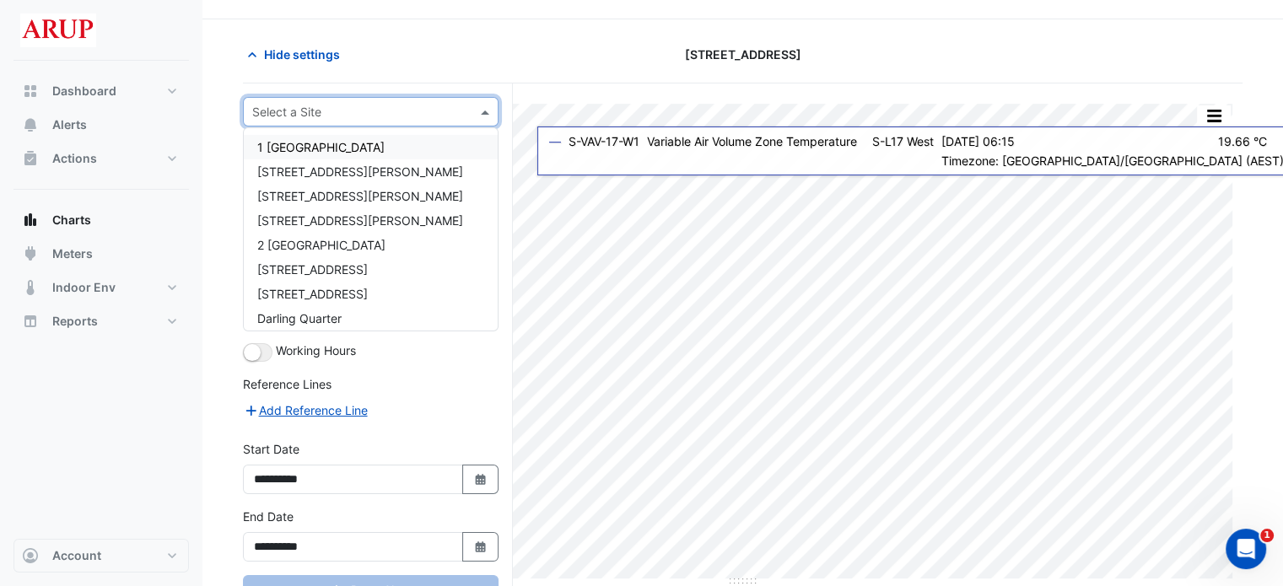
click at [488, 105] on span at bounding box center [487, 112] width 21 height 18
click at [397, 151] on div "1 [GEOGRAPHIC_DATA]" at bounding box center [371, 147] width 254 height 24
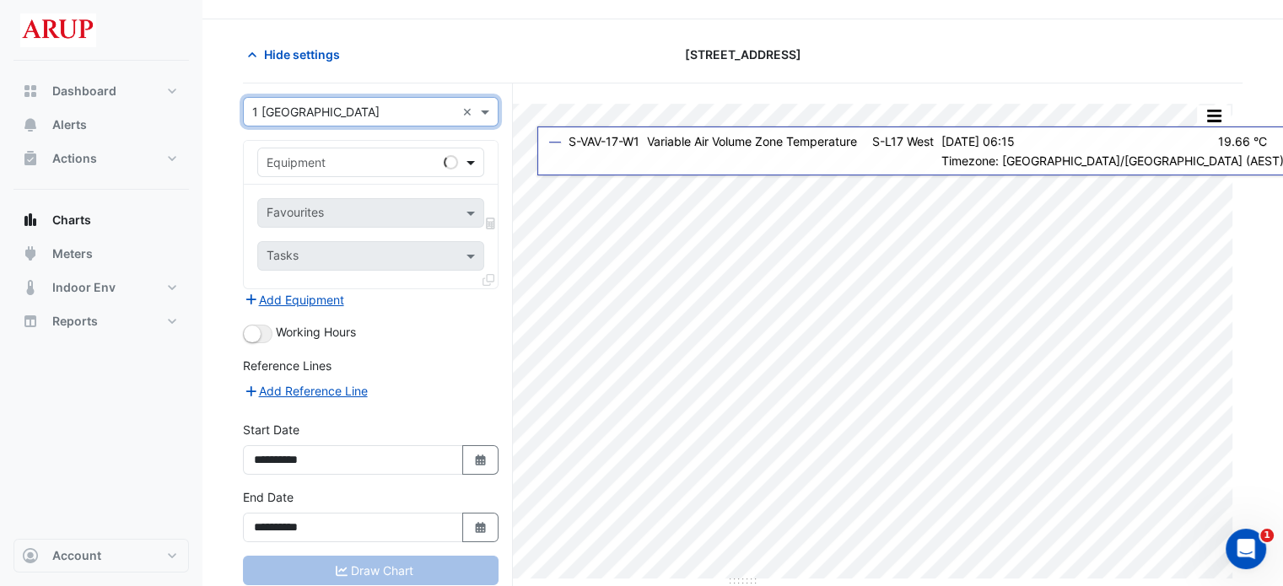
click at [478, 160] on span at bounding box center [472, 163] width 21 height 18
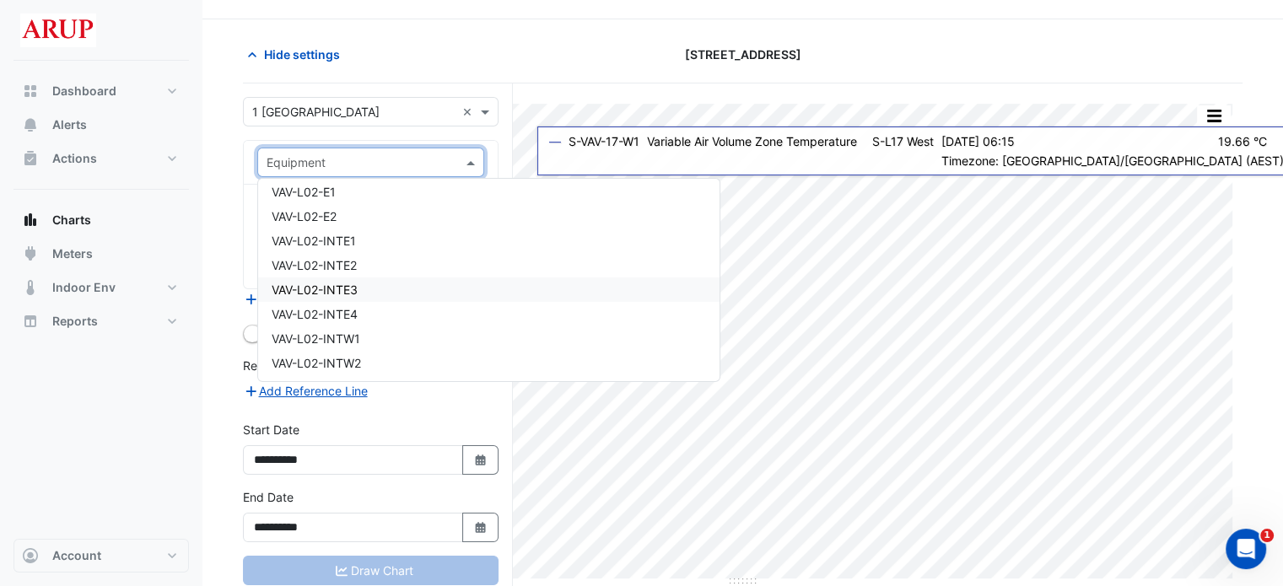
scroll to position [13159, 0]
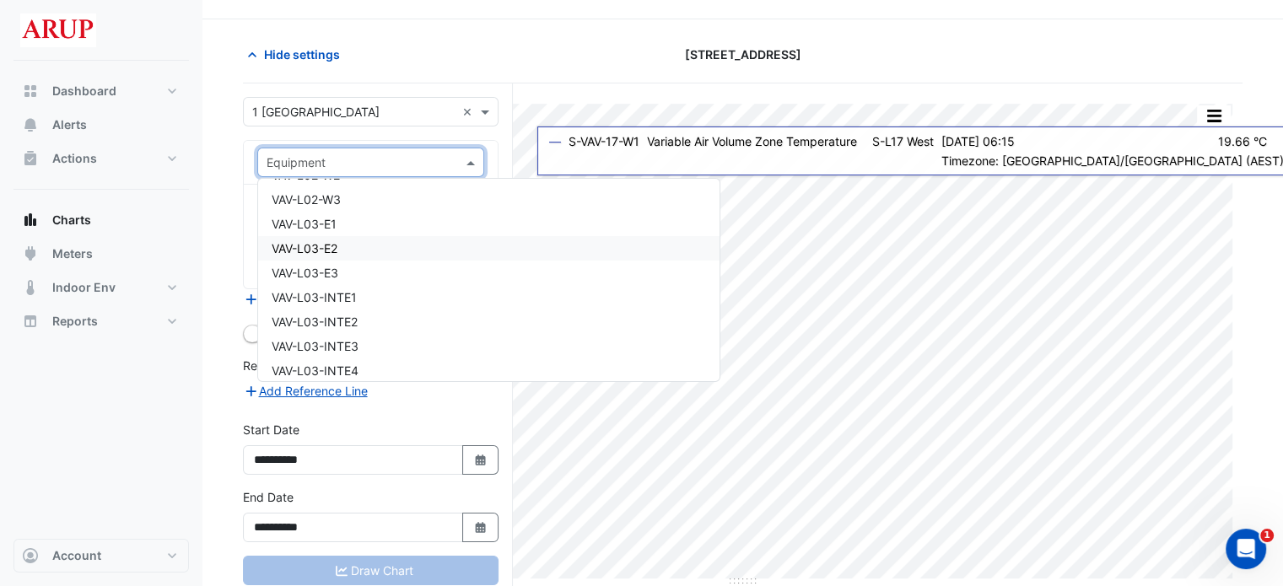
click at [420, 260] on div "VAV-L03-E2" at bounding box center [488, 248] width 461 height 24
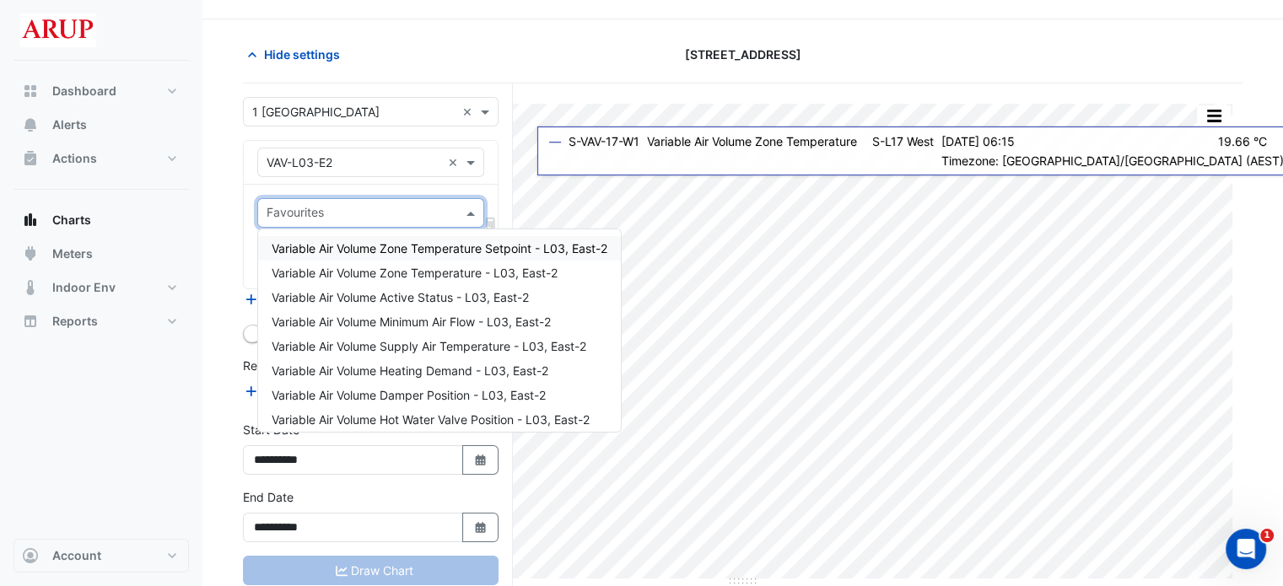
click at [474, 212] on span at bounding box center [472, 213] width 21 height 18
click at [466, 249] on span "Variable Air Volume Zone Temperature Setpoint - L03, East-2" at bounding box center [440, 248] width 336 height 14
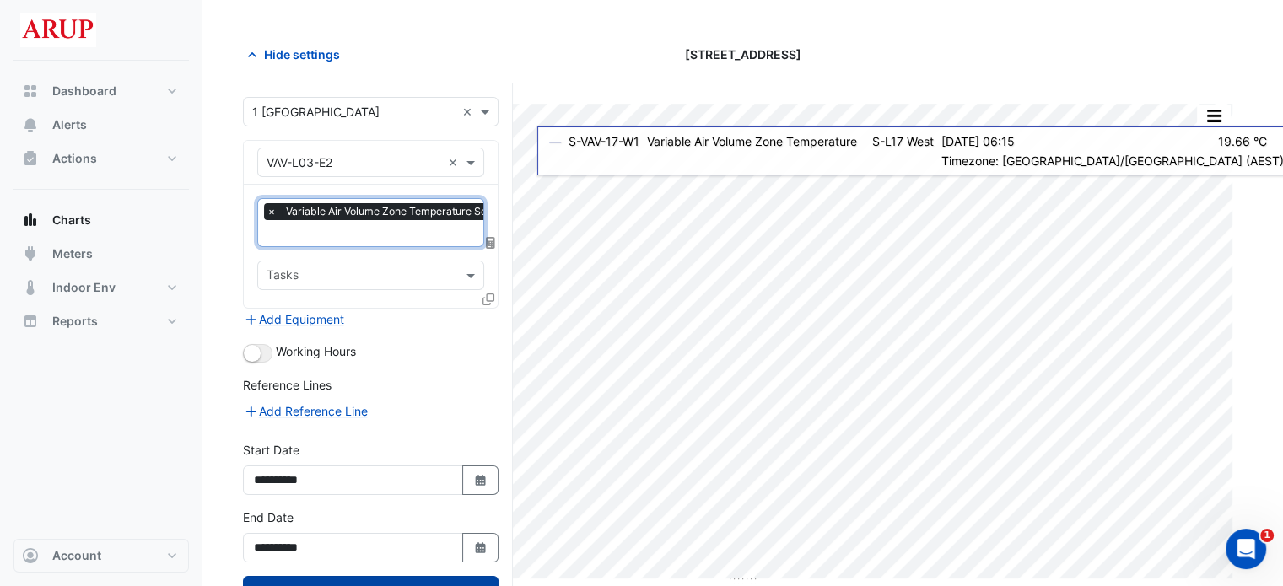
click at [386, 578] on button "Draw Chart" at bounding box center [371, 591] width 256 height 30
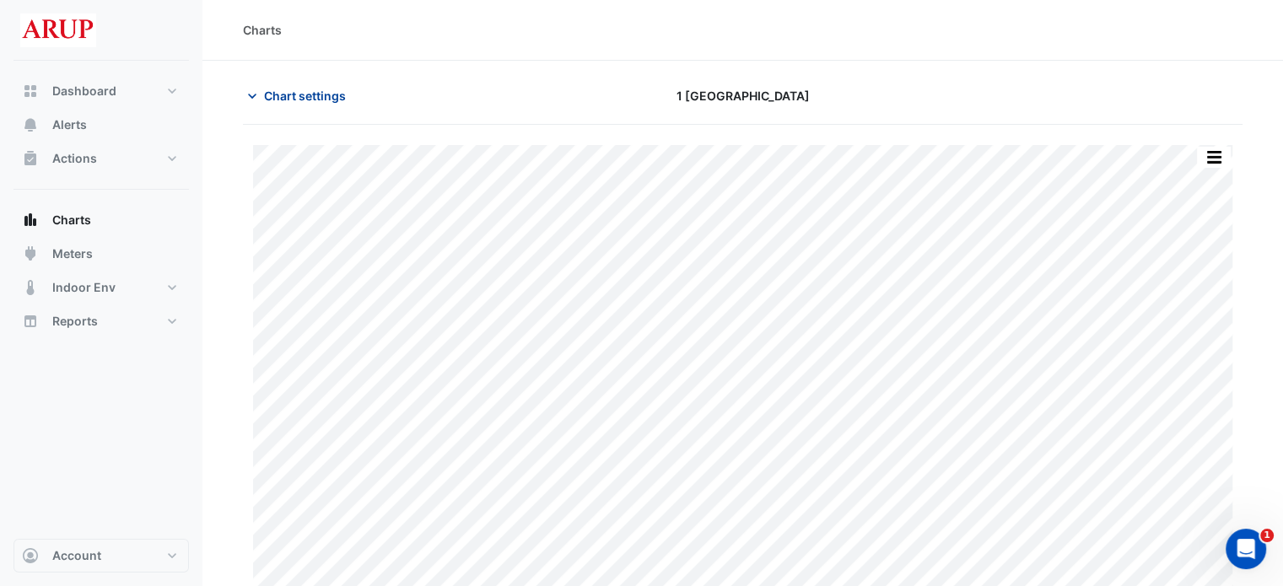
click at [250, 103] on icon "button" at bounding box center [252, 96] width 17 height 17
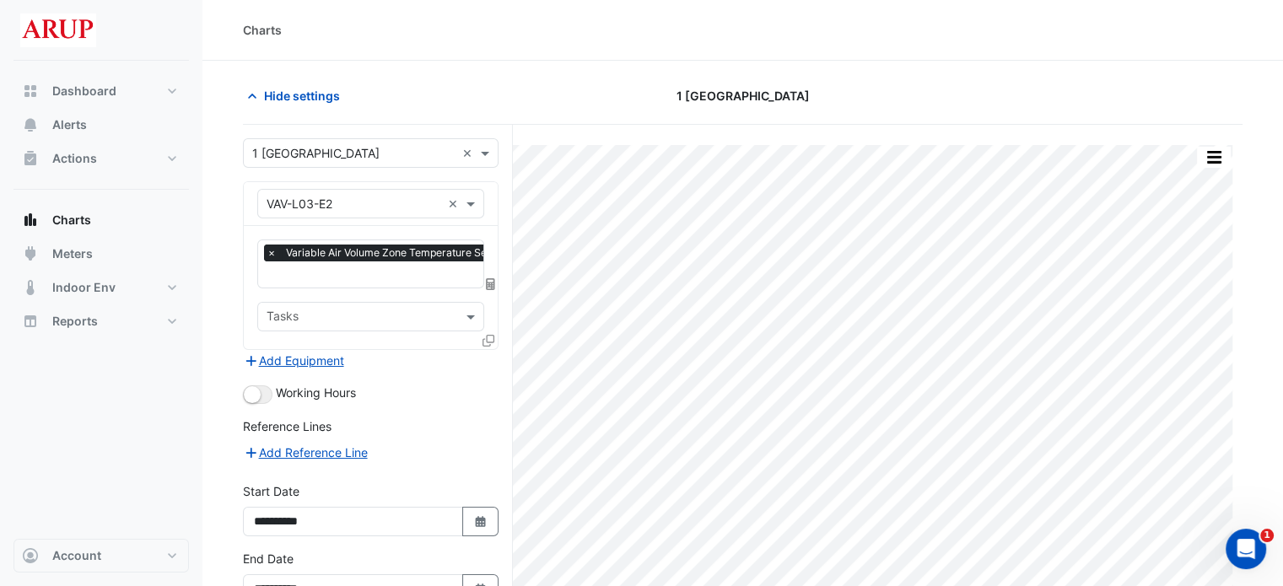
click at [271, 255] on span "×" at bounding box center [271, 253] width 15 height 17
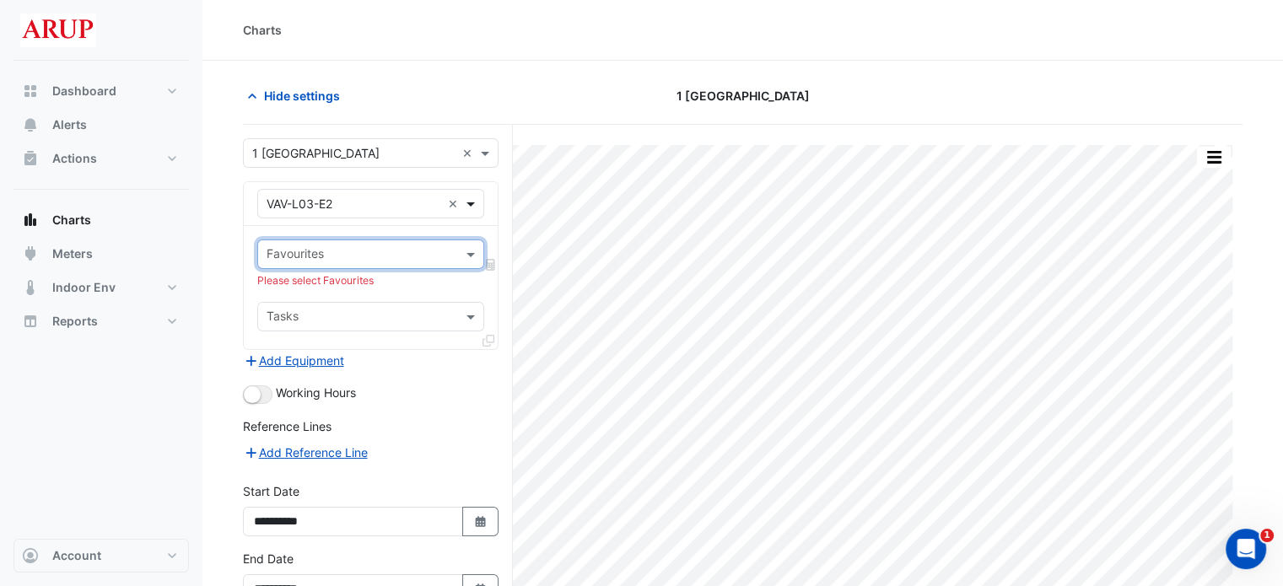
click at [470, 202] on span at bounding box center [472, 204] width 21 height 18
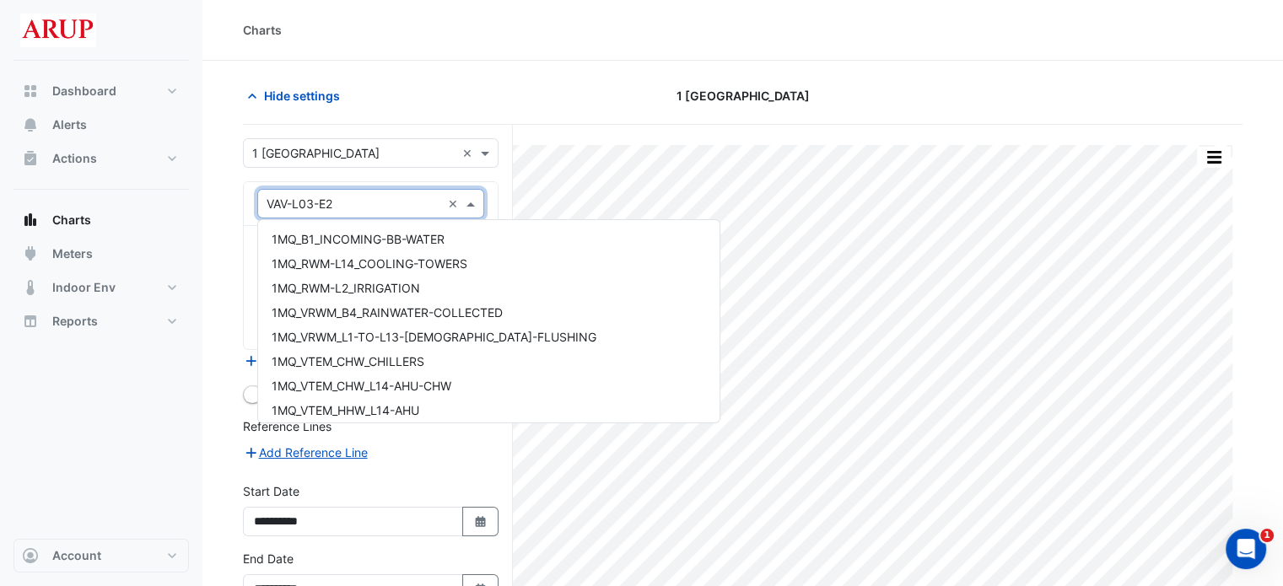
scroll to position [13217, 0]
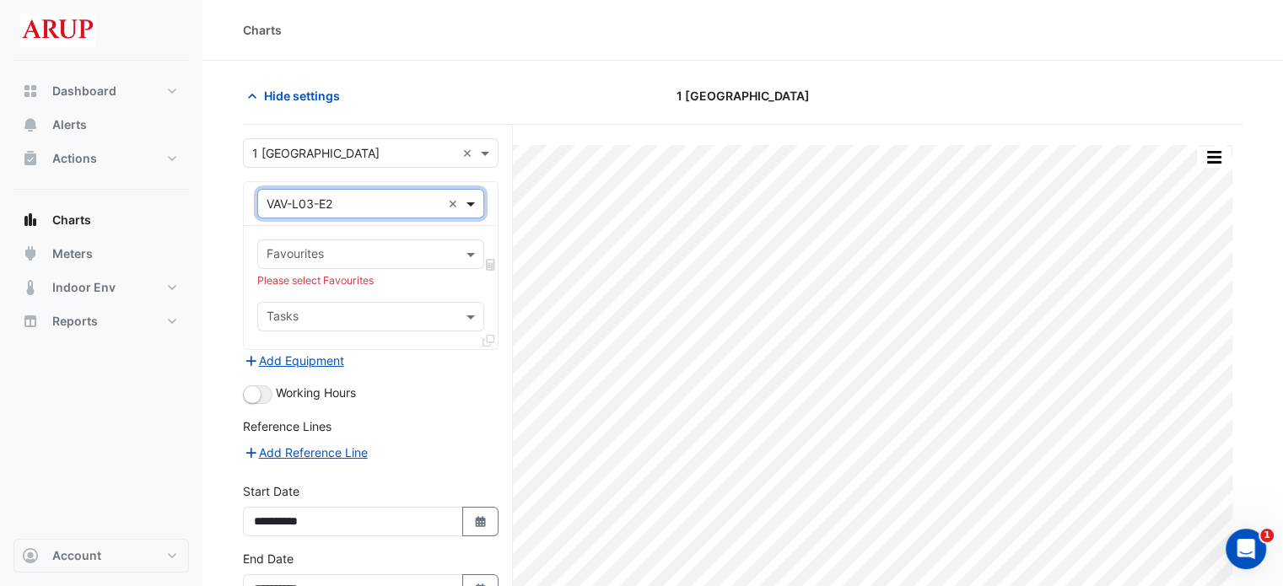
click at [474, 202] on span at bounding box center [472, 204] width 21 height 18
click at [476, 251] on span at bounding box center [472, 254] width 21 height 18
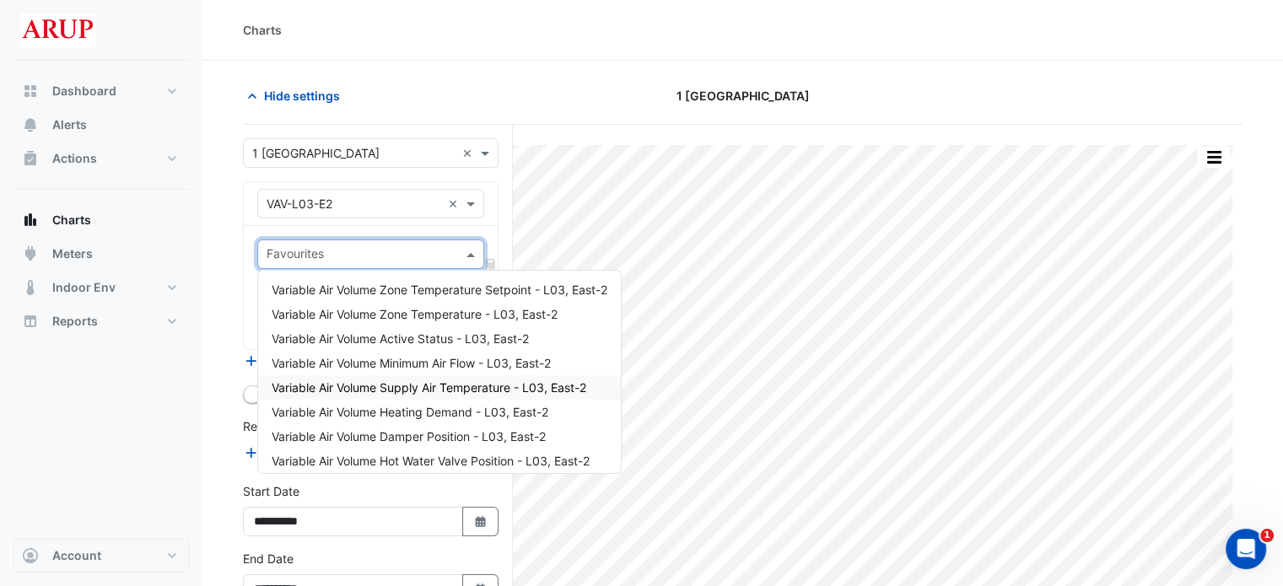
click at [455, 388] on span "Variable Air Volume Supply Air Temperature - L03, East-2" at bounding box center [429, 387] width 315 height 14
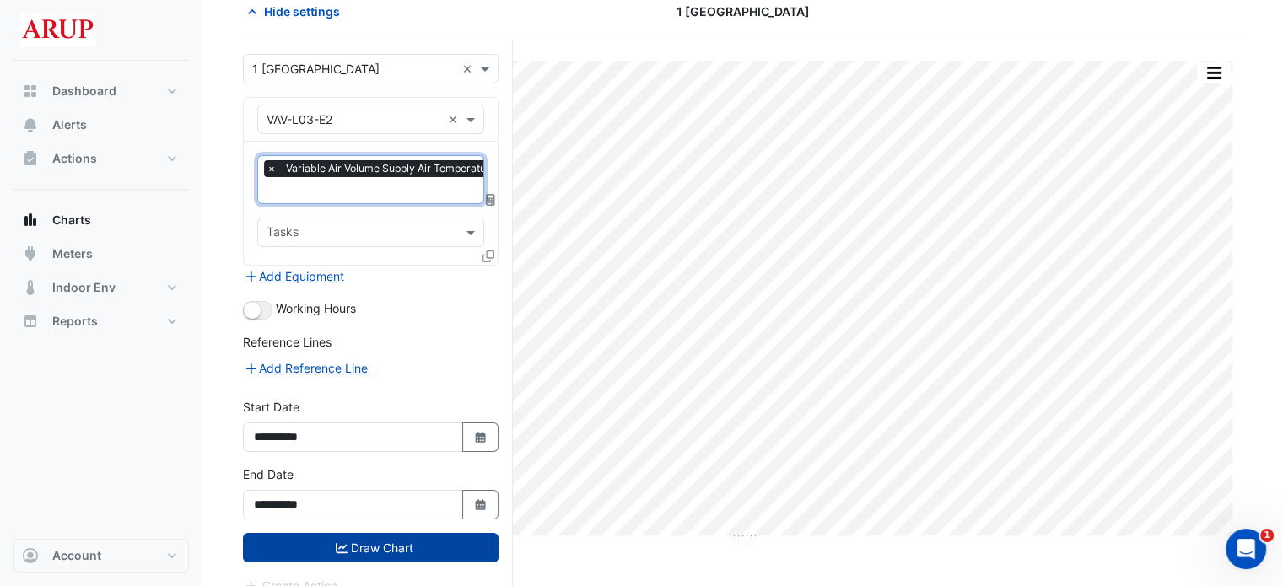
click at [385, 539] on button "Draw Chart" at bounding box center [371, 548] width 256 height 30
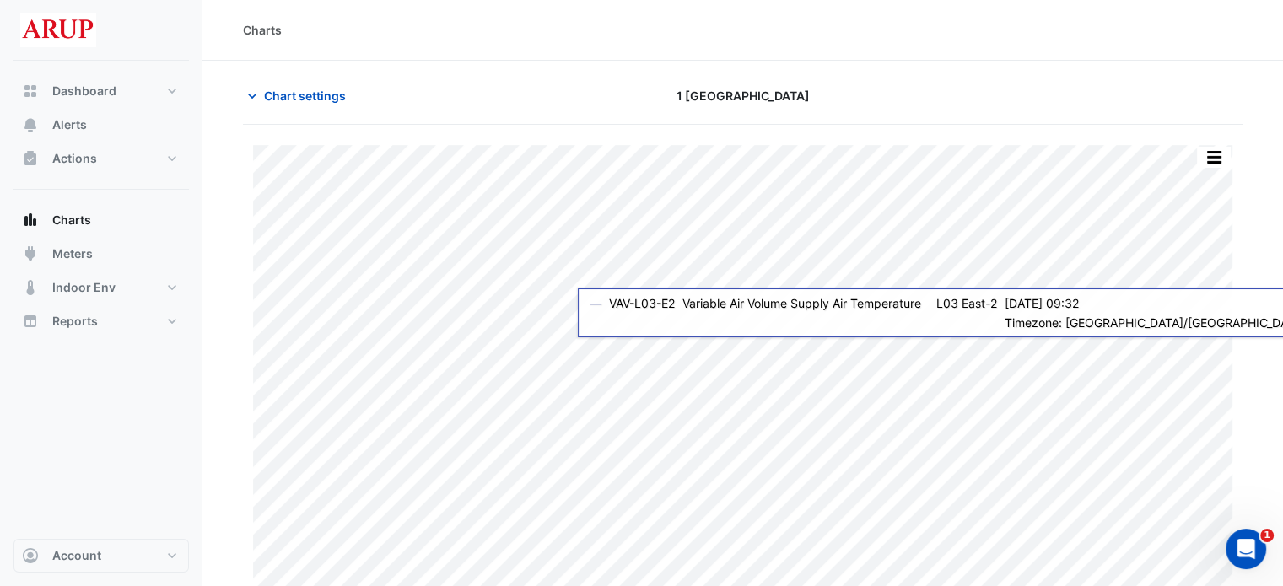
scroll to position [41, 0]
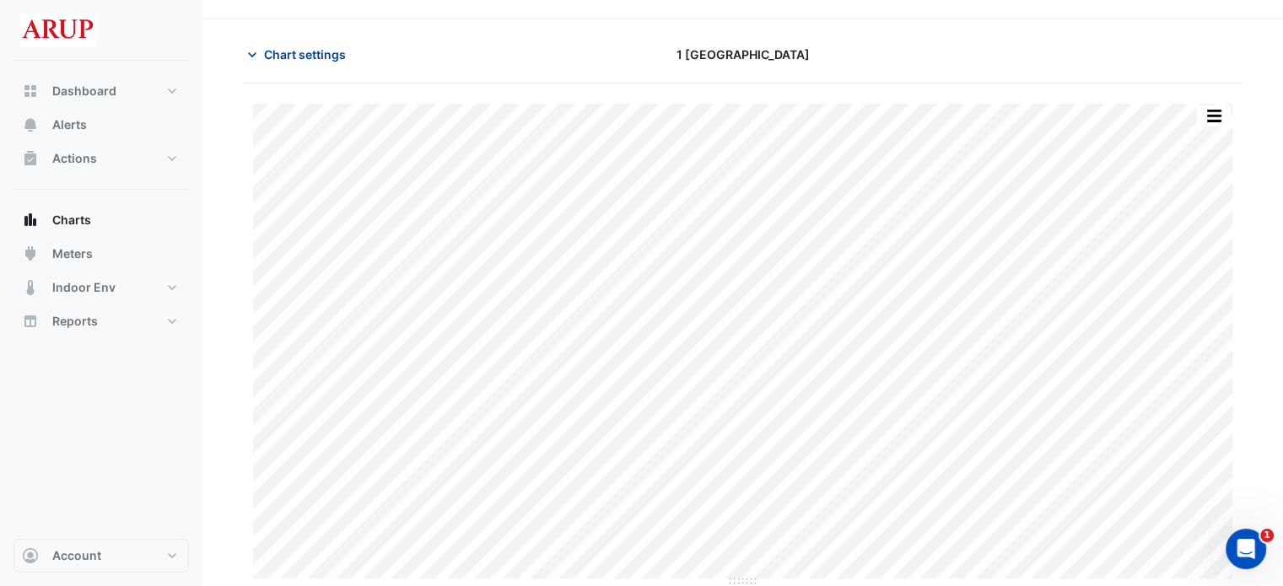
click at [255, 50] on icon "button" at bounding box center [252, 54] width 17 height 17
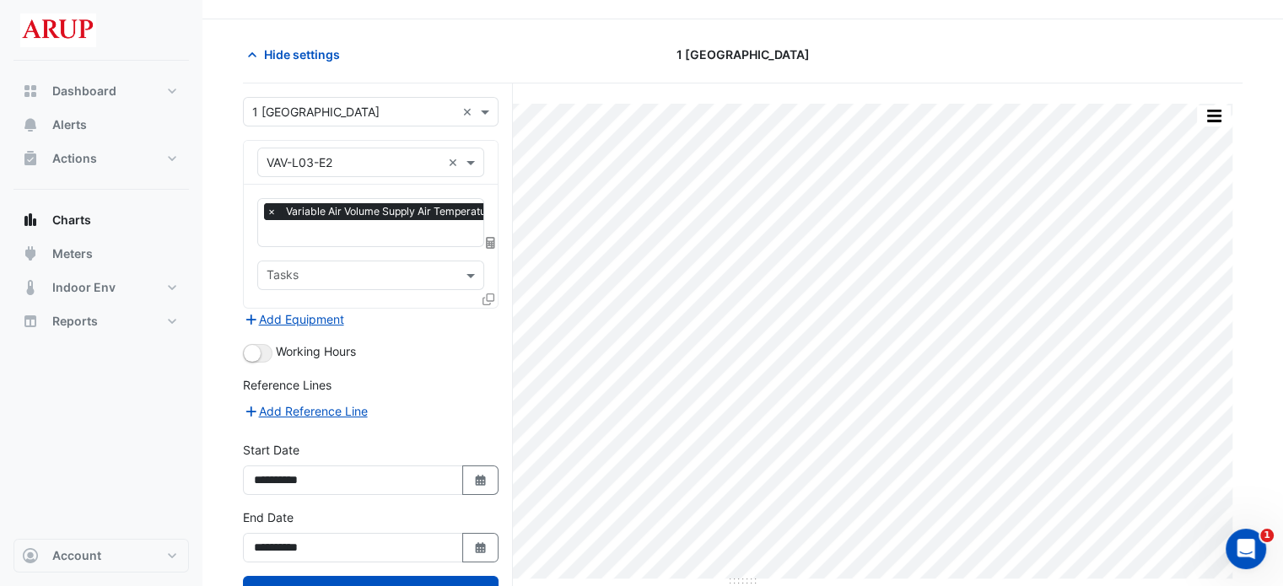
click at [276, 211] on span "×" at bounding box center [271, 211] width 15 height 17
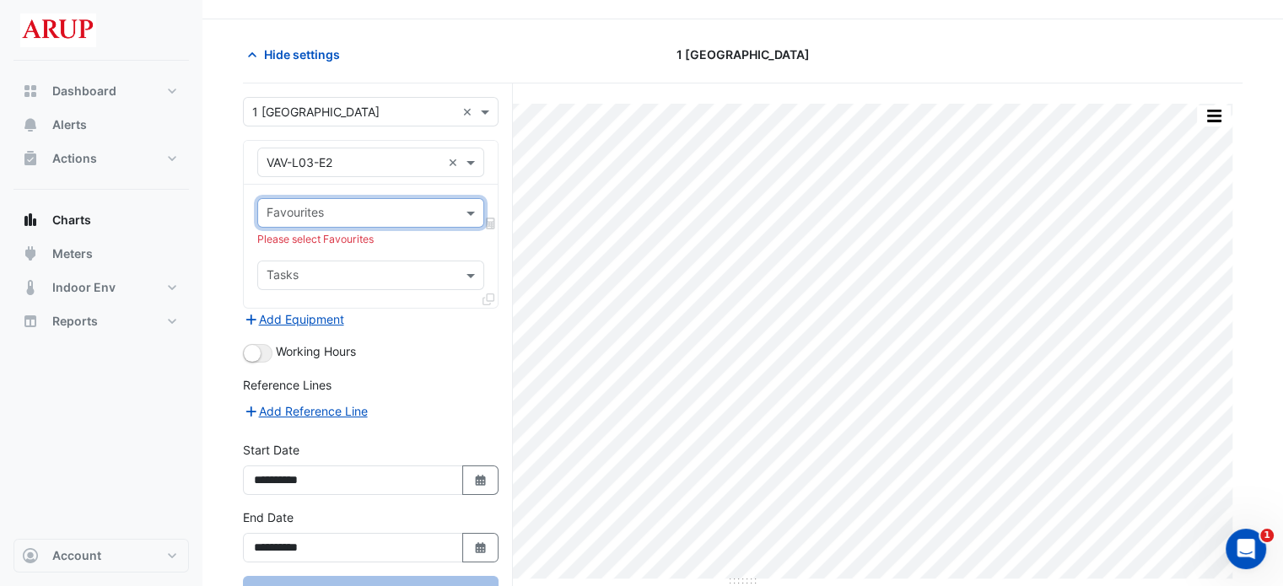
scroll to position [0, 0]
click at [474, 212] on span at bounding box center [472, 213] width 21 height 18
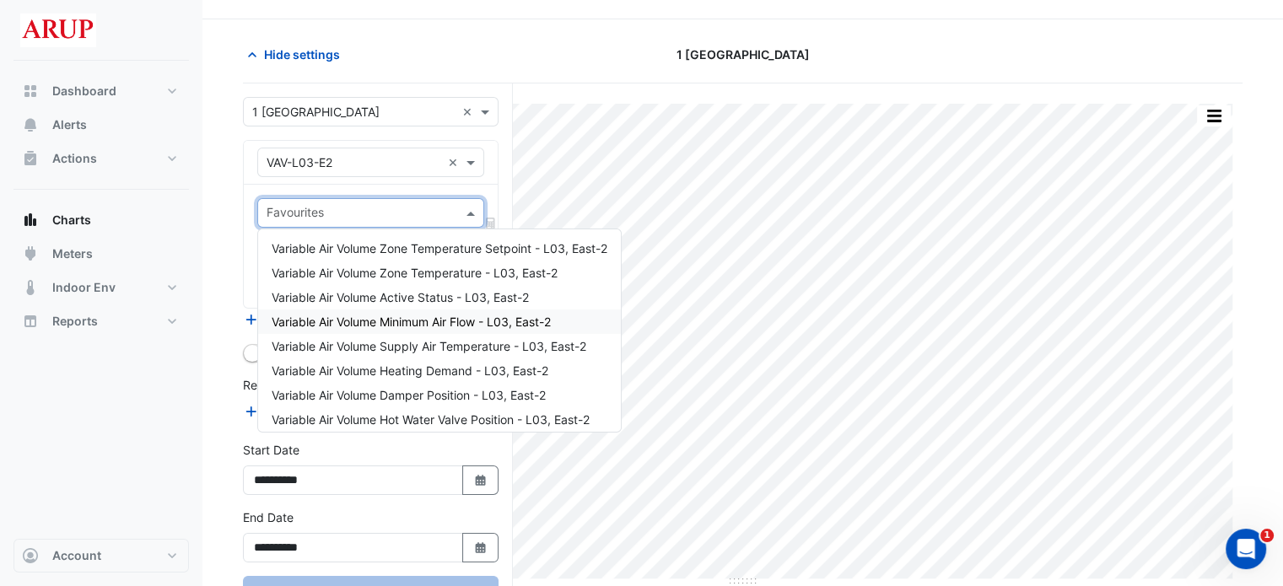
scroll to position [84, 0]
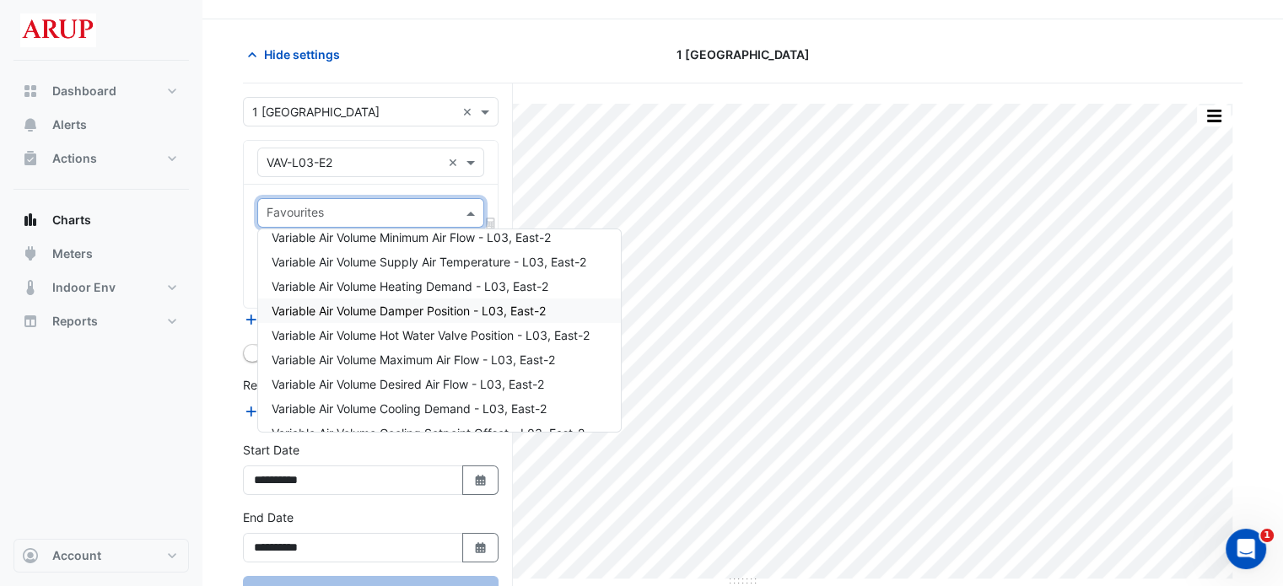
click at [492, 315] on span "Variable Air Volume Damper Position - L03, East-2" at bounding box center [409, 311] width 274 height 14
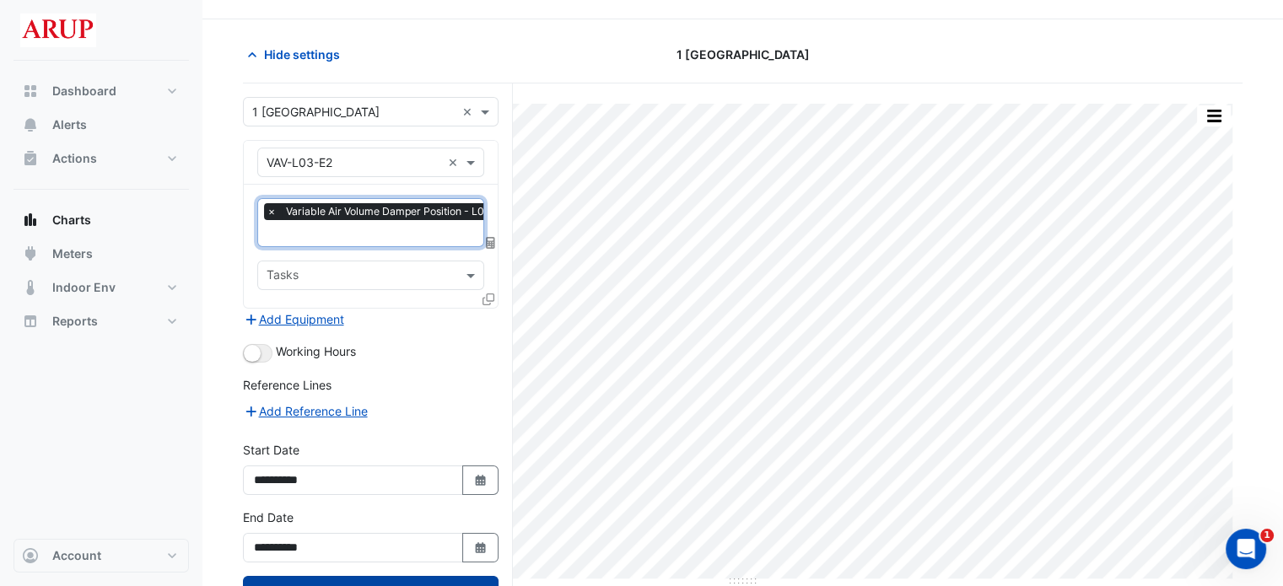
click at [373, 581] on button "Draw Chart" at bounding box center [371, 591] width 256 height 30
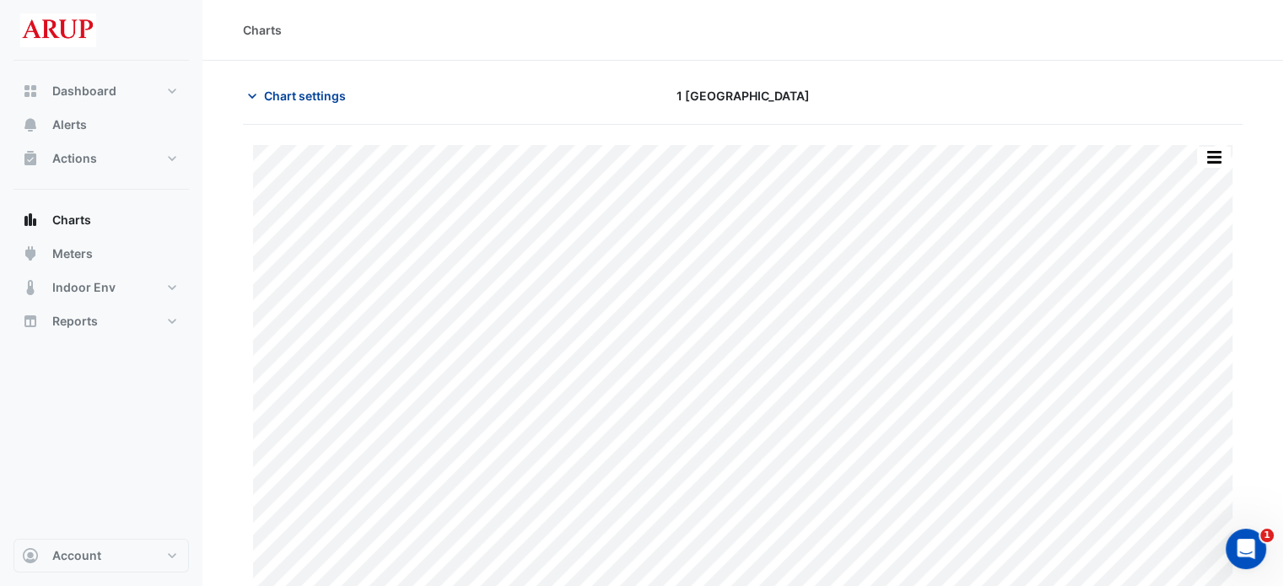
click at [255, 95] on icon "button" at bounding box center [252, 96] width 17 height 17
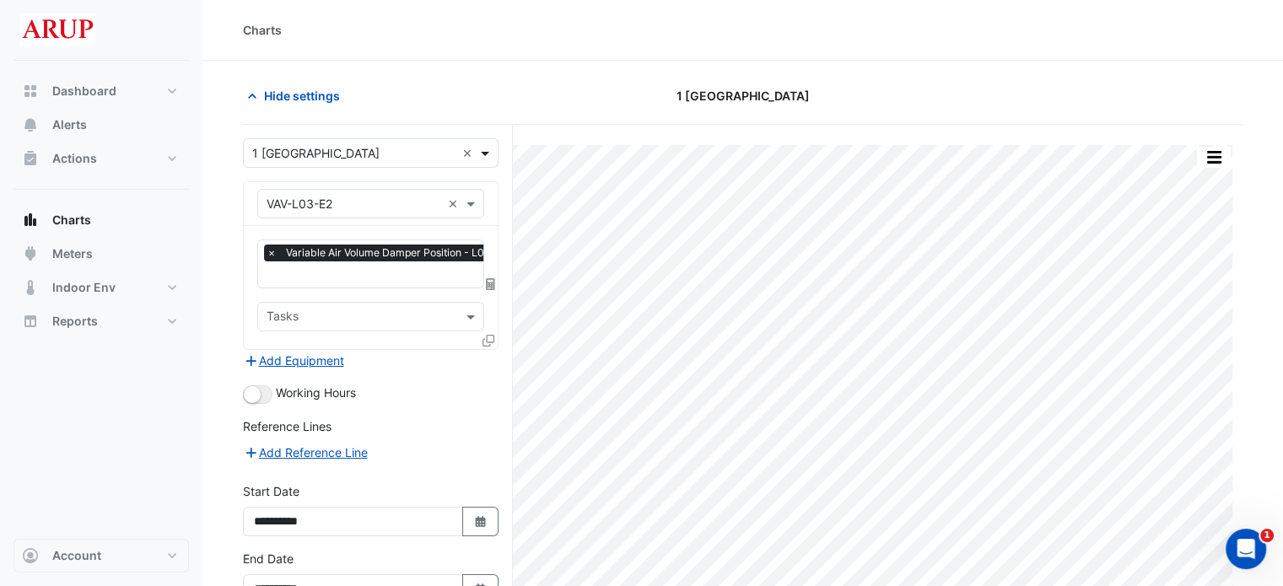
click at [486, 151] on span at bounding box center [487, 153] width 21 height 18
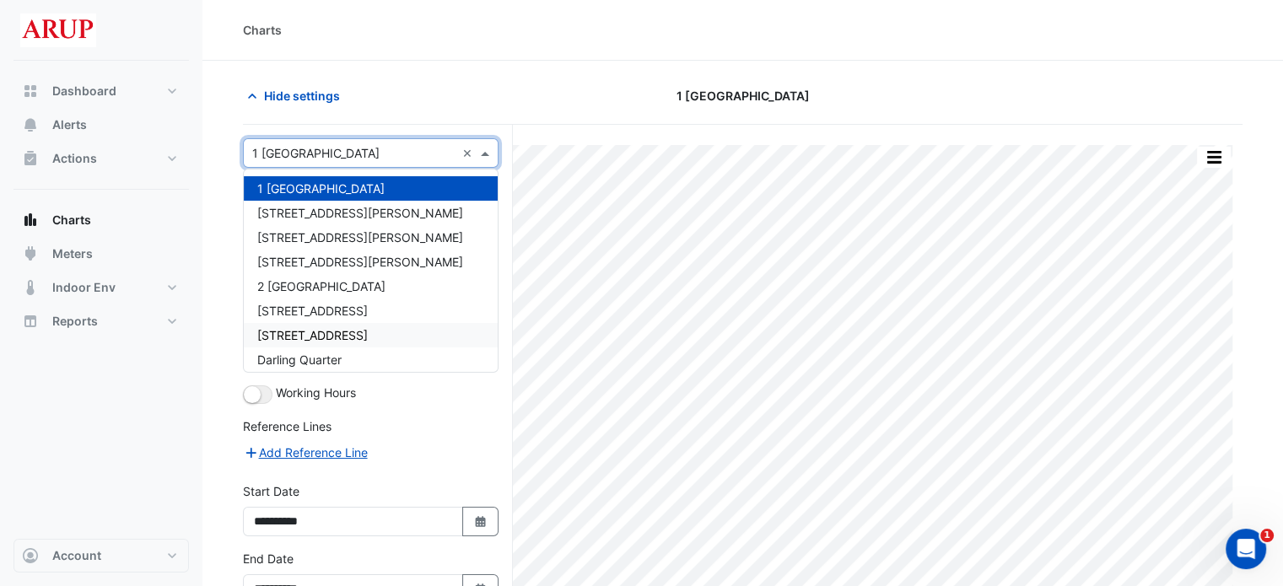
click at [395, 342] on div "[STREET_ADDRESS]" at bounding box center [371, 335] width 254 height 24
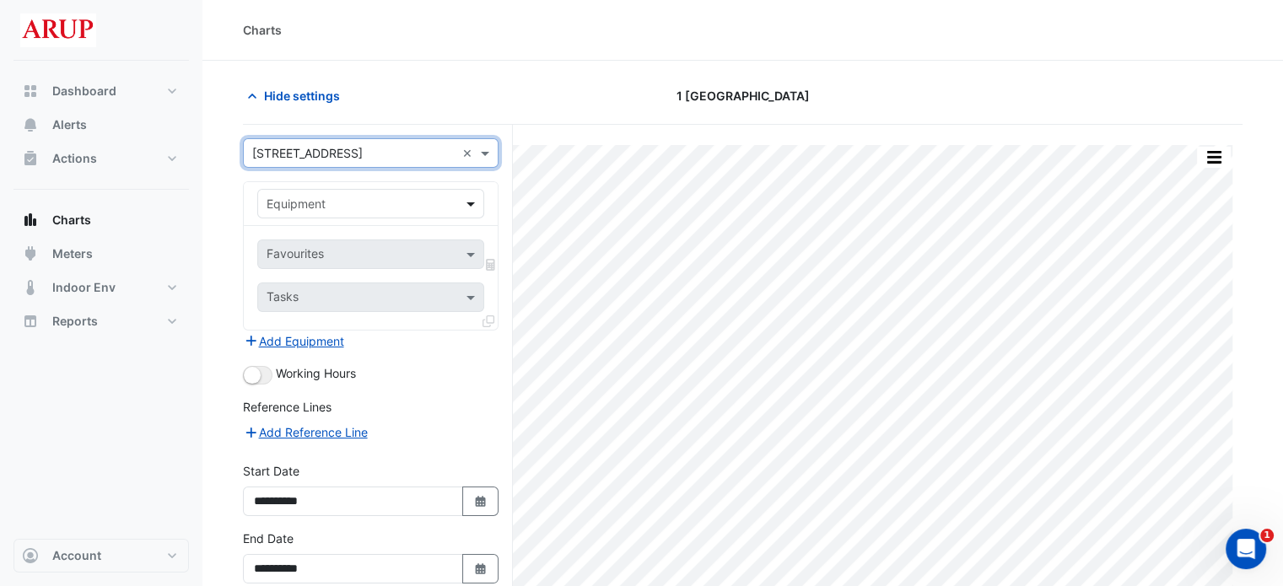
click at [473, 205] on span at bounding box center [472, 204] width 21 height 18
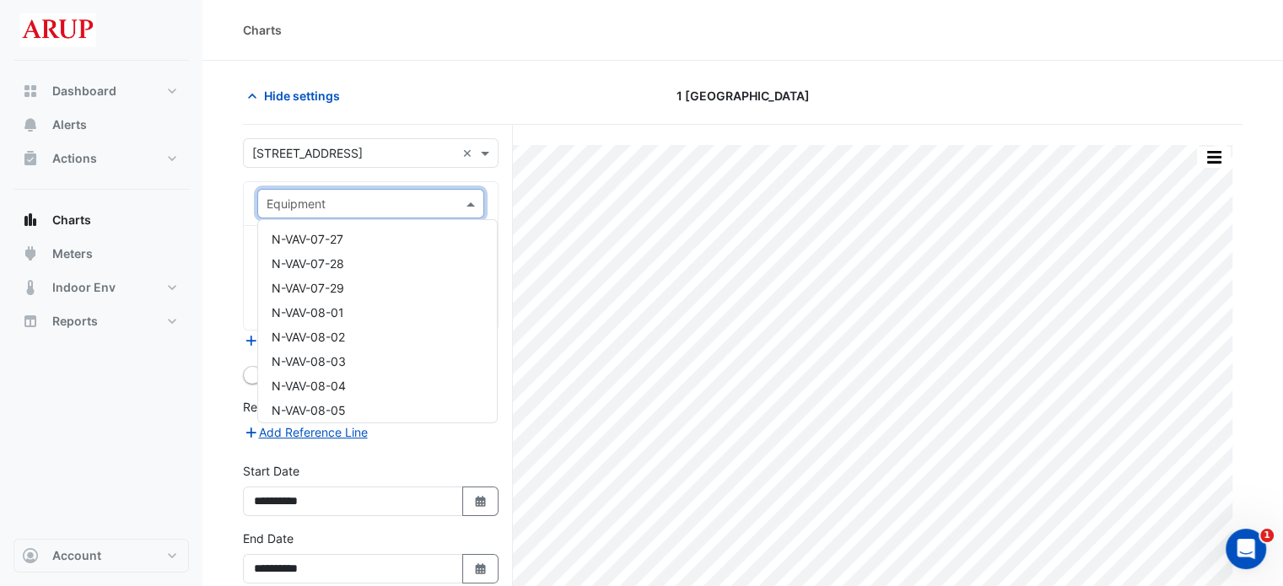
scroll to position [6327, 0]
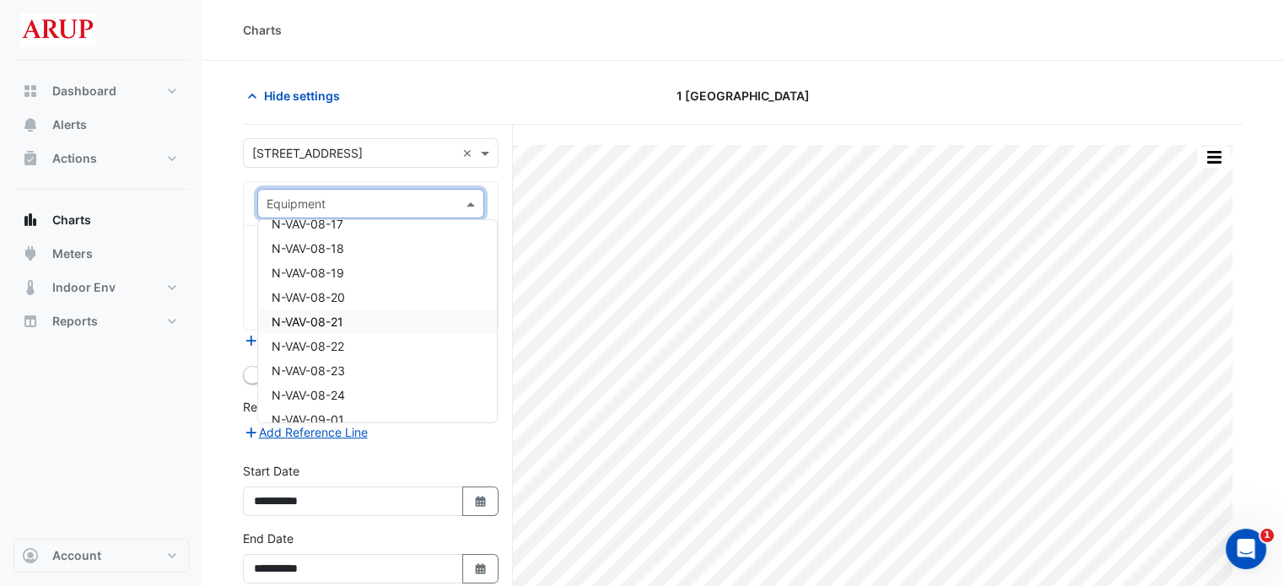
click at [369, 332] on div "N-VAV-08-21" at bounding box center [377, 322] width 239 height 24
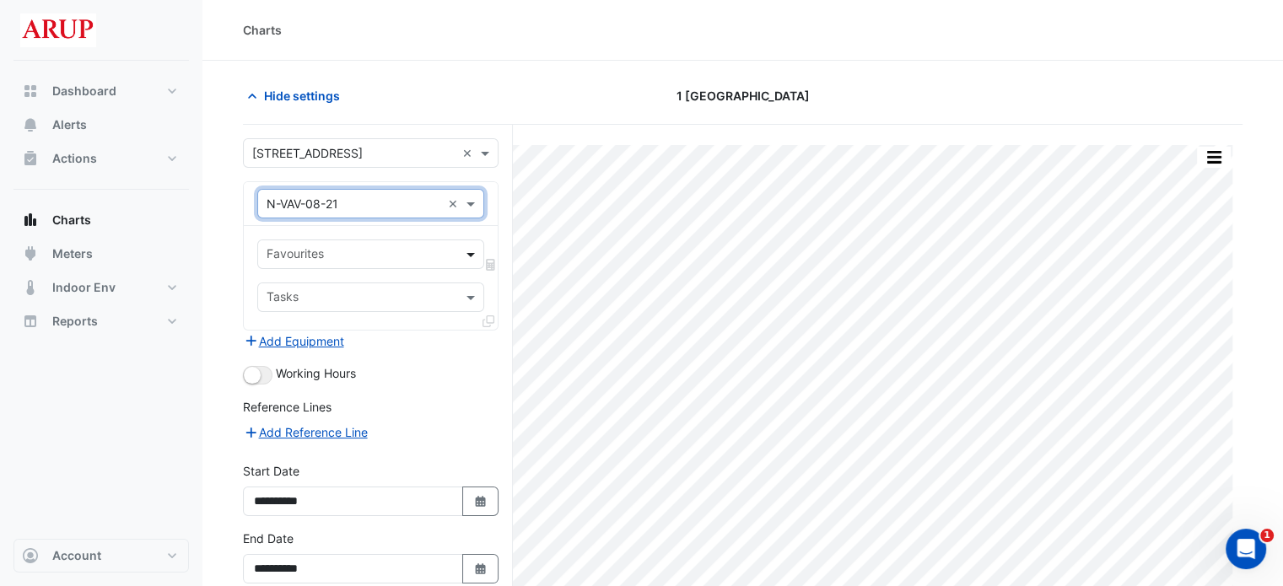
click at [469, 256] on span at bounding box center [472, 254] width 21 height 18
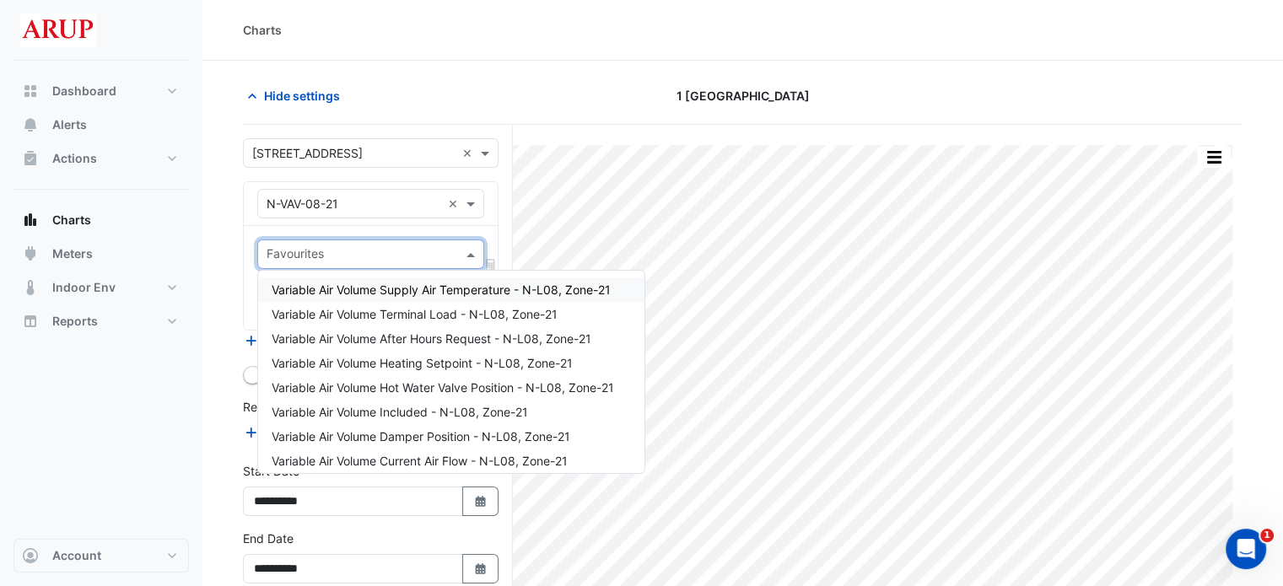
click at [440, 287] on span "Variable Air Volume Supply Air Temperature - N-L08, Zone-21" at bounding box center [441, 290] width 339 height 14
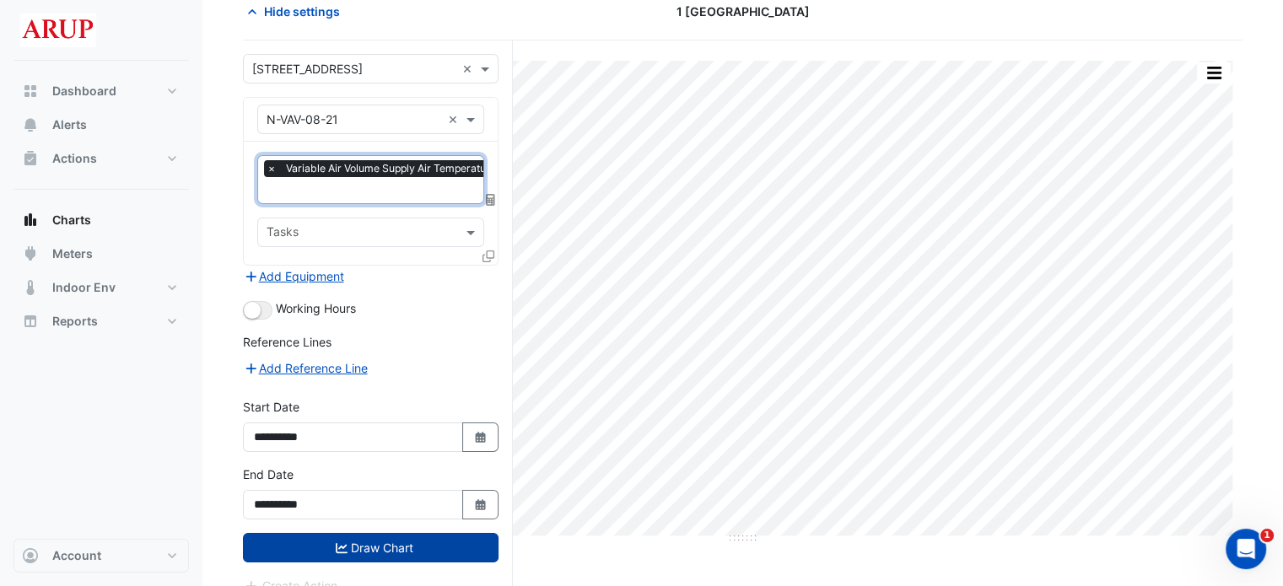
click at [382, 541] on button "Draw Chart" at bounding box center [371, 548] width 256 height 30
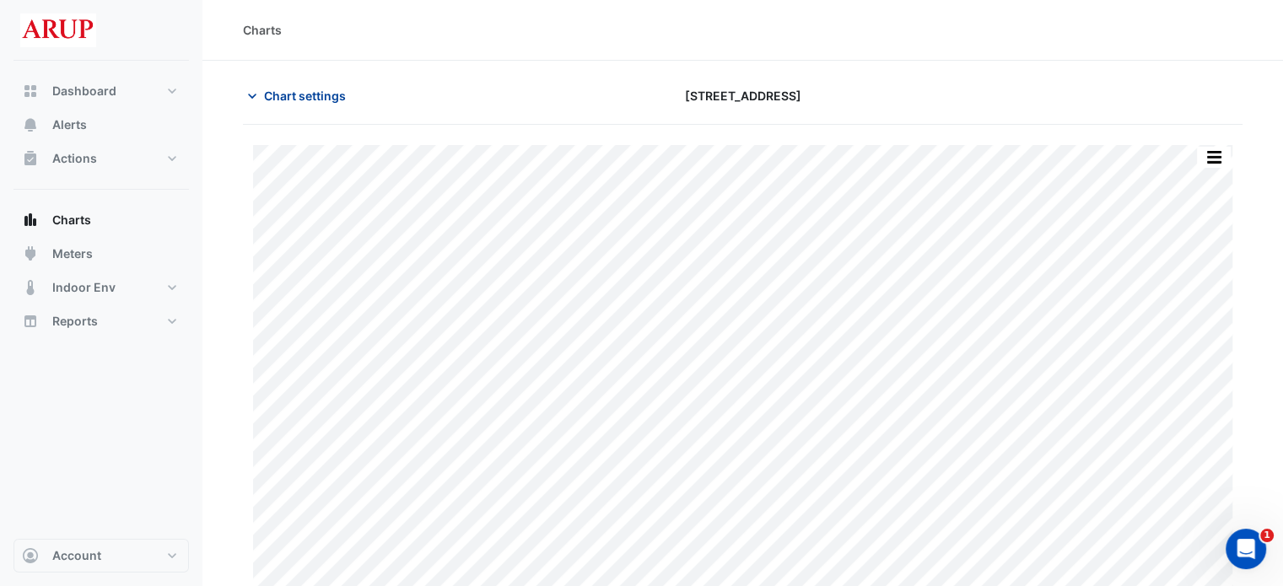
click at [251, 92] on icon "button" at bounding box center [252, 96] width 17 height 17
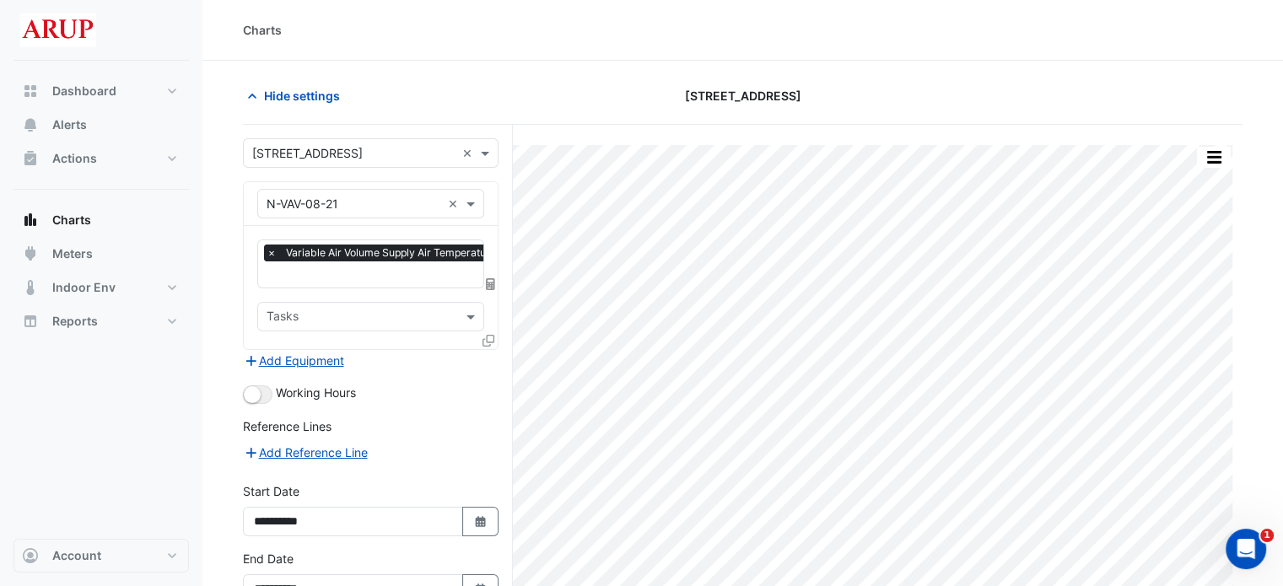
click at [272, 245] on span "×" at bounding box center [271, 253] width 15 height 17
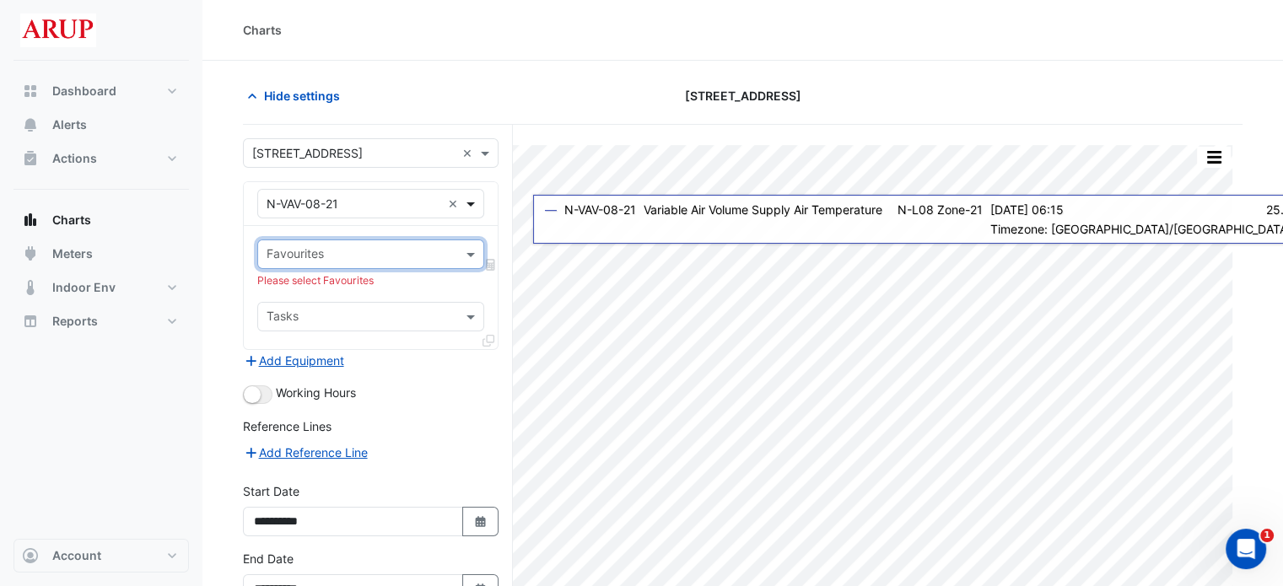
click at [472, 201] on span at bounding box center [472, 204] width 21 height 18
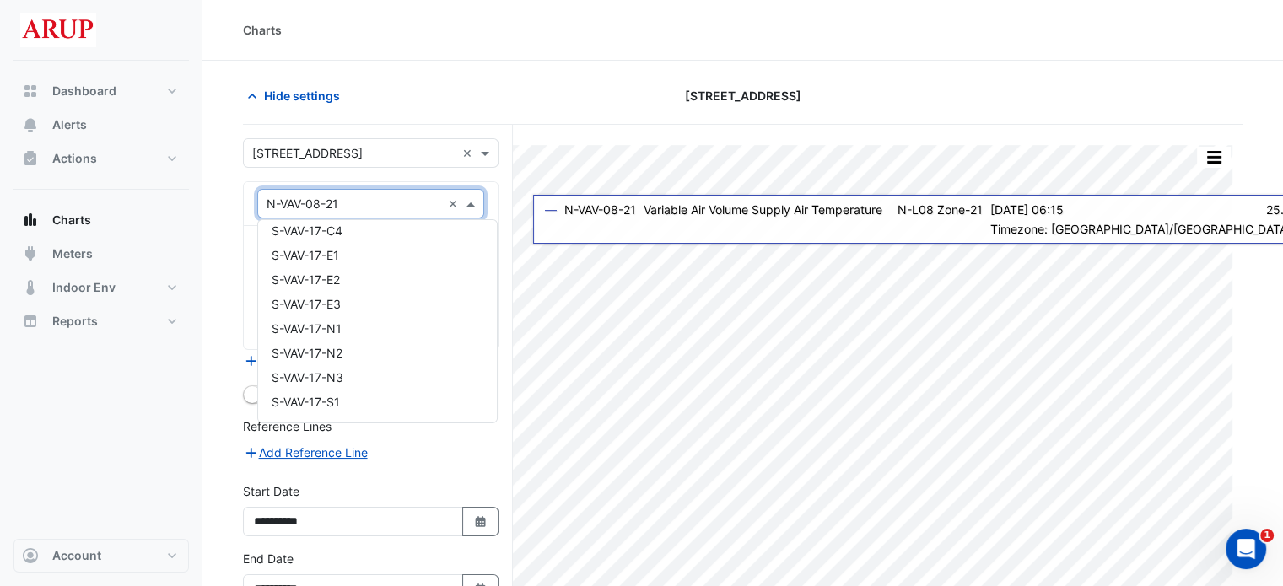
scroll to position [16355, 0]
click at [391, 274] on div "S-VAV-17-W1" at bounding box center [377, 274] width 239 height 24
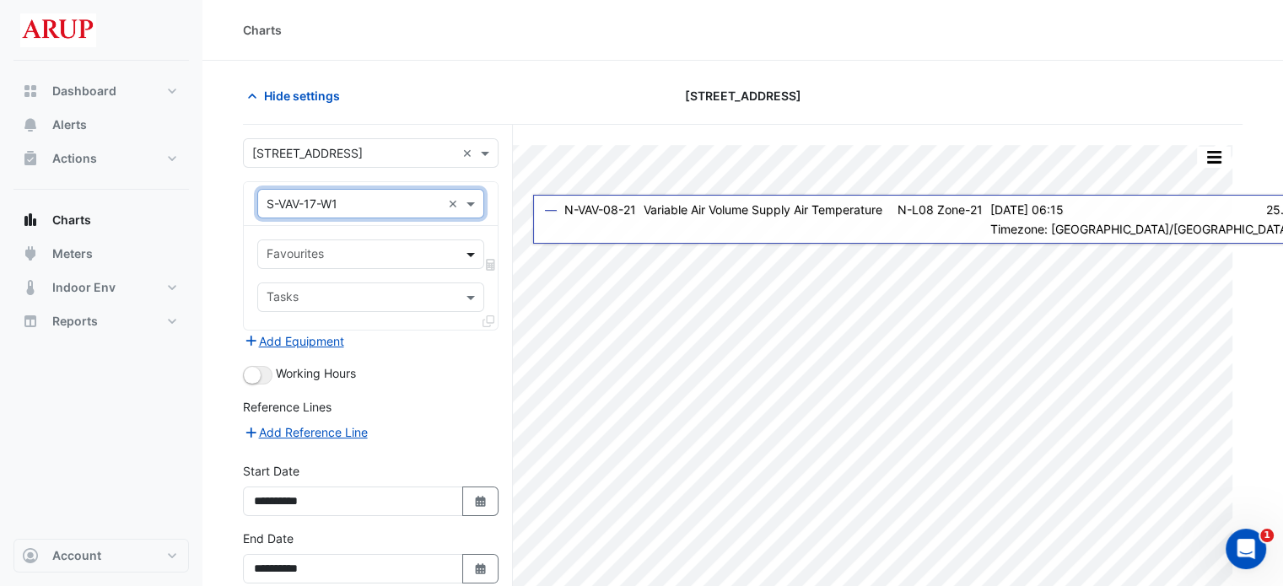
click at [466, 250] on span at bounding box center [472, 254] width 21 height 18
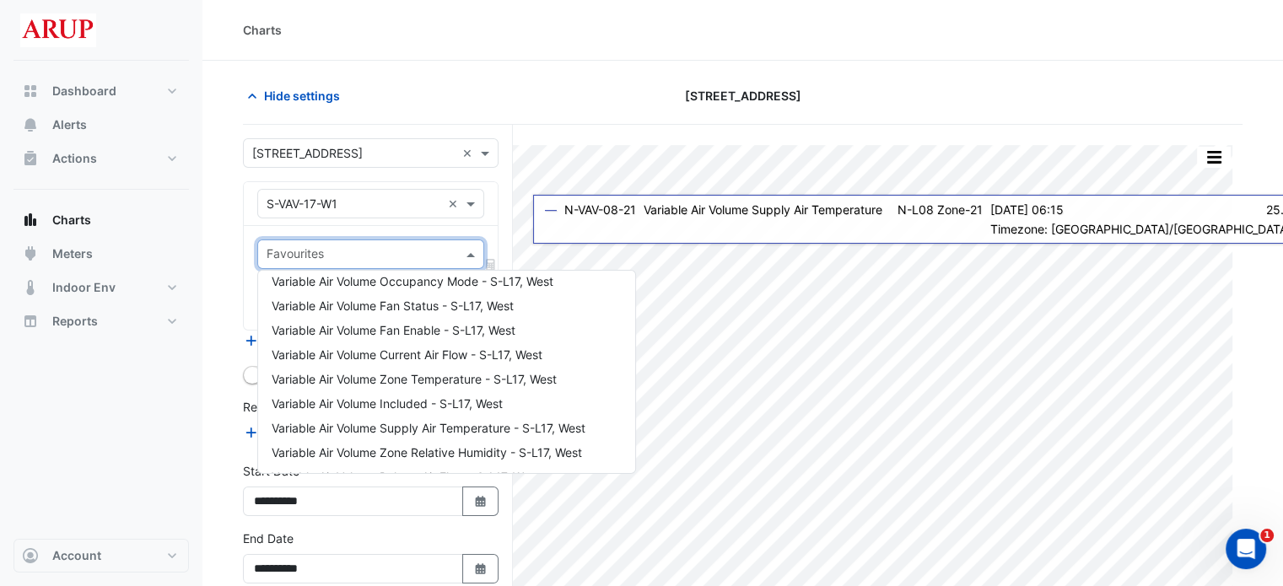
scroll to position [300, 0]
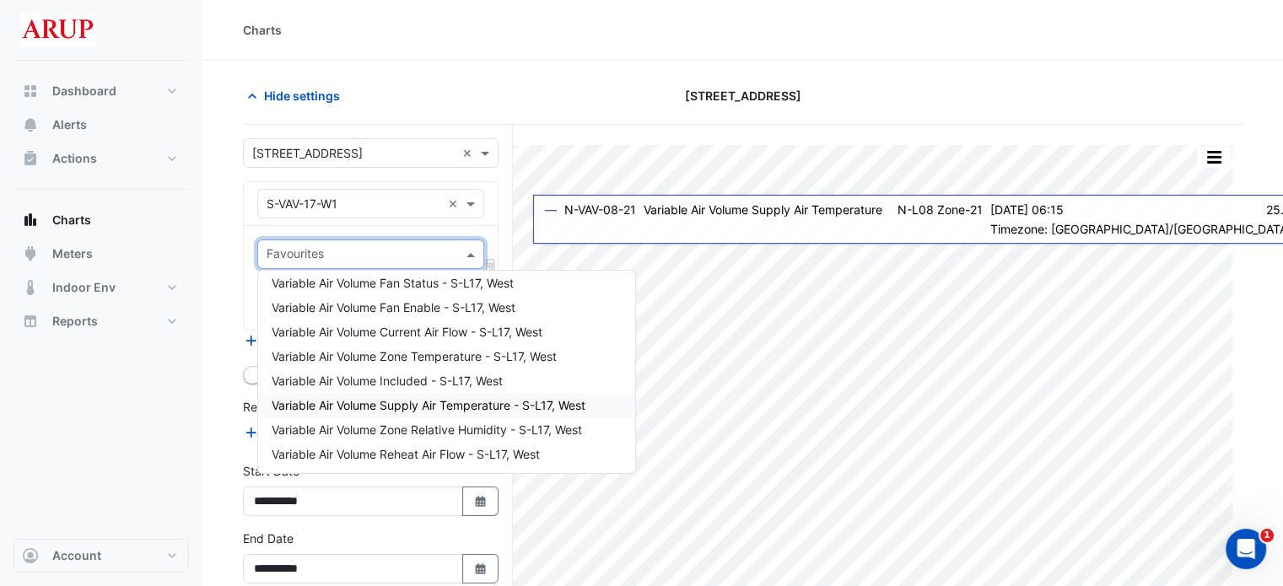
click at [429, 402] on span "Variable Air Volume Supply Air Temperature - S-L17, West" at bounding box center [429, 405] width 314 height 14
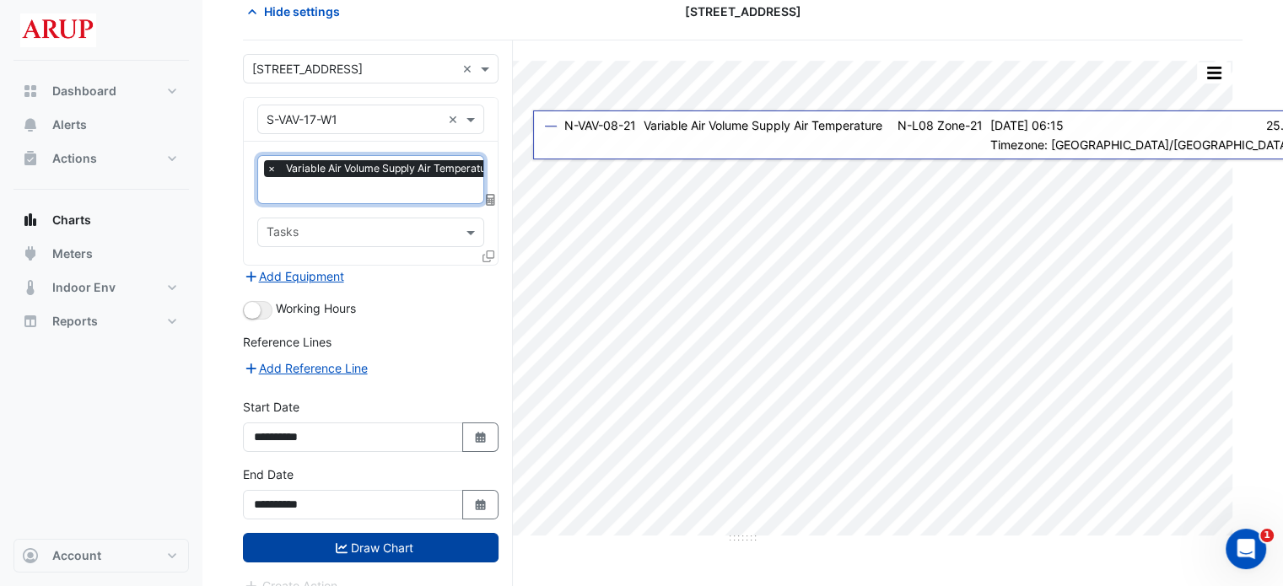
click at [380, 537] on button "Draw Chart" at bounding box center [371, 548] width 256 height 30
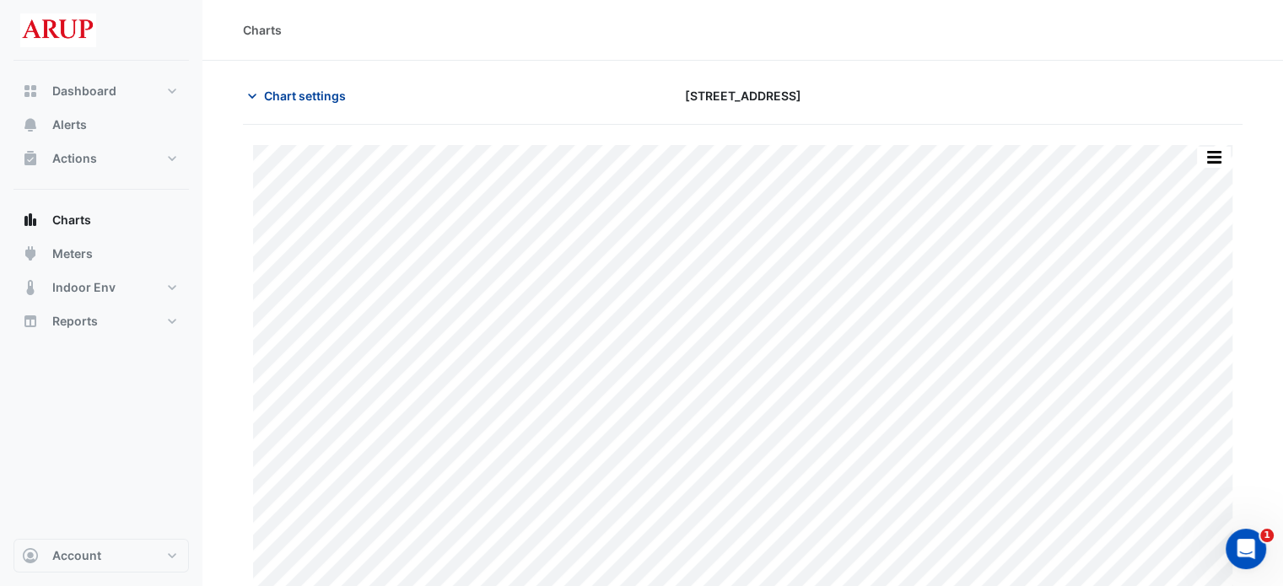
click at [253, 94] on icon "button" at bounding box center [252, 96] width 17 height 17
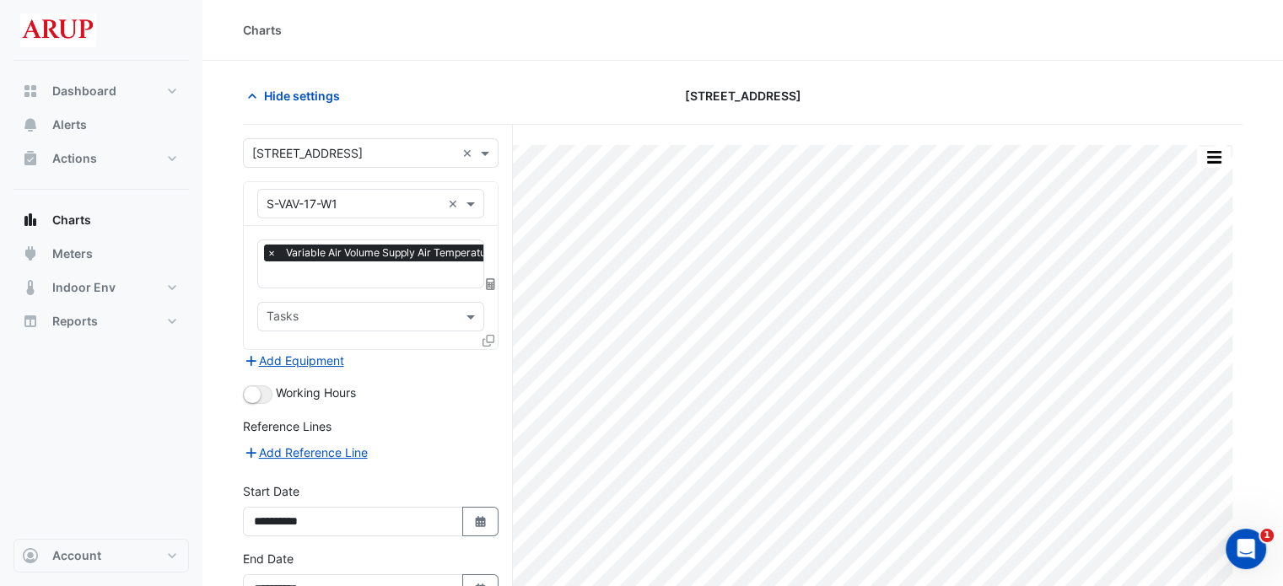
click at [269, 254] on span "×" at bounding box center [271, 253] width 15 height 17
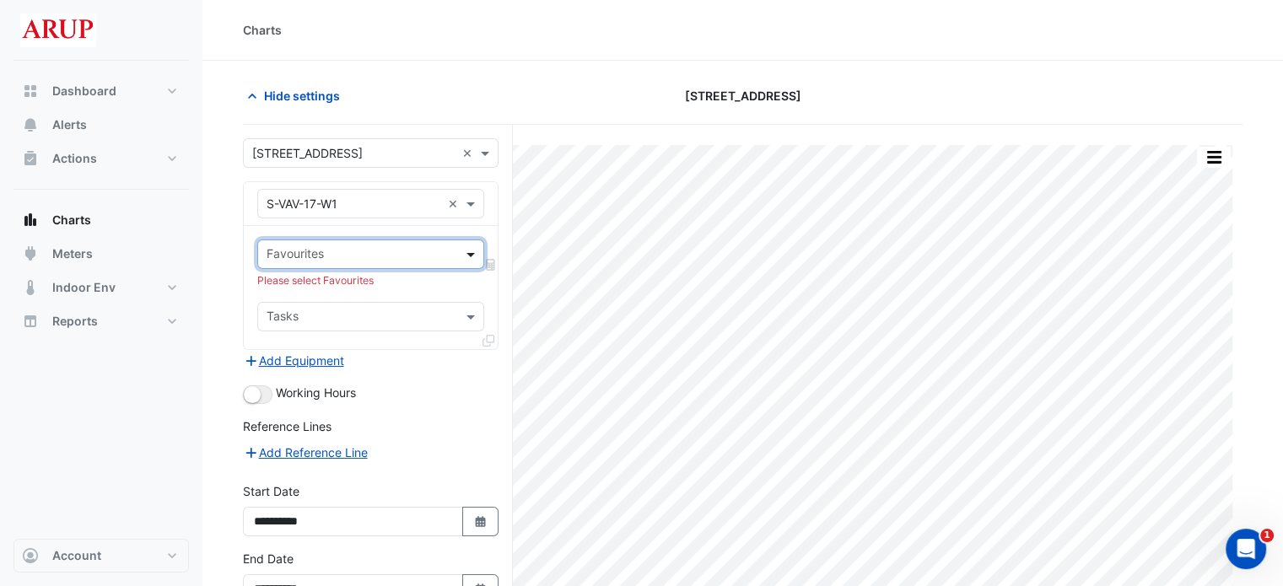
click at [472, 252] on span at bounding box center [472, 254] width 21 height 18
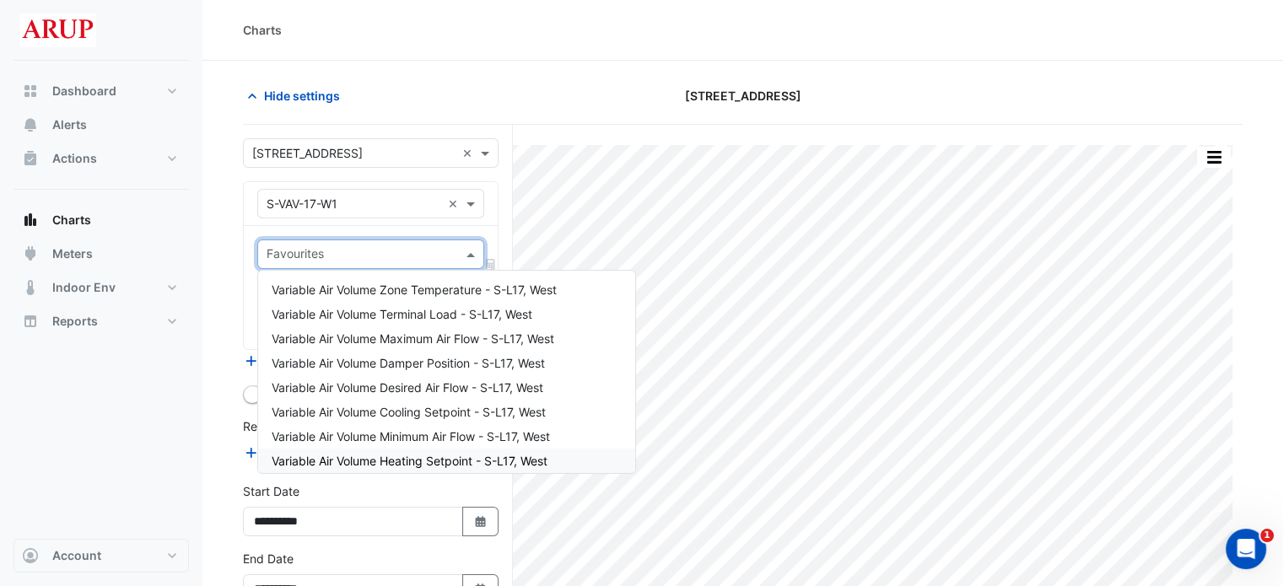
click at [448, 454] on span "Variable Air Volume Heating Setpoint - S-L17, West" at bounding box center [410, 461] width 276 height 14
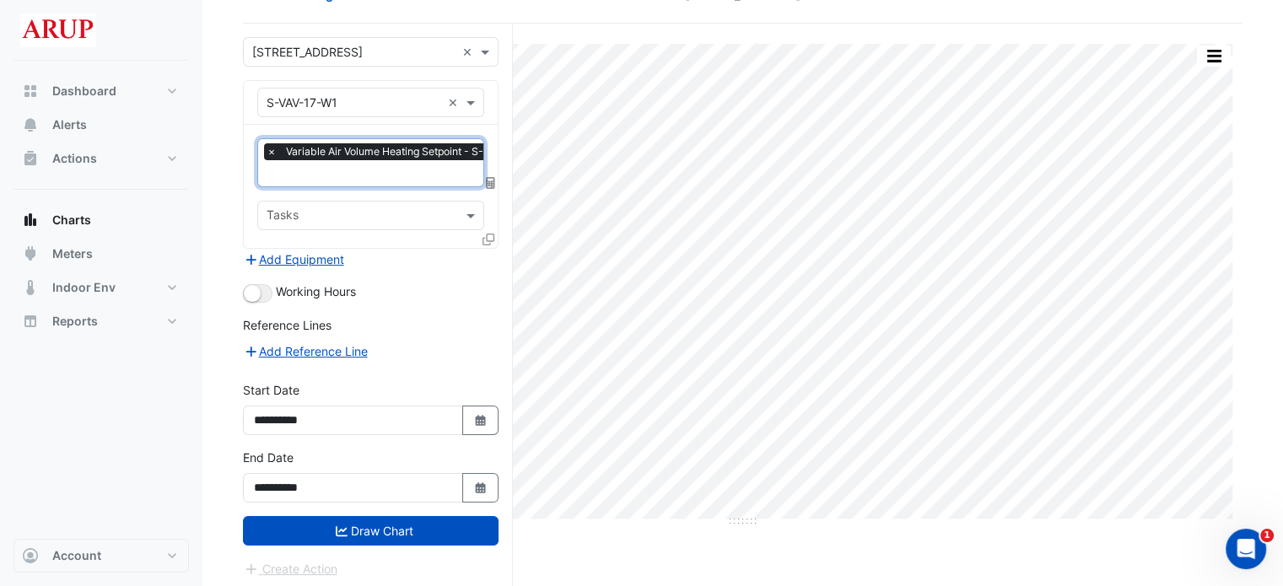
scroll to position [101, 0]
click at [386, 520] on button "Draw Chart" at bounding box center [371, 531] width 256 height 30
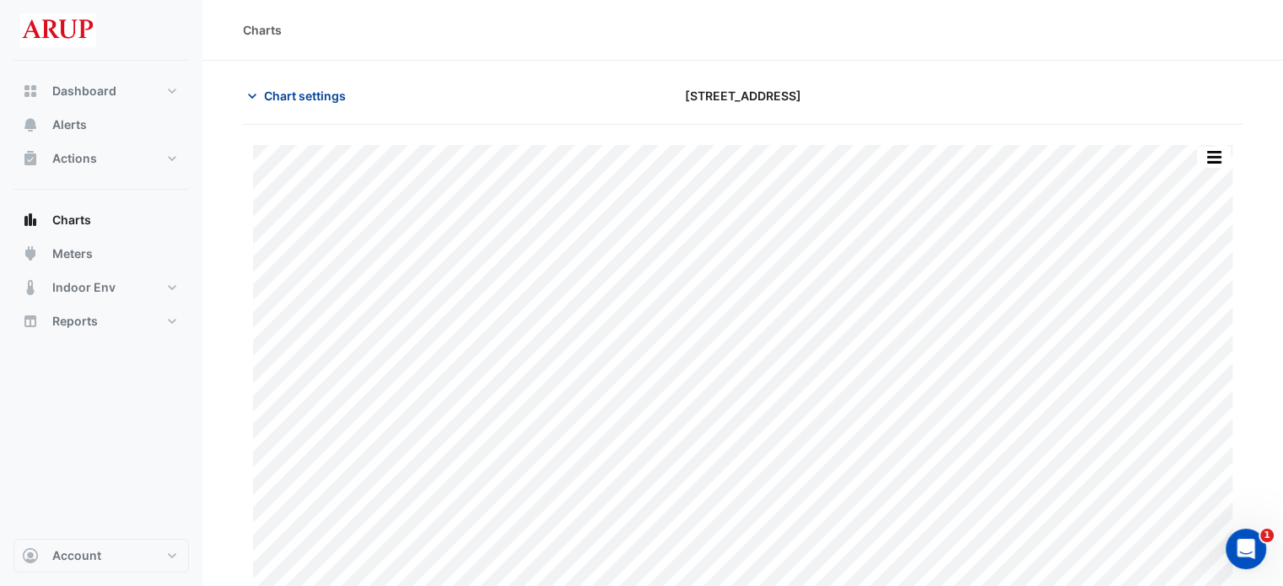
click at [253, 94] on icon "button" at bounding box center [252, 96] width 8 height 5
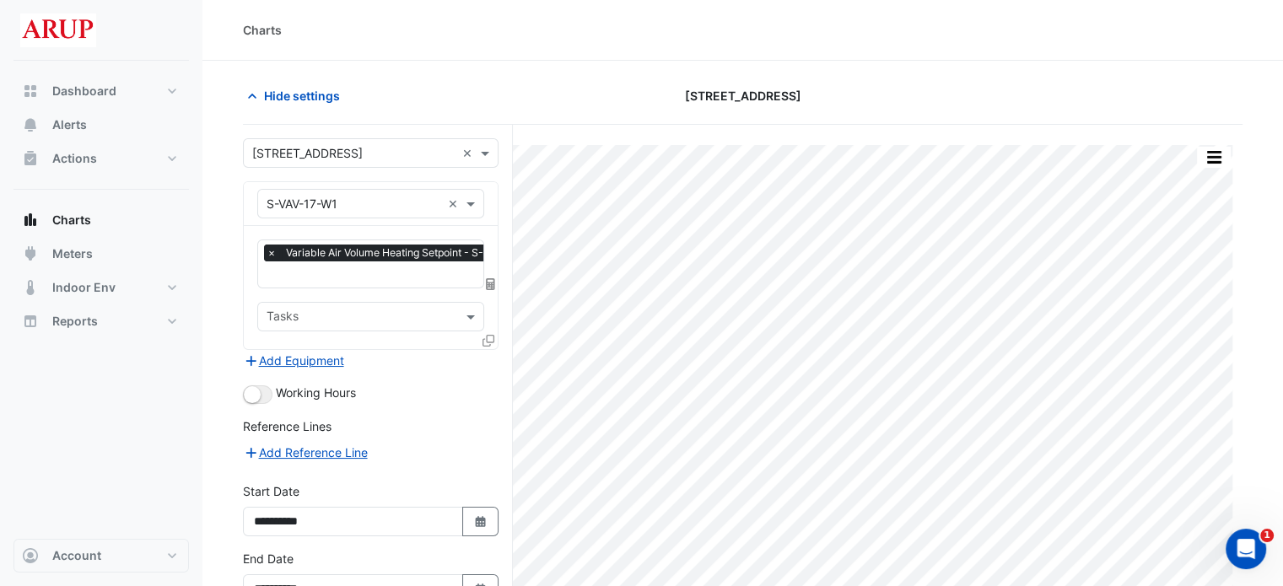
click at [272, 251] on span "×" at bounding box center [271, 253] width 15 height 17
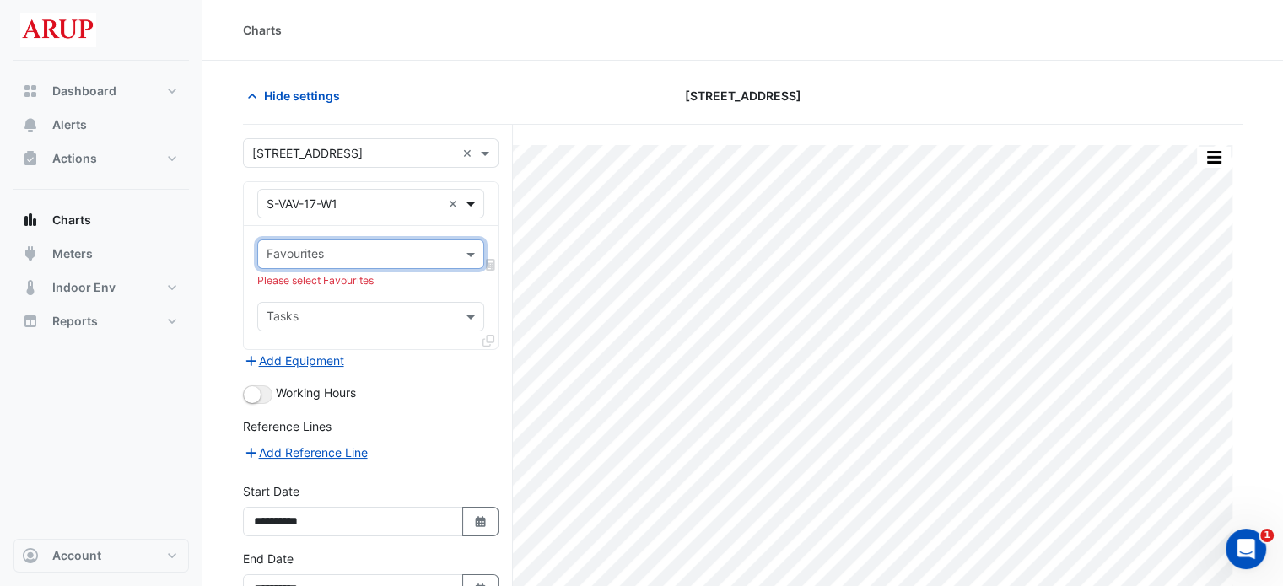
click at [469, 198] on span at bounding box center [472, 204] width 21 height 18
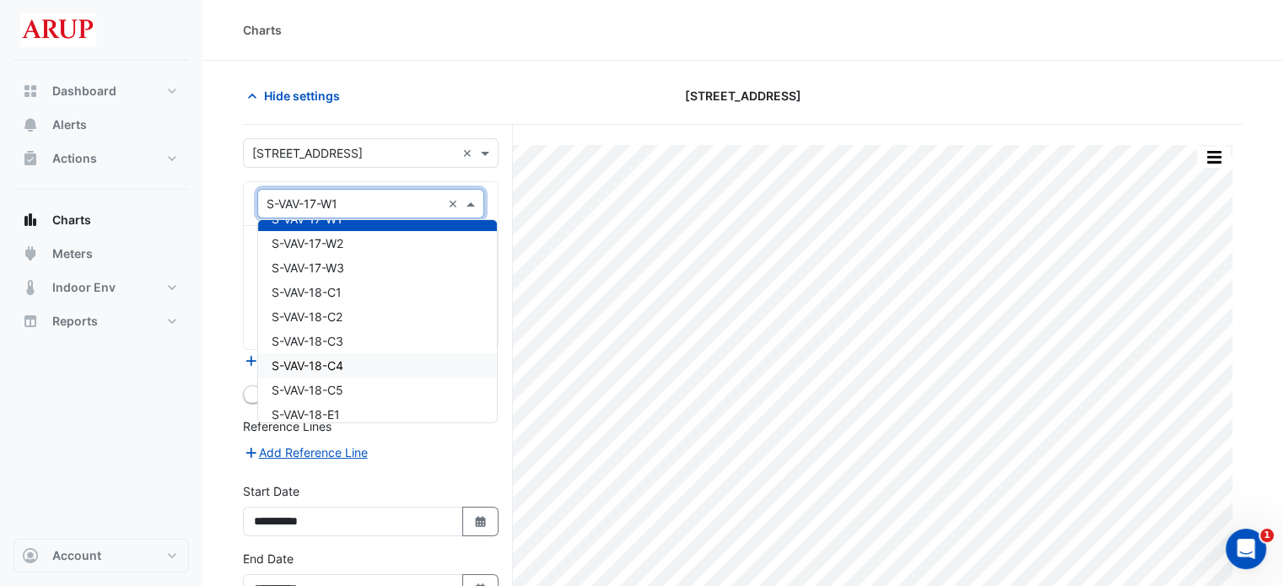
scroll to position [16397, 0]
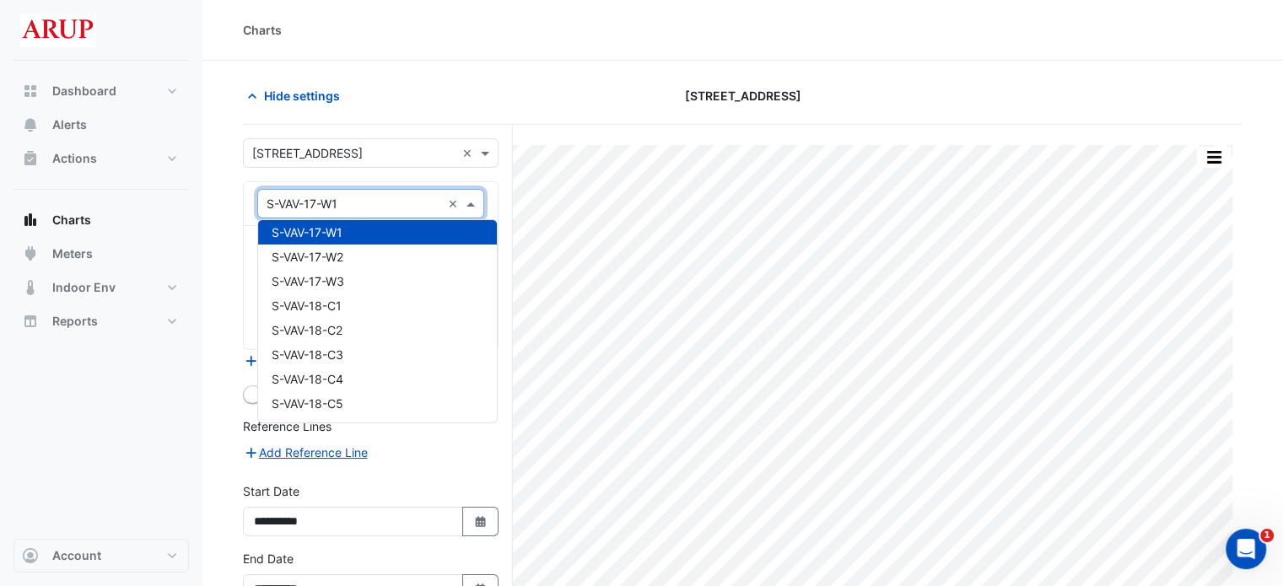
click at [378, 237] on div "S-VAV-17-W1" at bounding box center [377, 232] width 239 height 24
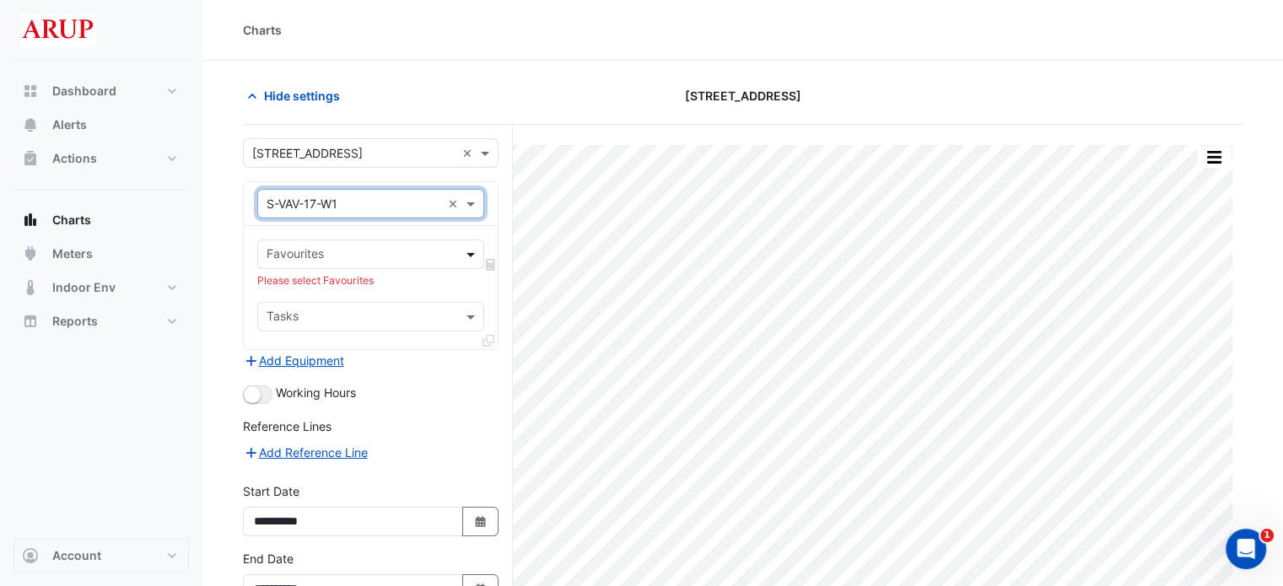
click at [474, 256] on span at bounding box center [472, 254] width 21 height 18
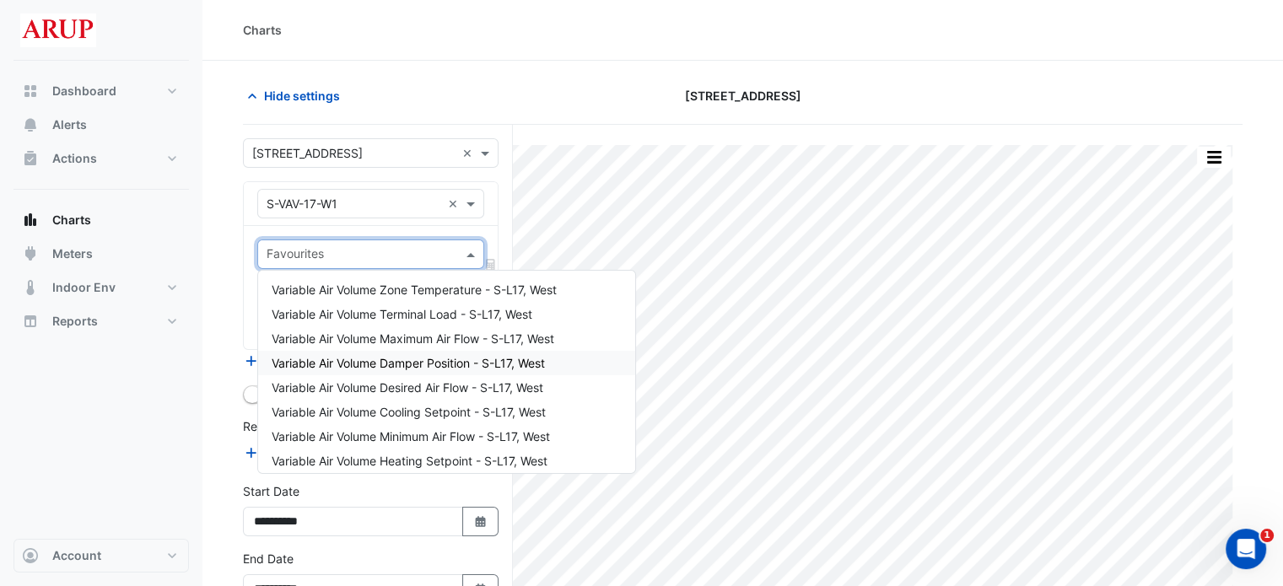
click at [436, 372] on div "Variable Air Volume Damper Position - S-L17, West" at bounding box center [446, 363] width 377 height 24
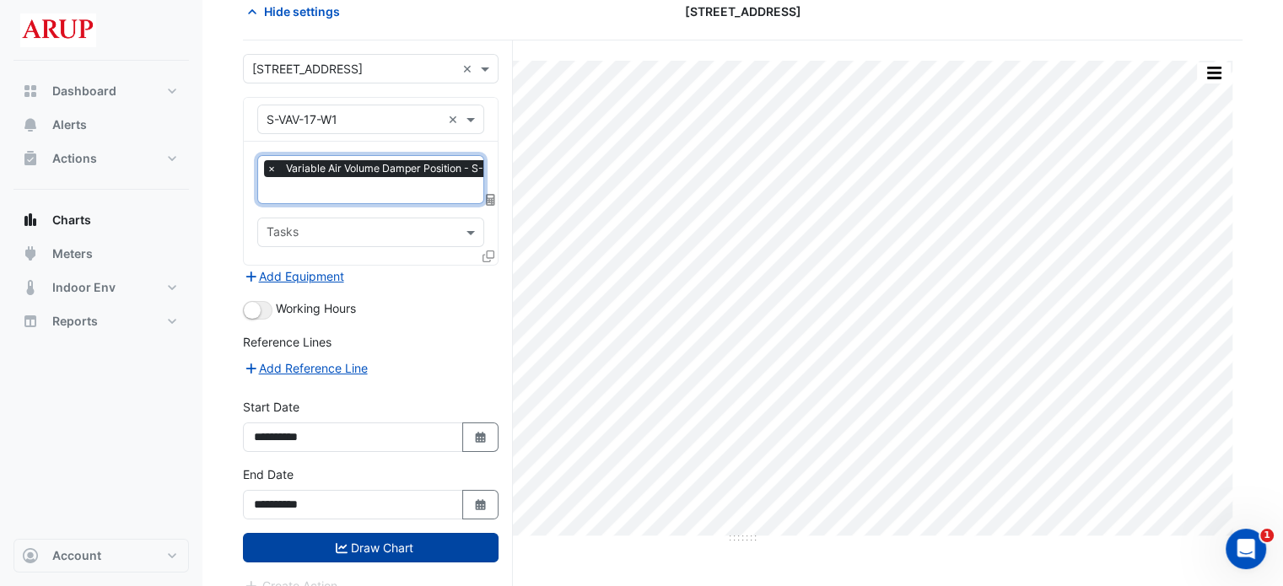
click at [375, 542] on button "Draw Chart" at bounding box center [371, 548] width 256 height 30
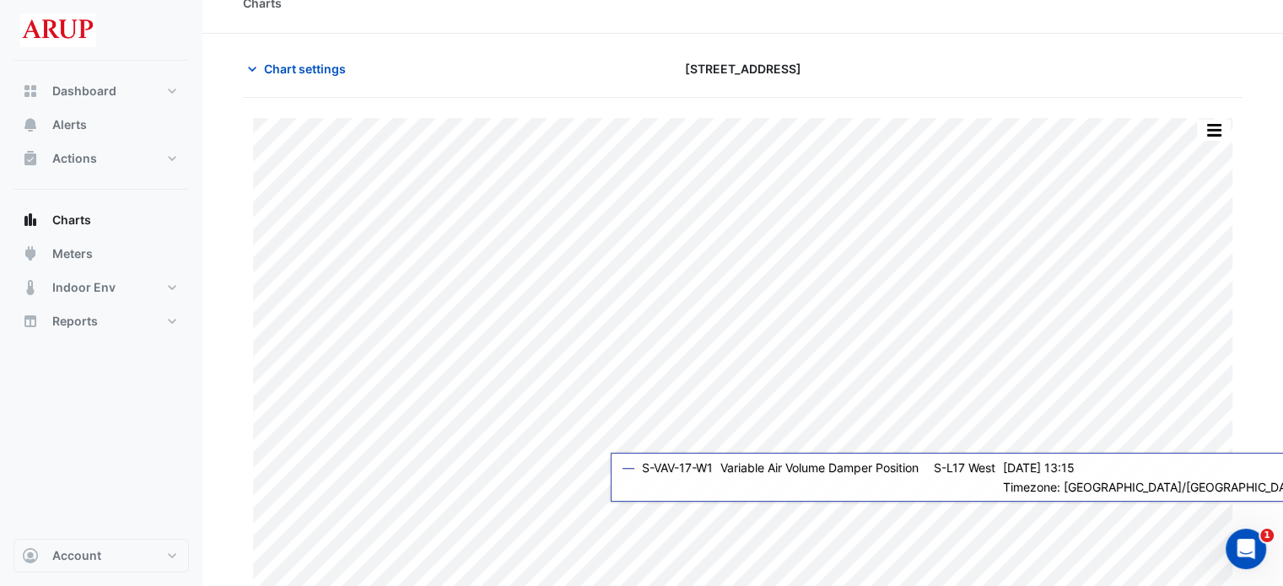
scroll to position [41, 0]
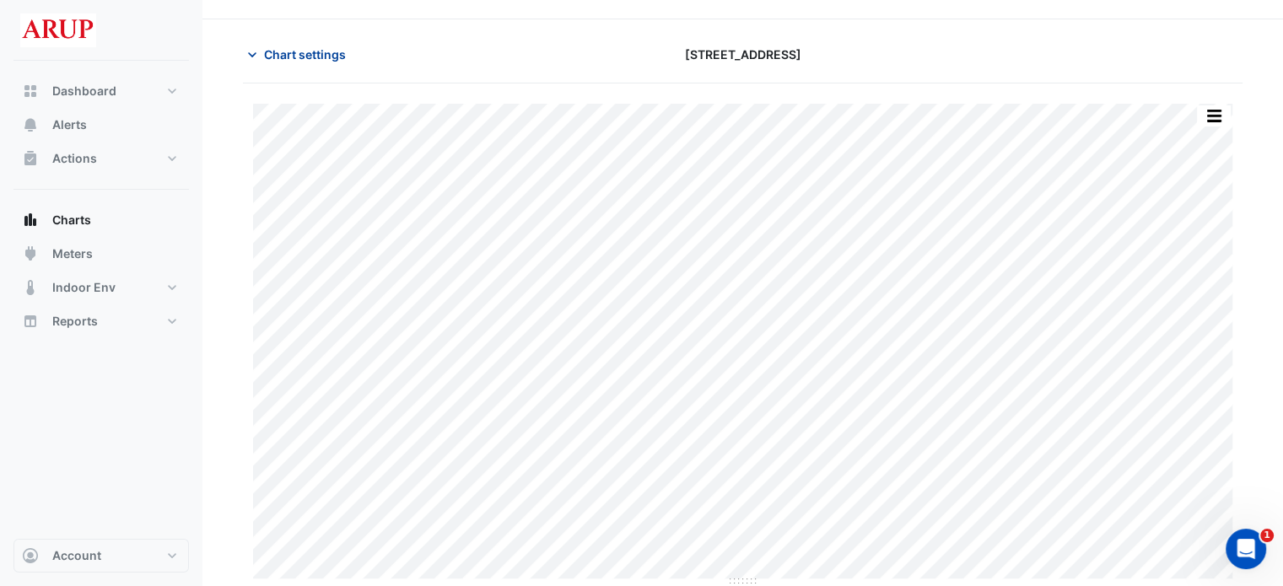
click at [256, 47] on icon "button" at bounding box center [252, 54] width 17 height 17
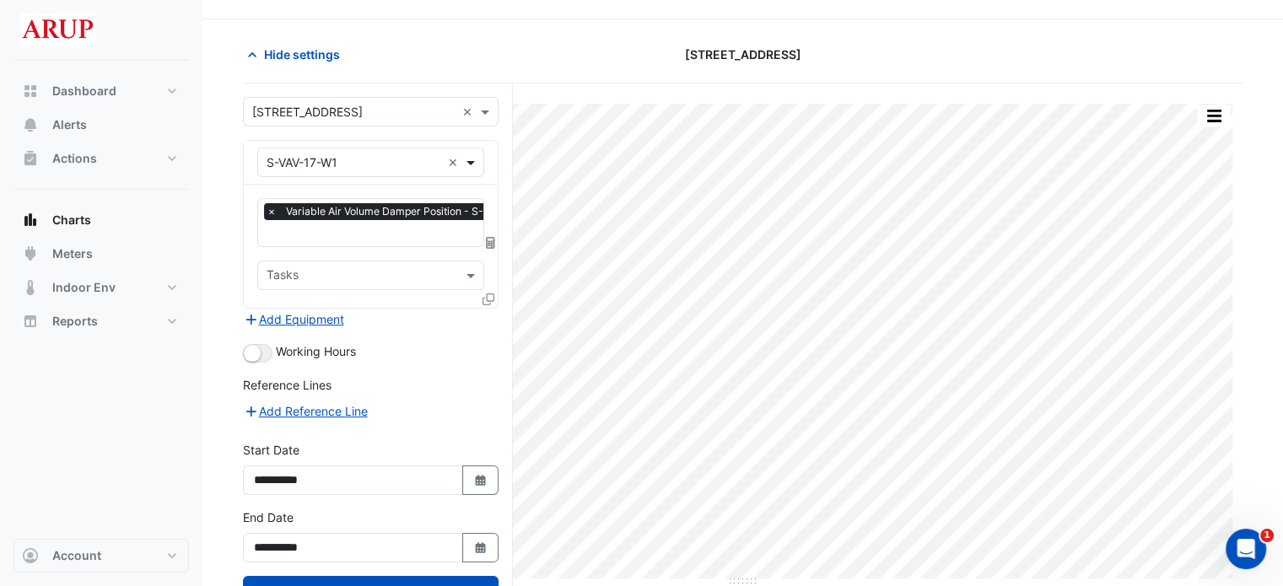
click at [472, 156] on span at bounding box center [472, 163] width 21 height 18
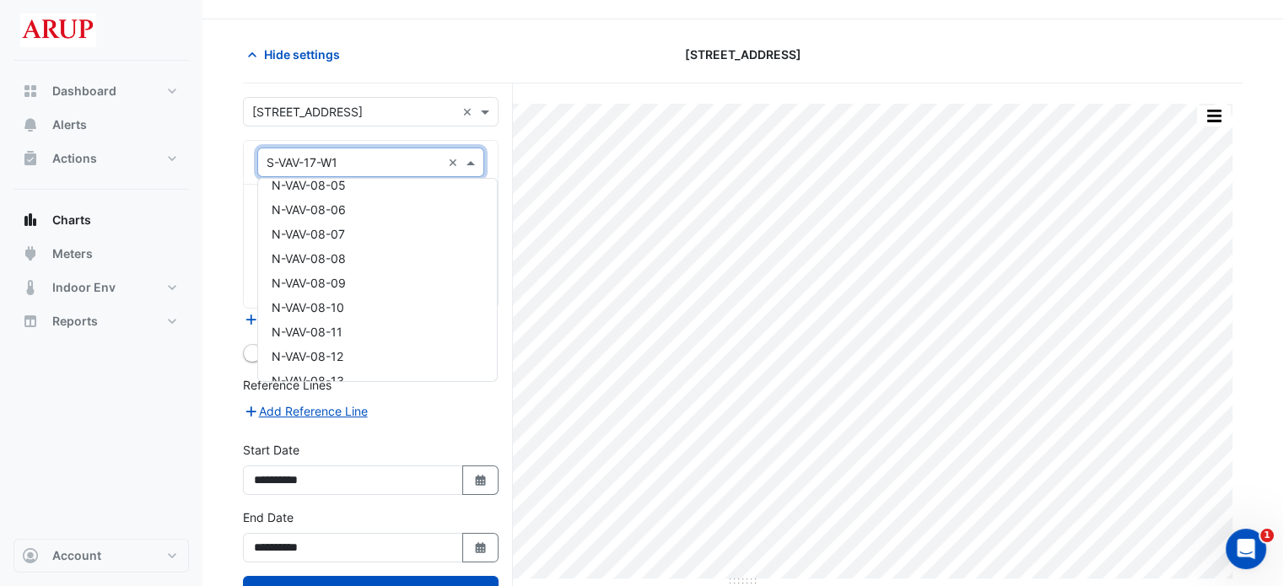
scroll to position [5693, 0]
click at [370, 184] on div "N-VAV-07-20" at bounding box center [377, 180] width 239 height 24
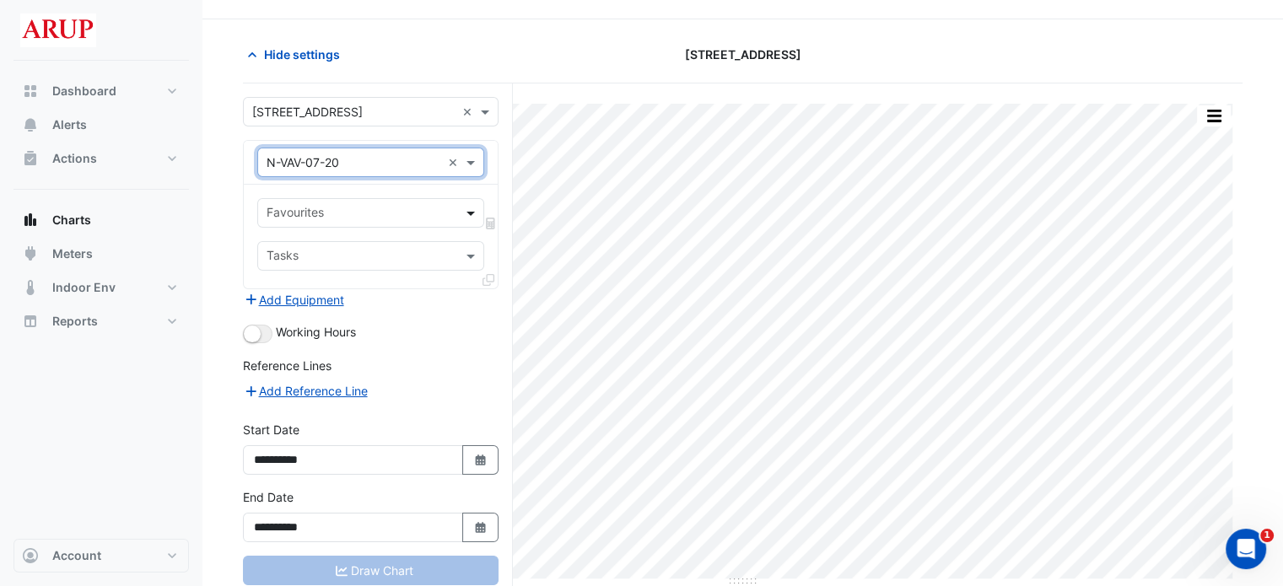
click at [473, 212] on span at bounding box center [472, 213] width 21 height 18
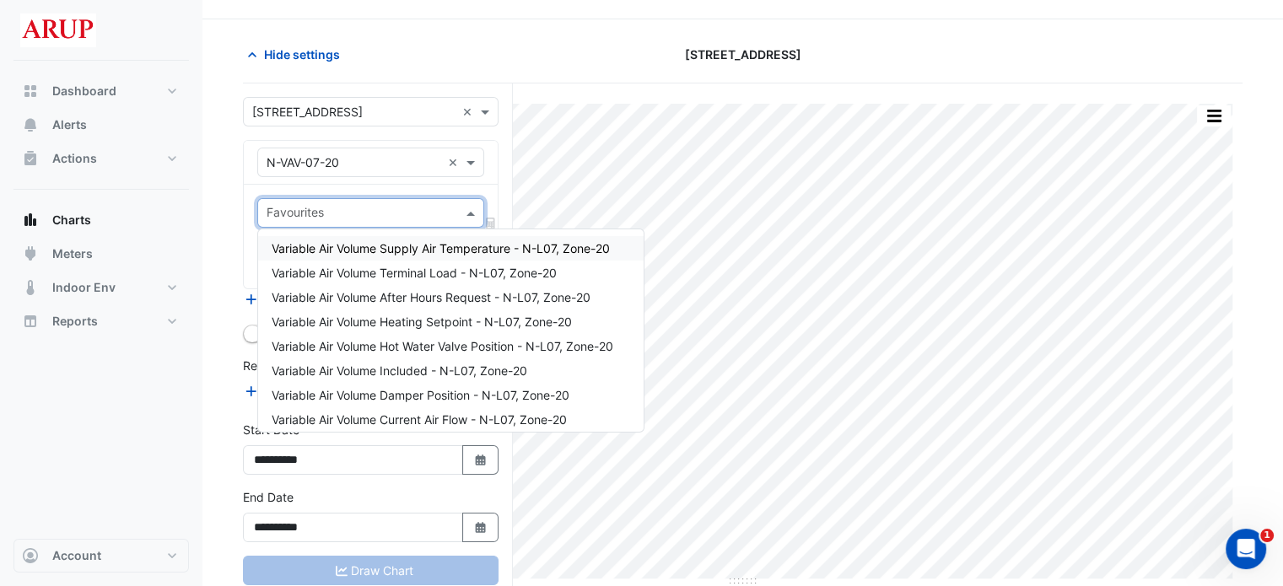
click at [437, 247] on span "Variable Air Volume Supply Air Temperature - N-L07, Zone-20" at bounding box center [441, 248] width 338 height 14
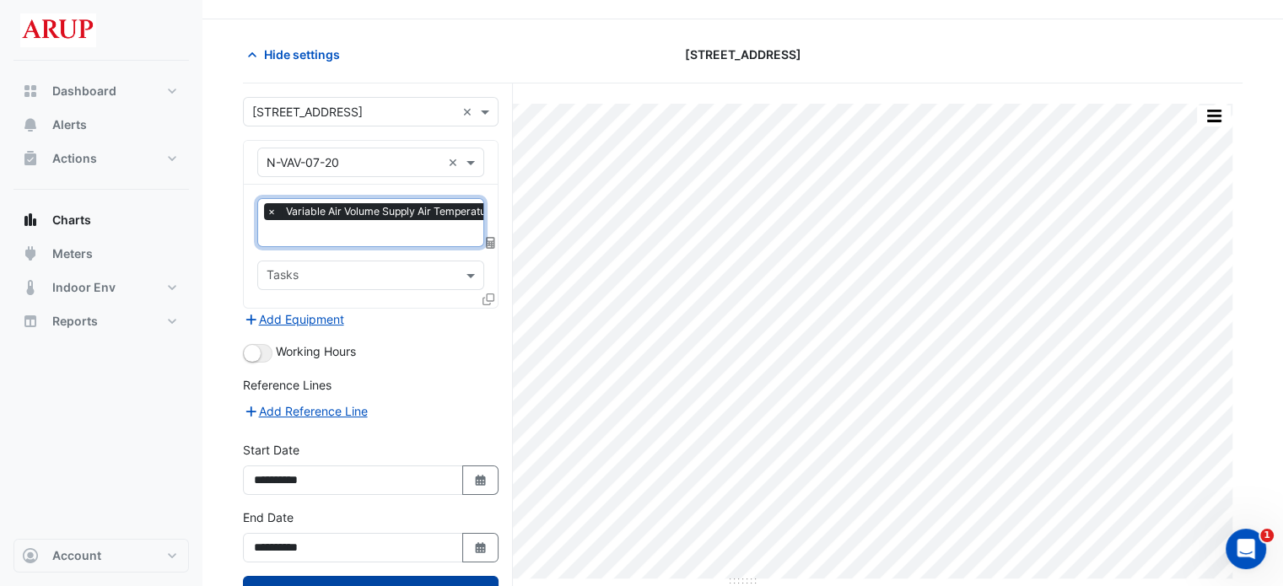
click at [381, 582] on button "Draw Chart" at bounding box center [371, 591] width 256 height 30
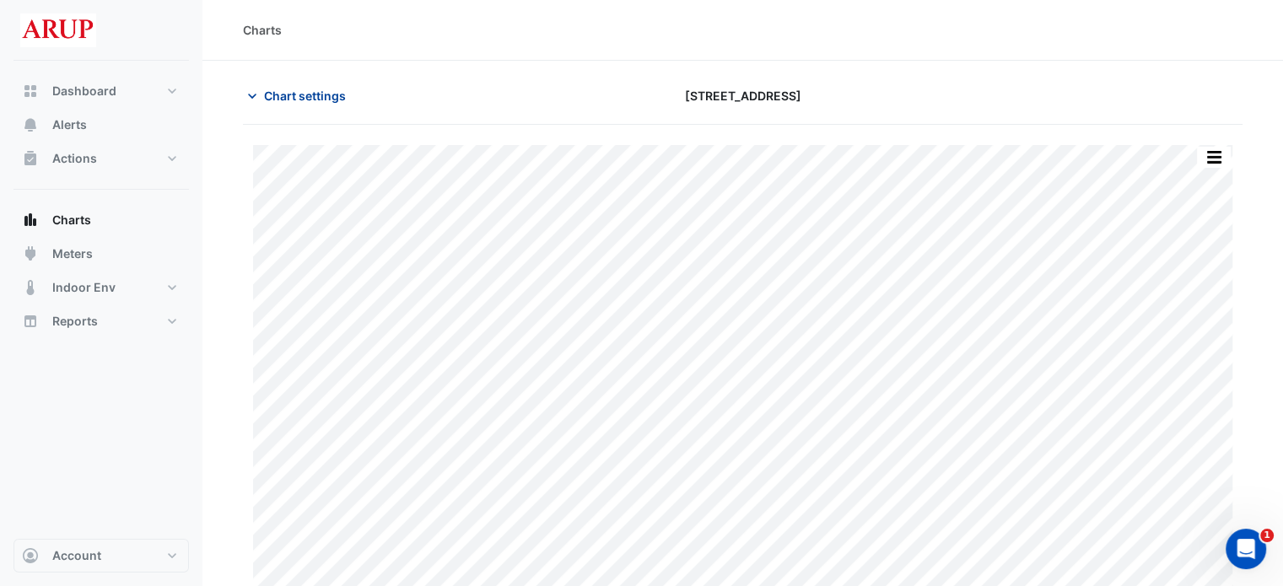
click at [256, 100] on icon "button" at bounding box center [252, 96] width 17 height 17
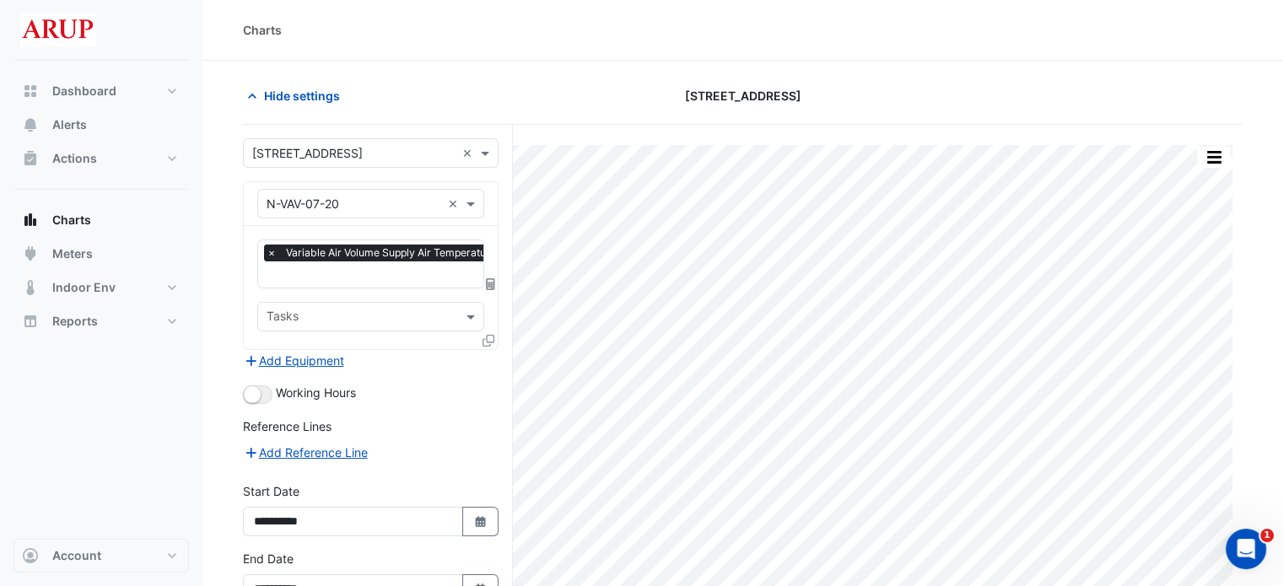
click at [274, 256] on span "×" at bounding box center [271, 253] width 15 height 17
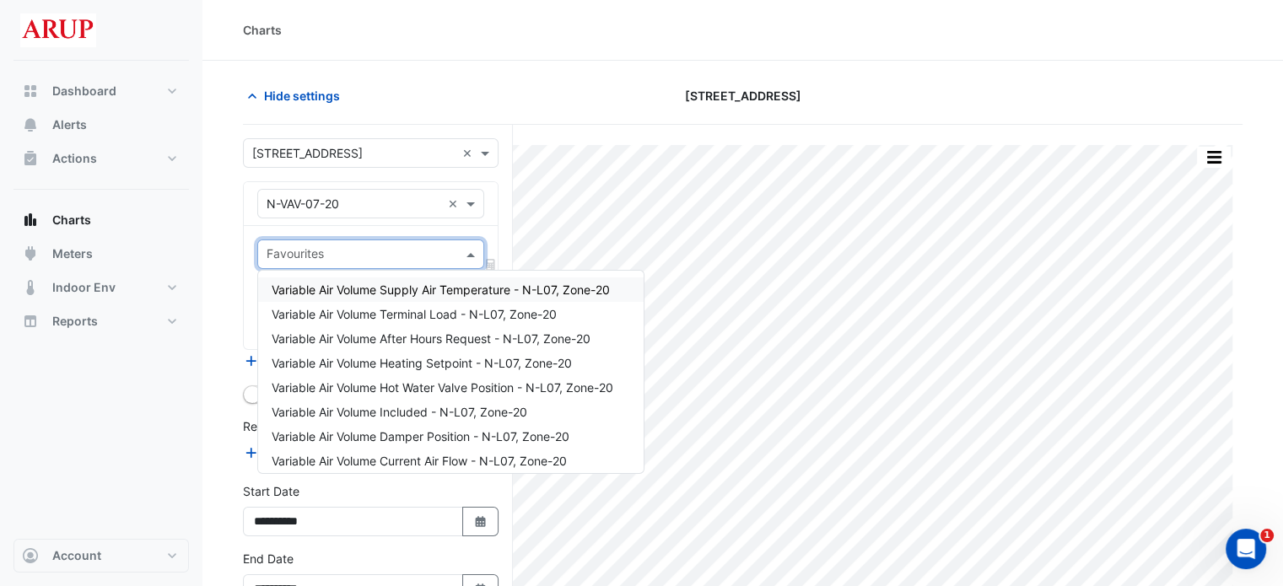
click at [470, 255] on span at bounding box center [472, 254] width 21 height 18
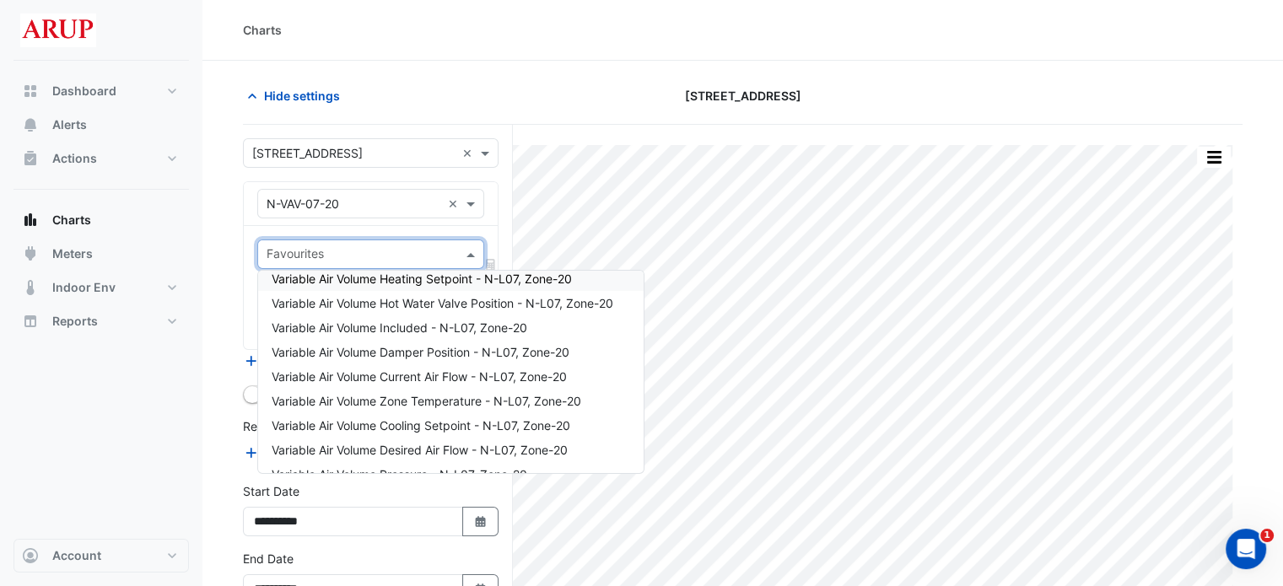
scroll to position [169, 0]
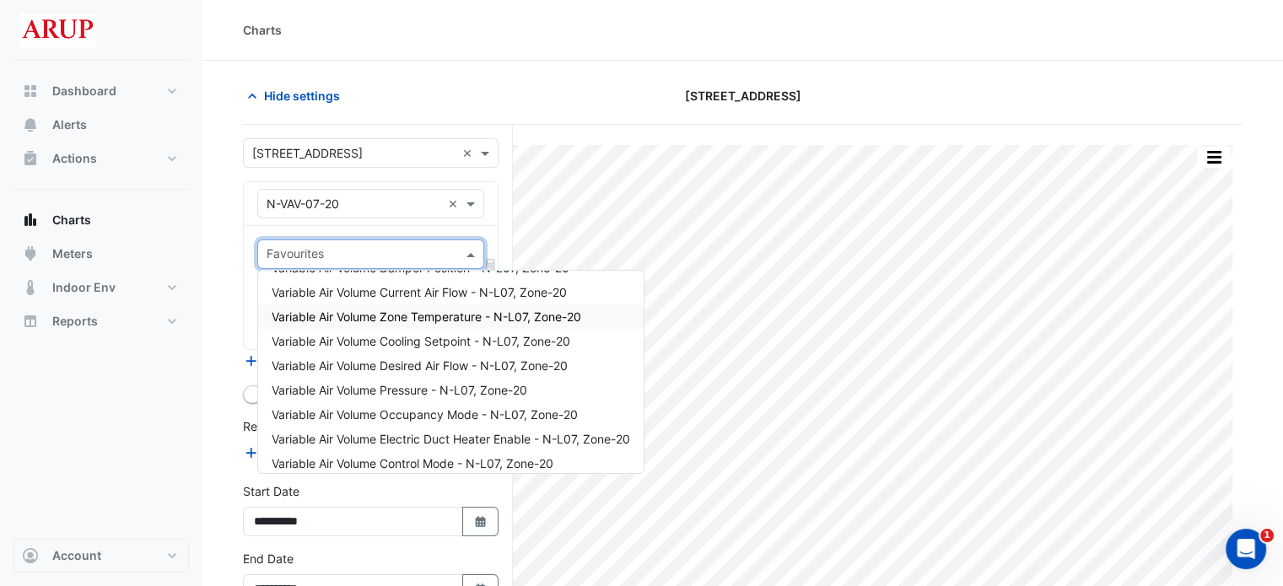
click at [439, 312] on span "Variable Air Volume Zone Temperature - N-L07, Zone-20" at bounding box center [427, 317] width 310 height 14
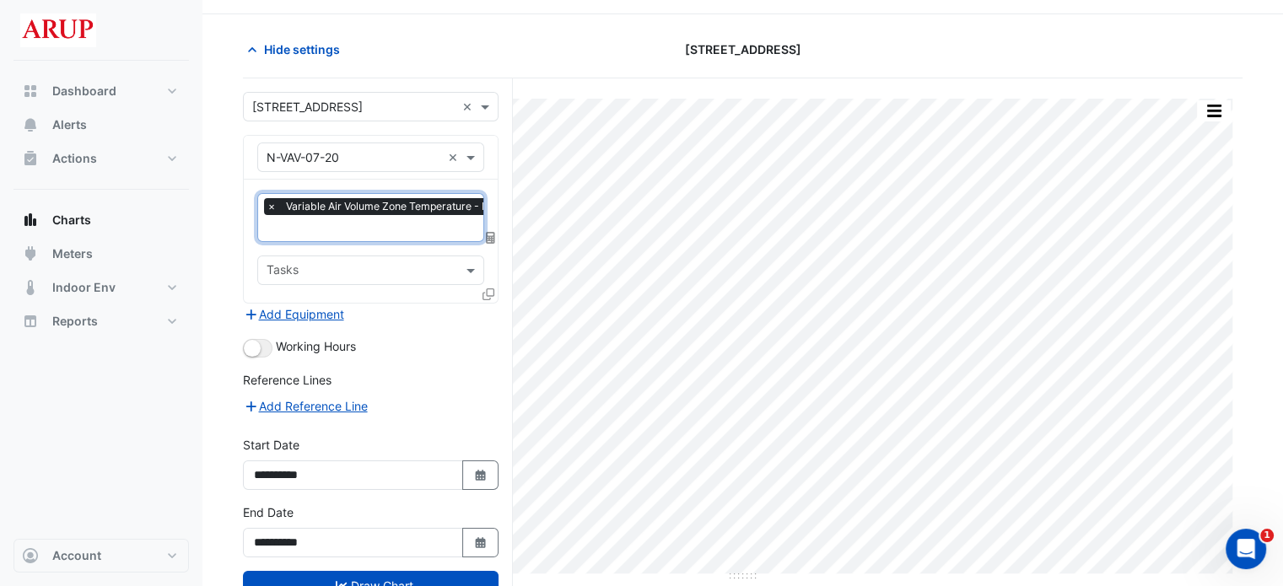
scroll to position [84, 0]
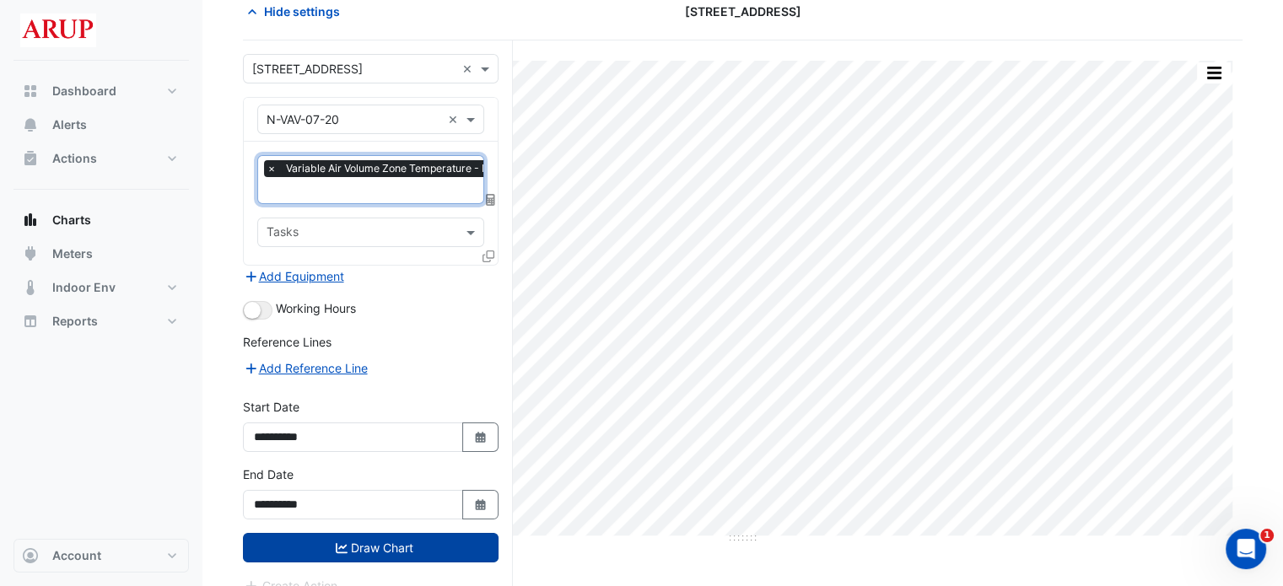
click at [389, 541] on button "Draw Chart" at bounding box center [371, 548] width 256 height 30
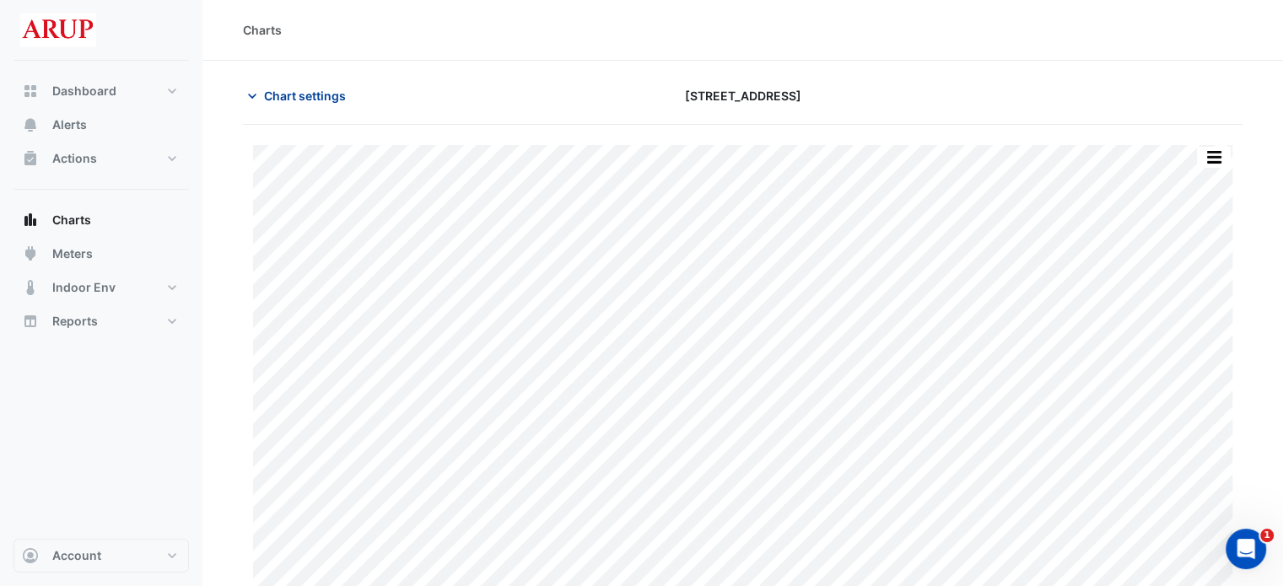
click at [251, 97] on icon "button" at bounding box center [252, 96] width 8 height 5
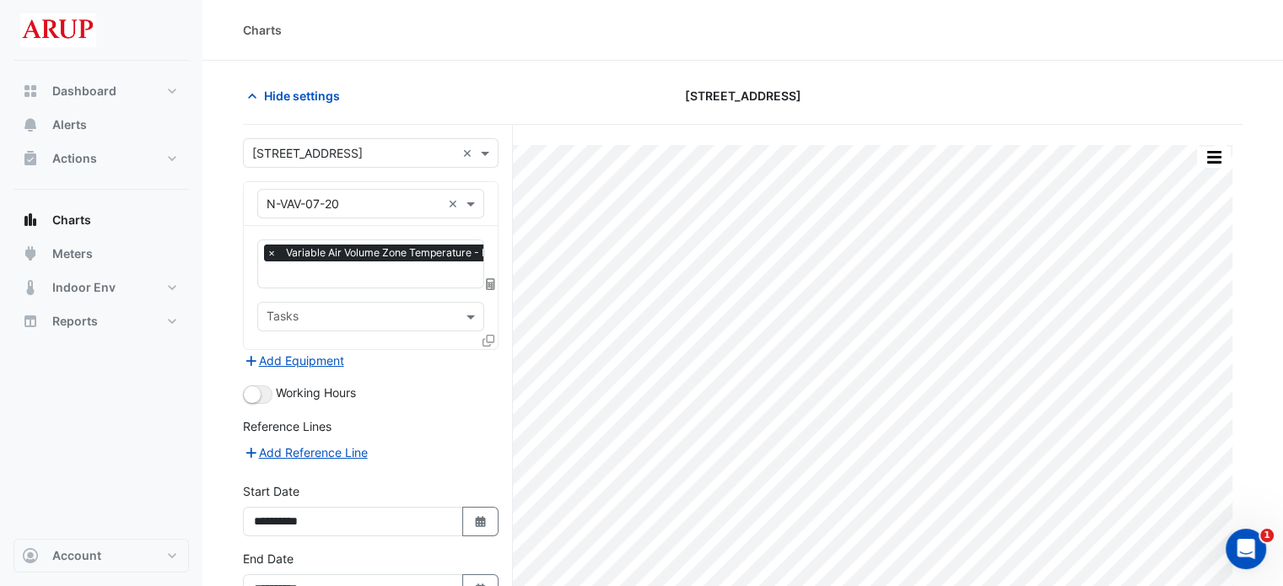
click at [272, 257] on span "×" at bounding box center [271, 253] width 15 height 17
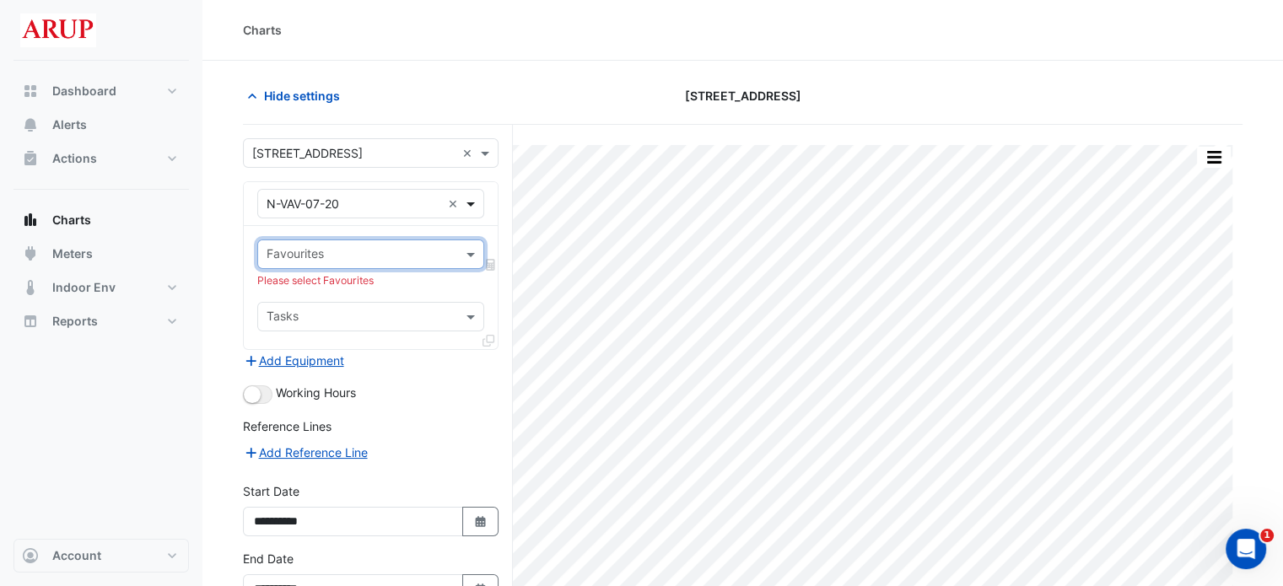
click at [476, 204] on span at bounding box center [472, 204] width 21 height 18
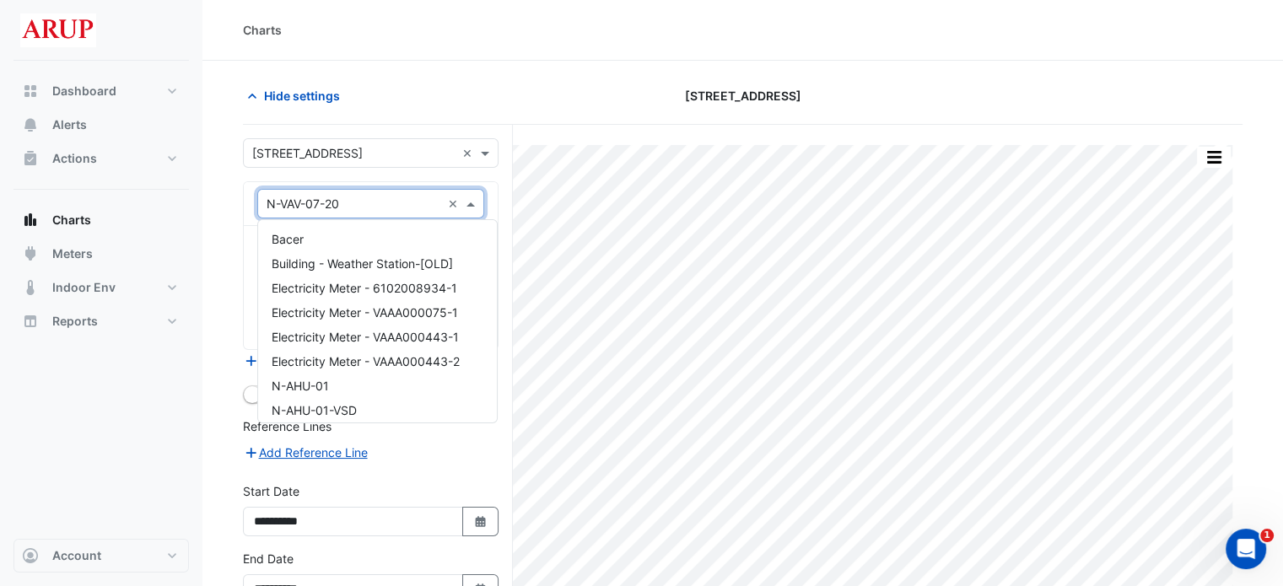
scroll to position [5682, 0]
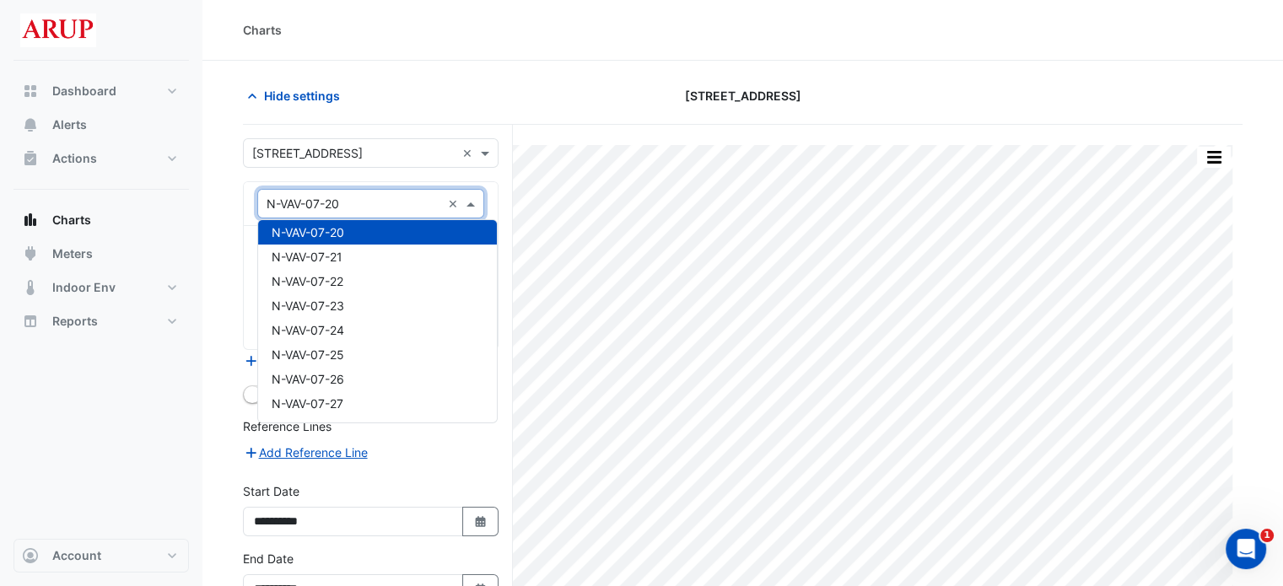
click at [428, 238] on div "N-VAV-07-20" at bounding box center [377, 232] width 239 height 24
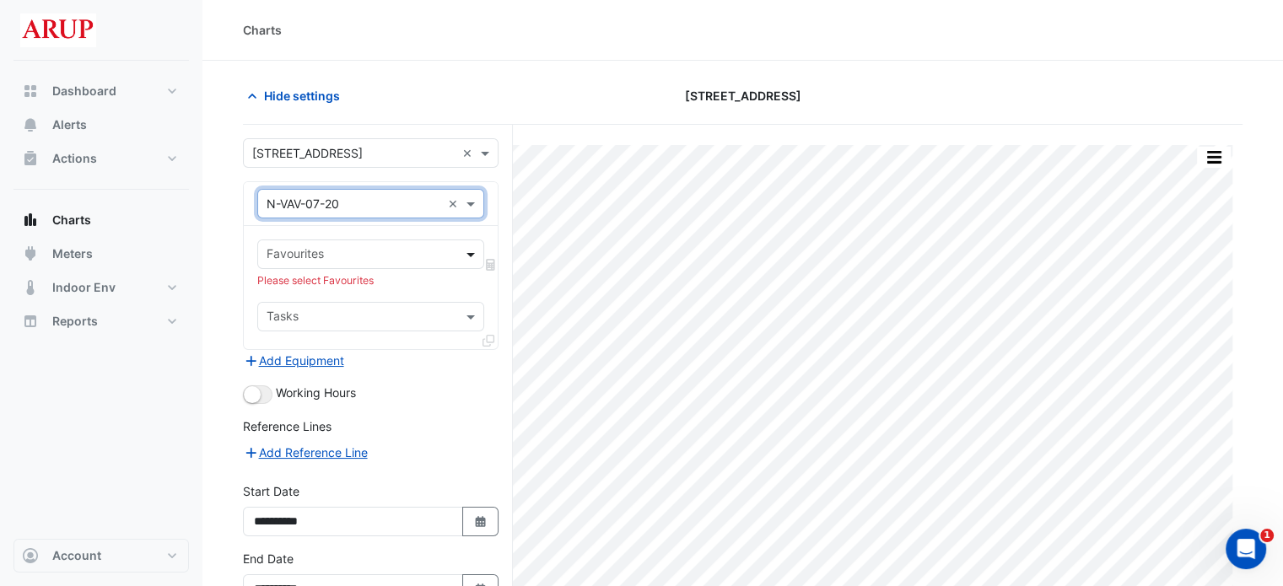
click at [477, 257] on span at bounding box center [472, 254] width 21 height 18
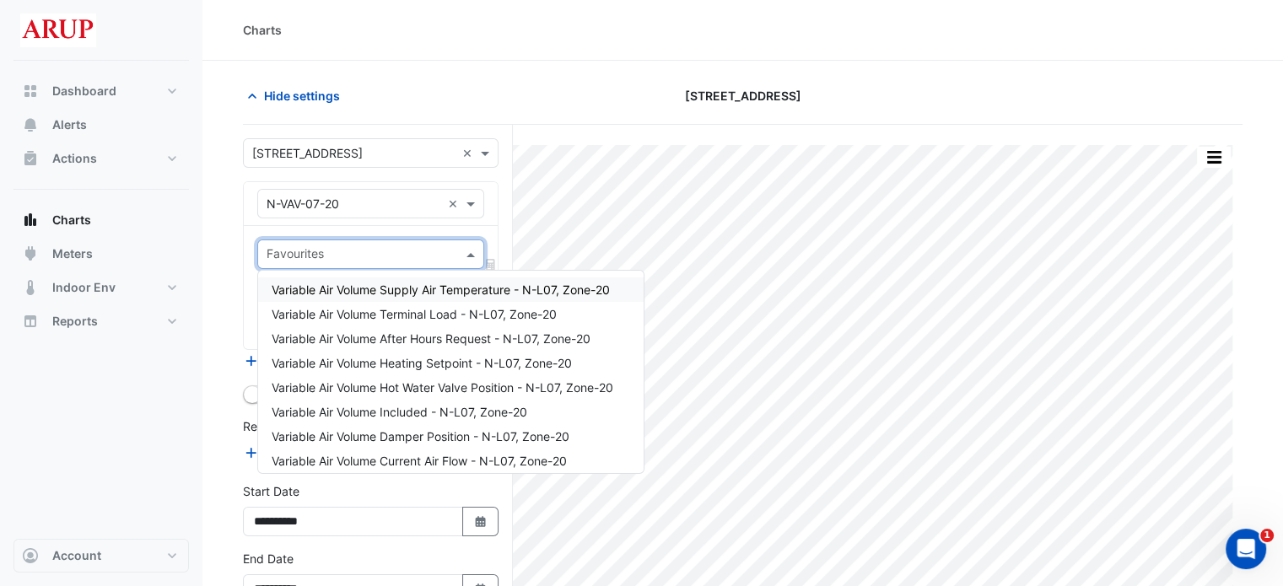
click at [450, 296] on span "Variable Air Volume Supply Air Temperature - N-L07, Zone-20" at bounding box center [441, 290] width 338 height 14
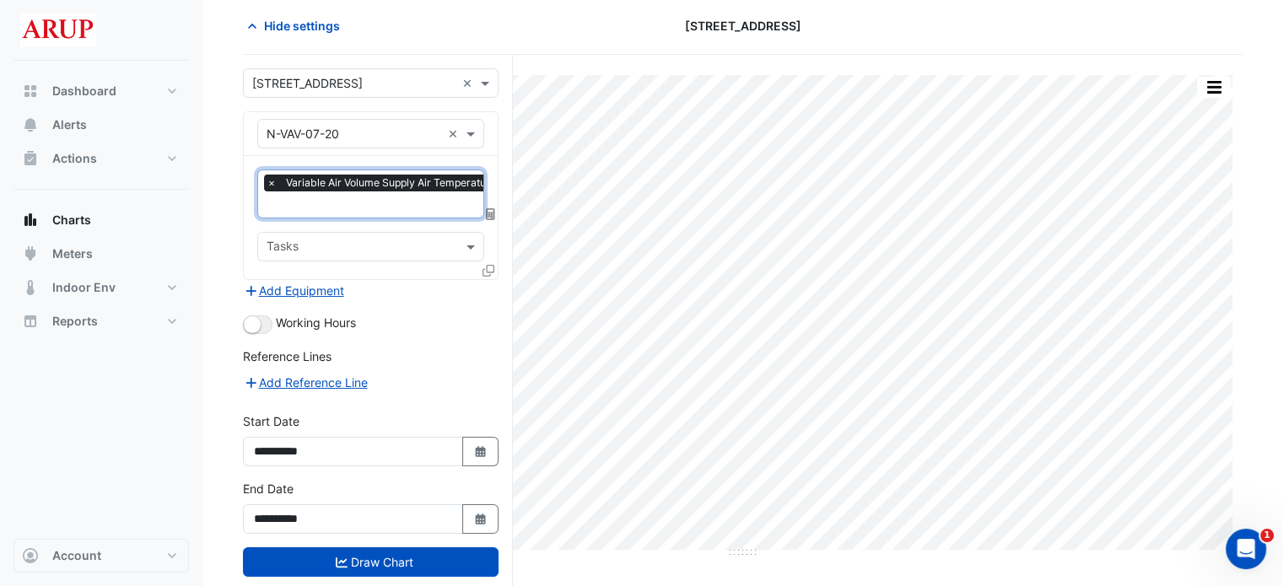
scroll to position [84, 0]
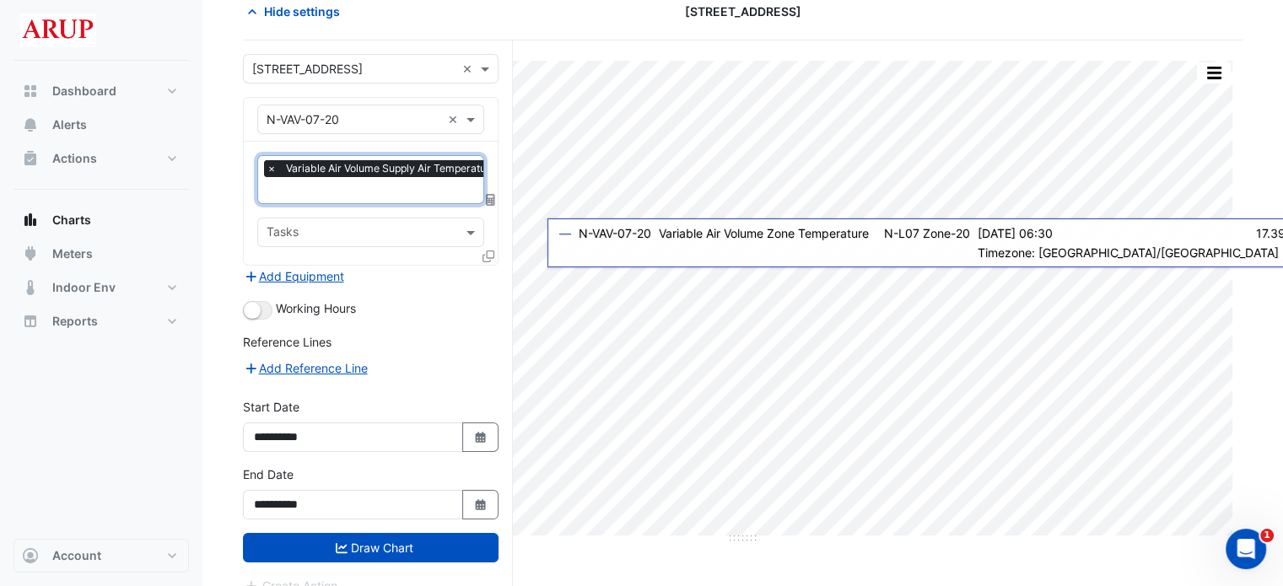
click at [273, 166] on span "×" at bounding box center [271, 168] width 15 height 17
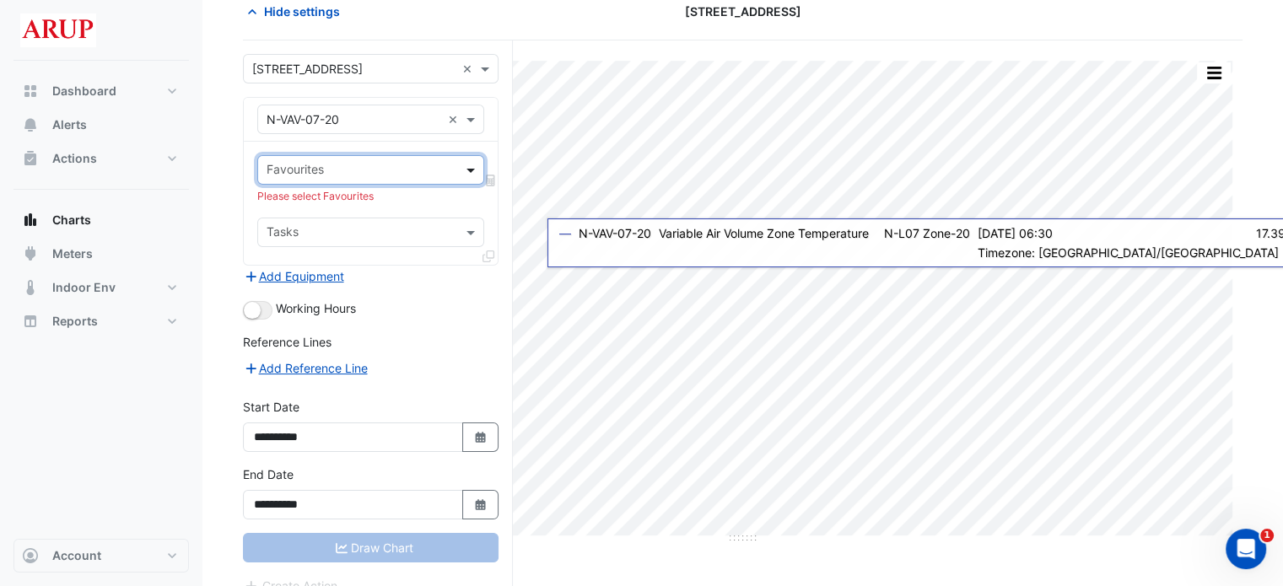
click at [474, 170] on span at bounding box center [472, 170] width 21 height 18
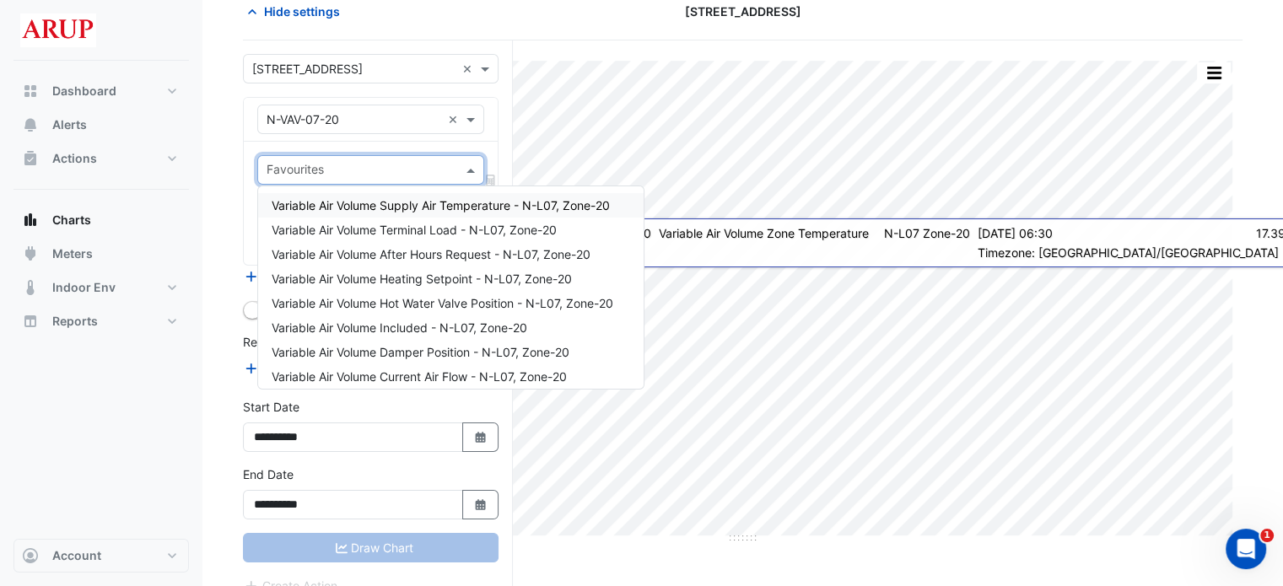
click at [432, 210] on span "Variable Air Volume Supply Air Temperature - N-L07, Zone-20" at bounding box center [441, 205] width 338 height 14
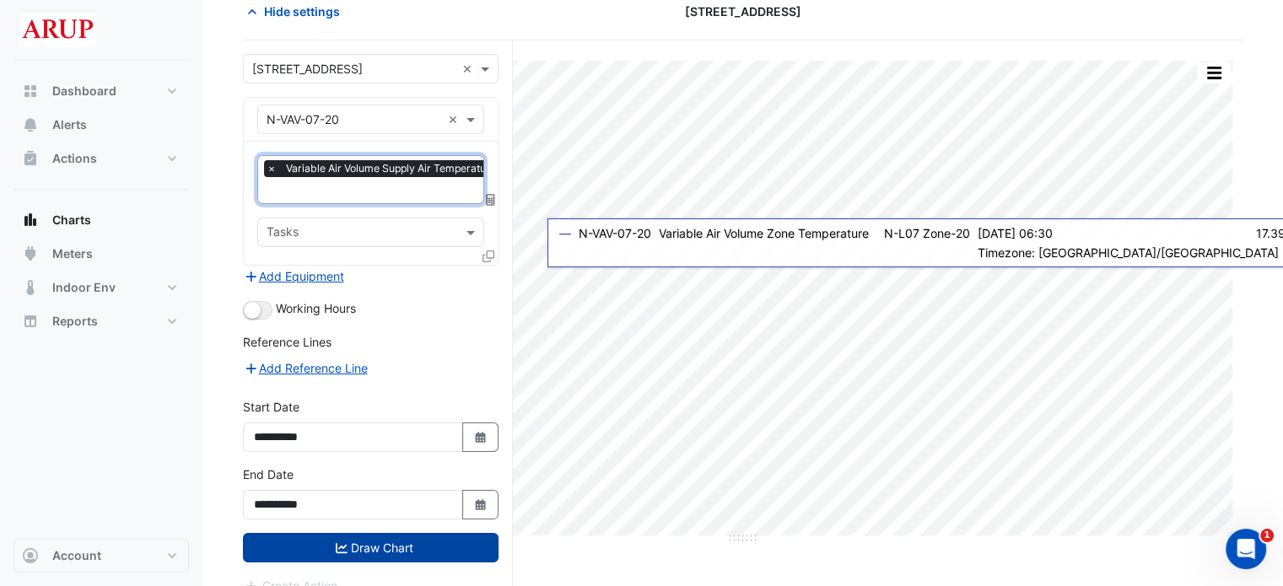
click at [371, 548] on button "Draw Chart" at bounding box center [371, 548] width 256 height 30
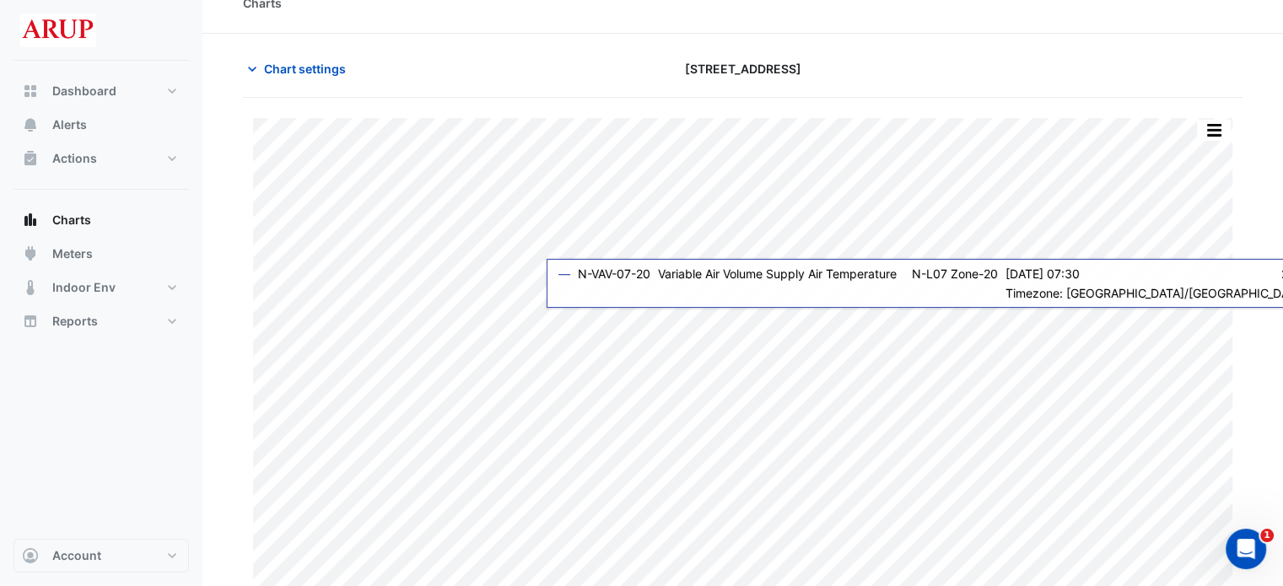
scroll to position [41, 0]
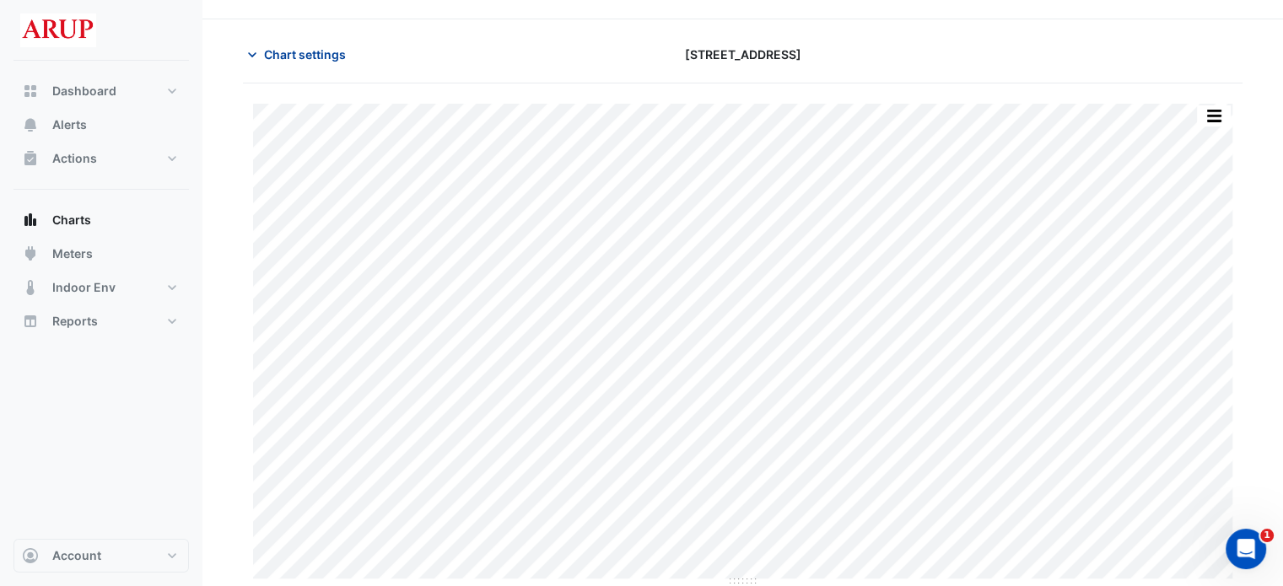
click at [255, 52] on icon "button" at bounding box center [252, 54] width 8 height 5
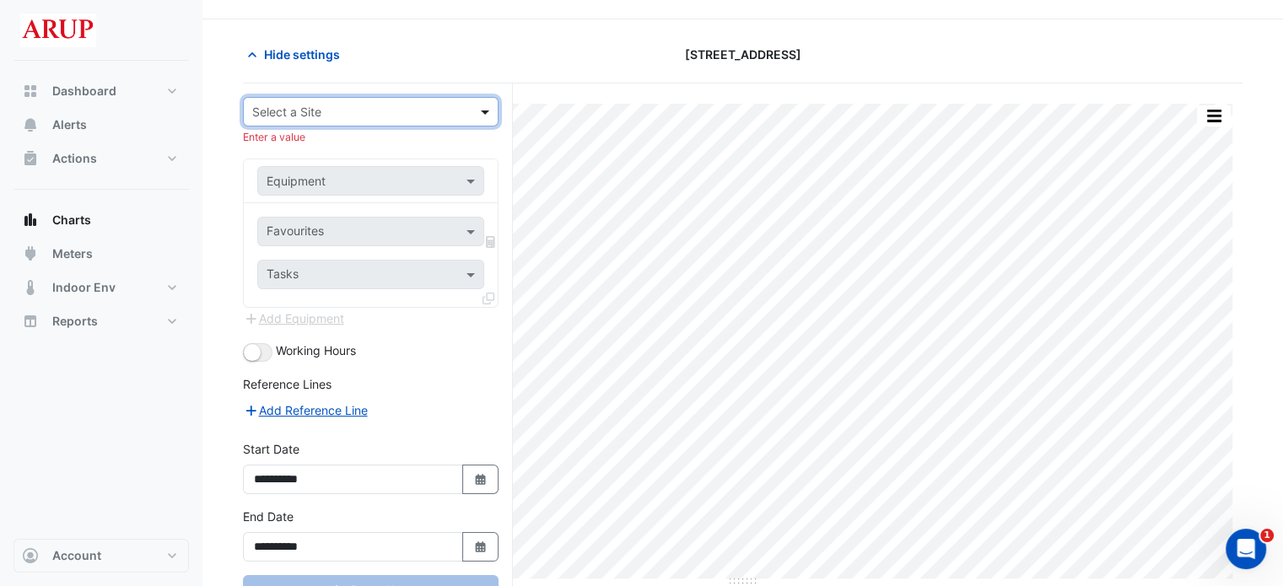
click at [491, 105] on span at bounding box center [487, 112] width 21 height 18
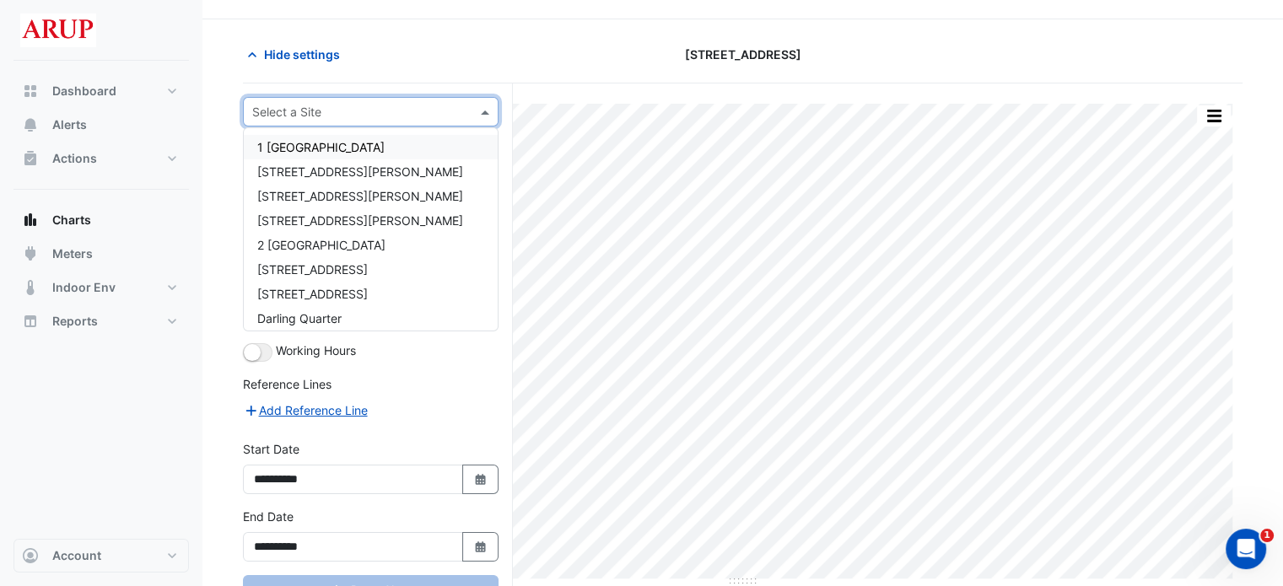
click at [393, 143] on div "1 [GEOGRAPHIC_DATA]" at bounding box center [371, 147] width 254 height 24
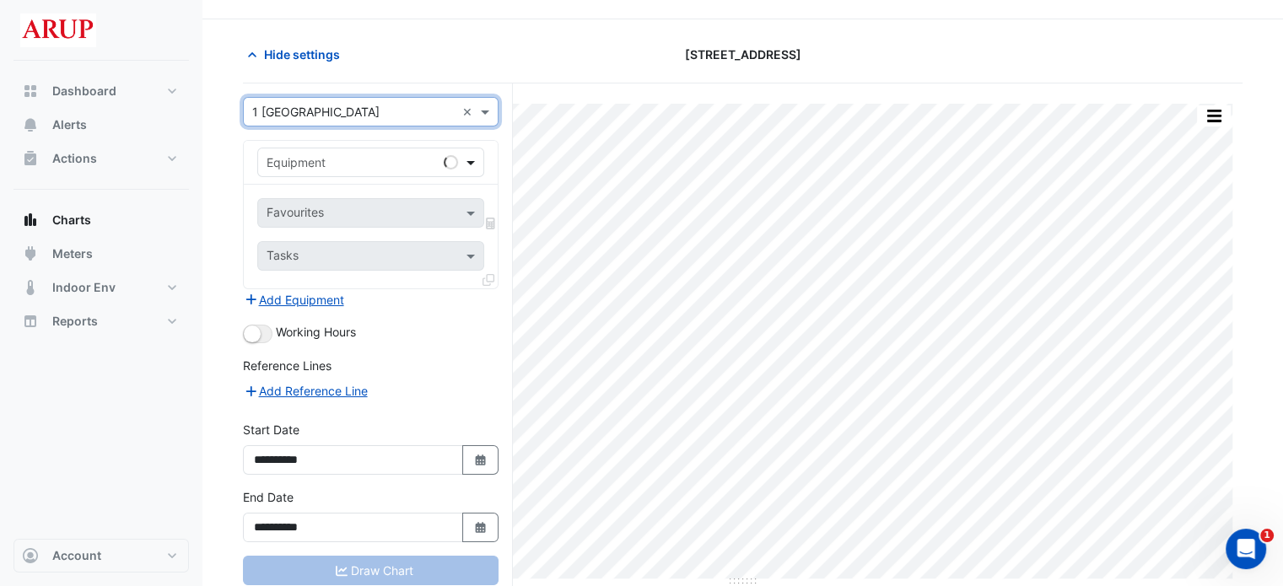
click at [473, 159] on span at bounding box center [472, 163] width 21 height 18
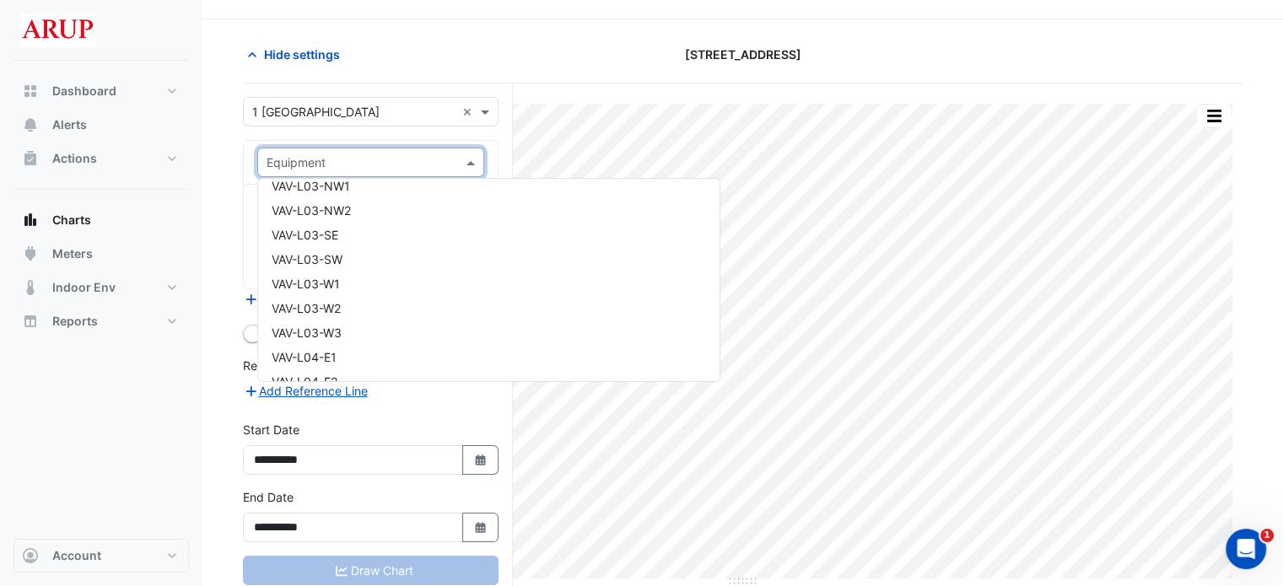
scroll to position [14087, 0]
click at [359, 269] on div "VAV-L04-W1" at bounding box center [488, 274] width 461 height 24
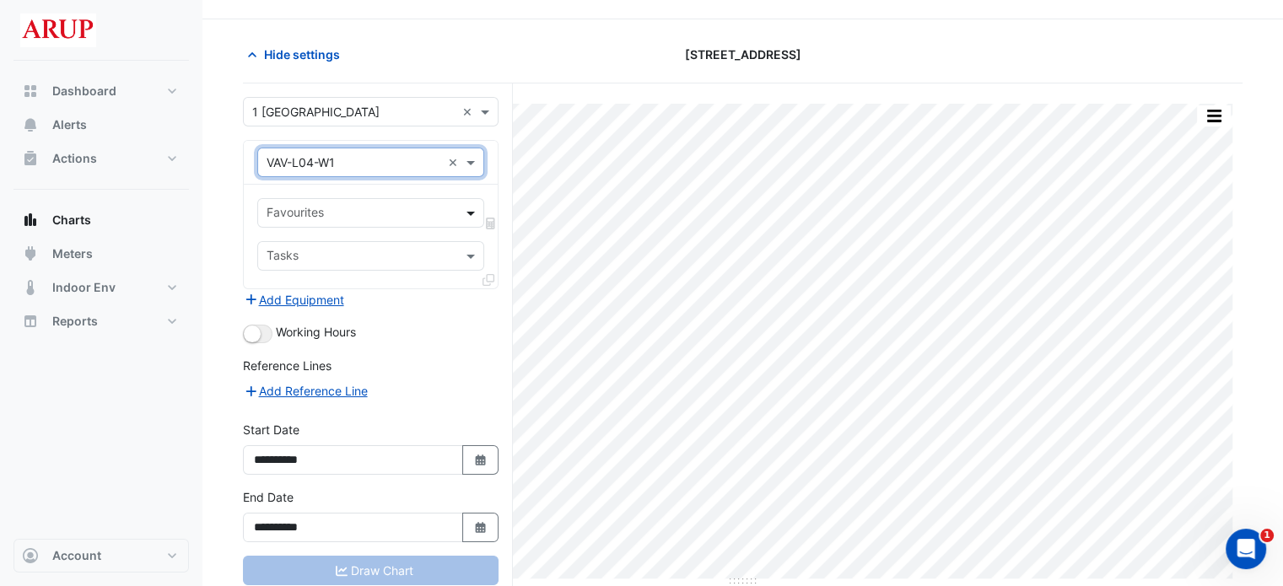
click at [474, 210] on span at bounding box center [472, 213] width 21 height 18
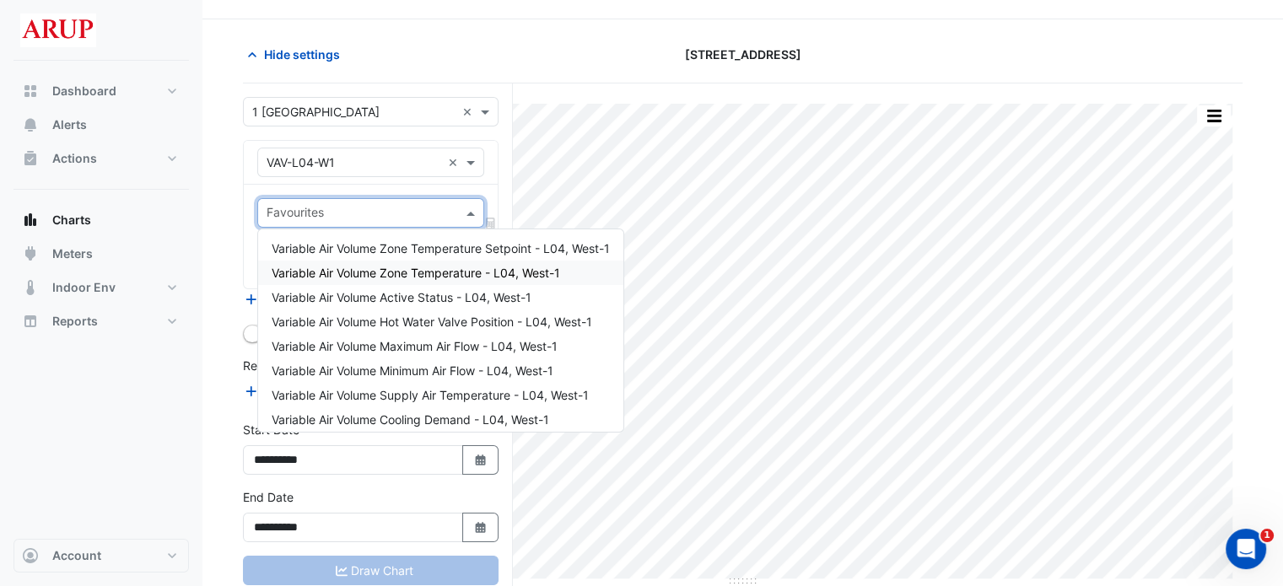
click at [425, 274] on span "Variable Air Volume Zone Temperature - L04, West-1" at bounding box center [416, 273] width 288 height 14
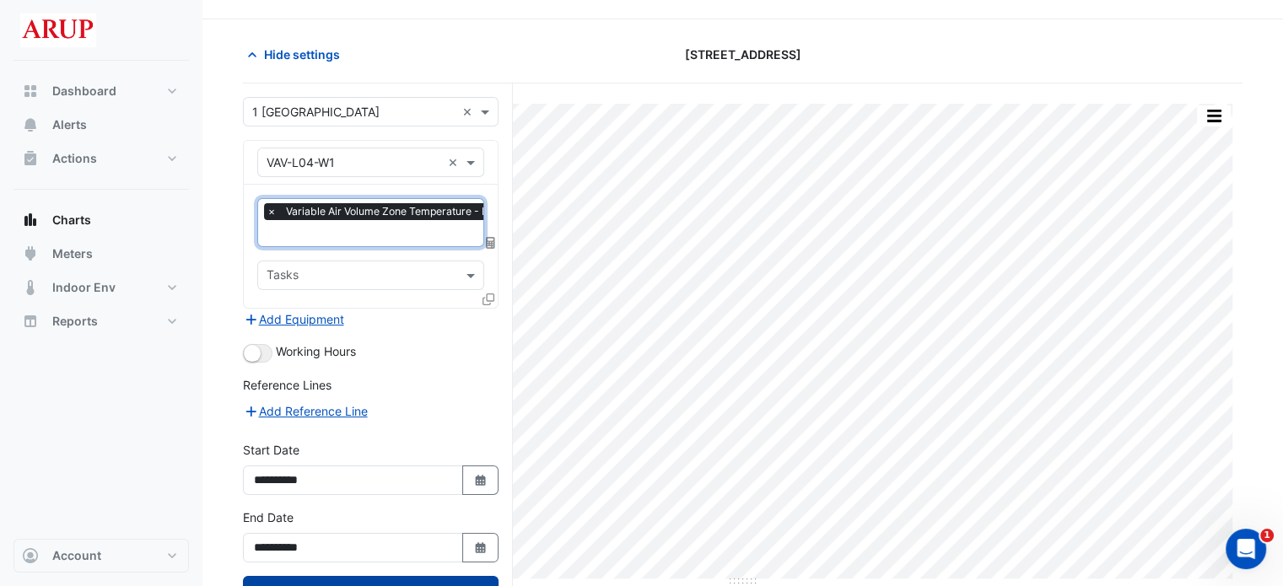
click at [384, 576] on button "Draw Chart" at bounding box center [371, 591] width 256 height 30
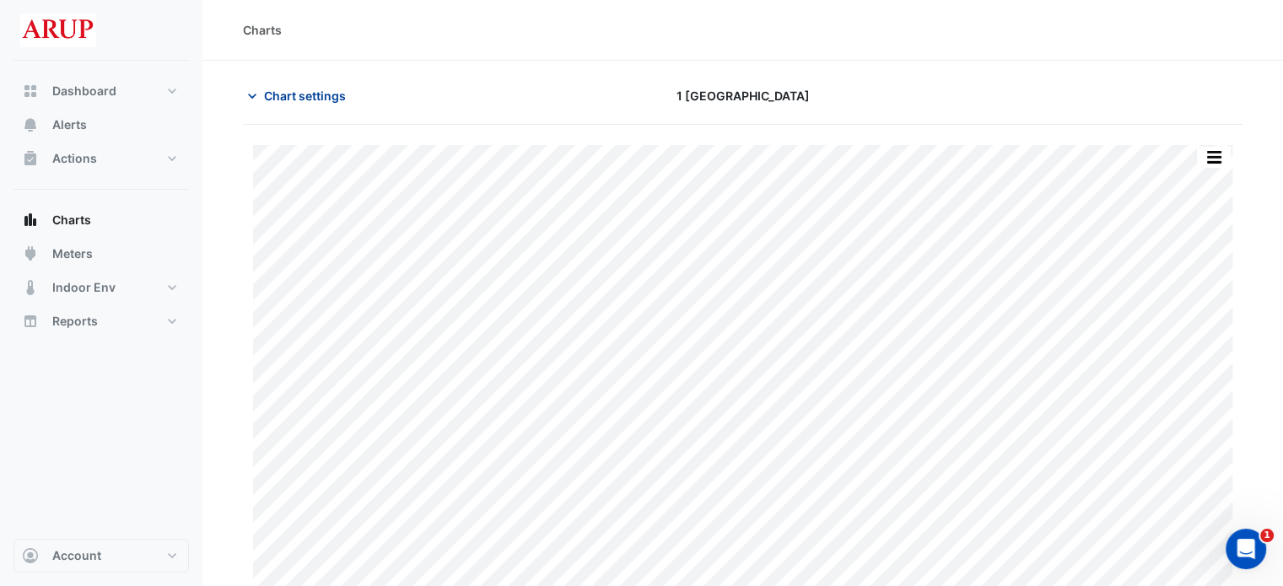
click at [255, 95] on icon "button" at bounding box center [252, 96] width 17 height 17
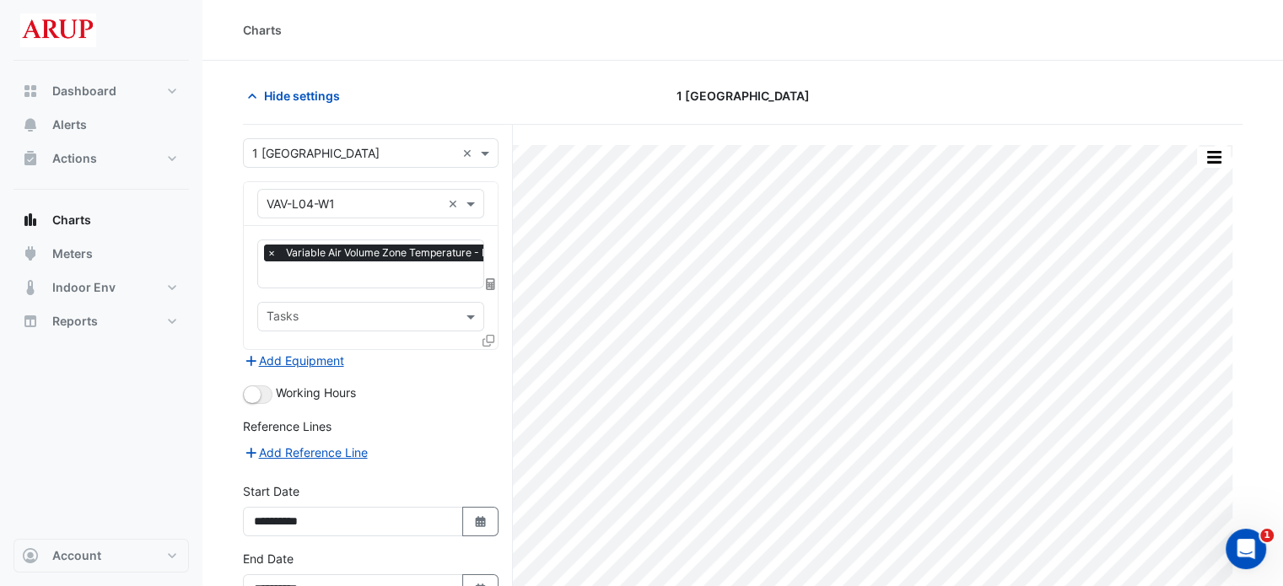
click at [272, 251] on span "×" at bounding box center [271, 253] width 15 height 17
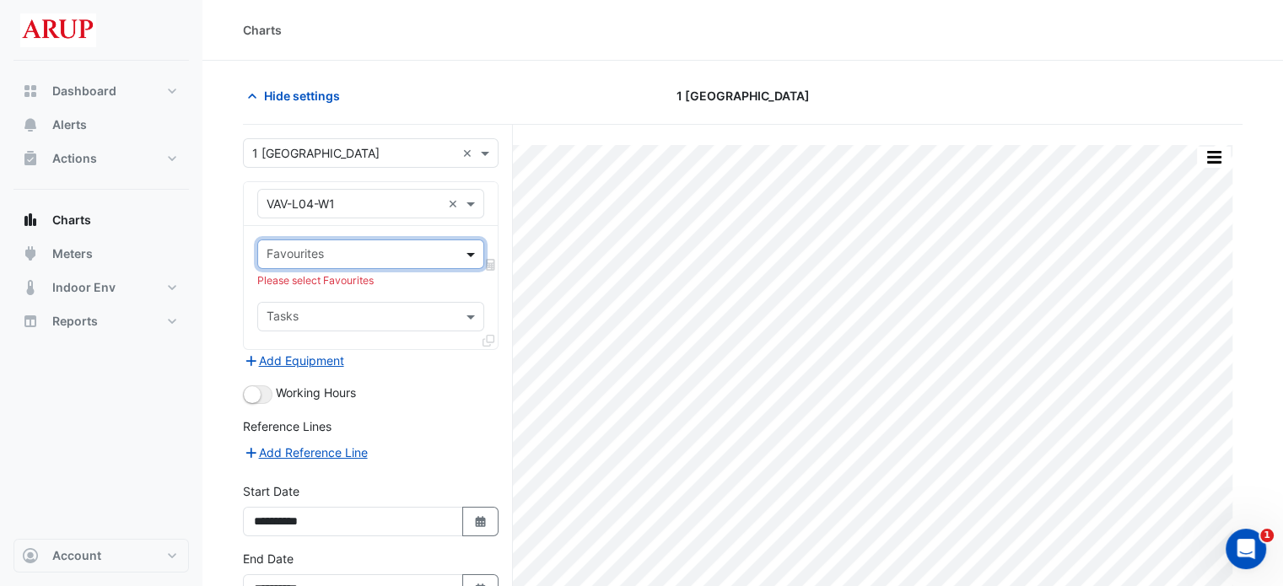
click at [474, 252] on span at bounding box center [472, 254] width 21 height 18
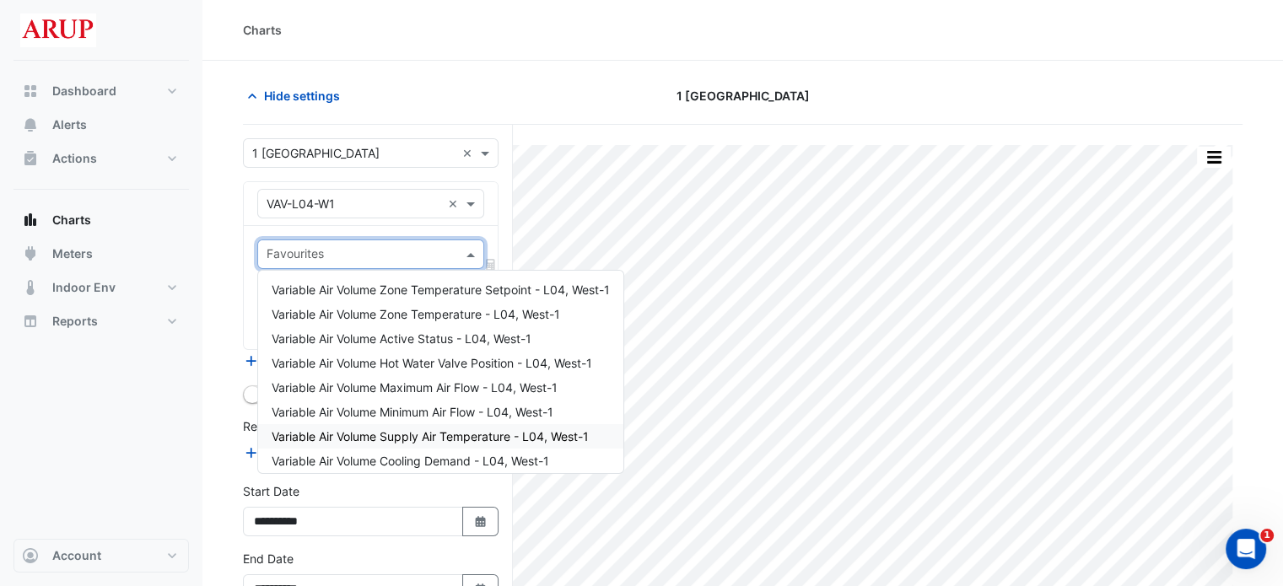
click at [458, 429] on span "Variable Air Volume Supply Air Temperature - L04, West-1" at bounding box center [430, 436] width 317 height 14
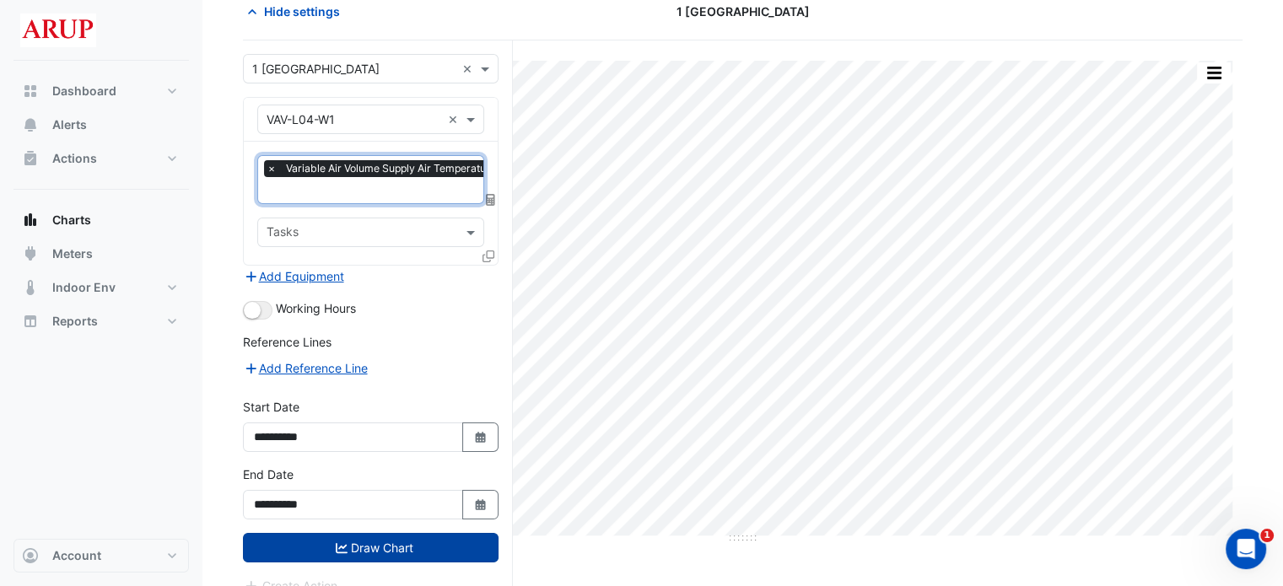
click at [384, 541] on button "Draw Chart" at bounding box center [371, 548] width 256 height 30
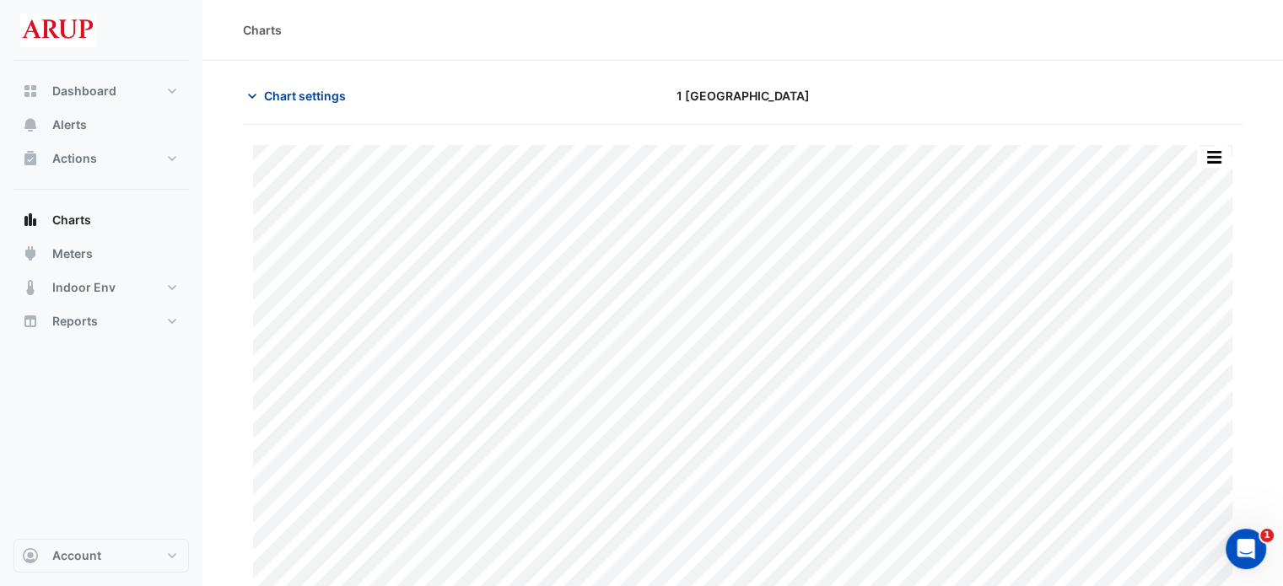
click at [253, 92] on icon "button" at bounding box center [252, 96] width 17 height 17
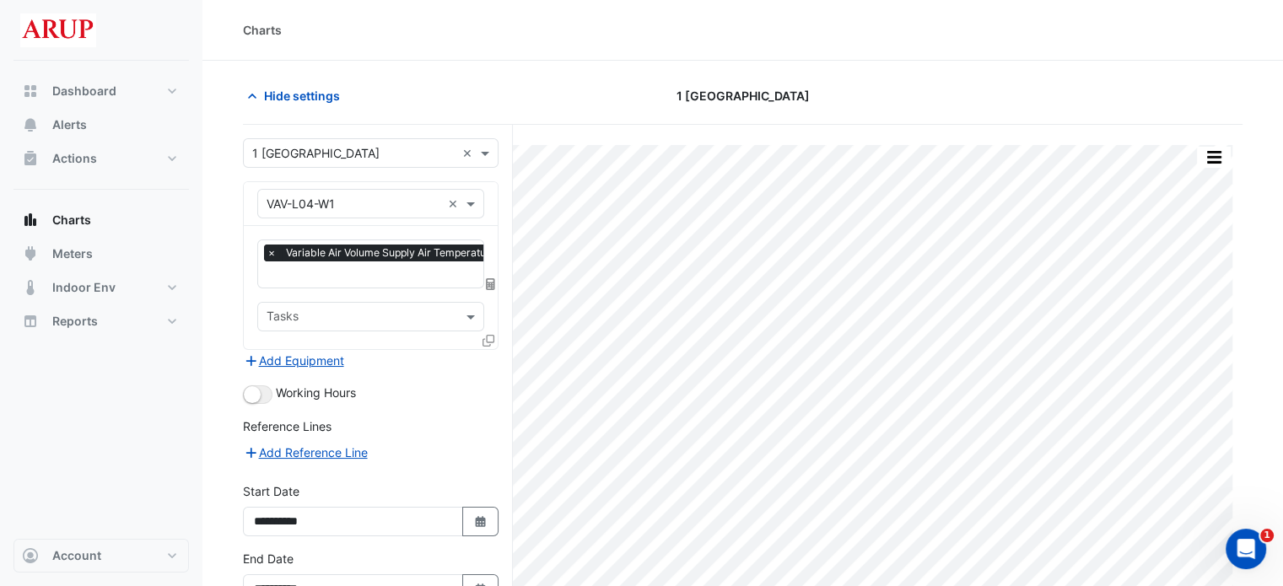
click at [264, 249] on span "×" at bounding box center [271, 253] width 15 height 17
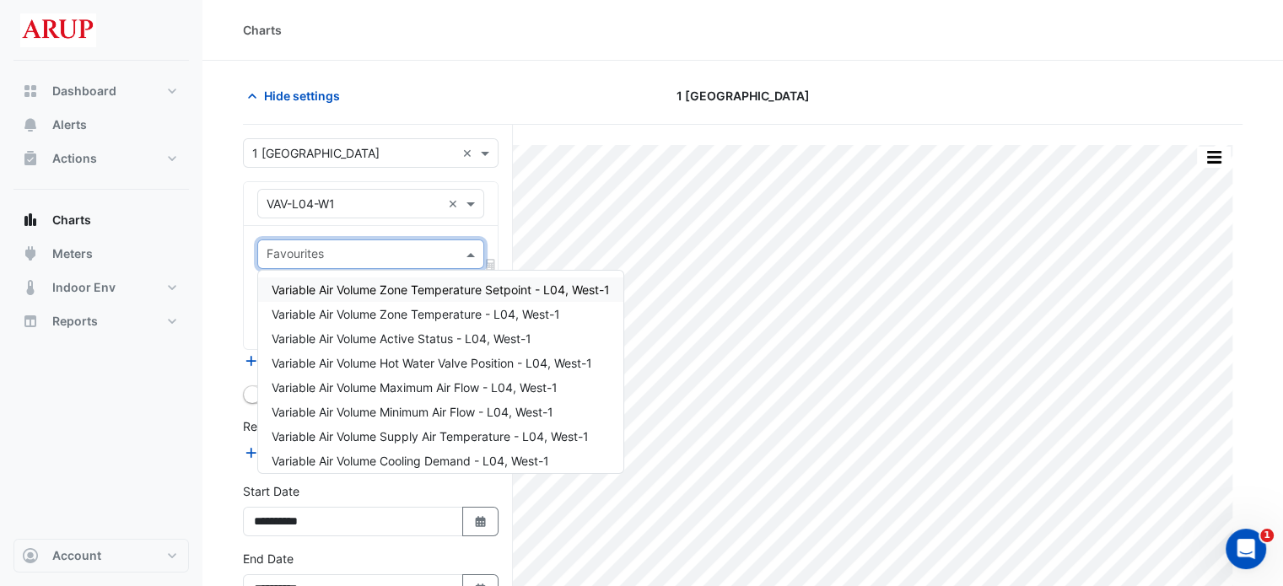
click at [477, 249] on span at bounding box center [472, 254] width 21 height 18
click at [393, 290] on span "Variable Air Volume Zone Temperature Setpoint - L04, West-1" at bounding box center [441, 290] width 338 height 14
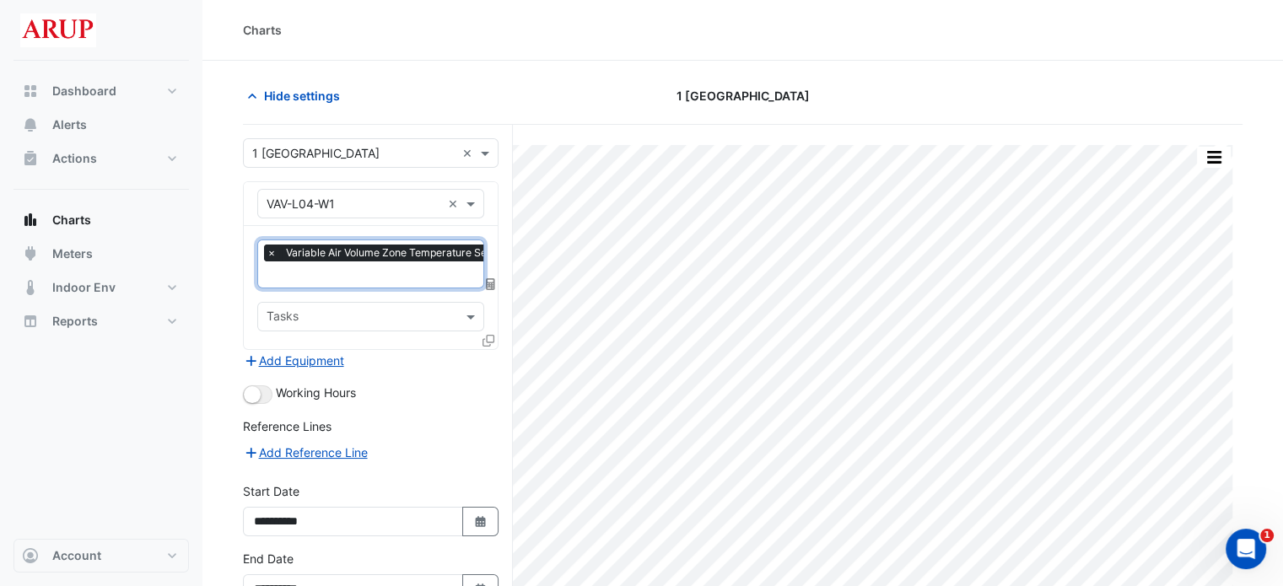
click at [265, 255] on span "×" at bounding box center [271, 253] width 15 height 17
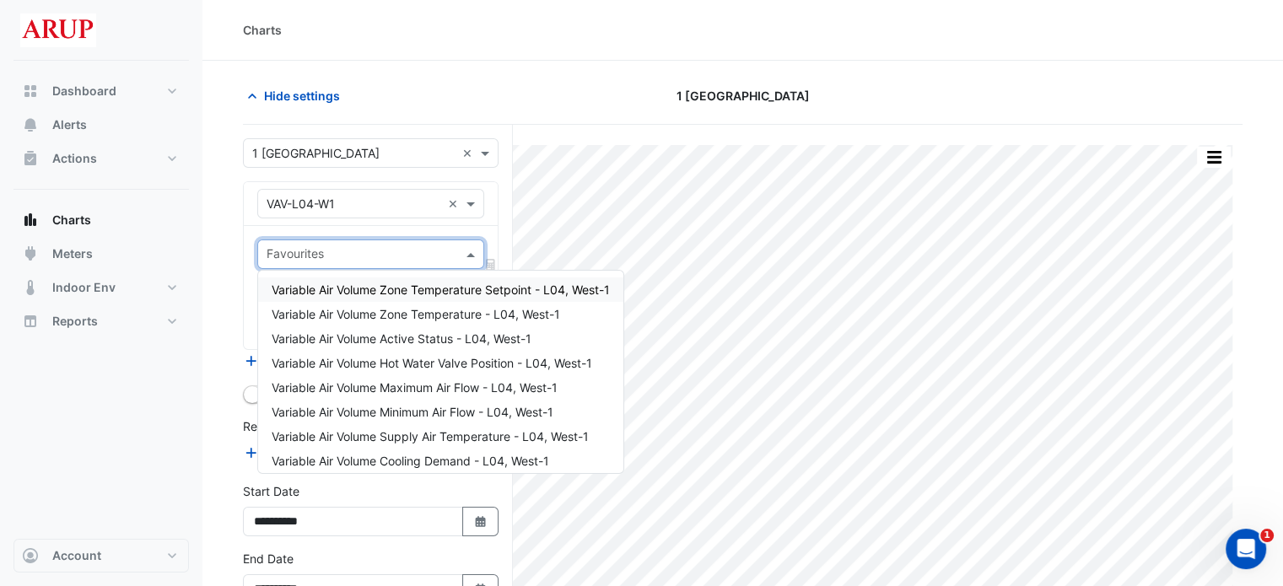
click at [473, 245] on span at bounding box center [472, 254] width 21 height 18
click at [429, 284] on span "Variable Air Volume Zone Temperature Setpoint - L04, West-1" at bounding box center [441, 290] width 338 height 14
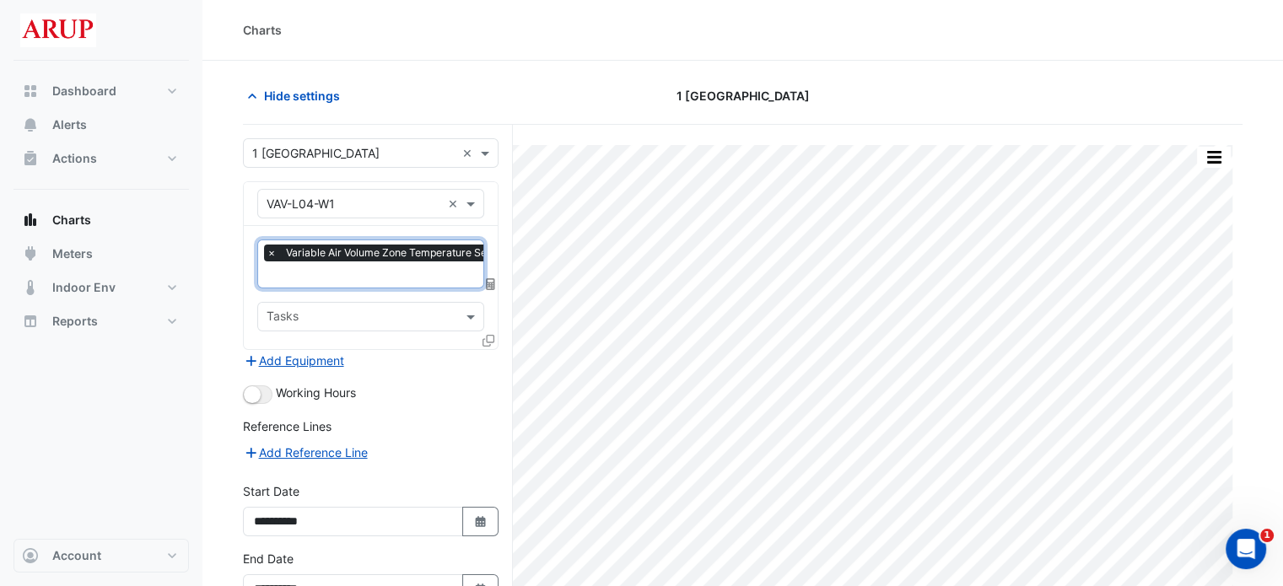
scroll to position [84, 0]
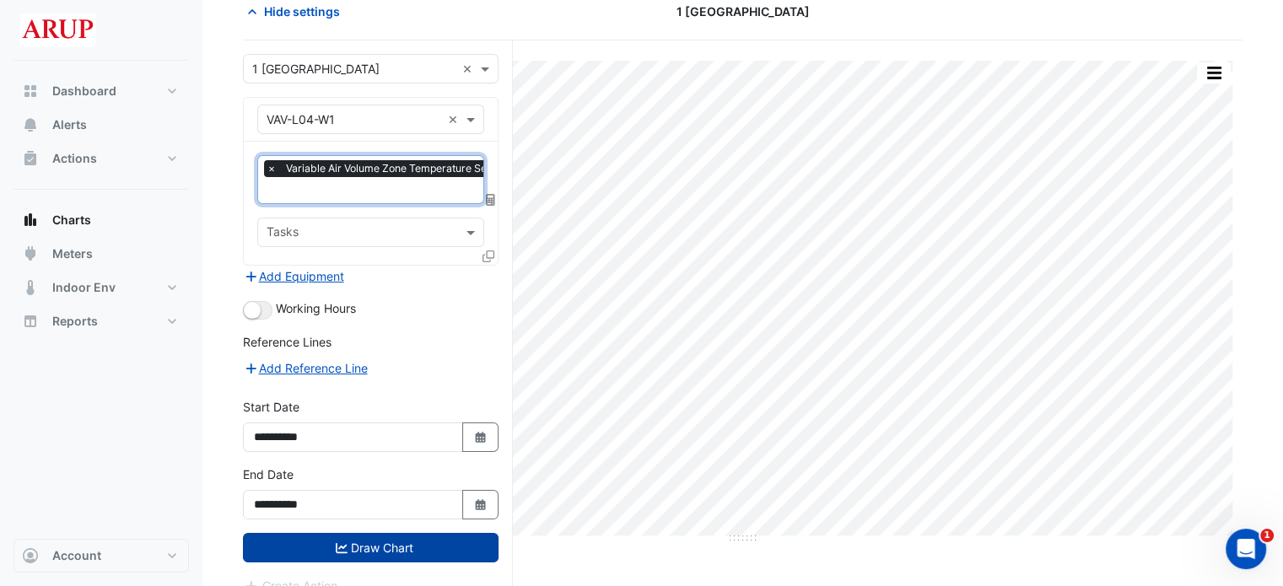
click at [383, 538] on button "Draw Chart" at bounding box center [371, 548] width 256 height 30
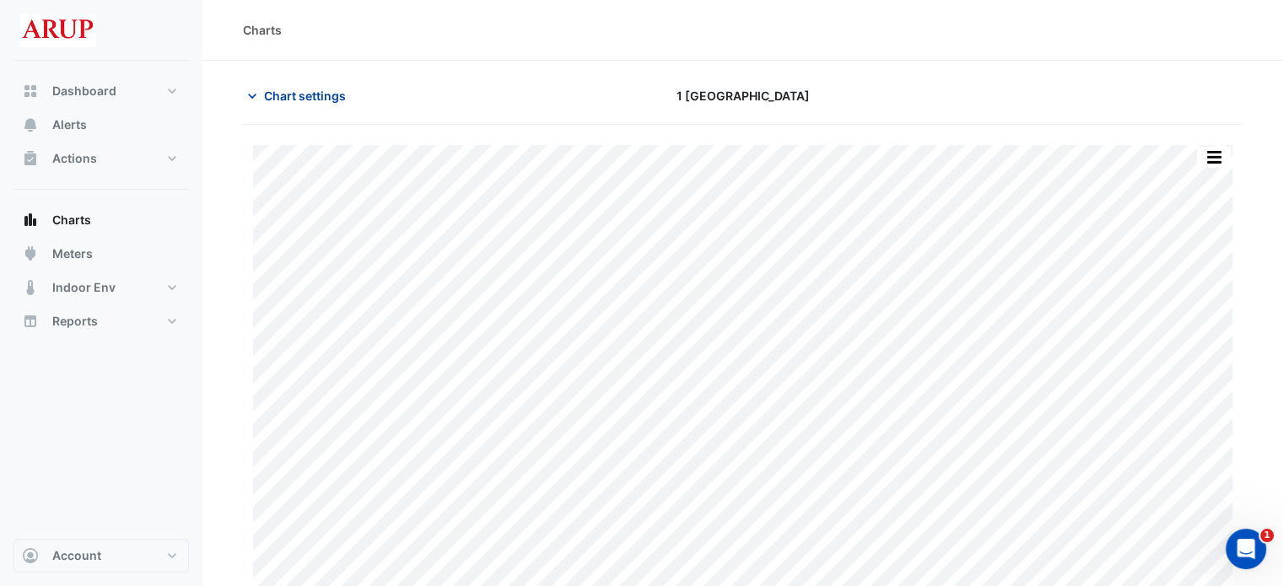
click at [252, 92] on icon "button" at bounding box center [252, 96] width 17 height 17
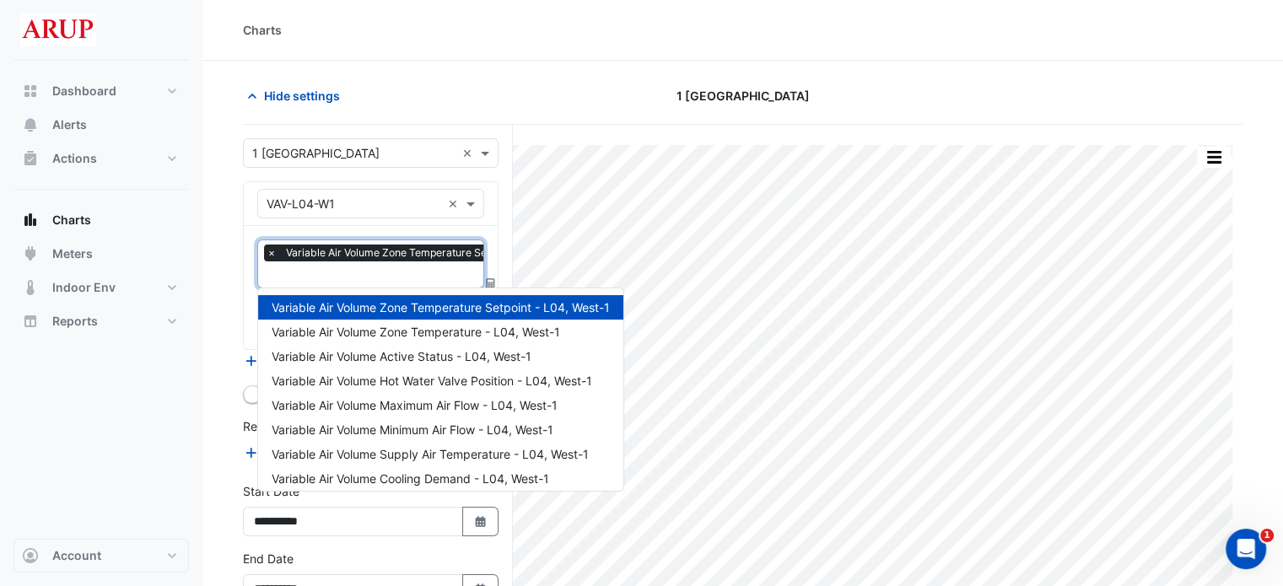
click at [262, 255] on div "× Variable Air Volume Zone Temperature Setpoint - L04, West-1" at bounding box center [424, 263] width 332 height 47
click at [261, 253] on span "×" at bounding box center [263, 253] width 15 height 17
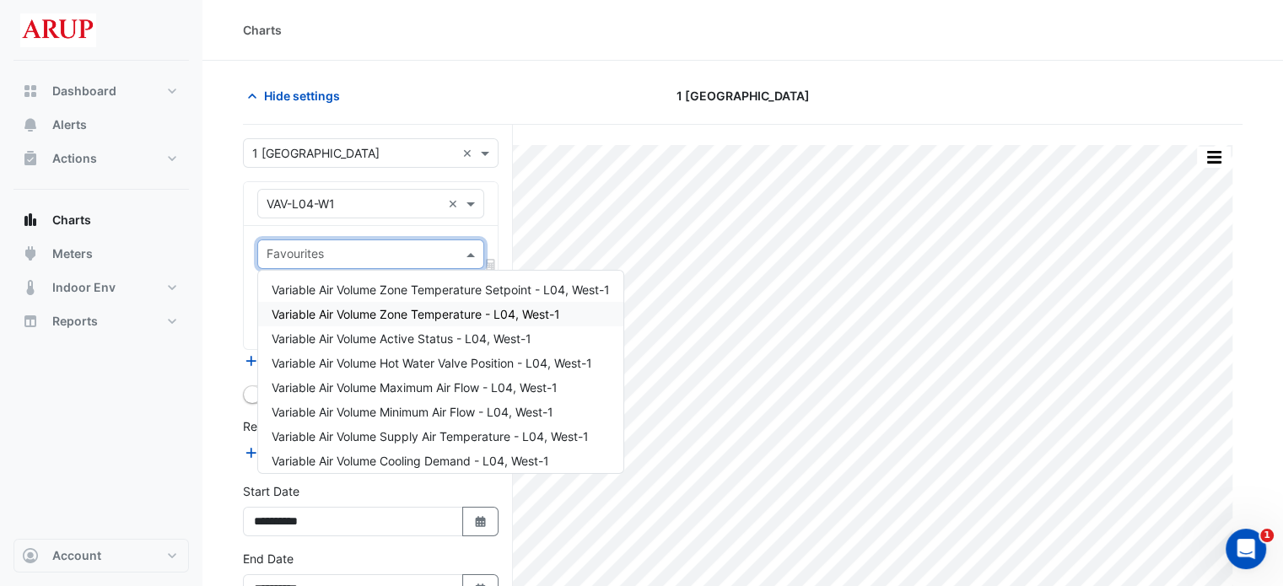
click at [435, 313] on span "Variable Air Volume Zone Temperature - L04, West-1" at bounding box center [416, 314] width 288 height 14
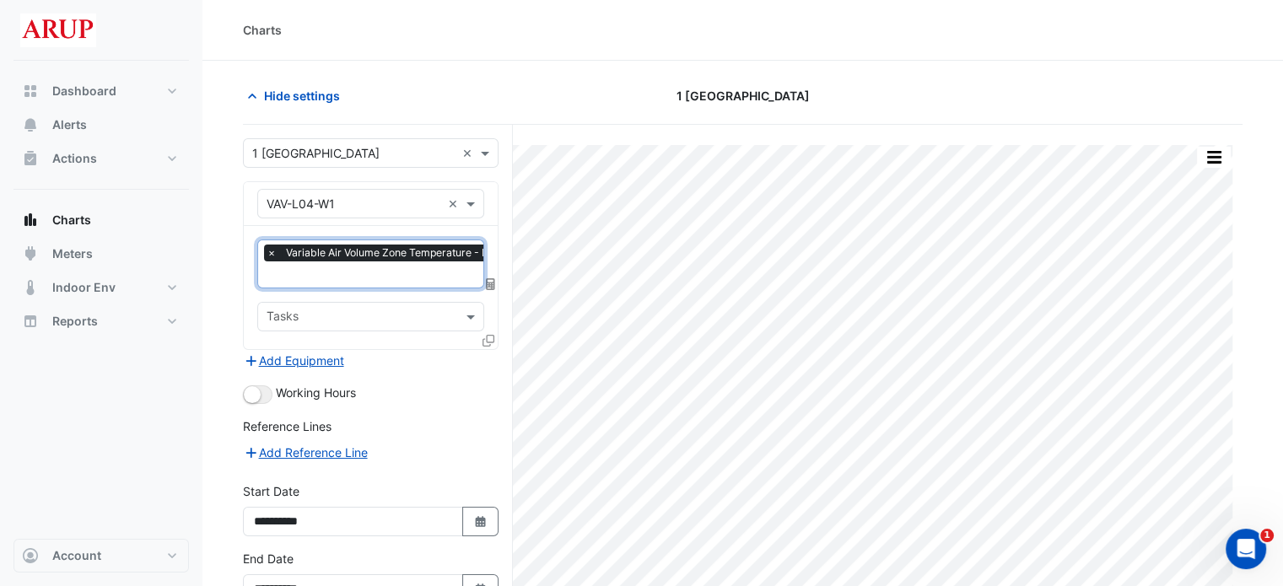
scroll to position [84, 0]
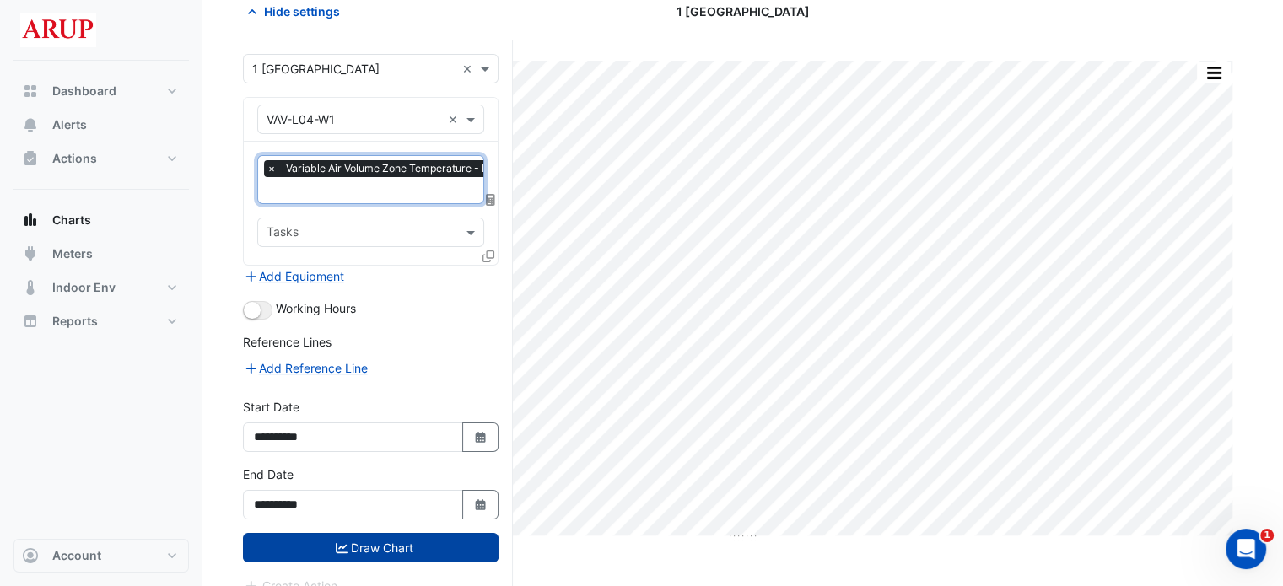
click at [369, 544] on button "Draw Chart" at bounding box center [371, 548] width 256 height 30
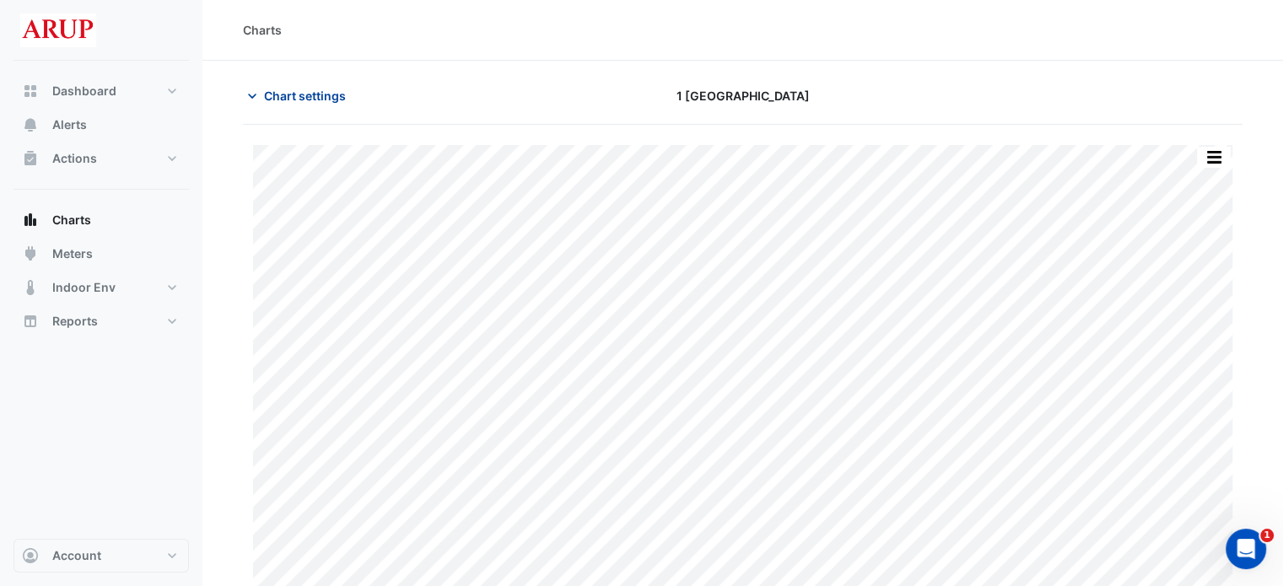
click at [249, 93] on icon "button" at bounding box center [252, 96] width 17 height 17
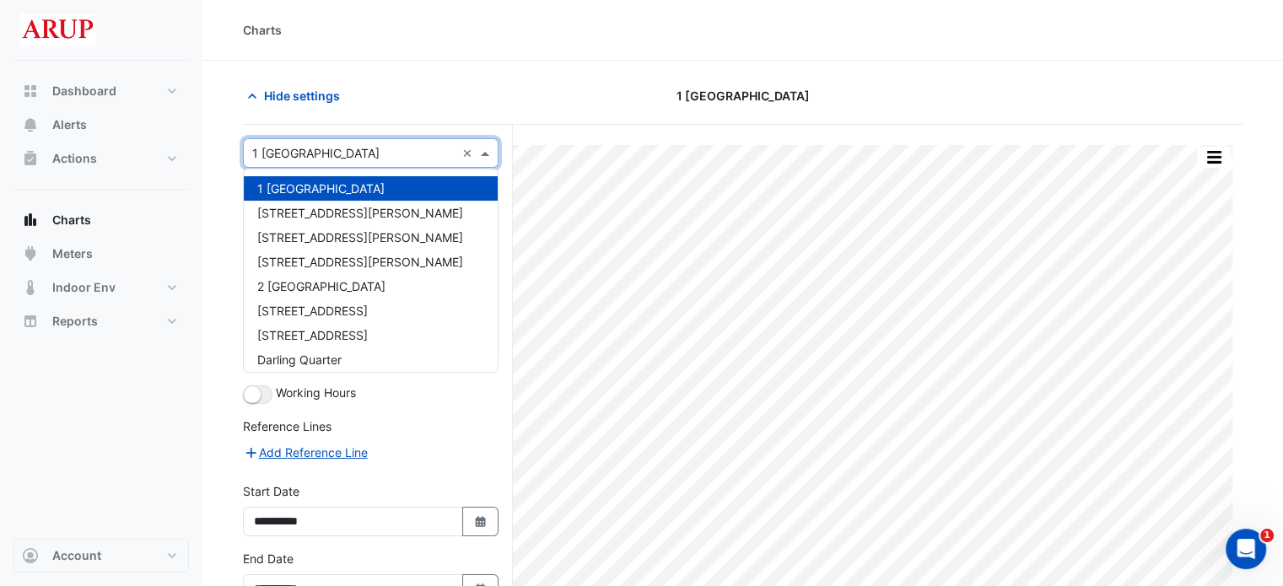
click at [483, 157] on span at bounding box center [487, 153] width 21 height 18
click at [382, 329] on div "[STREET_ADDRESS]" at bounding box center [371, 335] width 254 height 24
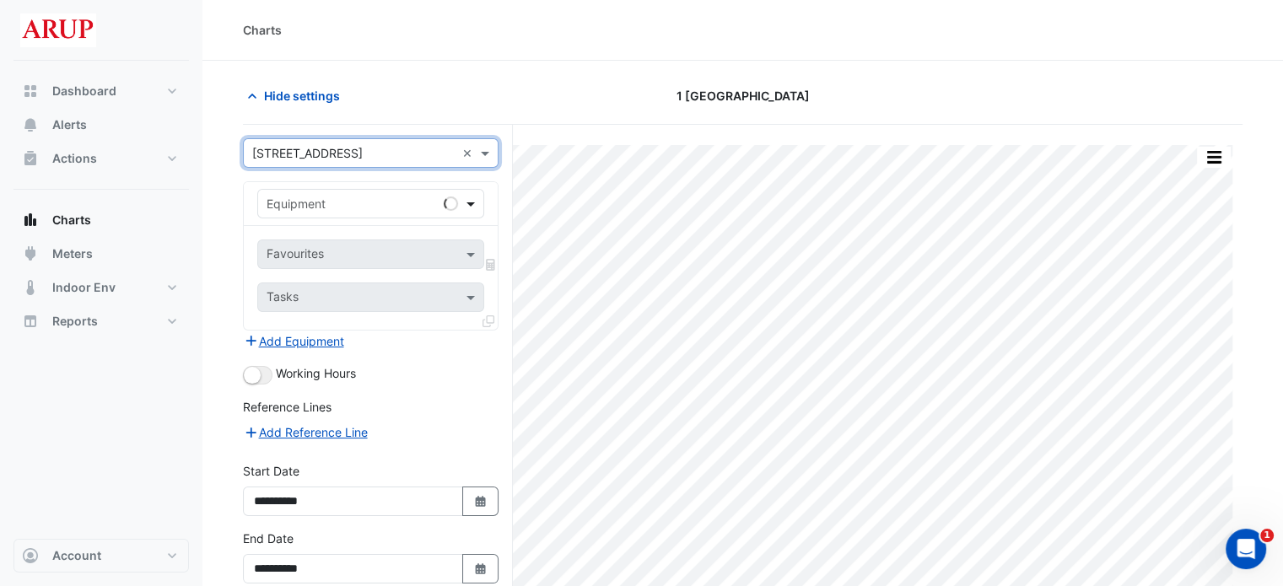
click at [473, 198] on span at bounding box center [472, 204] width 21 height 18
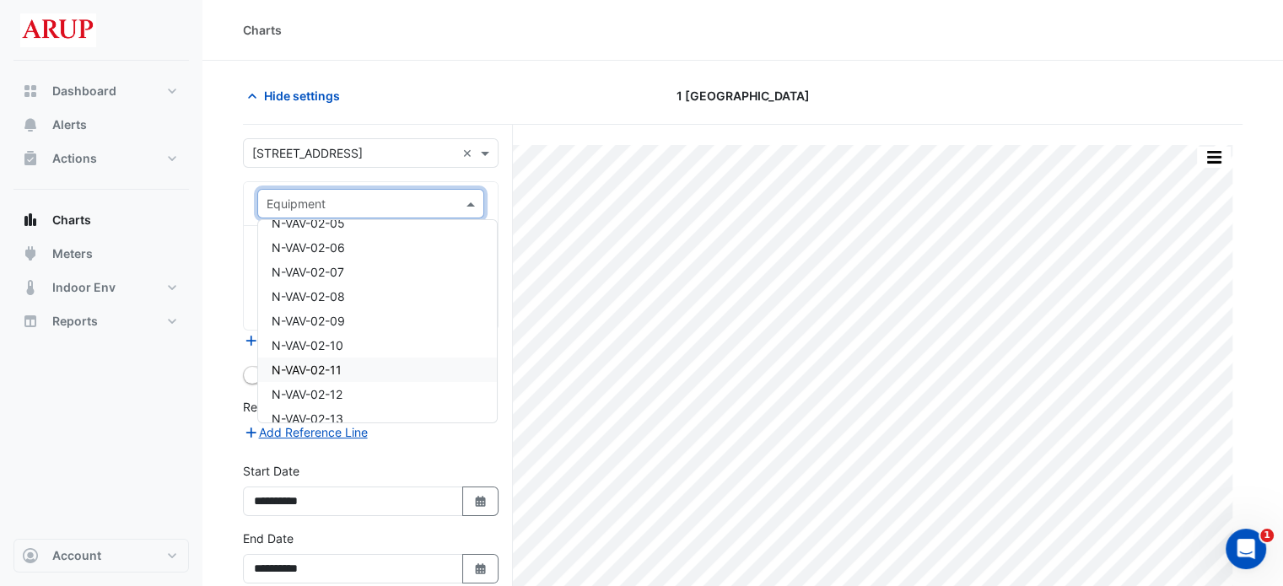
scroll to position [2531, 0]
click at [380, 348] on div "N-VAV-03-01" at bounding box center [377, 350] width 239 height 24
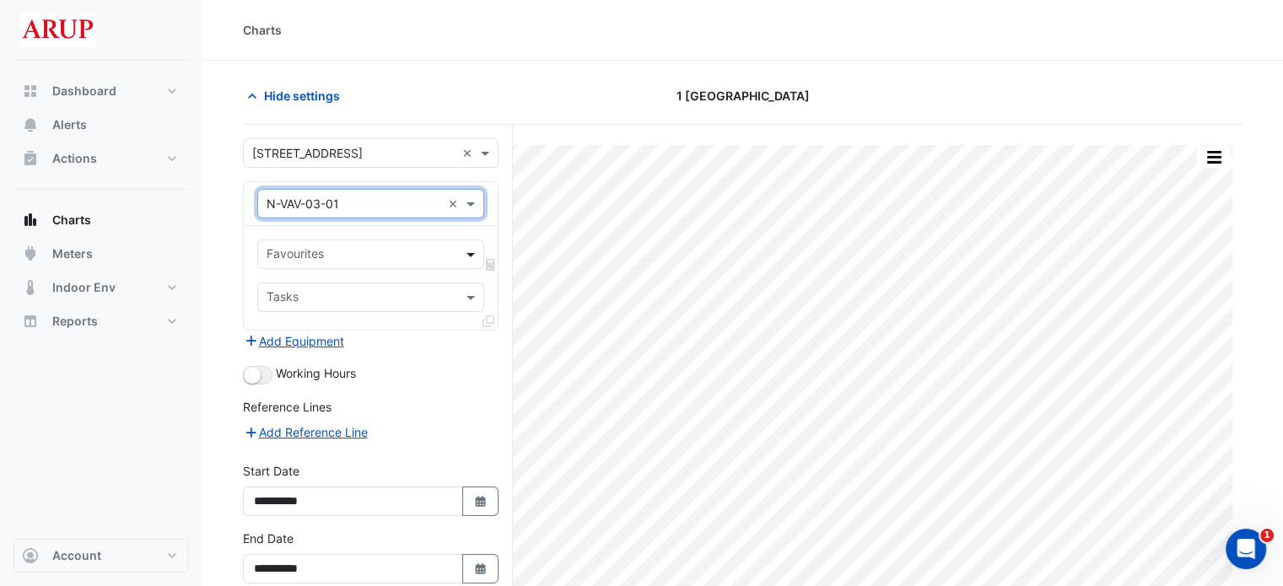
click at [474, 257] on span at bounding box center [472, 254] width 21 height 18
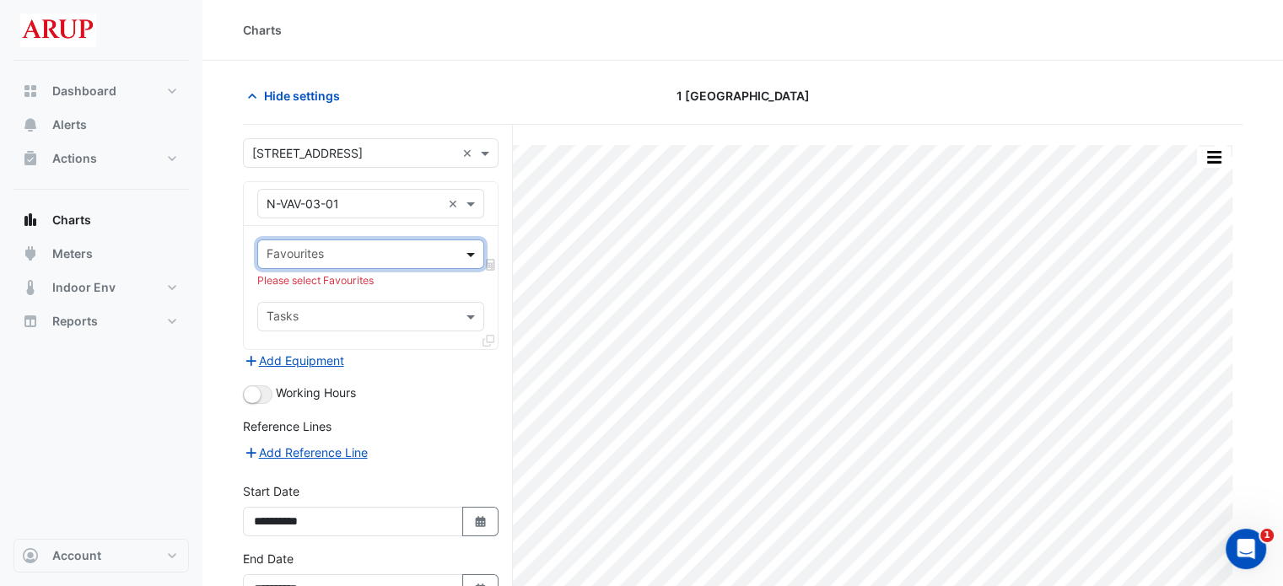
click at [478, 251] on span at bounding box center [472, 254] width 21 height 18
click at [472, 253] on span at bounding box center [472, 254] width 21 height 18
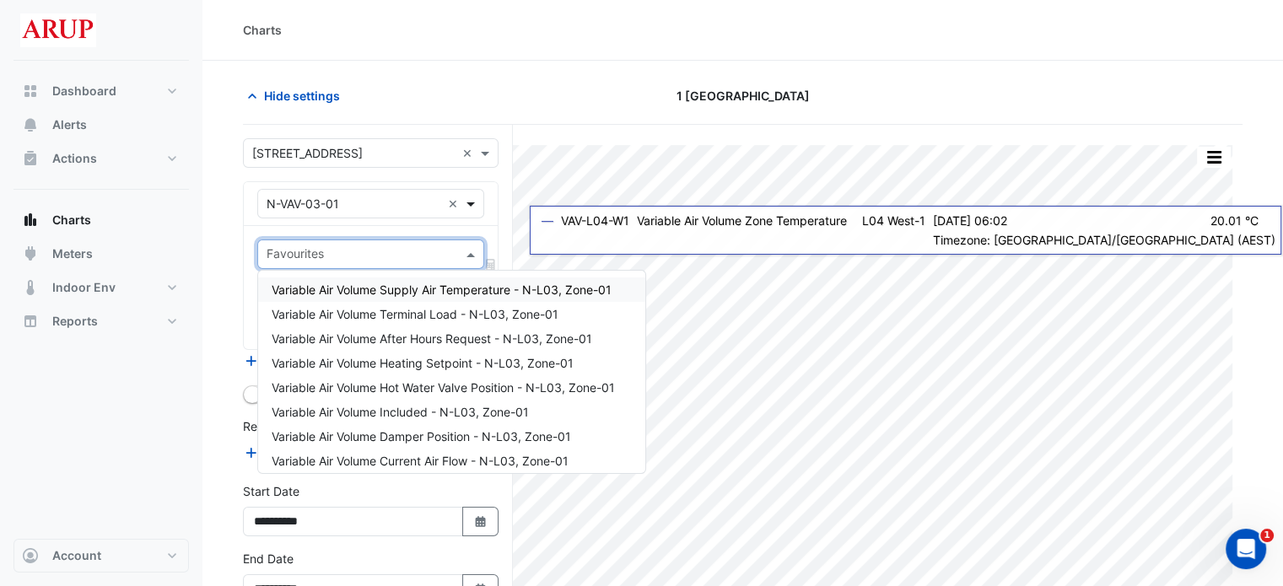
click at [470, 195] on span at bounding box center [472, 204] width 21 height 18
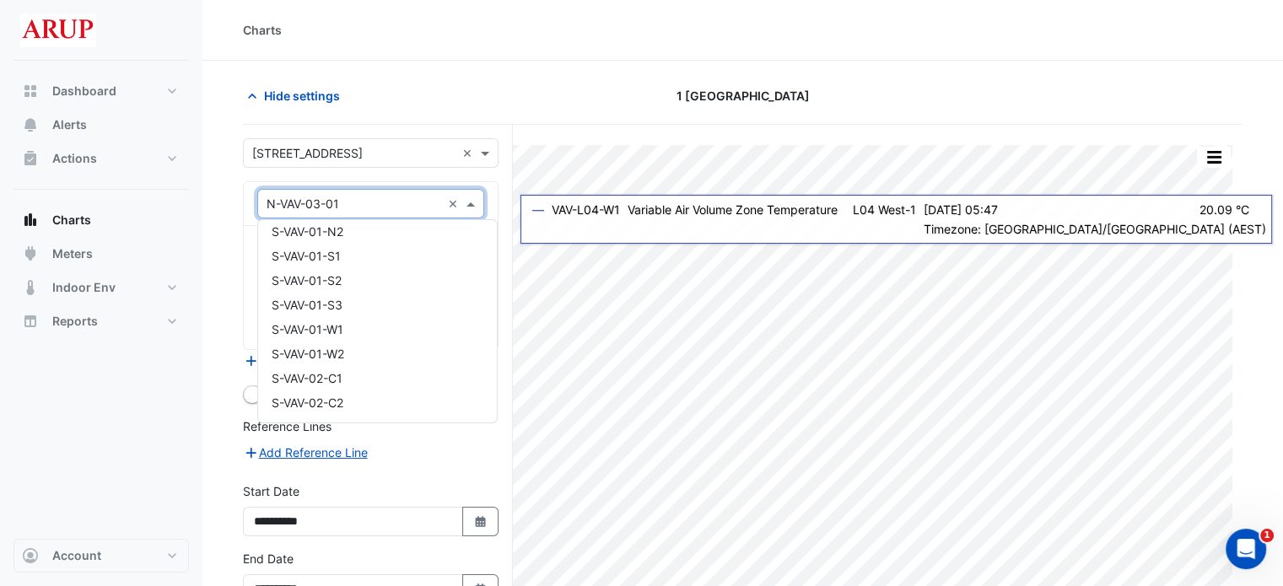
scroll to position [10513, 0]
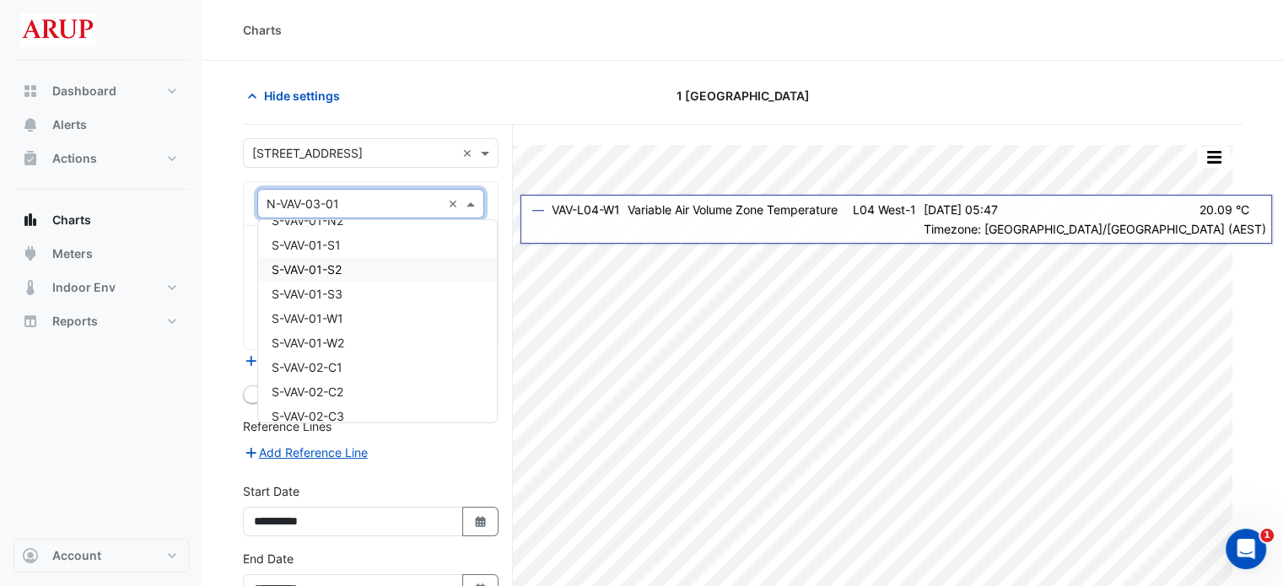
click at [364, 266] on div "S-VAV-01-S2" at bounding box center [377, 269] width 239 height 24
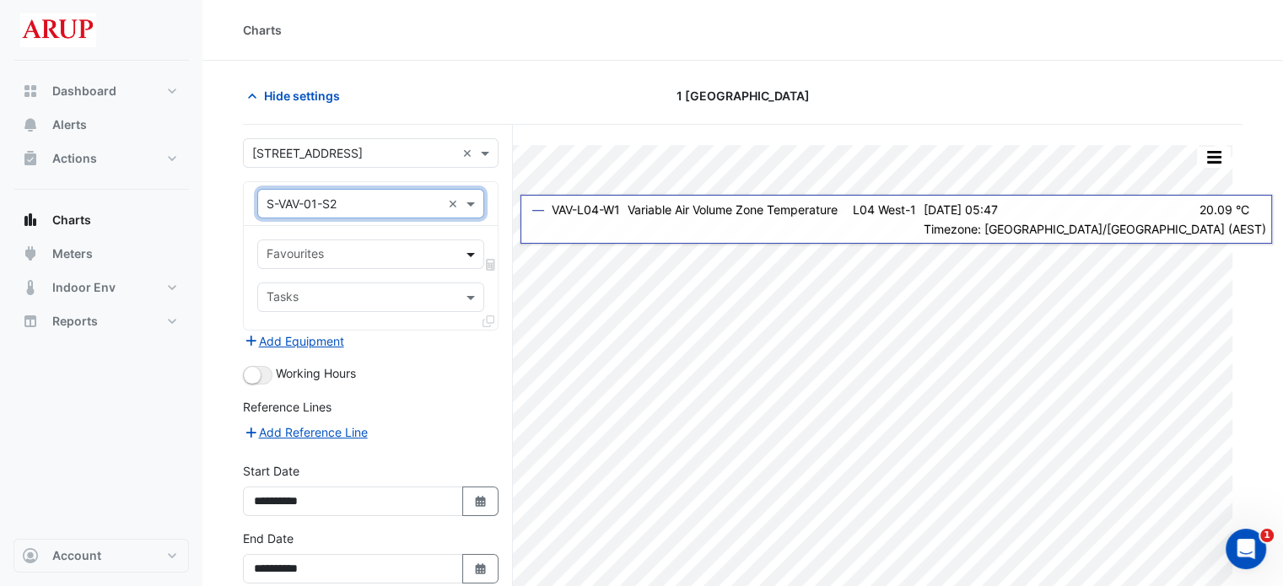
click at [473, 255] on span at bounding box center [472, 254] width 21 height 18
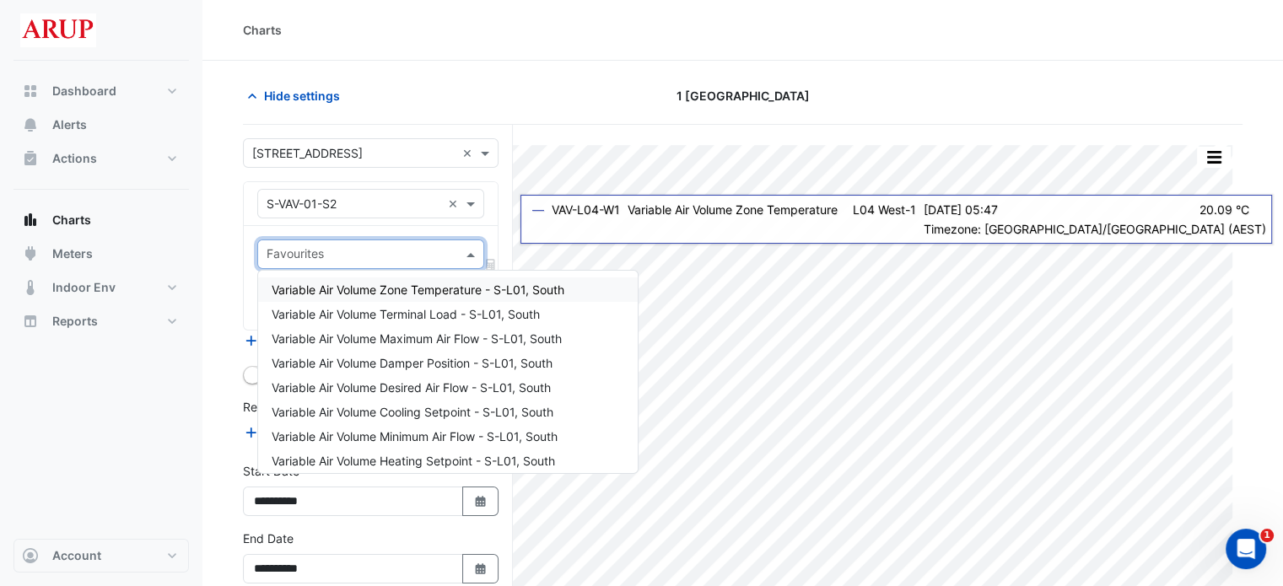
click at [410, 294] on span "Variable Air Volume Zone Temperature - S-L01, South" at bounding box center [418, 290] width 293 height 14
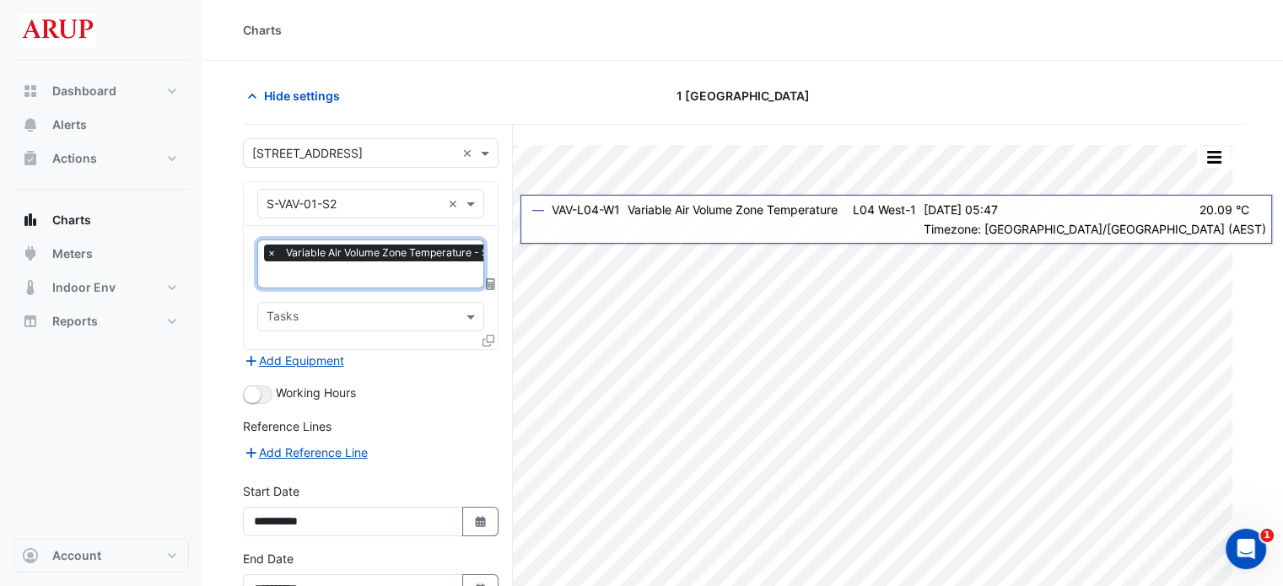
scroll to position [84, 0]
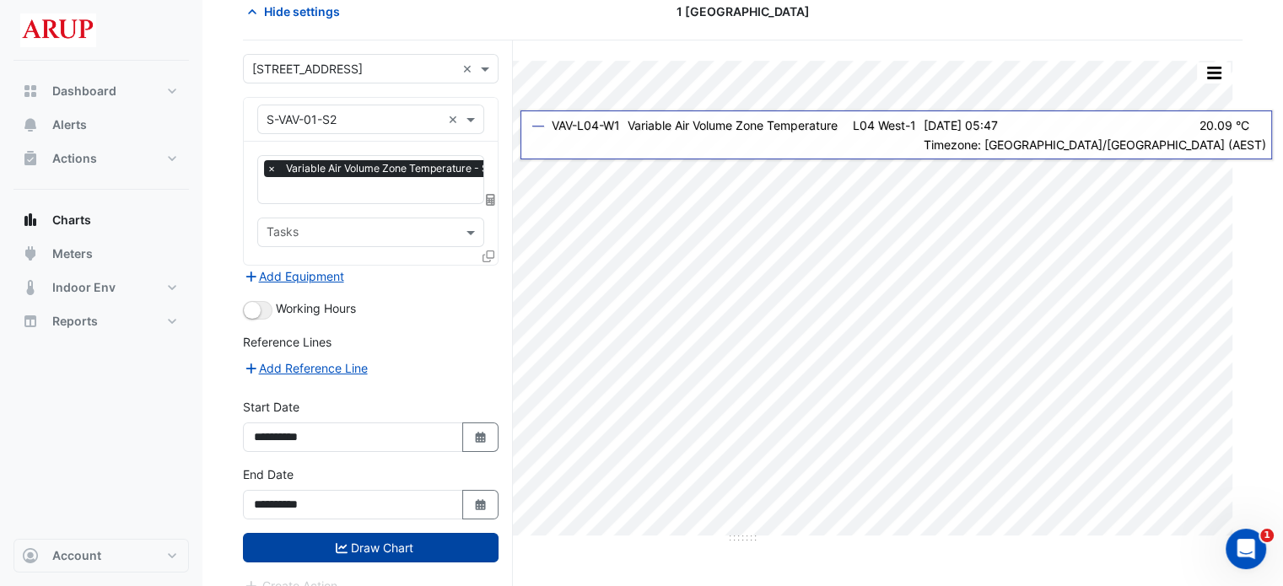
click at [368, 539] on button "Draw Chart" at bounding box center [371, 548] width 256 height 30
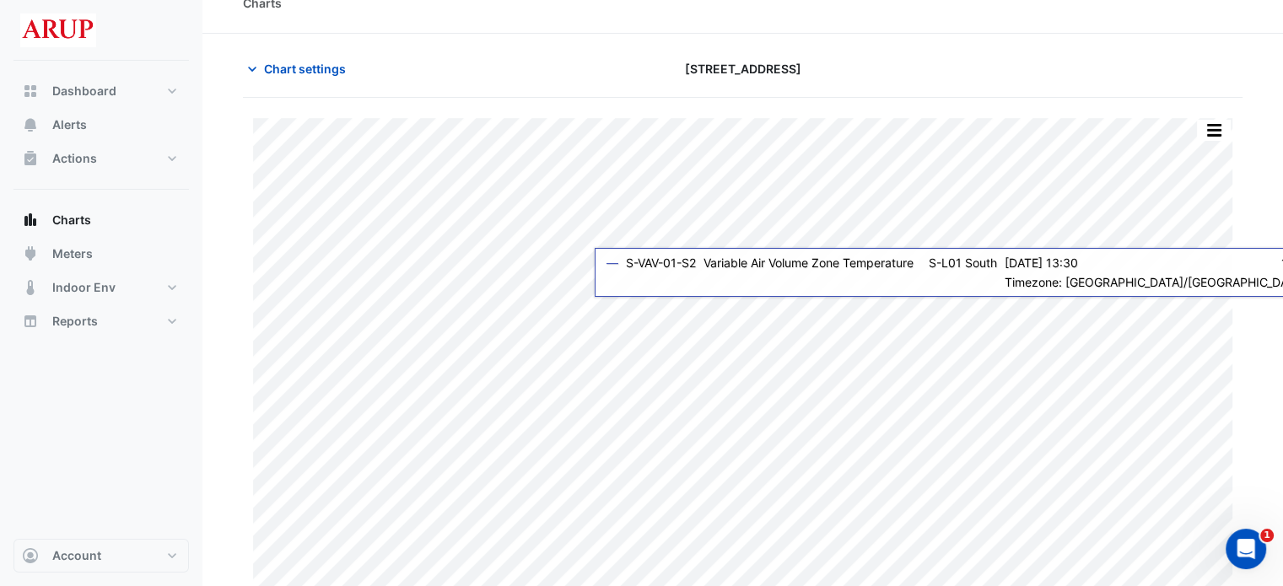
scroll to position [41, 0]
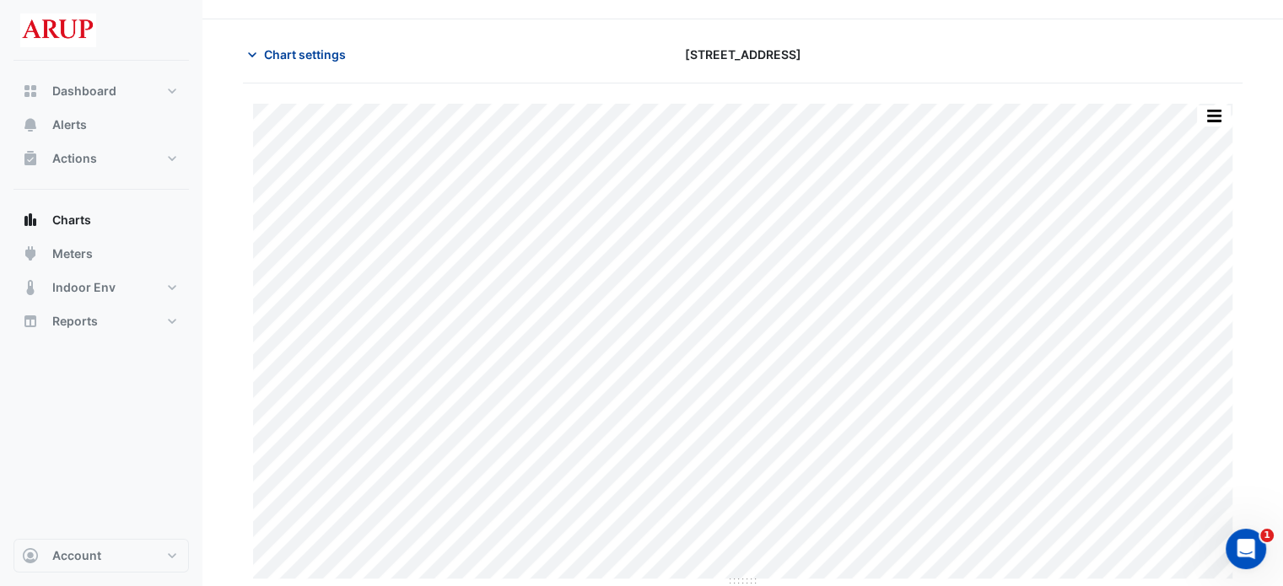
click at [252, 50] on icon "button" at bounding box center [252, 54] width 17 height 17
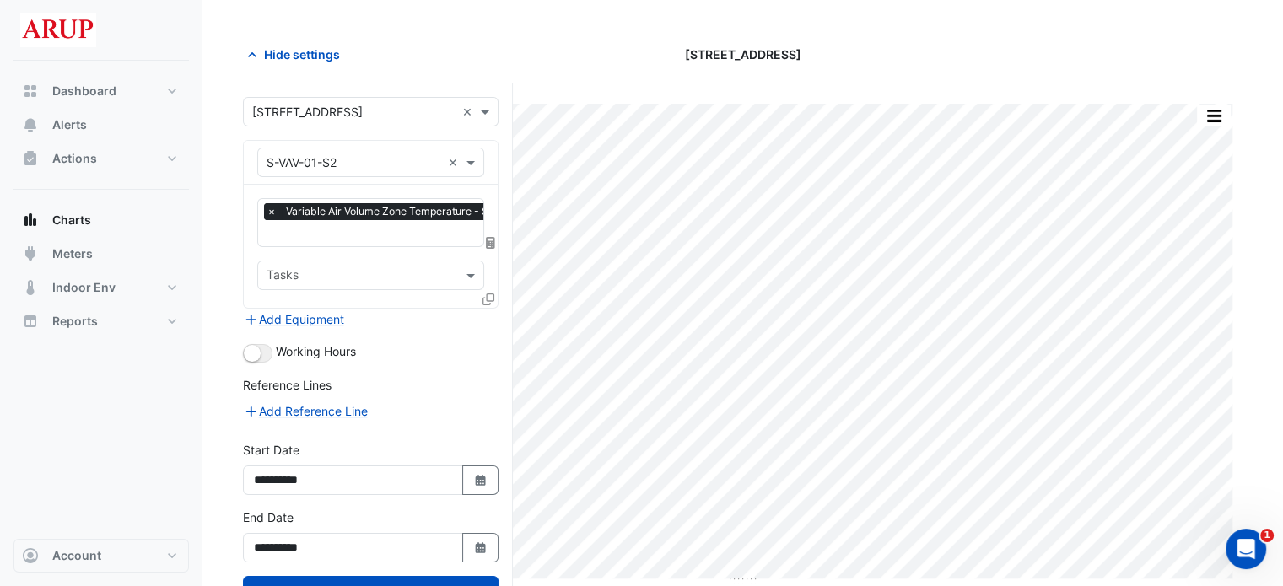
click at [265, 214] on span "×" at bounding box center [271, 211] width 15 height 17
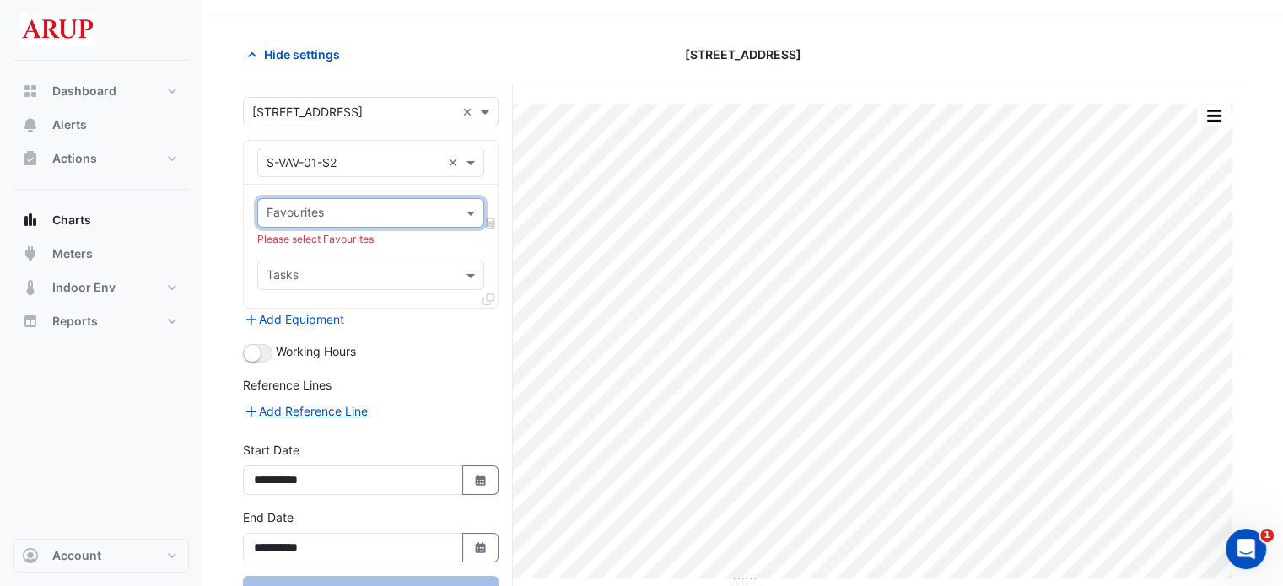
scroll to position [0, 0]
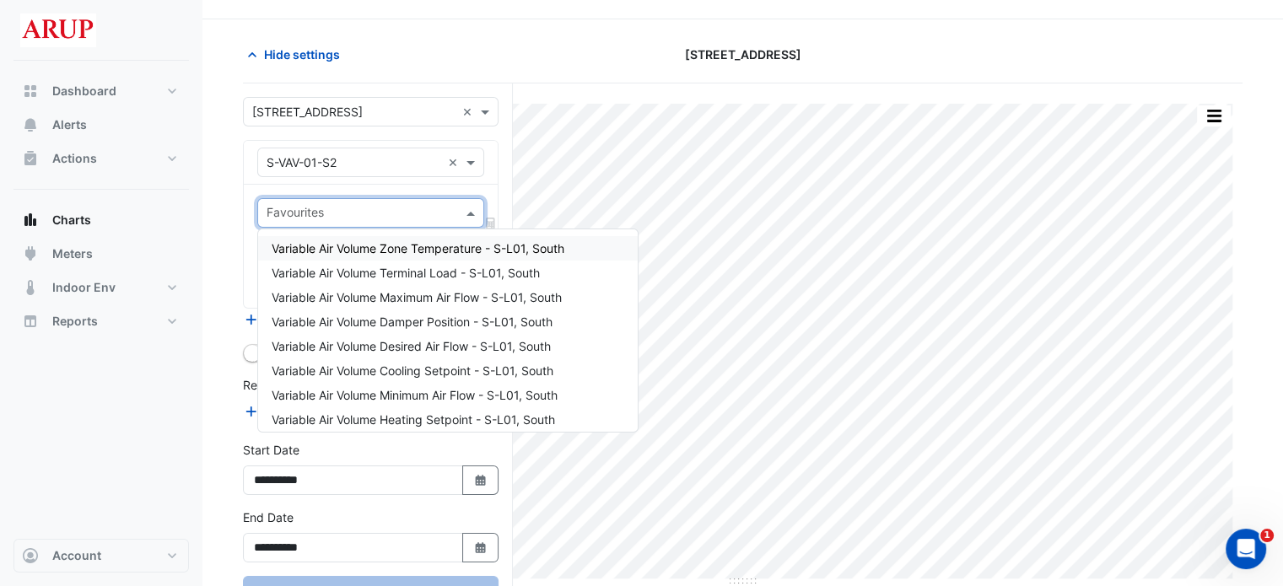
click at [472, 205] on span at bounding box center [472, 213] width 21 height 18
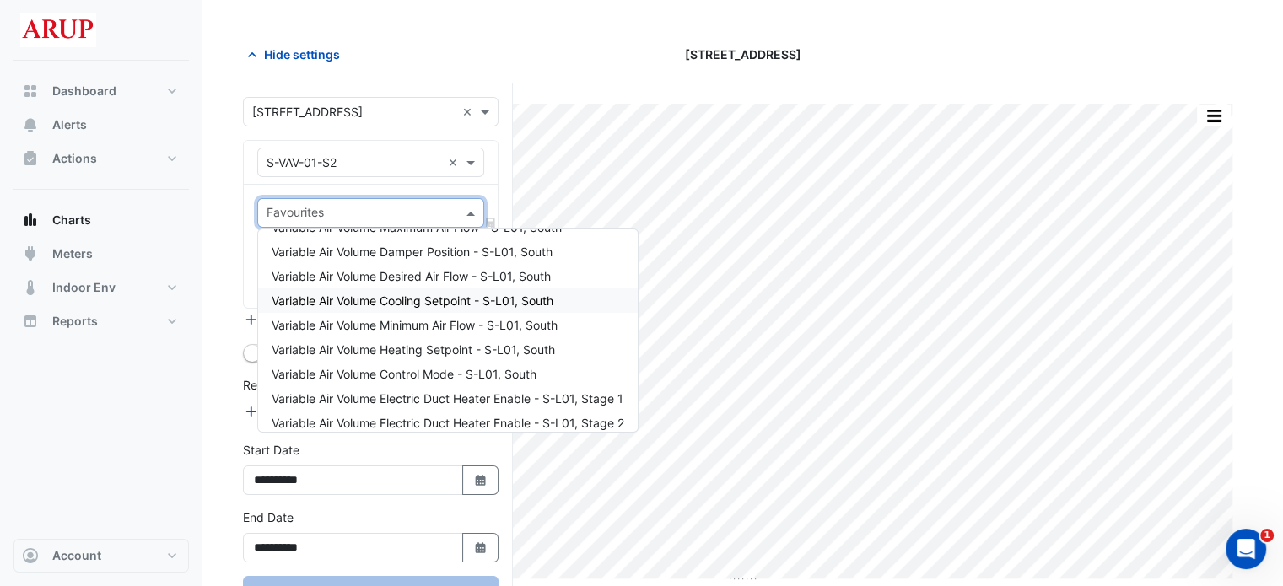
scroll to position [84, 0]
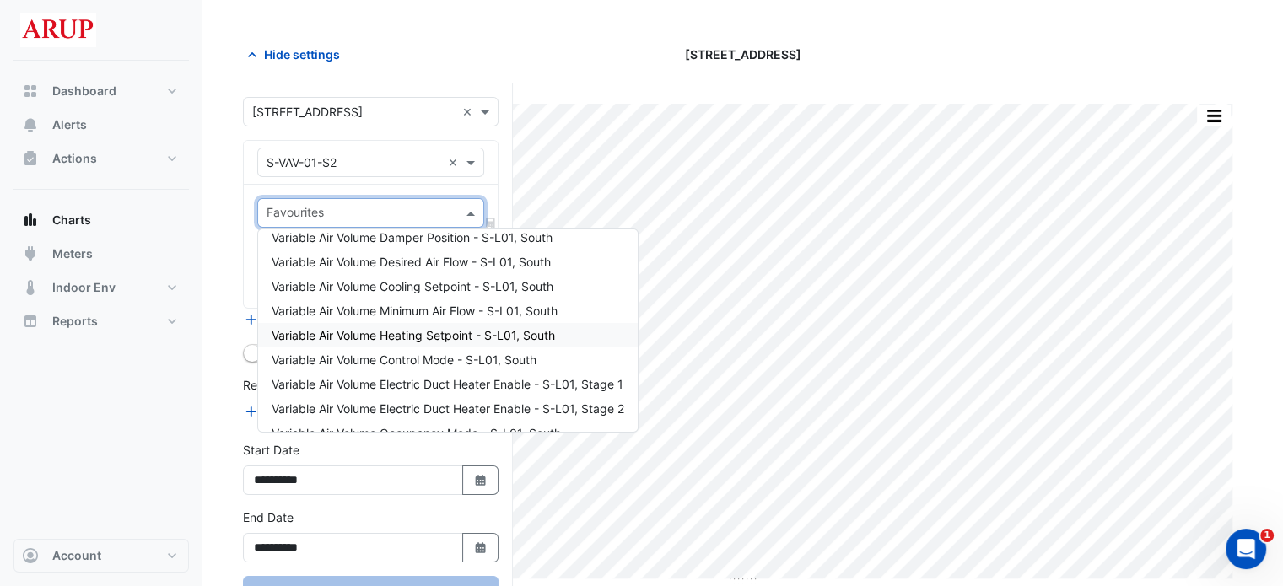
click at [458, 330] on span "Variable Air Volume Heating Setpoint - S-L01, South" at bounding box center [413, 335] width 283 height 14
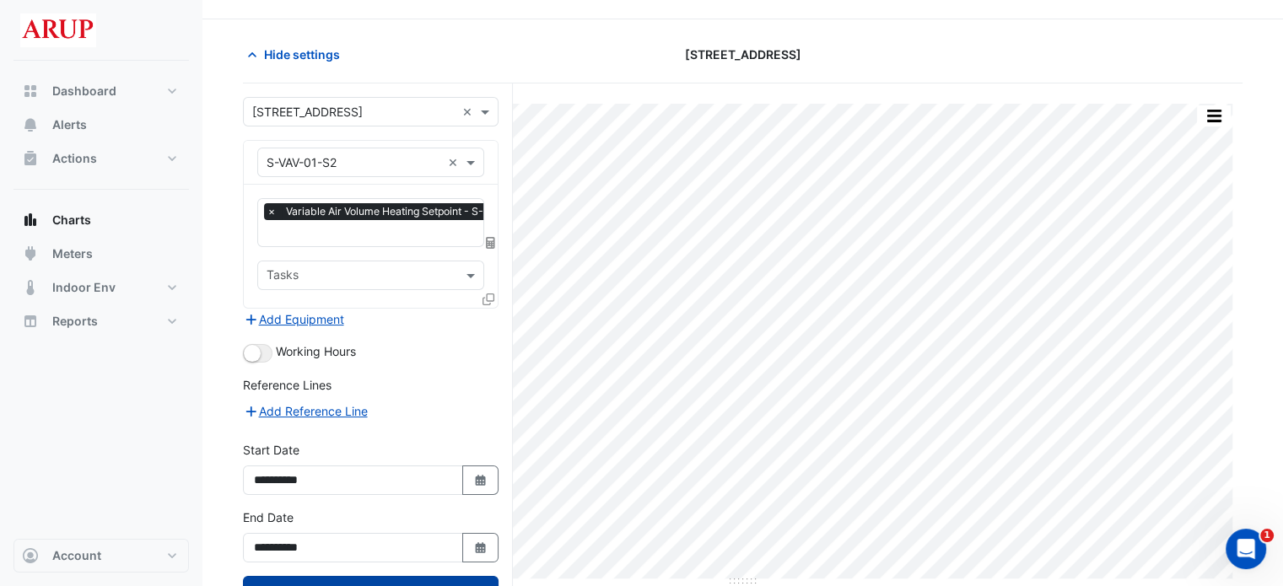
click at [388, 576] on button "Draw Chart" at bounding box center [371, 591] width 256 height 30
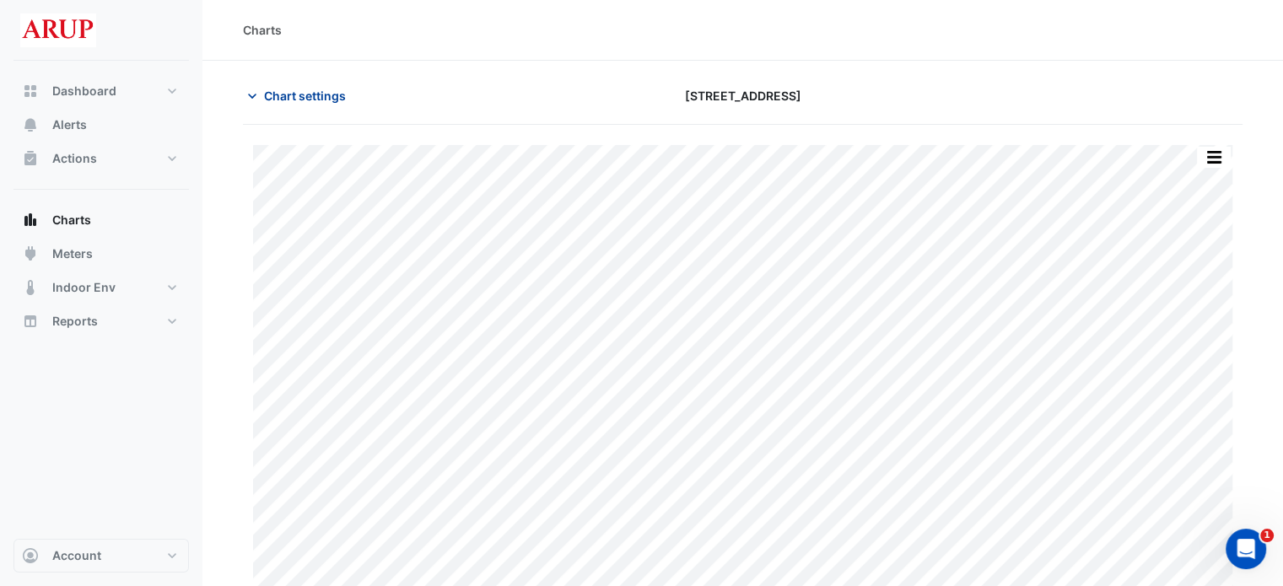
click at [253, 92] on icon "button" at bounding box center [252, 96] width 17 height 17
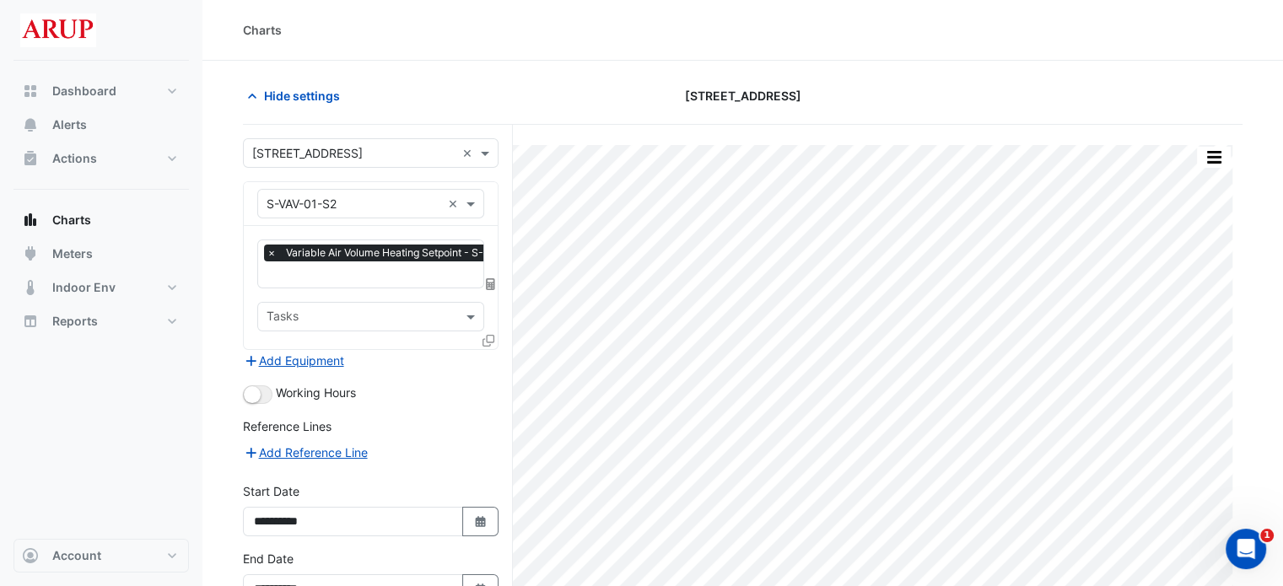
click at [499, 89] on div "Hide settings" at bounding box center [403, 96] width 340 height 30
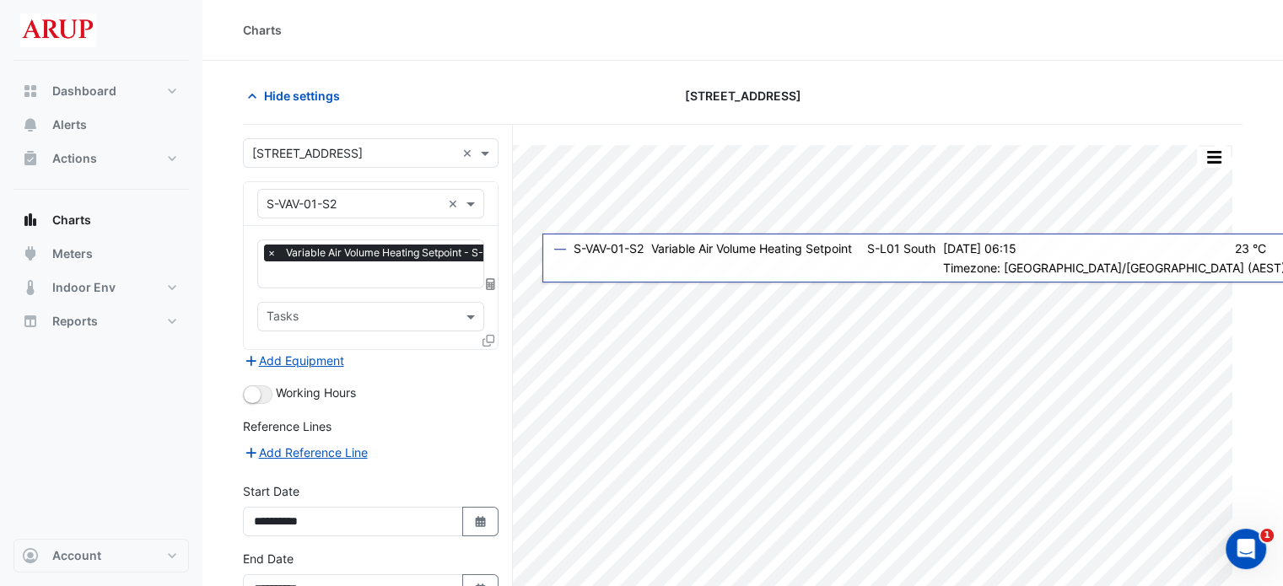
click at [269, 249] on span "×" at bounding box center [271, 253] width 15 height 17
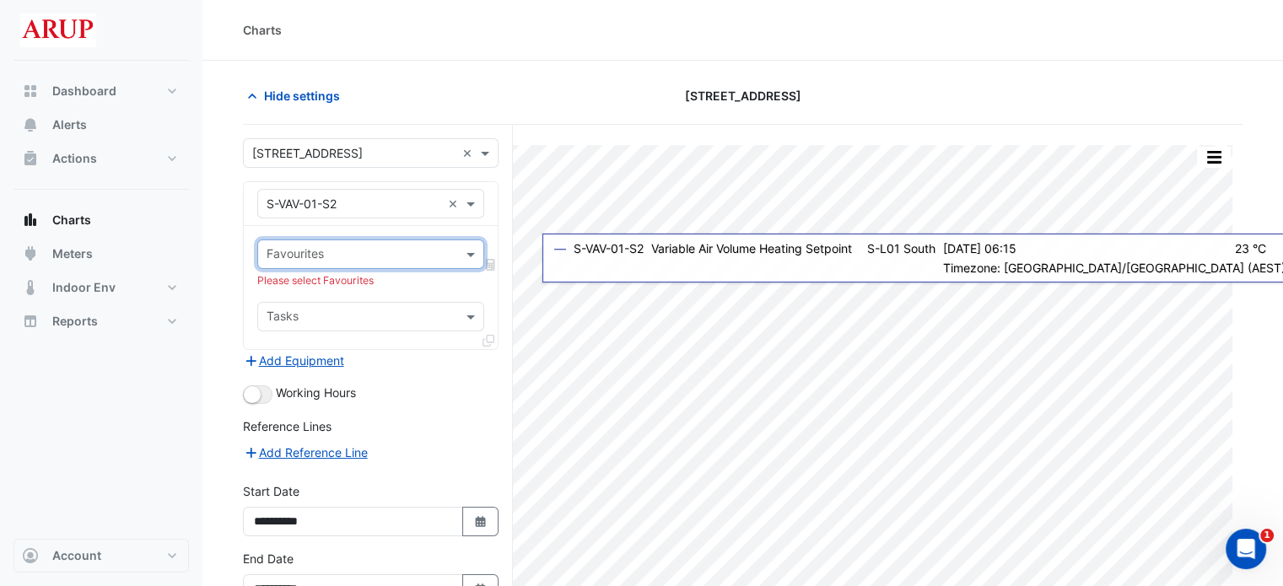
click at [466, 244] on div "Favourites" at bounding box center [370, 255] width 227 height 30
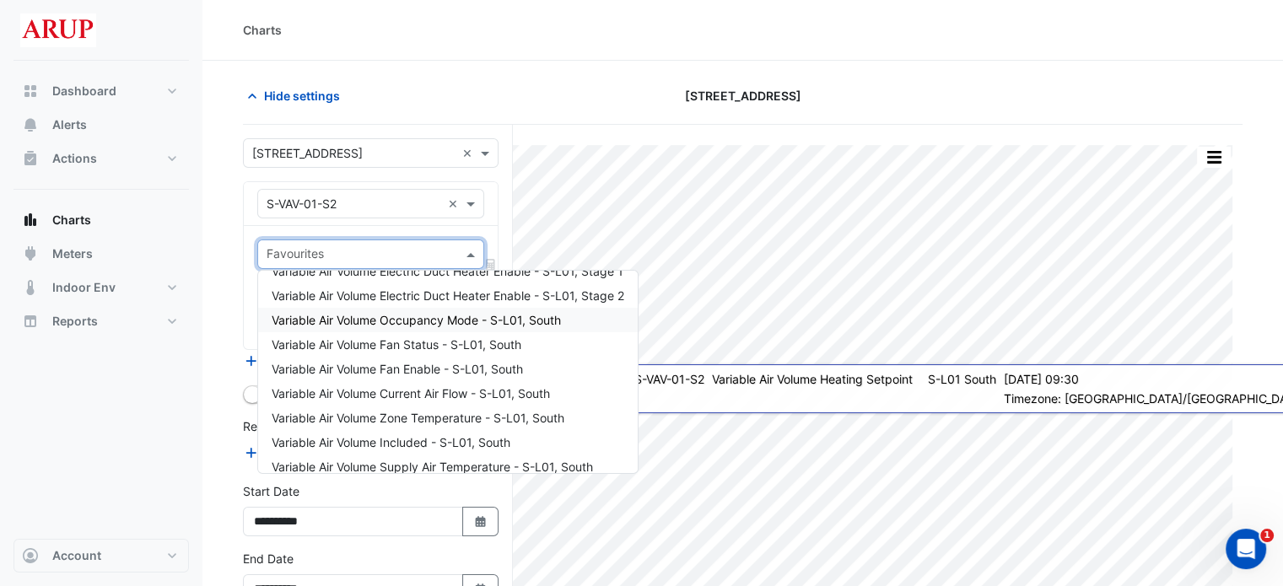
scroll to position [253, 0]
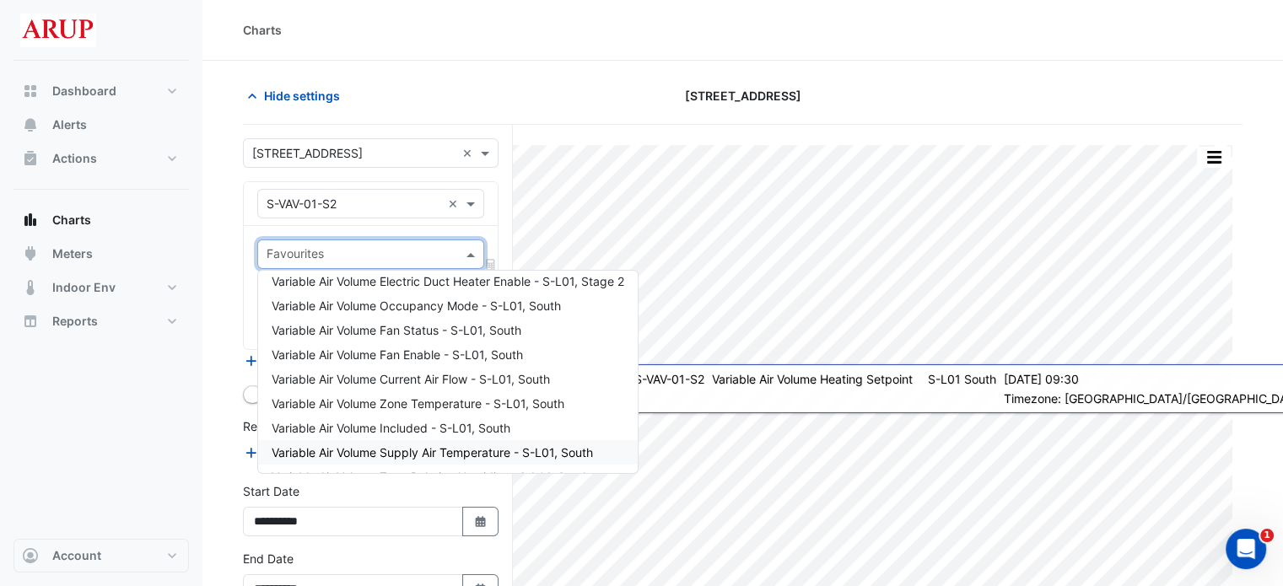
click at [427, 454] on span "Variable Air Volume Supply Air Temperature - S-L01, South" at bounding box center [432, 452] width 321 height 14
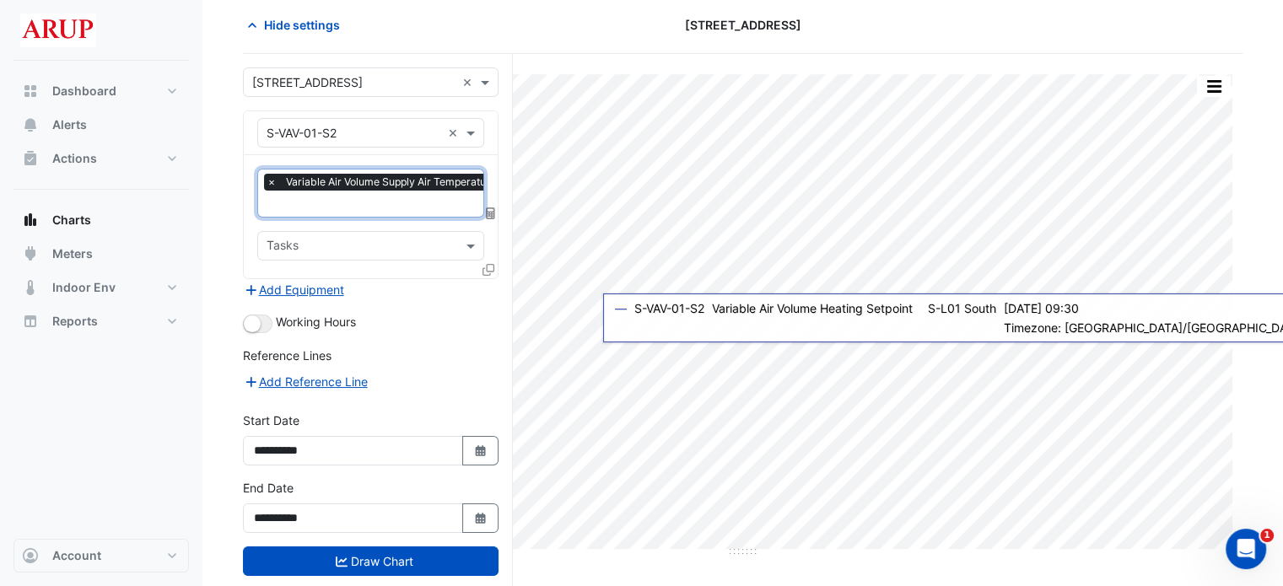
scroll to position [101, 0]
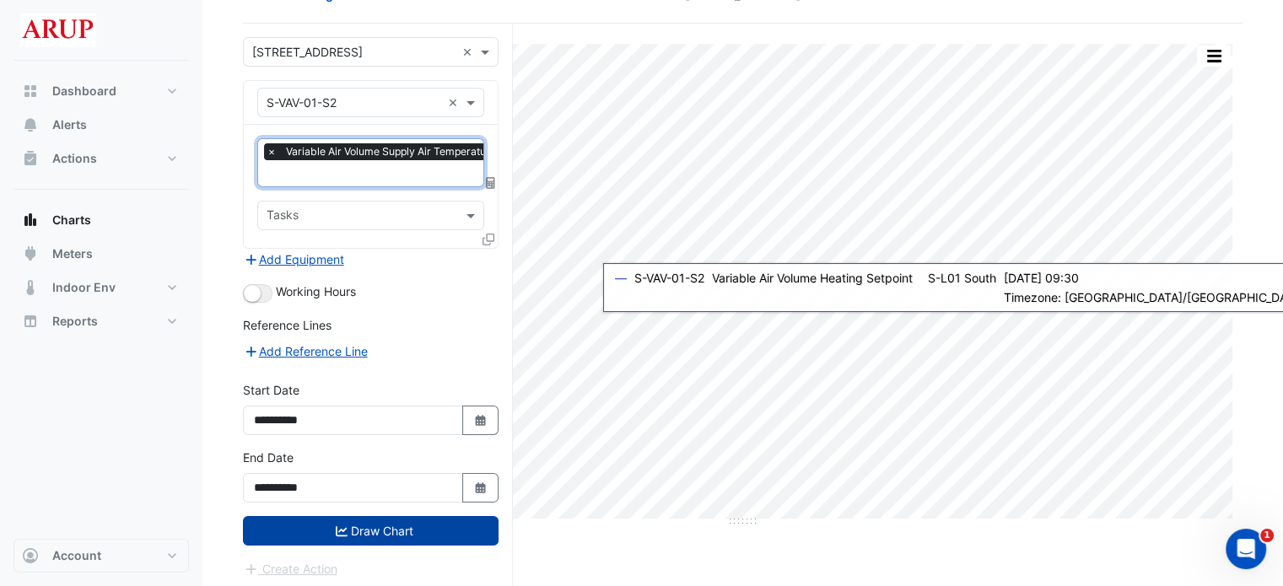
click at [375, 528] on button "Draw Chart" at bounding box center [371, 531] width 256 height 30
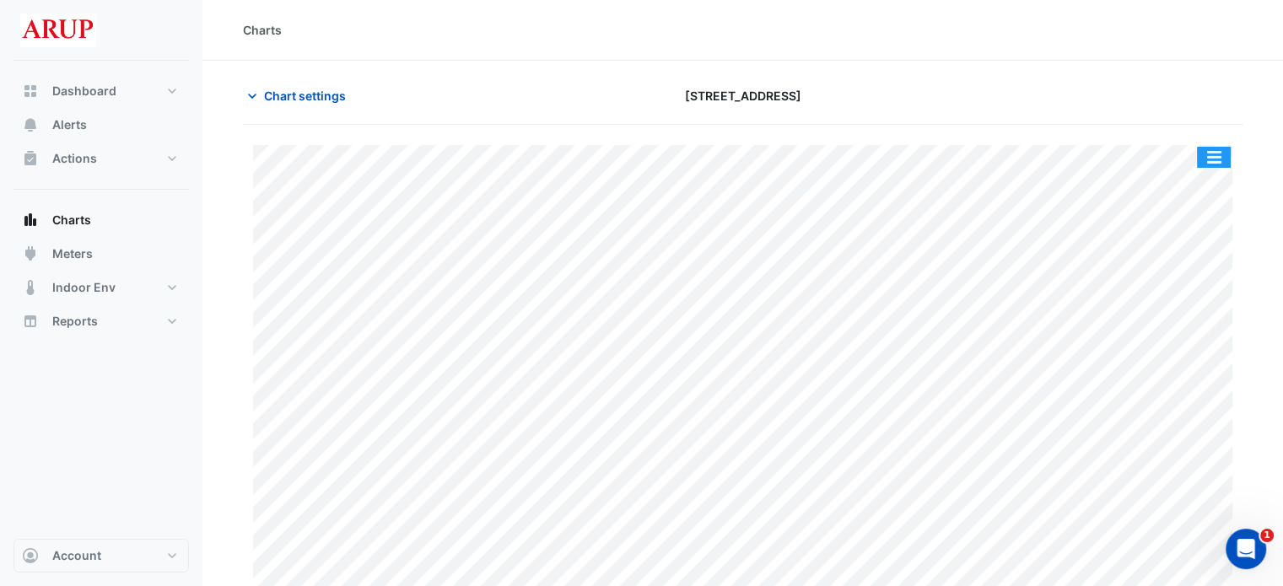
click at [1207, 154] on button "button" at bounding box center [1214, 157] width 34 height 21
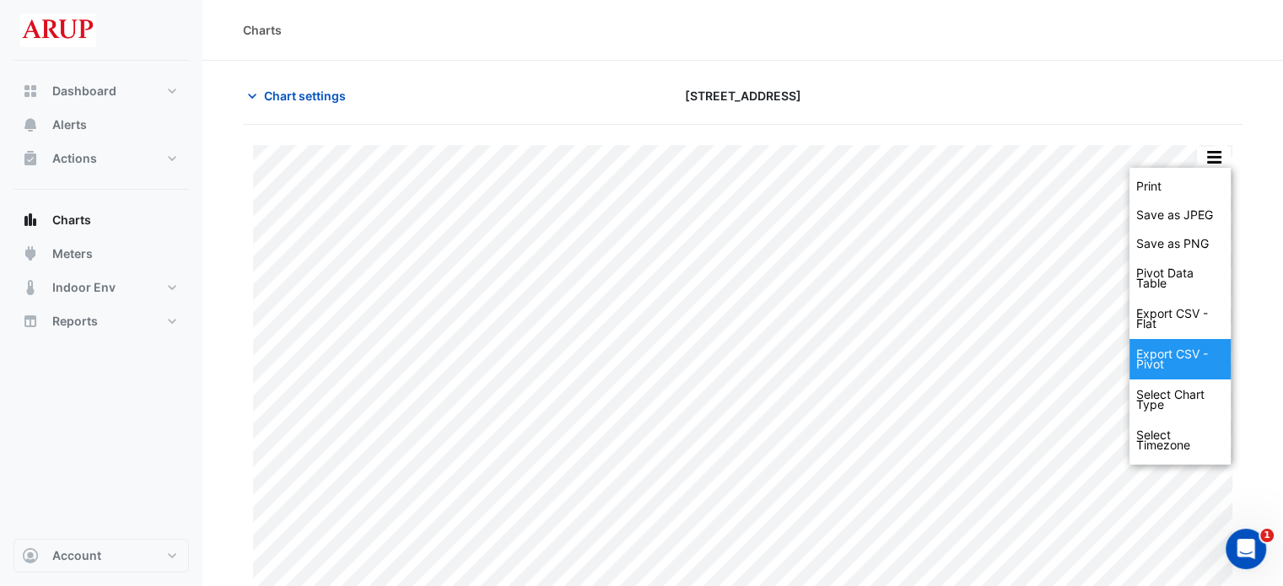
click at [1183, 363] on div "Export CSV - Pivot" at bounding box center [1179, 359] width 101 height 40
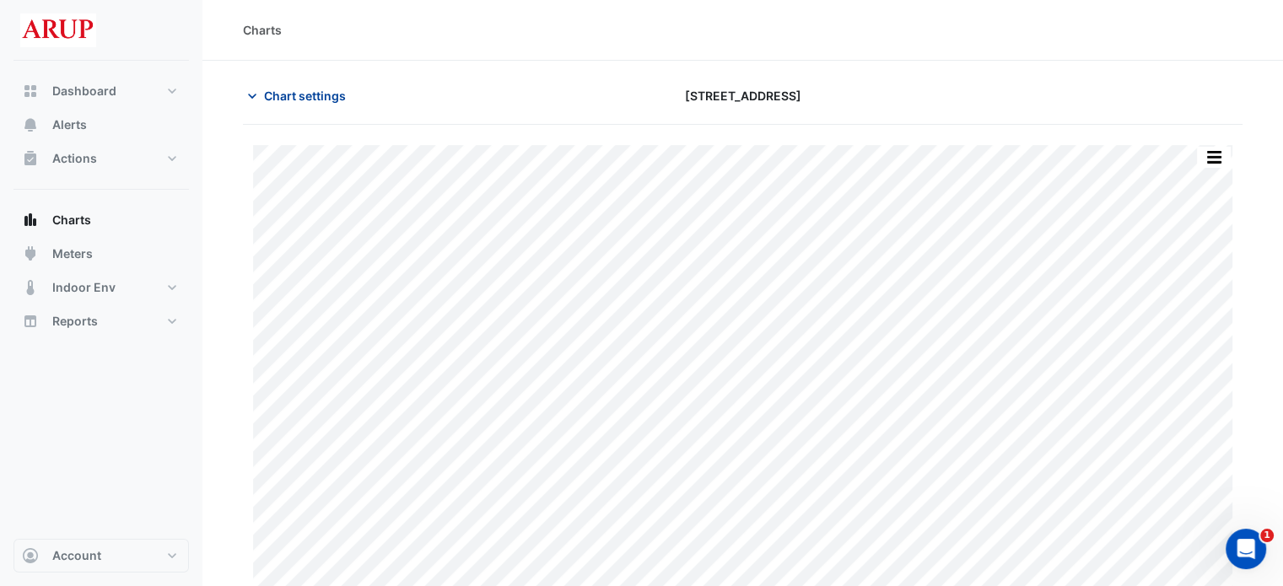
click at [256, 95] on icon "button" at bounding box center [252, 96] width 17 height 17
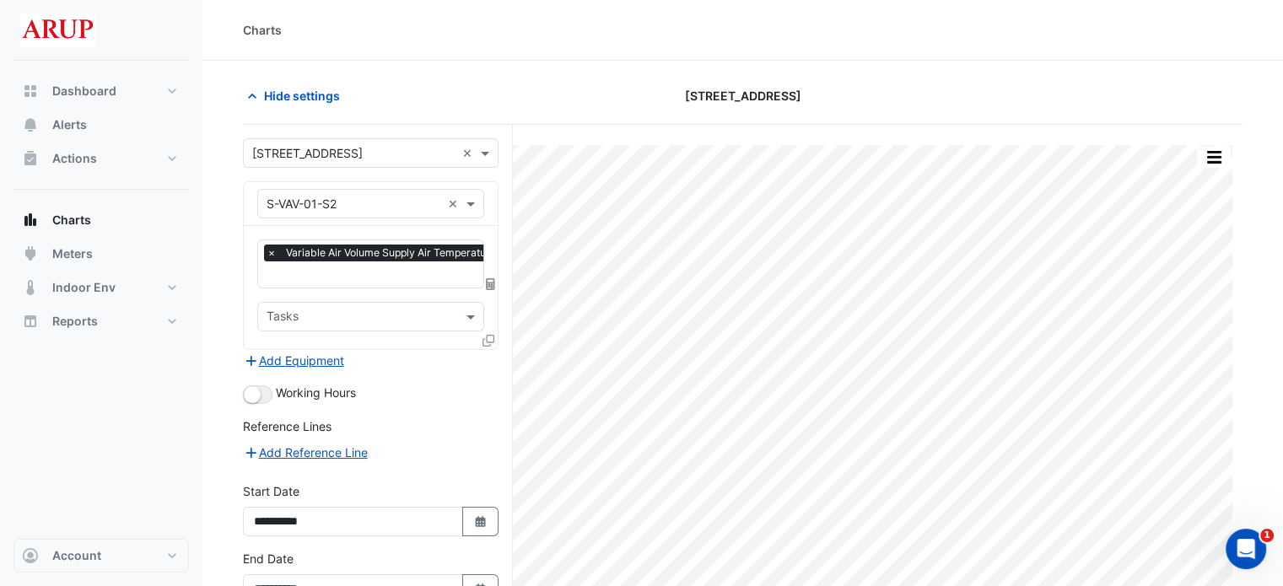
click at [267, 254] on span "×" at bounding box center [271, 253] width 15 height 17
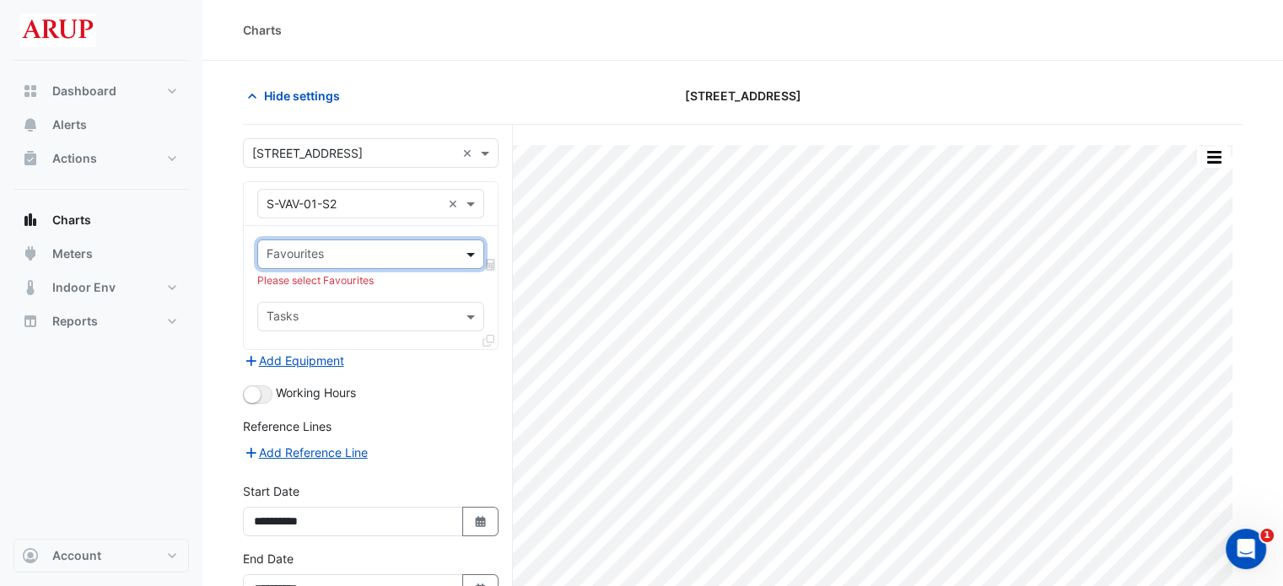
click at [474, 257] on span at bounding box center [472, 254] width 21 height 18
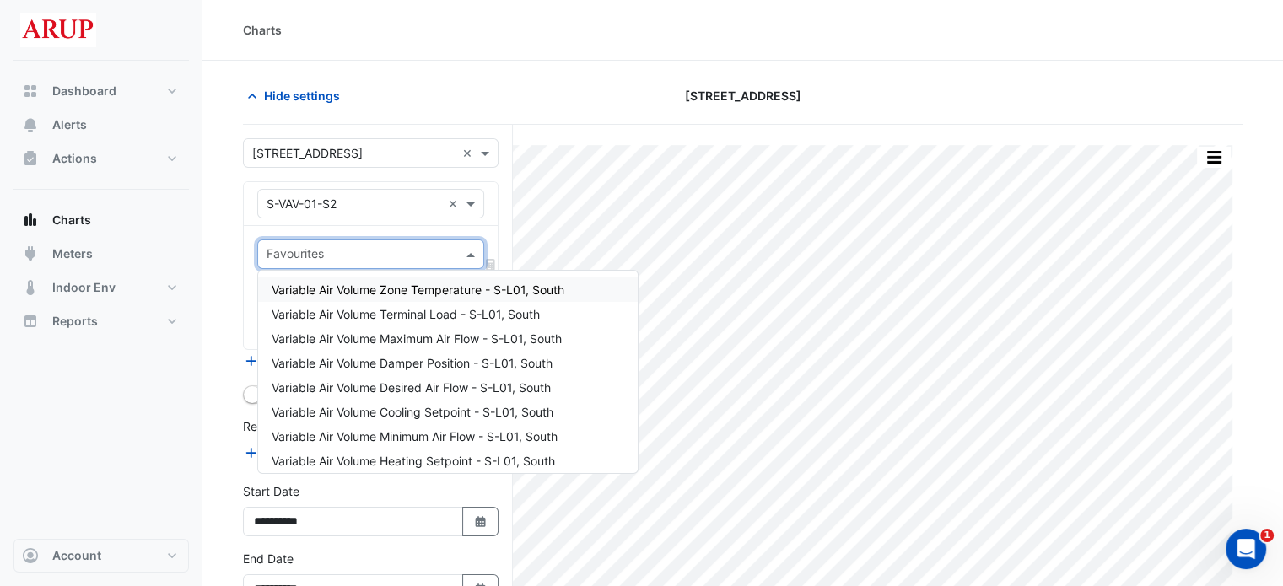
click at [472, 292] on span "Variable Air Volume Zone Temperature - S-L01, South" at bounding box center [418, 290] width 293 height 14
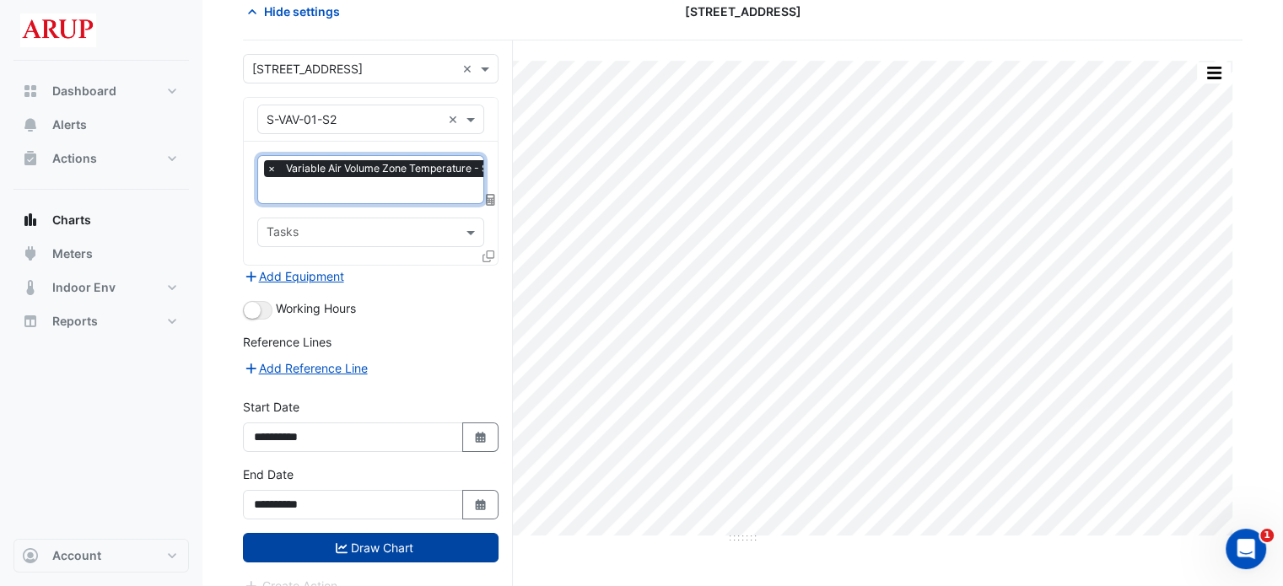
click at [356, 538] on button "Draw Chart" at bounding box center [371, 548] width 256 height 30
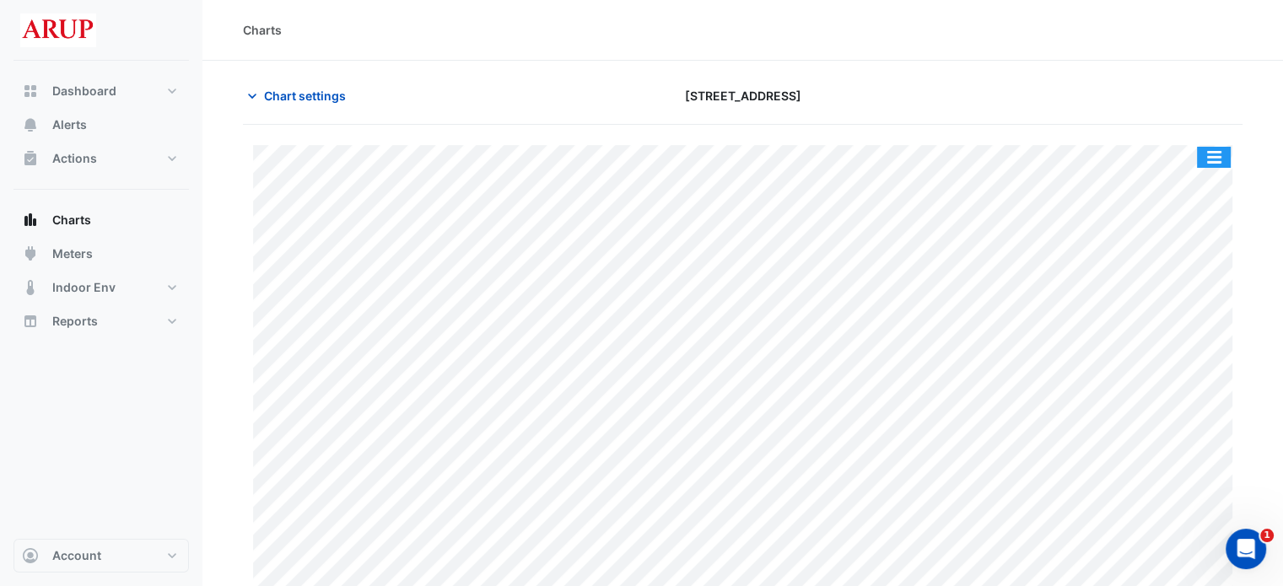
click at [1218, 154] on button "button" at bounding box center [1214, 157] width 34 height 21
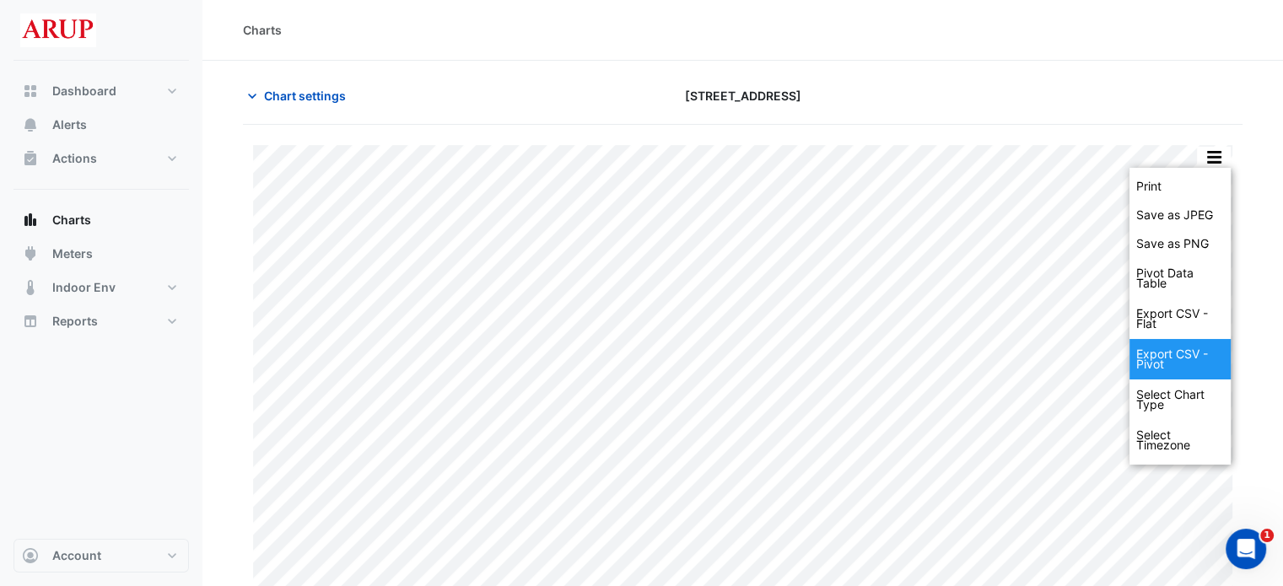
click at [1173, 356] on div "Export CSV - Pivot" at bounding box center [1179, 359] width 101 height 40
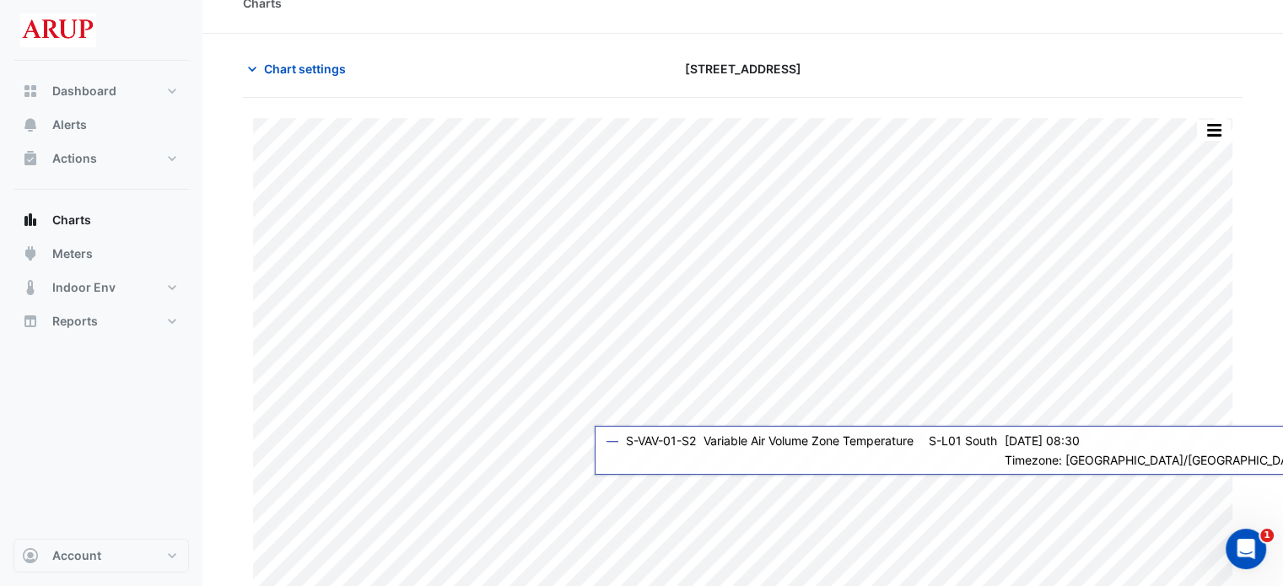
scroll to position [41, 0]
